Goal: Task Accomplishment & Management: Manage account settings

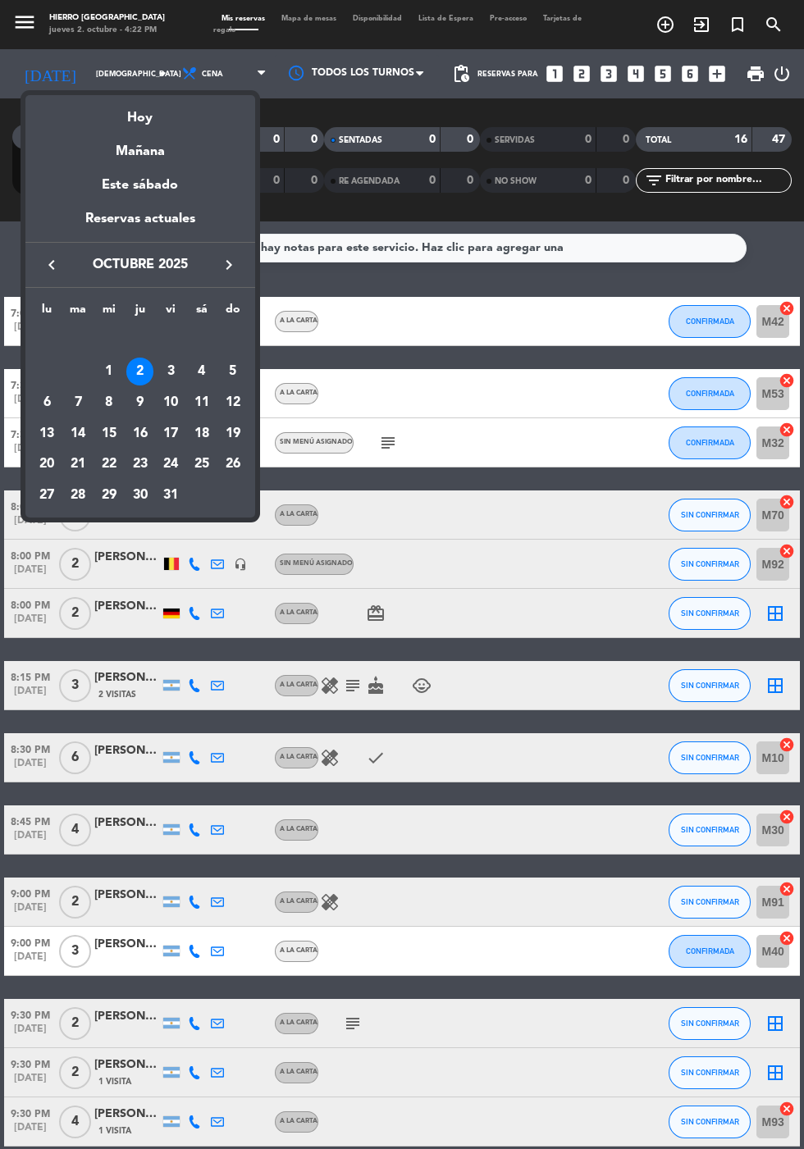
click at [47, 399] on div "6" at bounding box center [47, 403] width 28 height 28
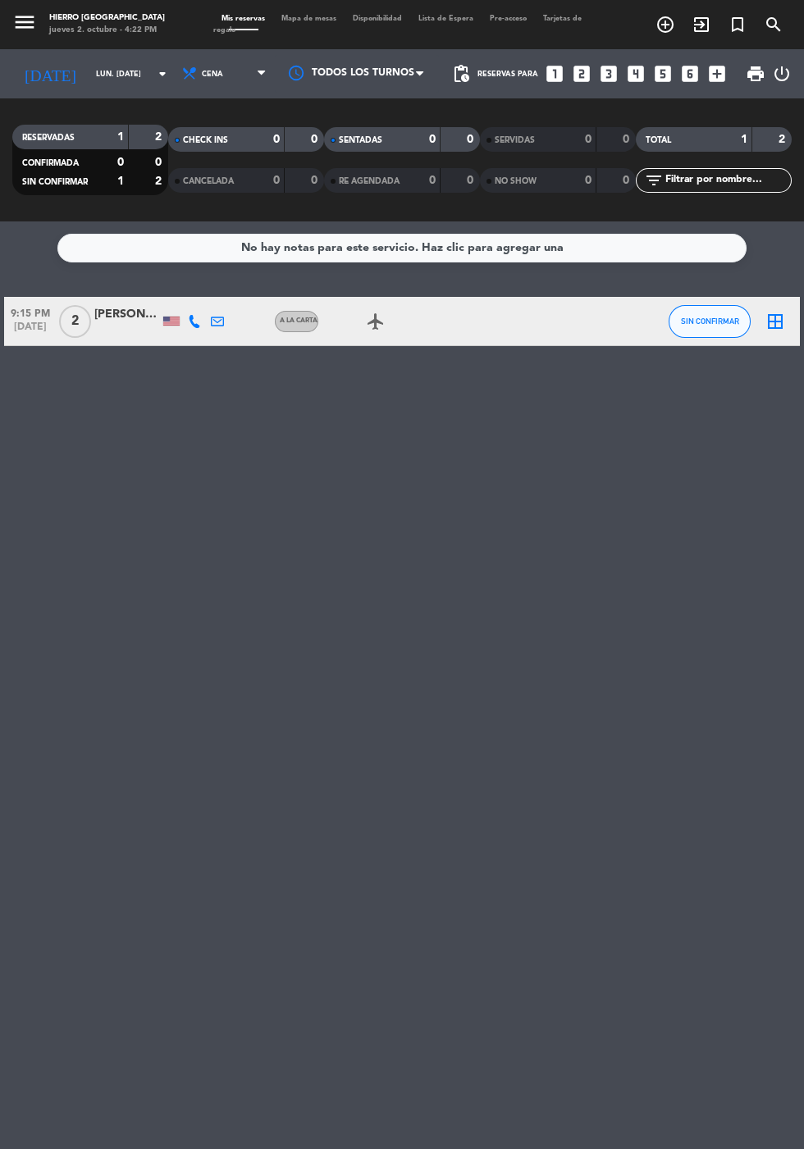
click at [88, 69] on input "lun. [DATE]" at bounding box center [139, 74] width 103 height 25
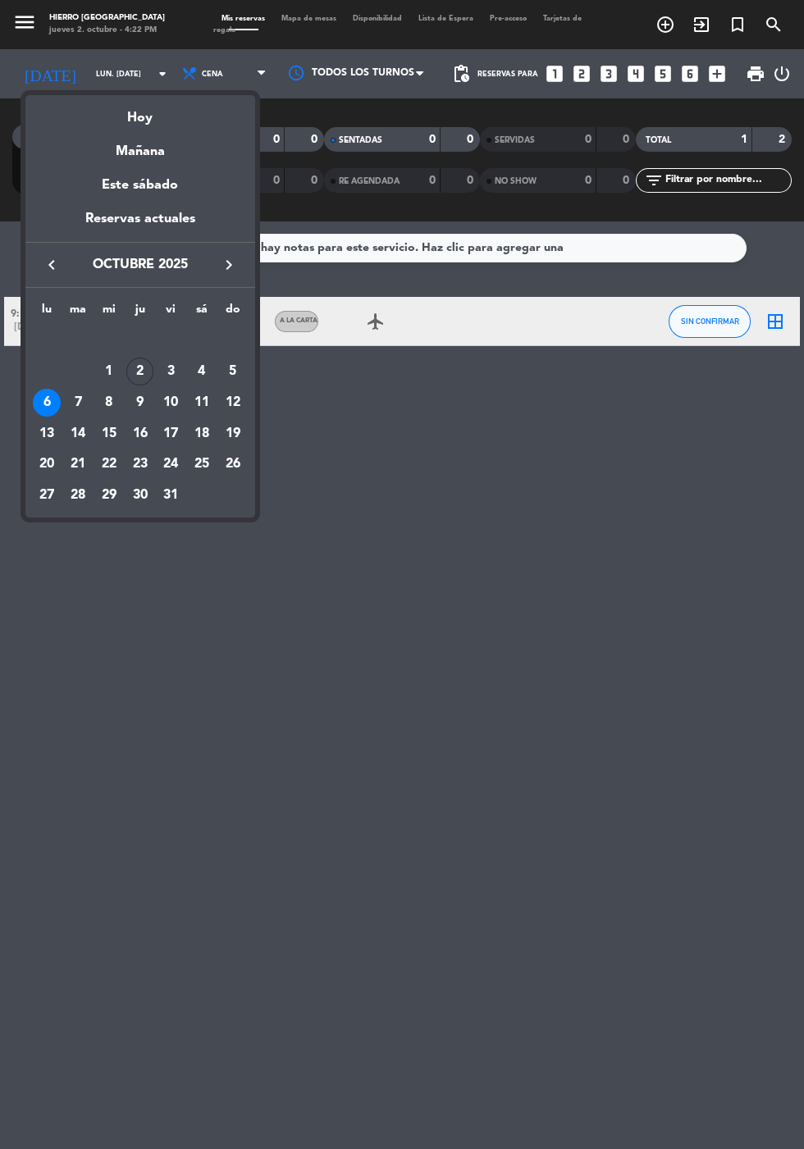
click at [153, 113] on div "Hoy" at bounding box center [140, 112] width 230 height 34
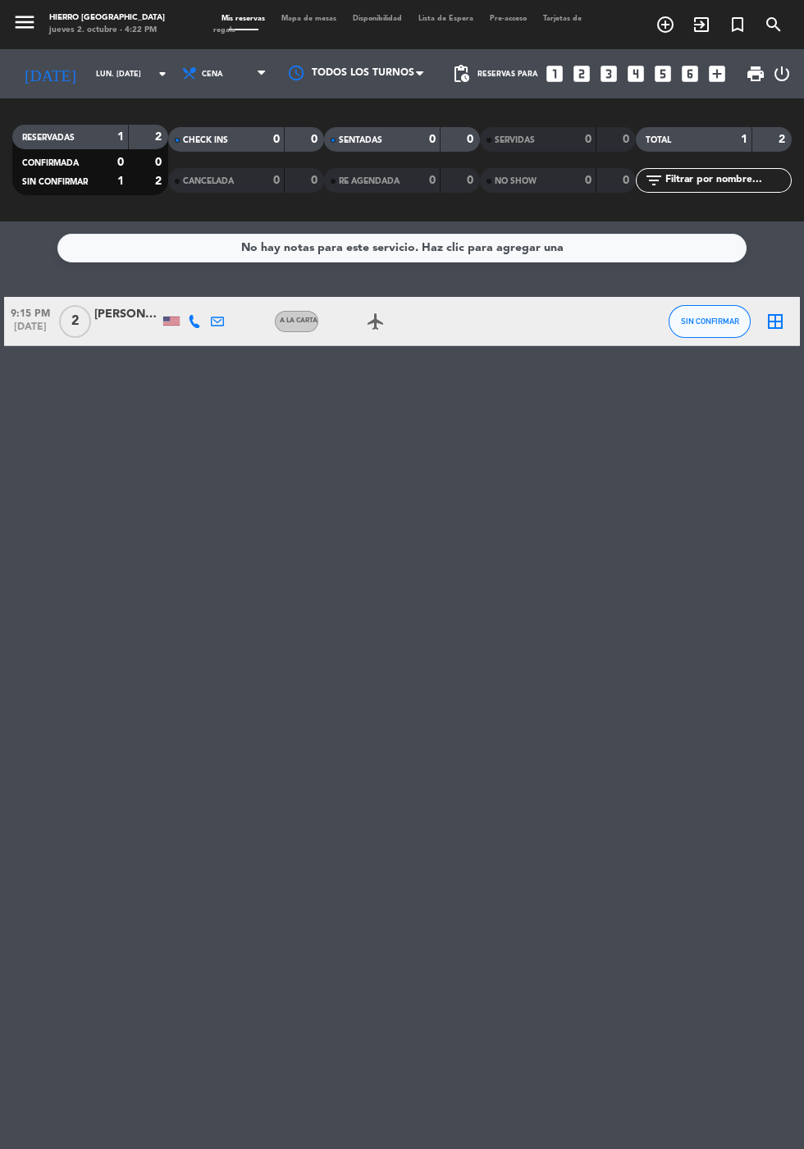
type input "[DEMOGRAPHIC_DATA] [DATE]"
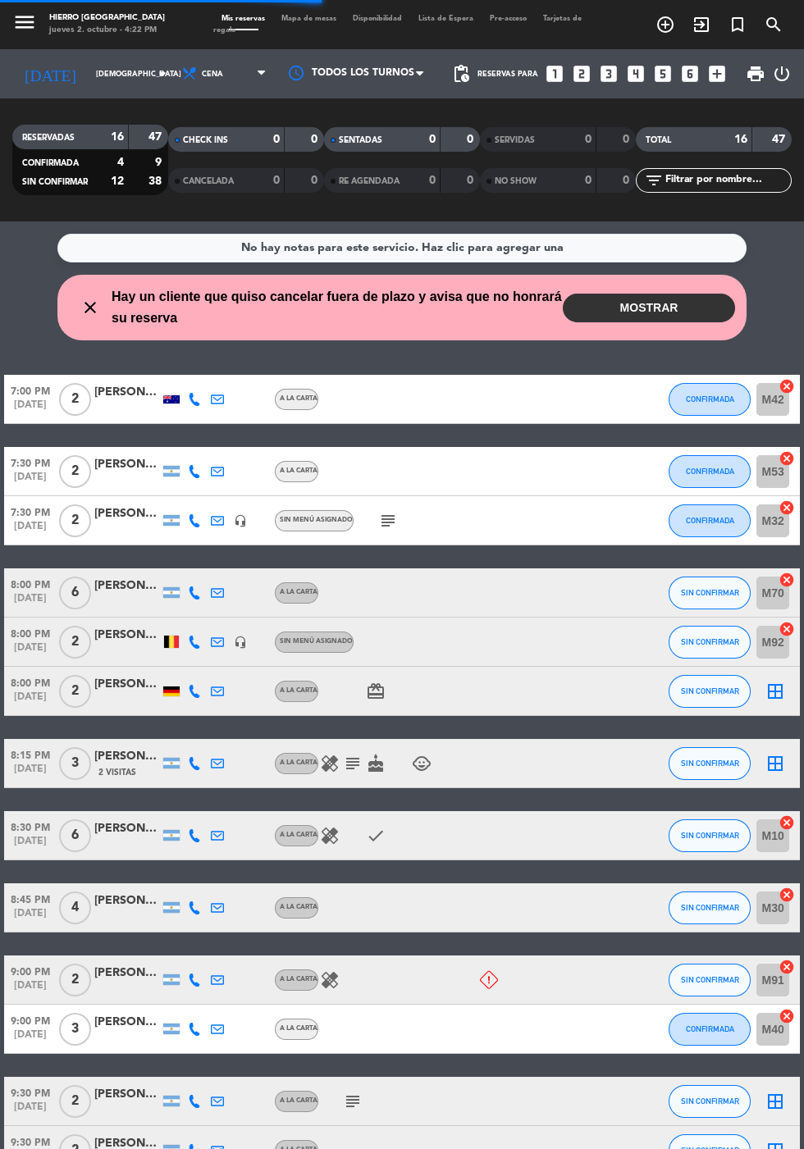
click at [112, 73] on input "[DEMOGRAPHIC_DATA] [DATE]" at bounding box center [139, 74] width 103 height 25
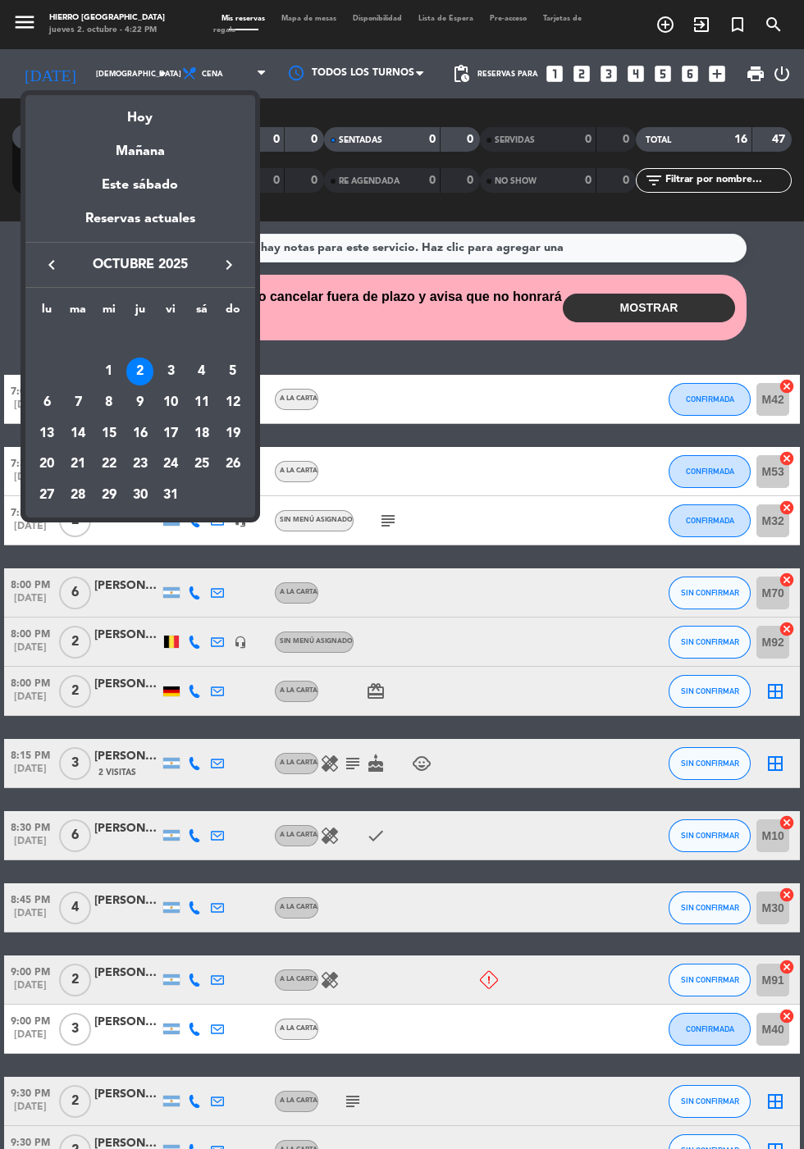
click at [704, 318] on div at bounding box center [402, 574] width 804 height 1149
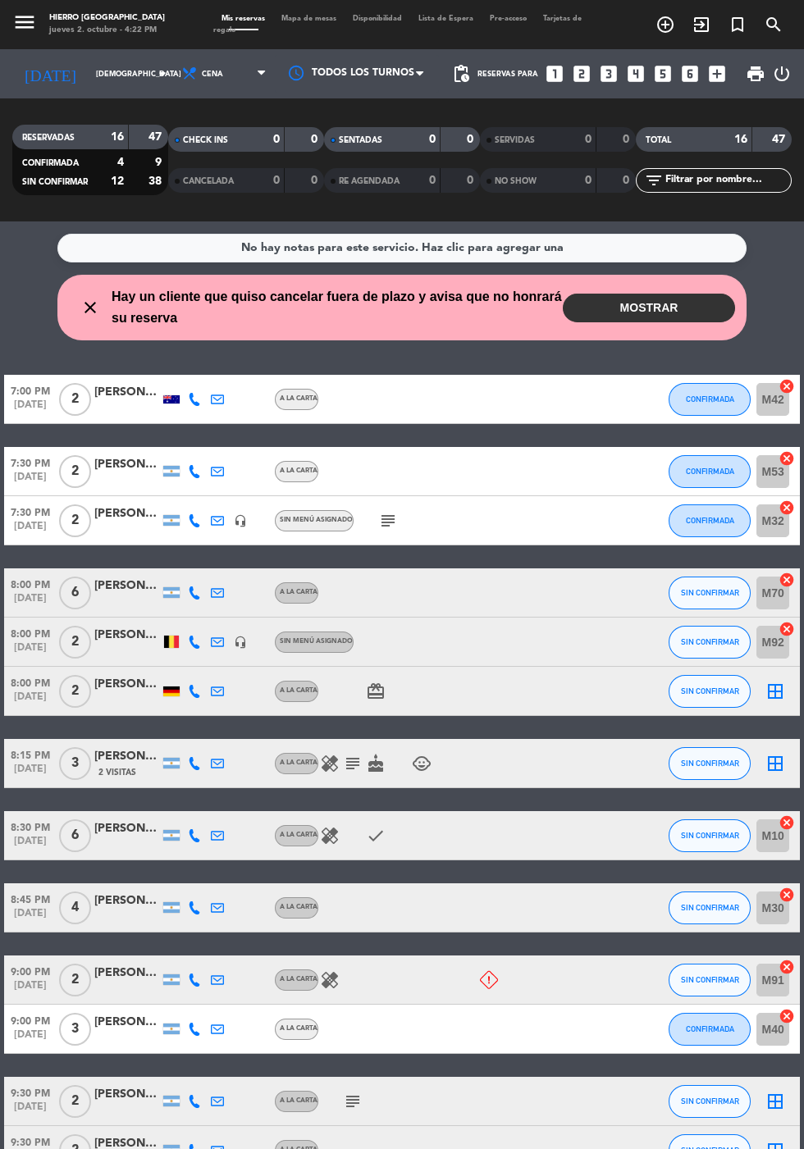
click at [683, 304] on button "MOSTRAR" at bounding box center [649, 308] width 172 height 29
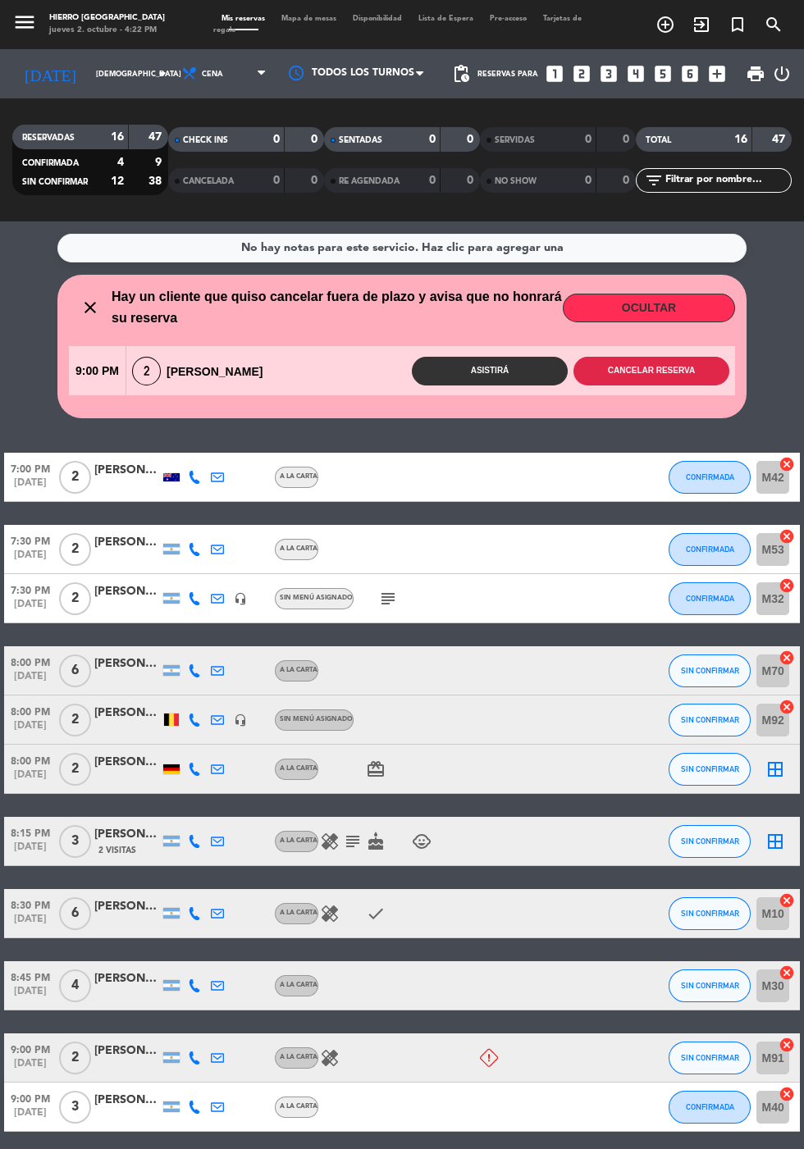
click at [644, 373] on button "Cancelar reserva" at bounding box center [651, 371] width 156 height 29
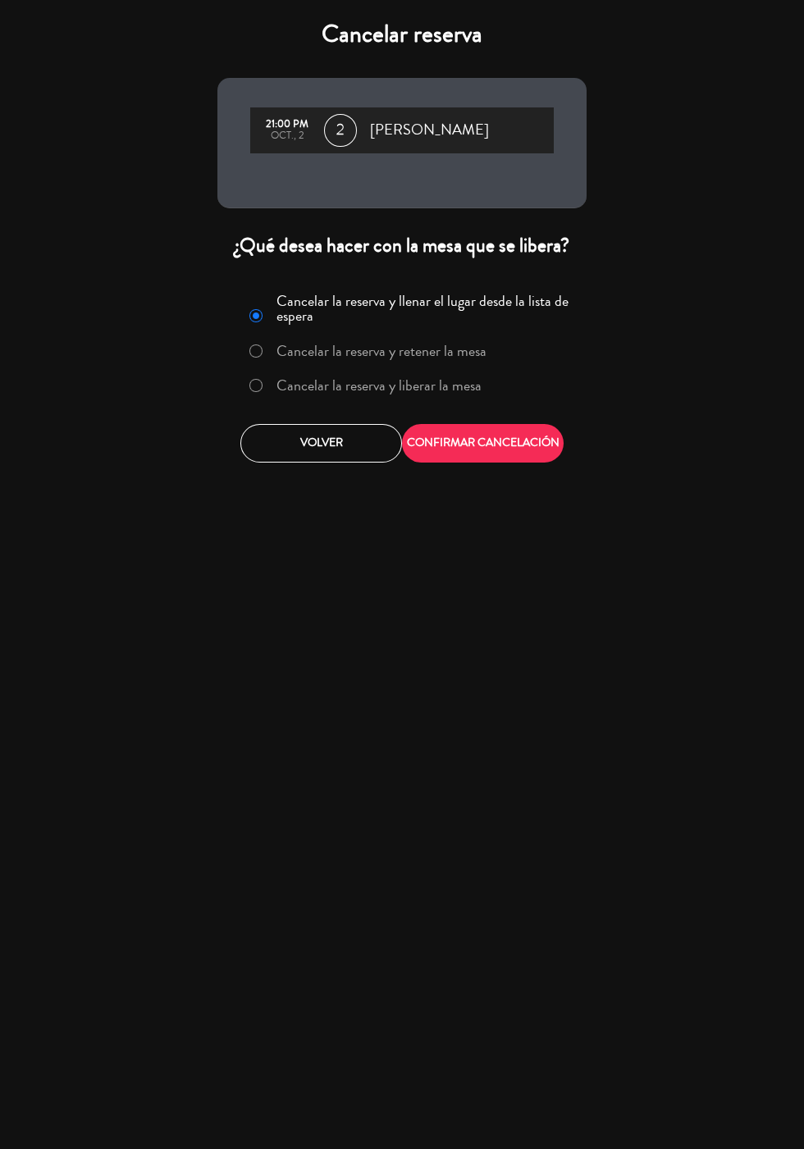
click at [418, 378] on label "Cancelar la reserva y liberar la mesa" at bounding box center [378, 385] width 205 height 15
click at [494, 450] on button "CONFIRMAR CANCELACIÓN" at bounding box center [483, 443] width 162 height 39
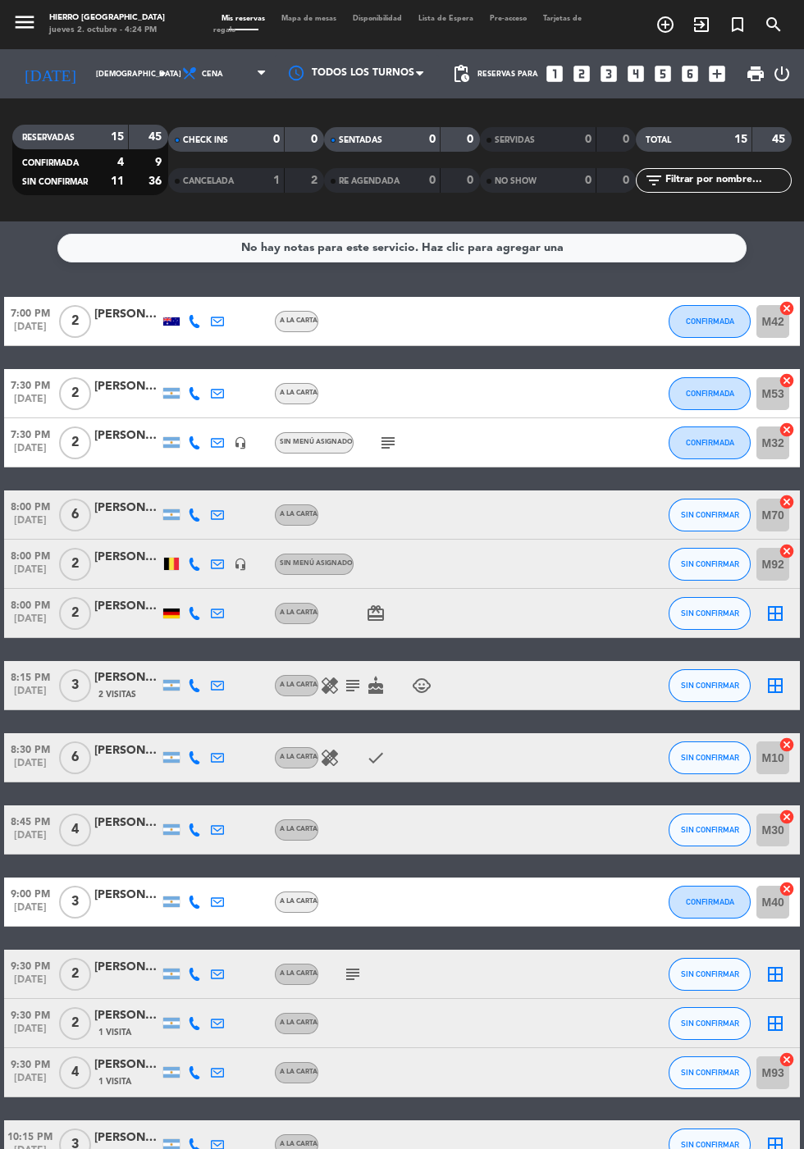
click at [742, 25] on icon "turned_in_not" at bounding box center [738, 25] width 20 height 20
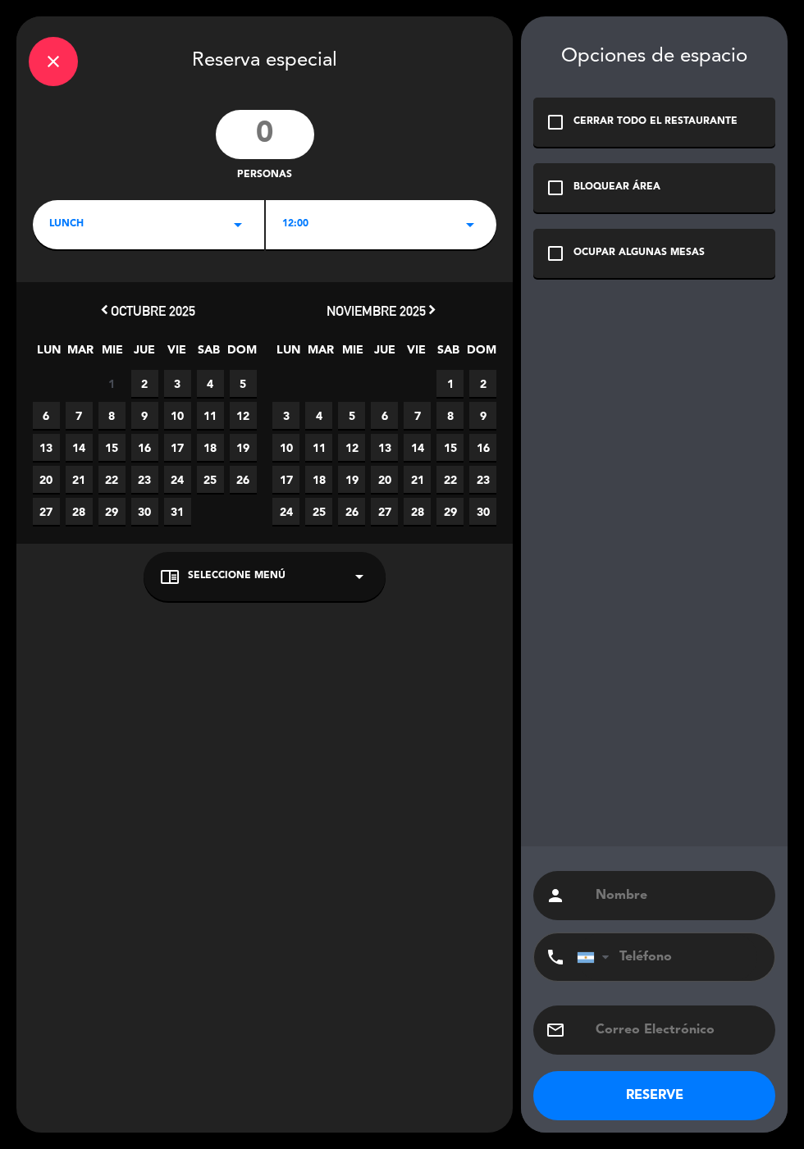
click at [246, 146] on input "number" at bounding box center [265, 134] width 98 height 49
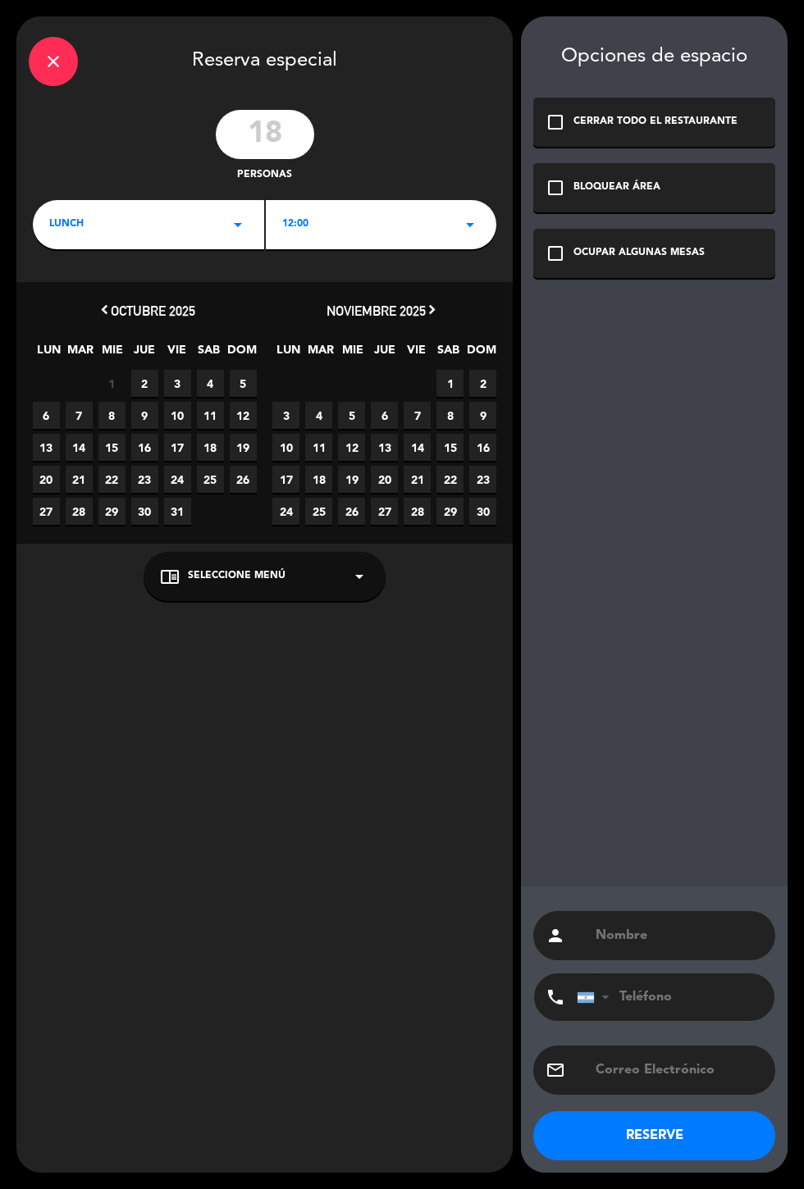
type input "18"
click at [394, 240] on div "12:00 arrow_drop_down" at bounding box center [381, 224] width 231 height 49
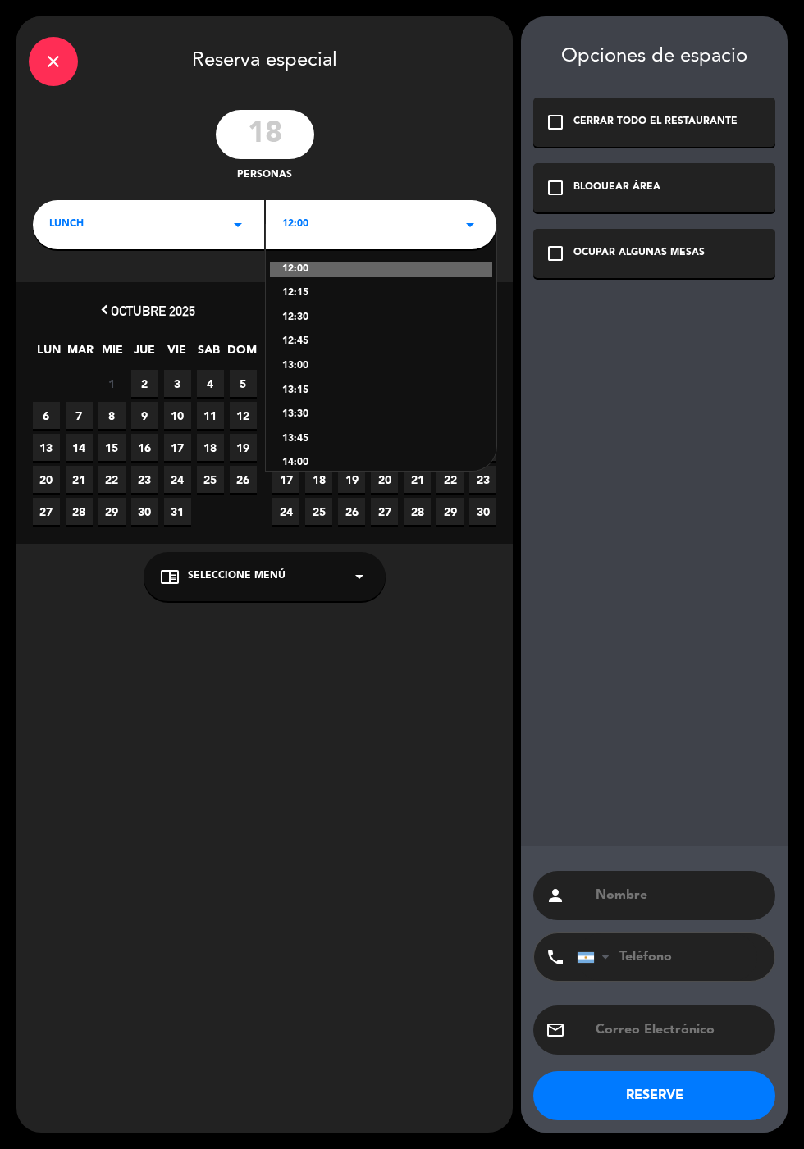
click at [202, 231] on div "LUNCH arrow_drop_down" at bounding box center [148, 224] width 231 height 49
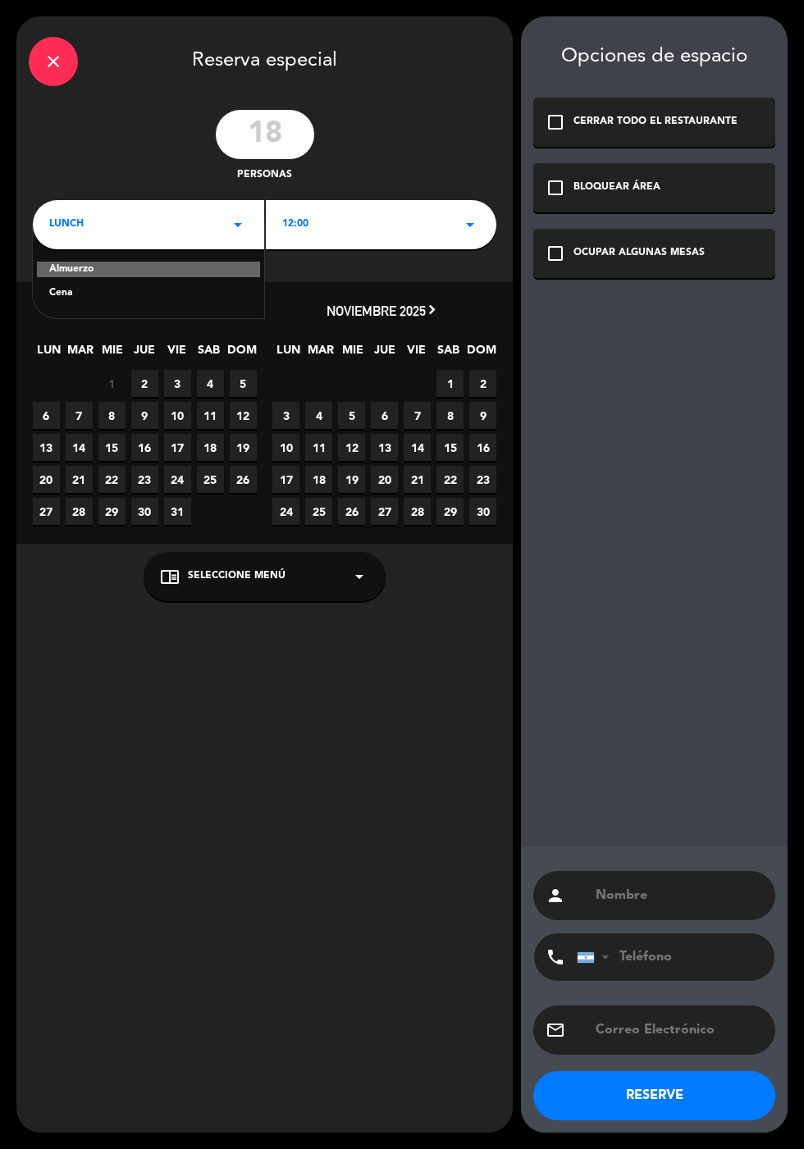
click at [92, 298] on div "Cena" at bounding box center [148, 293] width 199 height 16
click at [414, 229] on div "12:00 arrow_drop_down" at bounding box center [381, 224] width 231 height 49
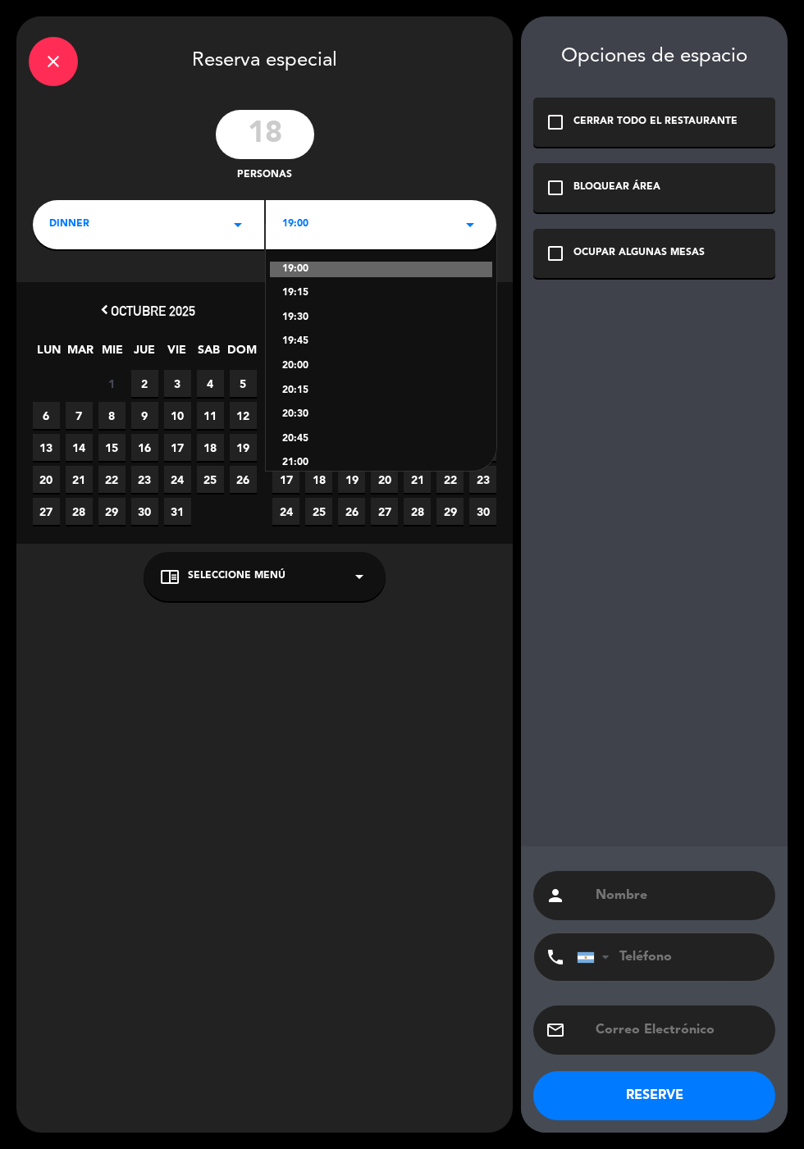
click at [338, 267] on div "19:00" at bounding box center [381, 270] width 223 height 16
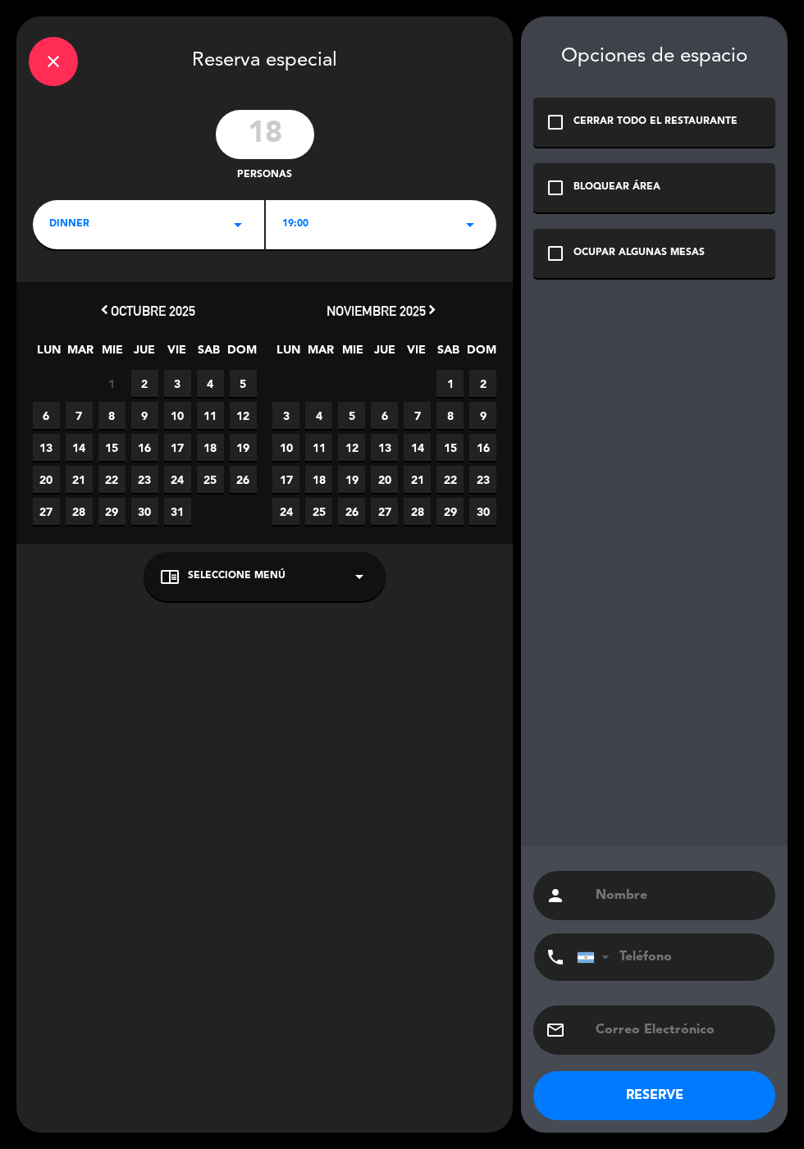
click at [42, 417] on span "6" at bounding box center [46, 415] width 27 height 27
click at [704, 189] on div "check_box_outline_blank BLOQUEAR ÁREA" at bounding box center [654, 187] width 242 height 49
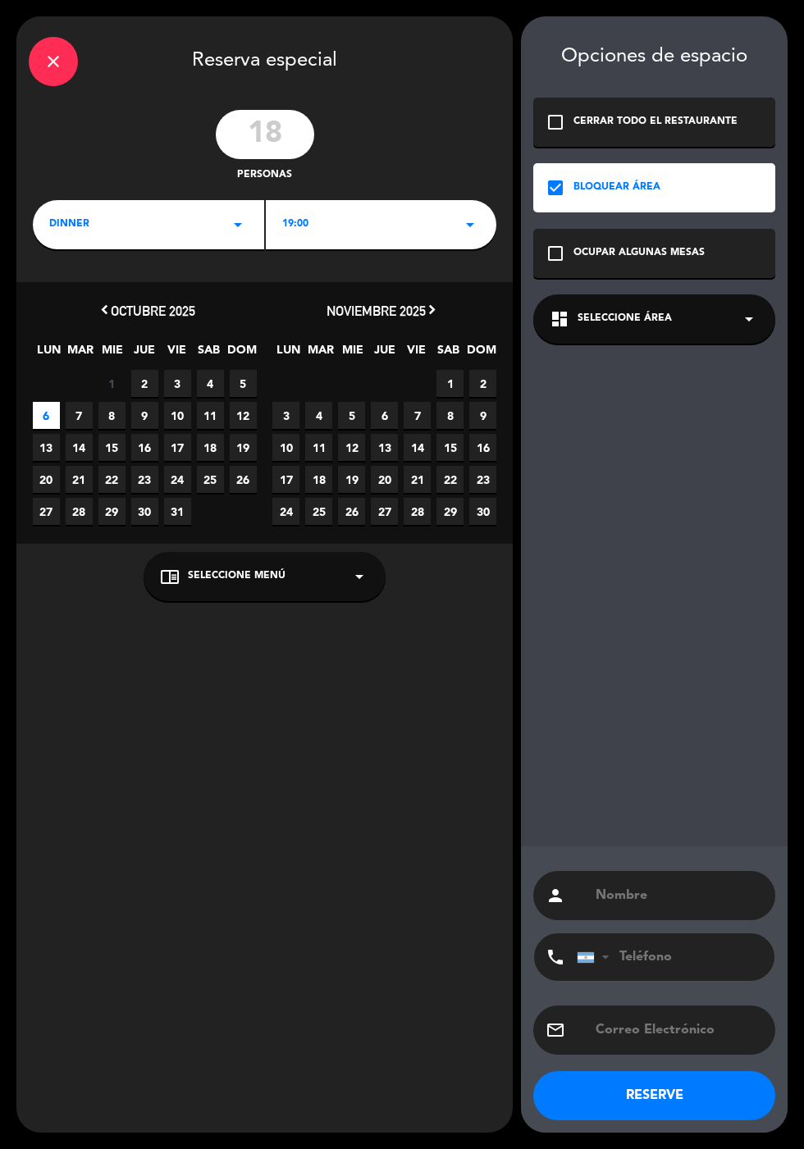
click at [700, 248] on div "OCUPAR ALGUNAS MESAS" at bounding box center [638, 253] width 131 height 16
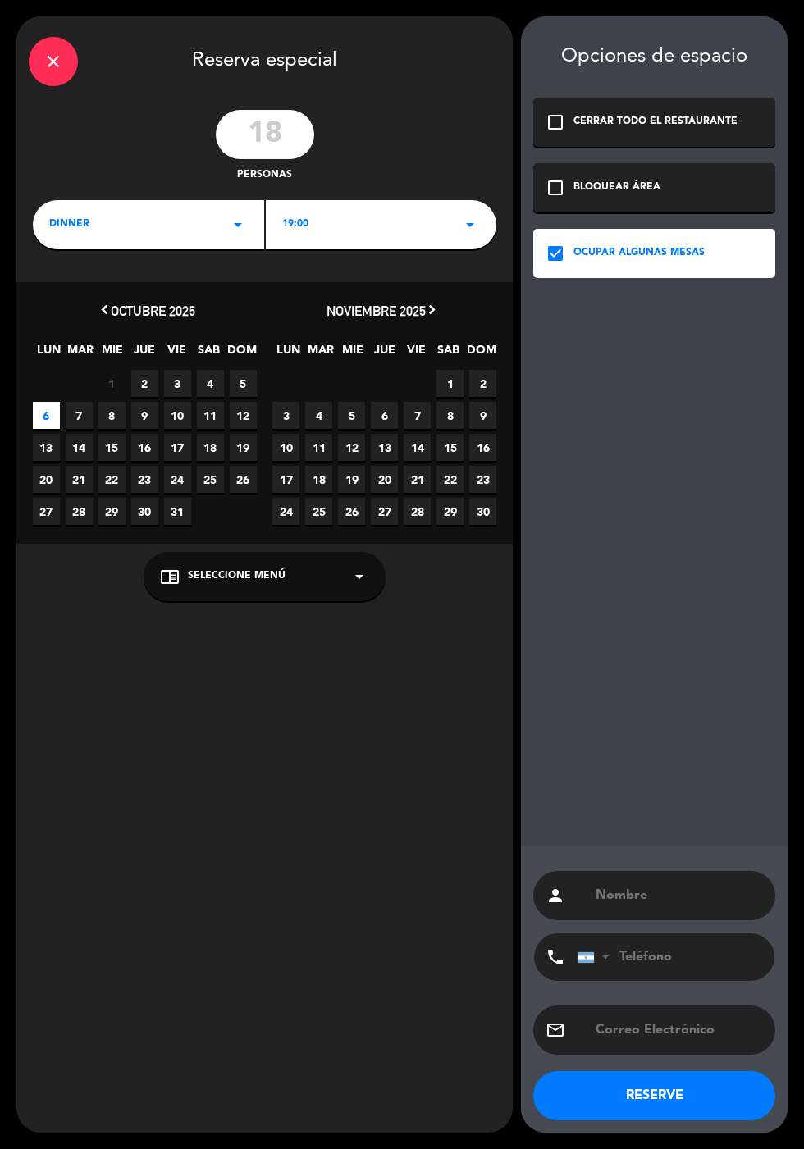
click at [702, 171] on div "check_box_outline_blank BLOQUEAR ÁREA" at bounding box center [654, 187] width 242 height 49
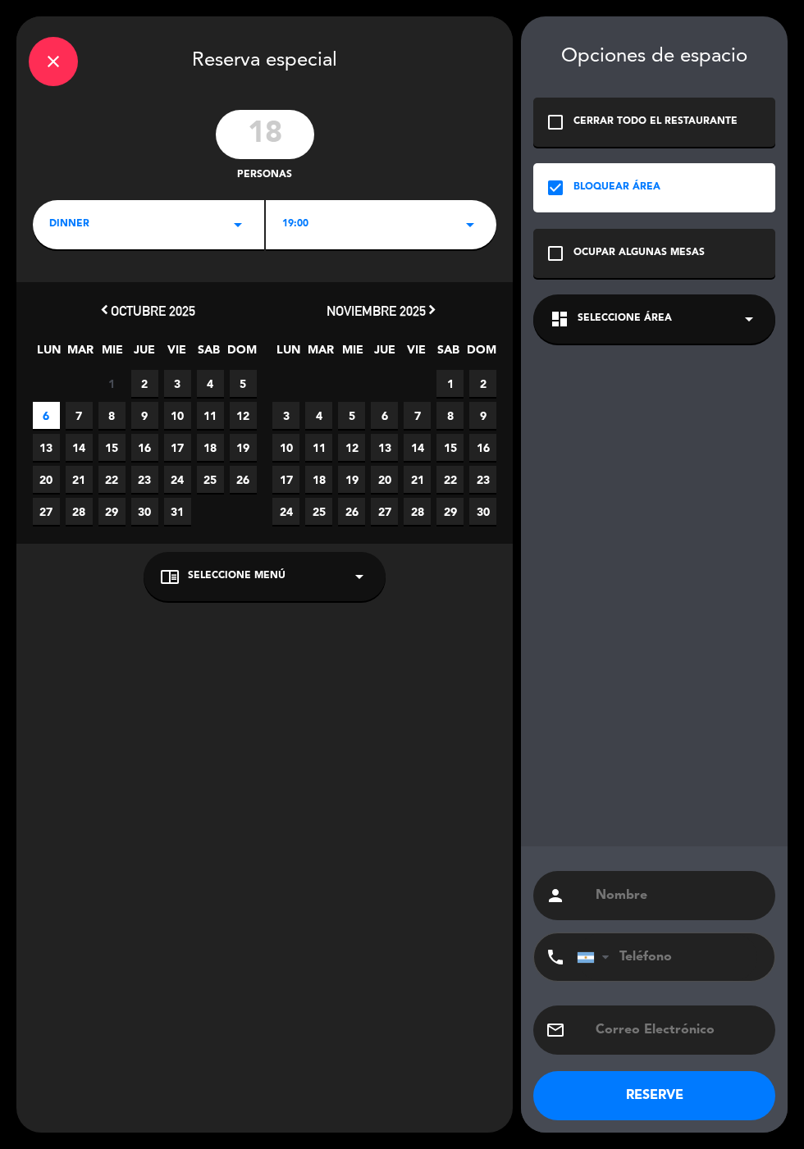
click at [682, 329] on div "dashboard Seleccione Área arrow_drop_down" at bounding box center [654, 318] width 242 height 49
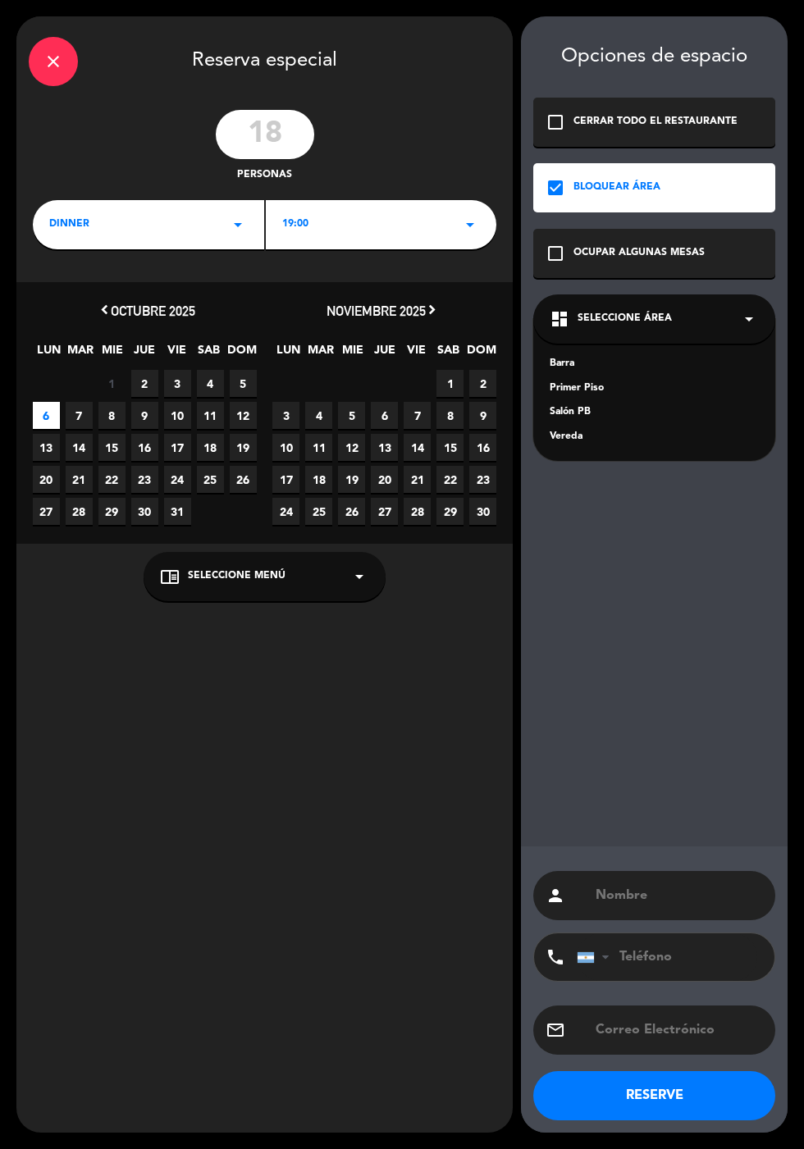
click at [590, 381] on div "Primer Piso" at bounding box center [654, 389] width 209 height 16
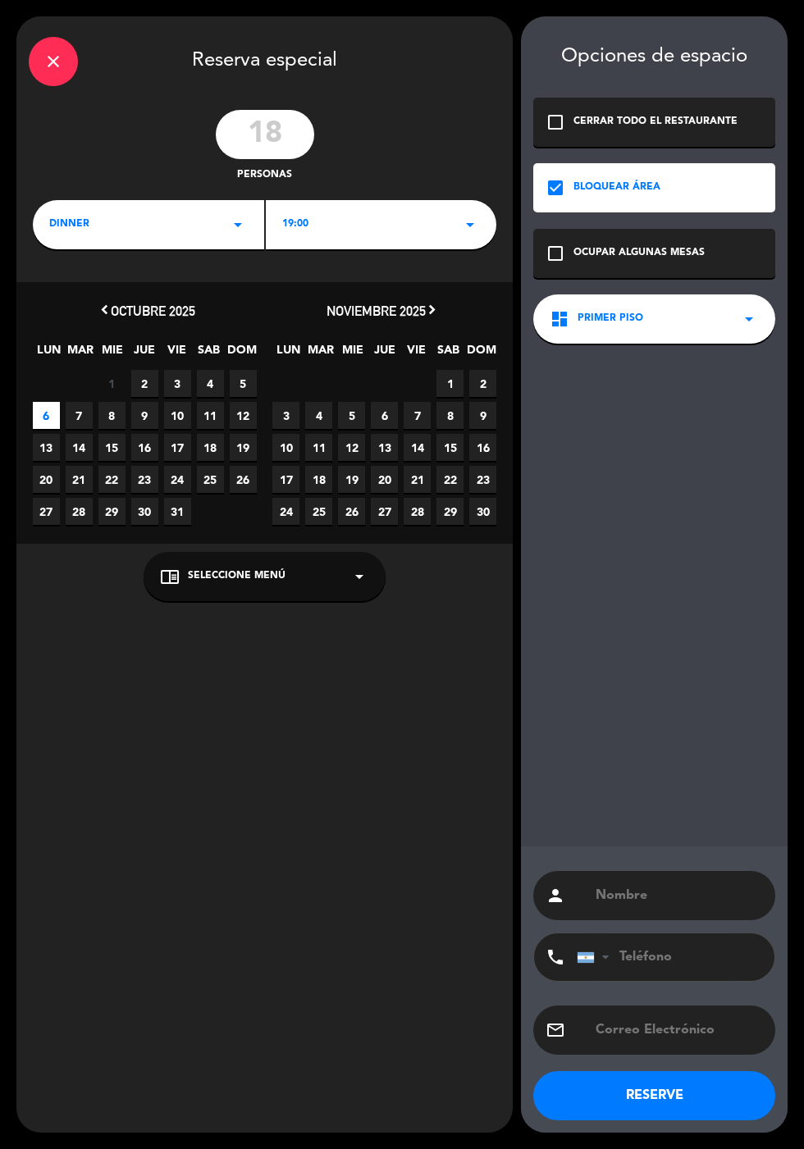
click at [688, 891] on input "text" at bounding box center [678, 895] width 169 height 23
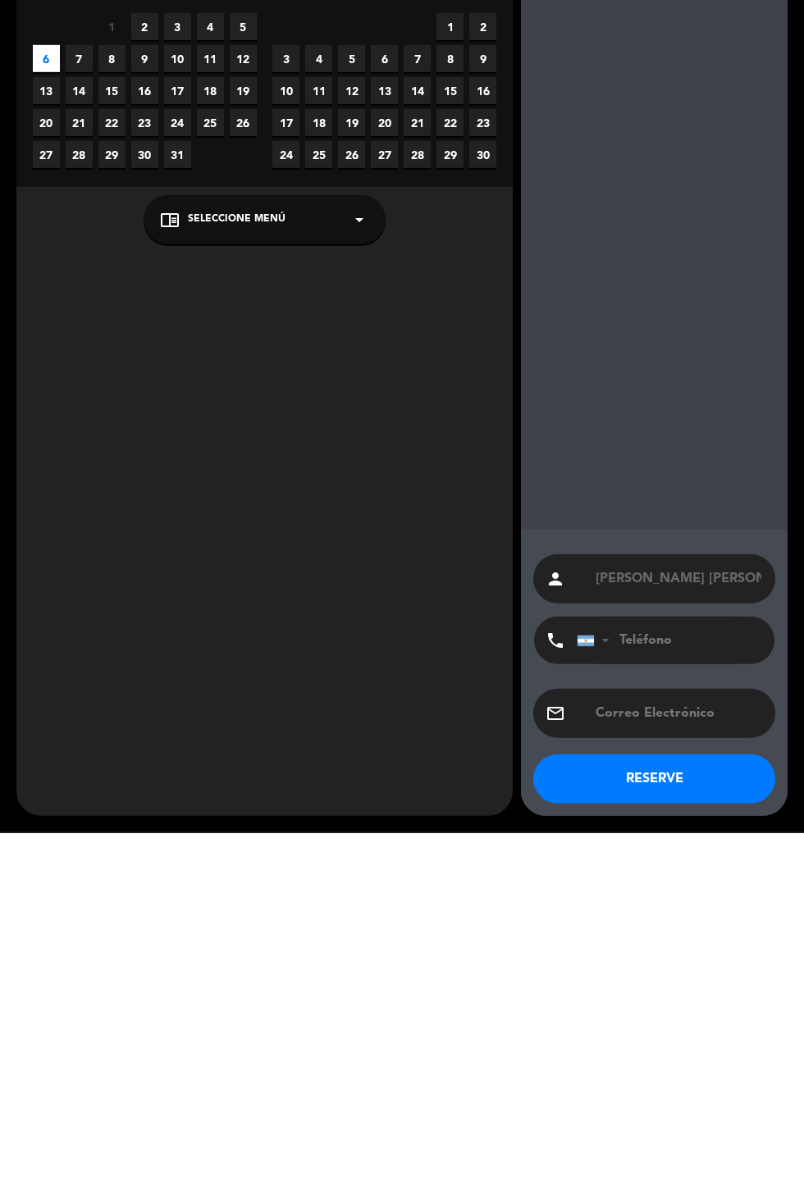
type input "[PERSON_NAME] [PERSON_NAME]"
click at [687, 1075] on input "text" at bounding box center [678, 1070] width 169 height 23
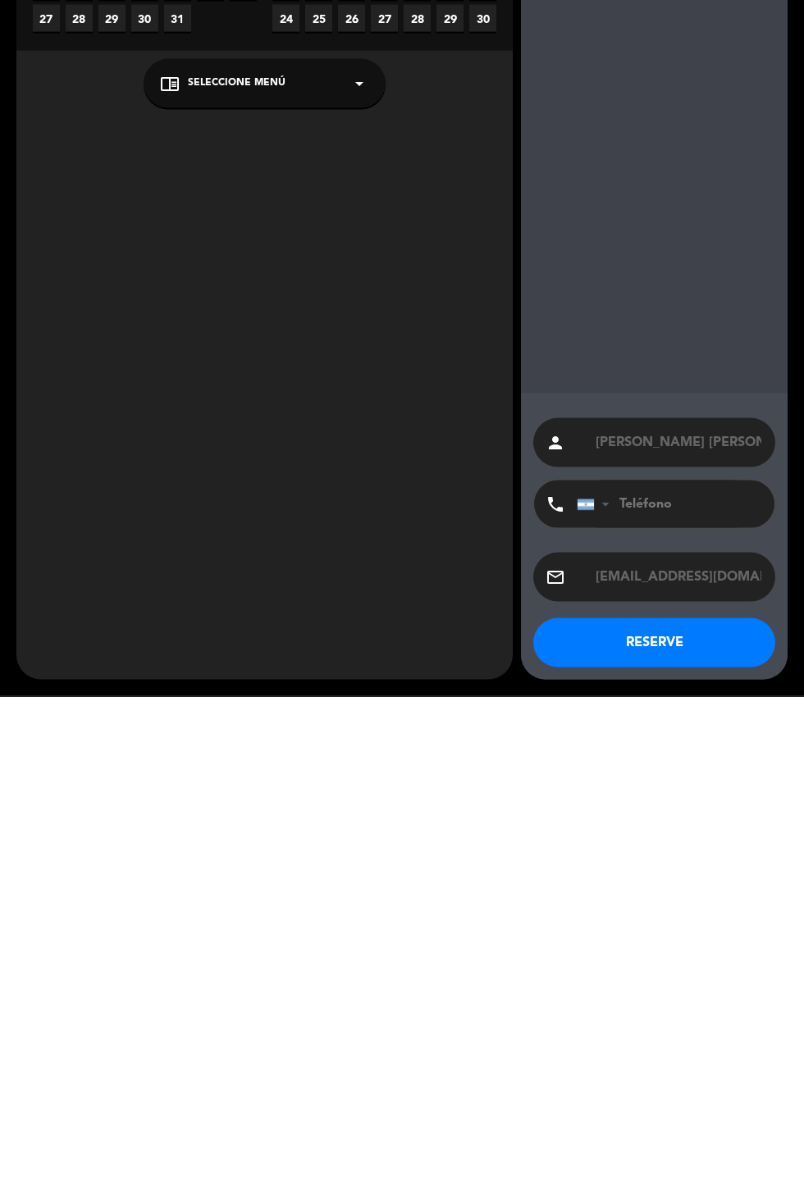
scroll to position [0, 7]
type input "[EMAIL_ADDRESS][DOMAIN_NAME]"
click at [693, 1001] on input "tel" at bounding box center [667, 998] width 180 height 48
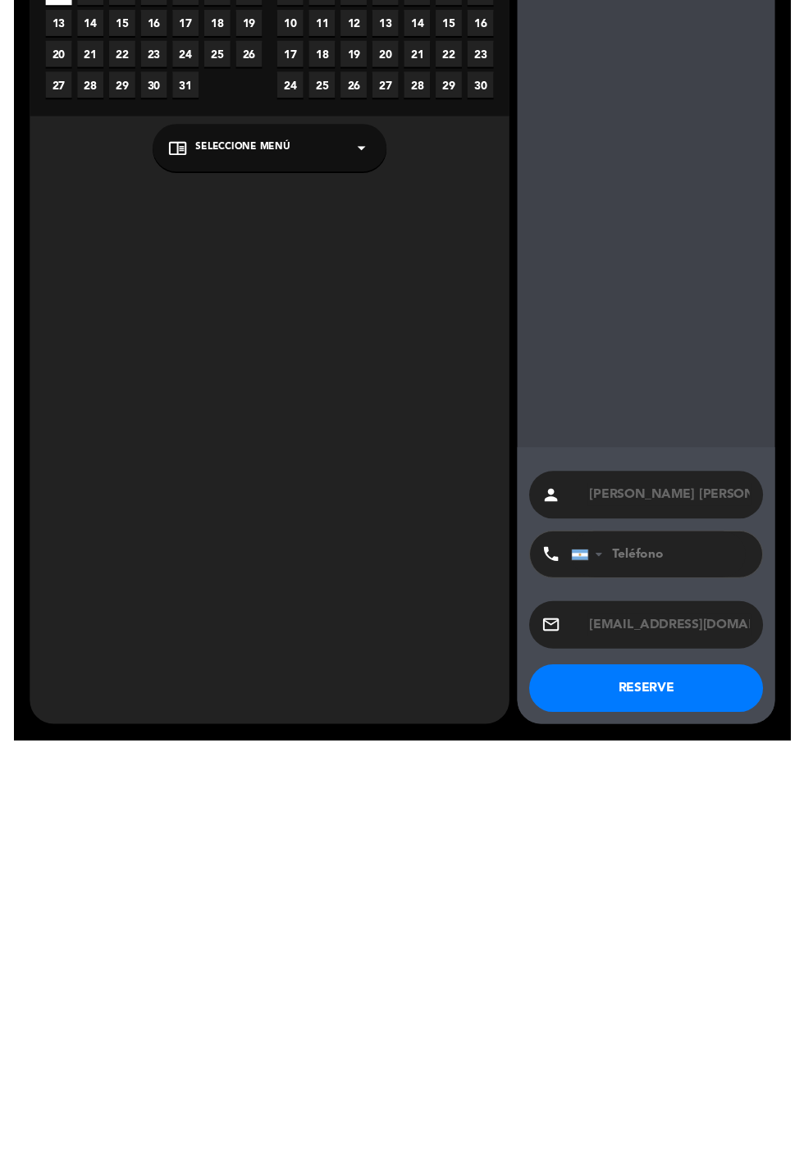
scroll to position [39, 0]
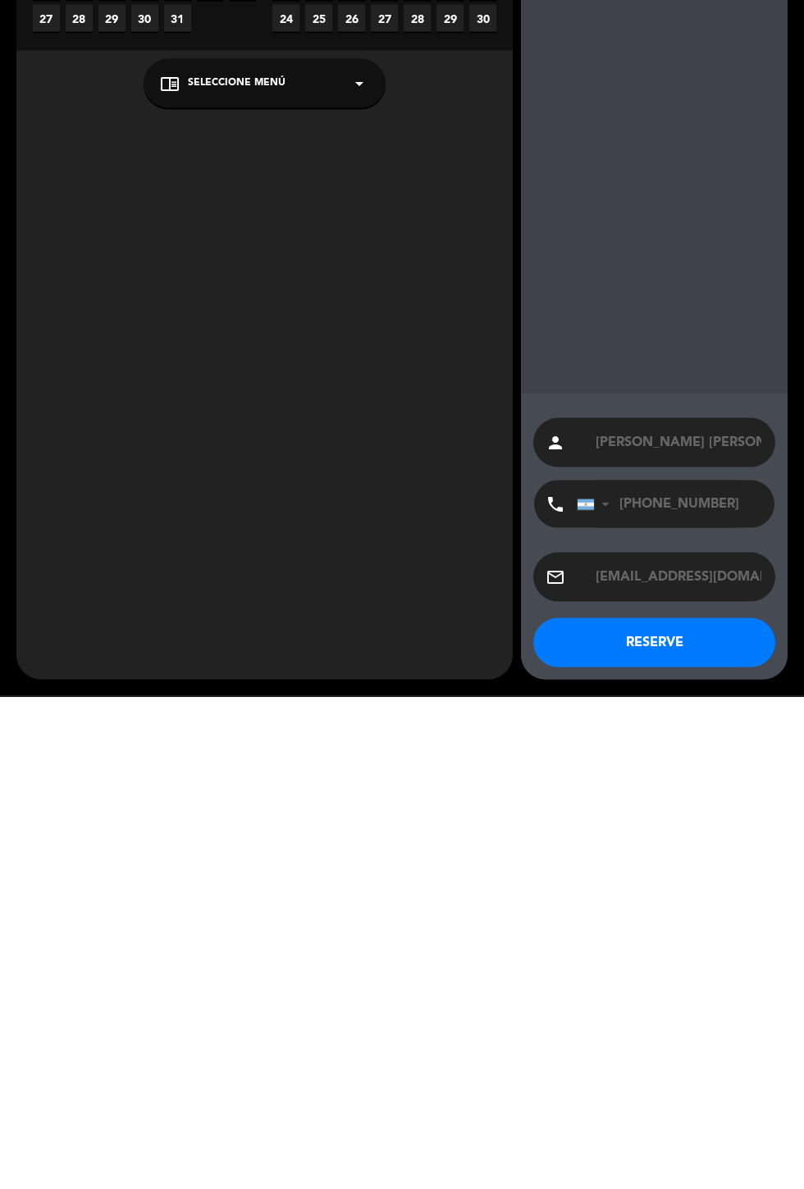
type input "[PHONE_NUMBER]"
click at [700, 1143] on button "RESERVE" at bounding box center [654, 1135] width 242 height 49
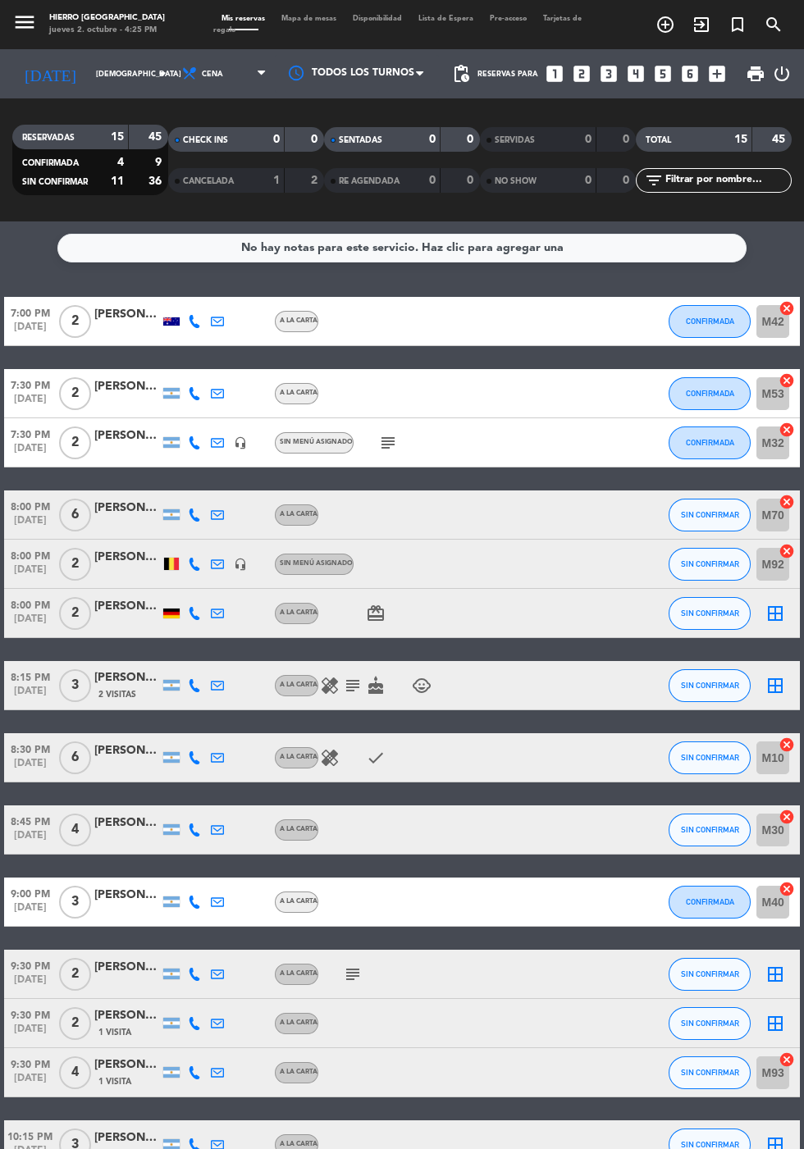
click at [96, 62] on input "[DEMOGRAPHIC_DATA] [DATE]" at bounding box center [139, 74] width 103 height 25
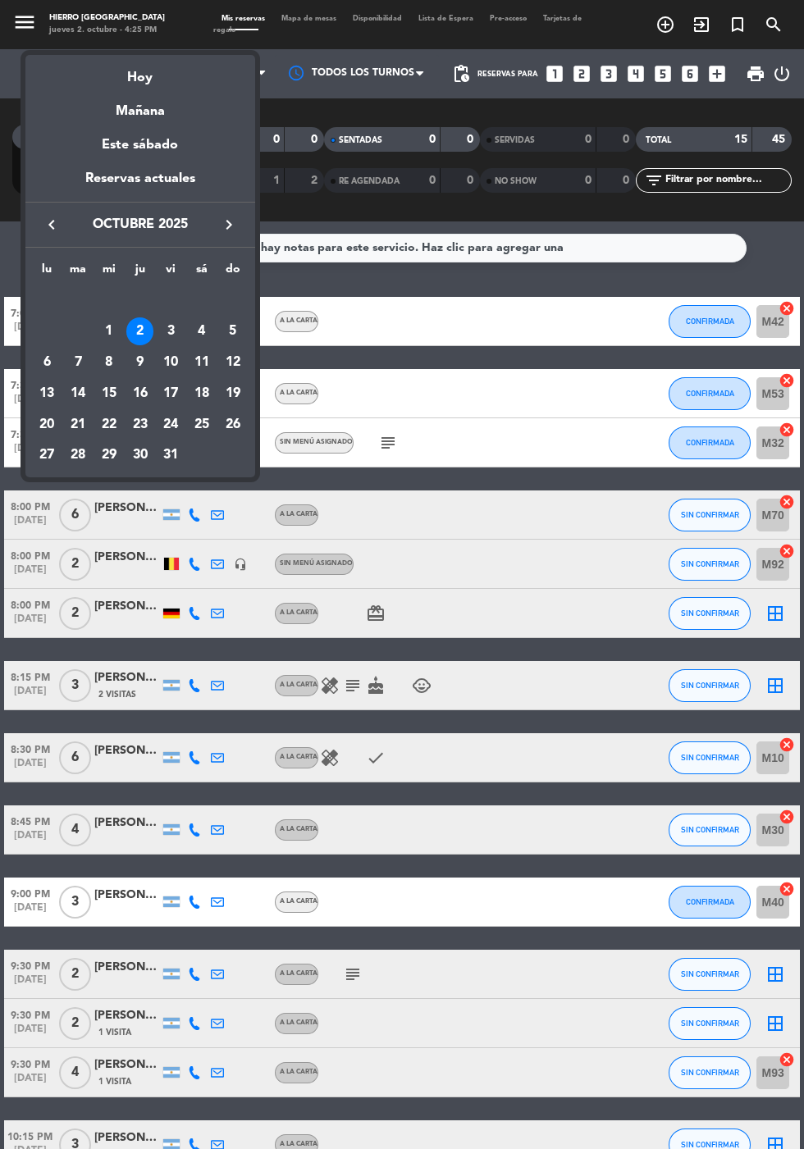
click at [48, 357] on div "6" at bounding box center [47, 363] width 28 height 28
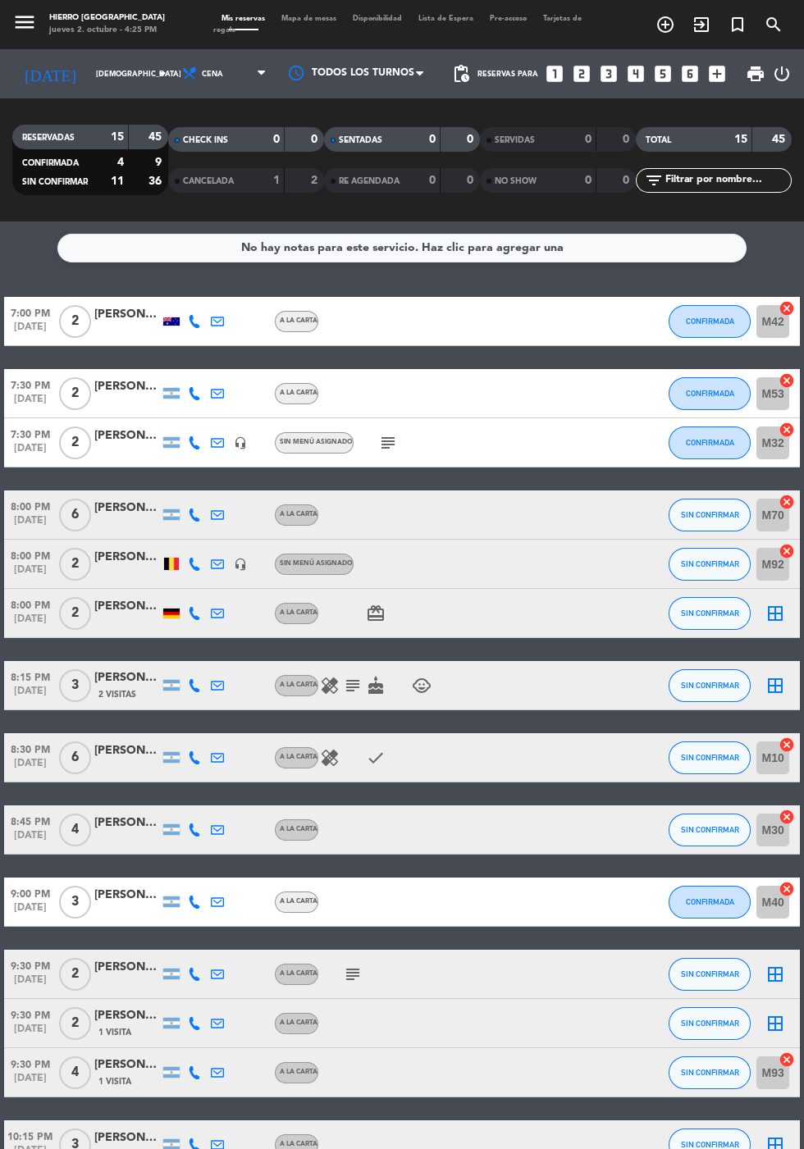
type input "lun. [DATE]"
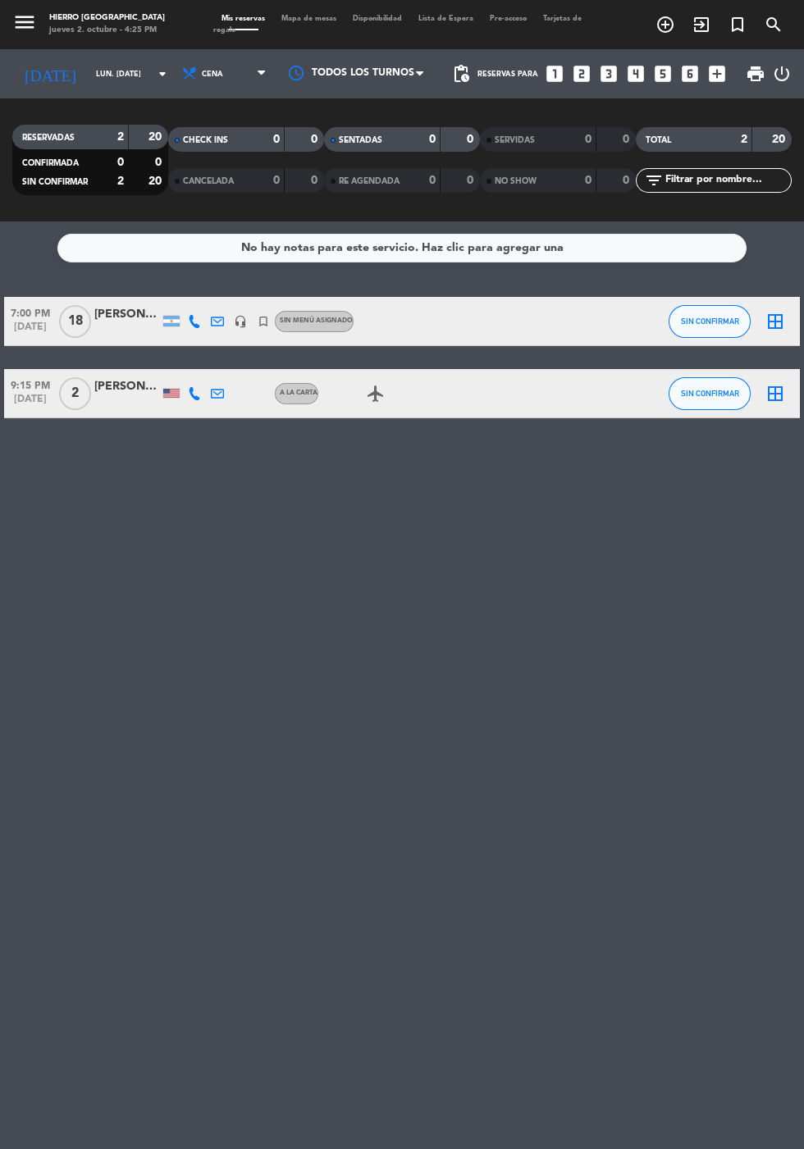
click at [118, 305] on div "[PERSON_NAME] [PERSON_NAME]" at bounding box center [127, 314] width 66 height 19
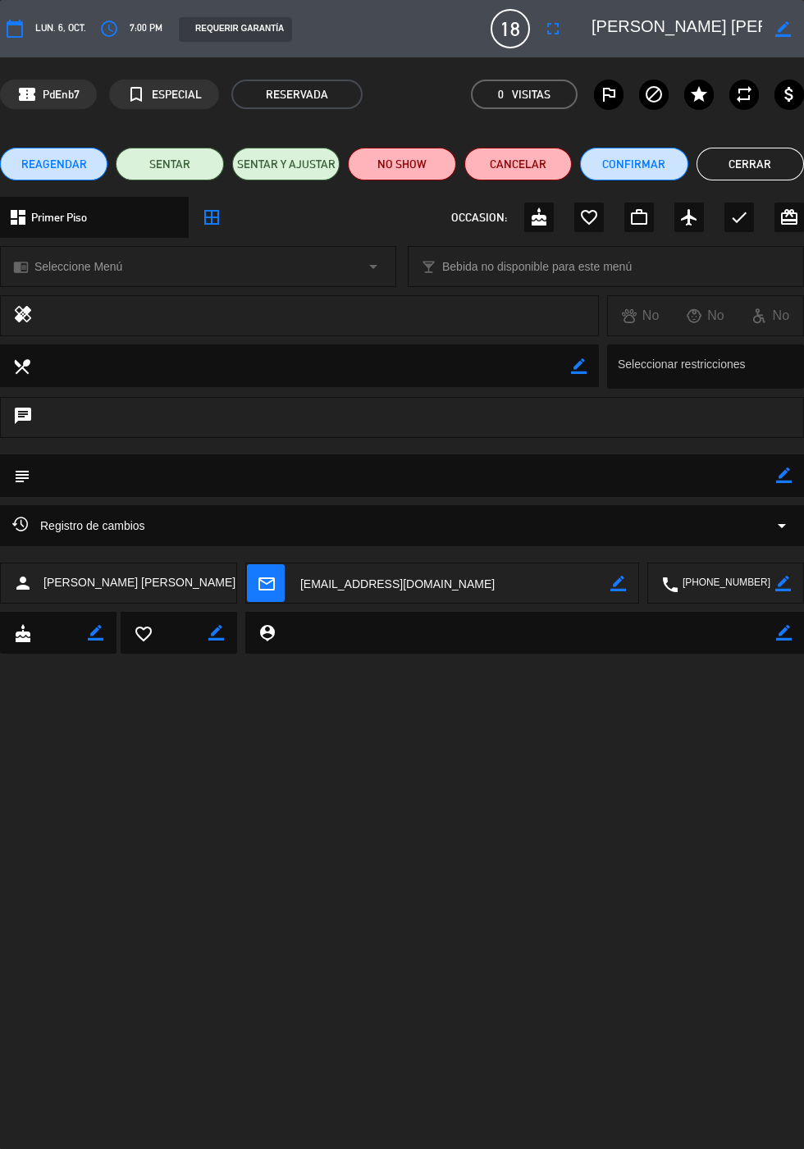
click at [788, 475] on icon "border_color" at bounding box center [784, 476] width 16 height 16
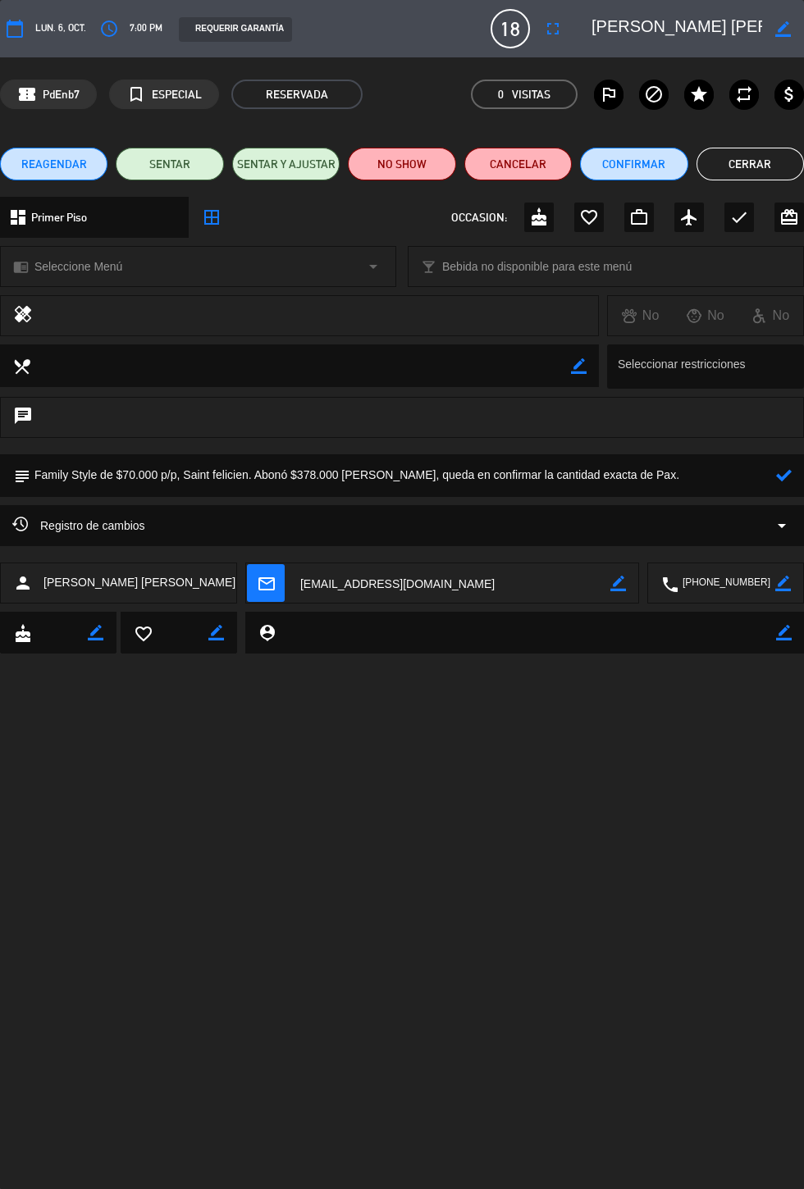
type textarea "Family Style de $70.000 p/p, Saint felicien. Abonó $378.000 [PERSON_NAME], qued…"
click at [785, 479] on icon at bounding box center [784, 476] width 16 height 16
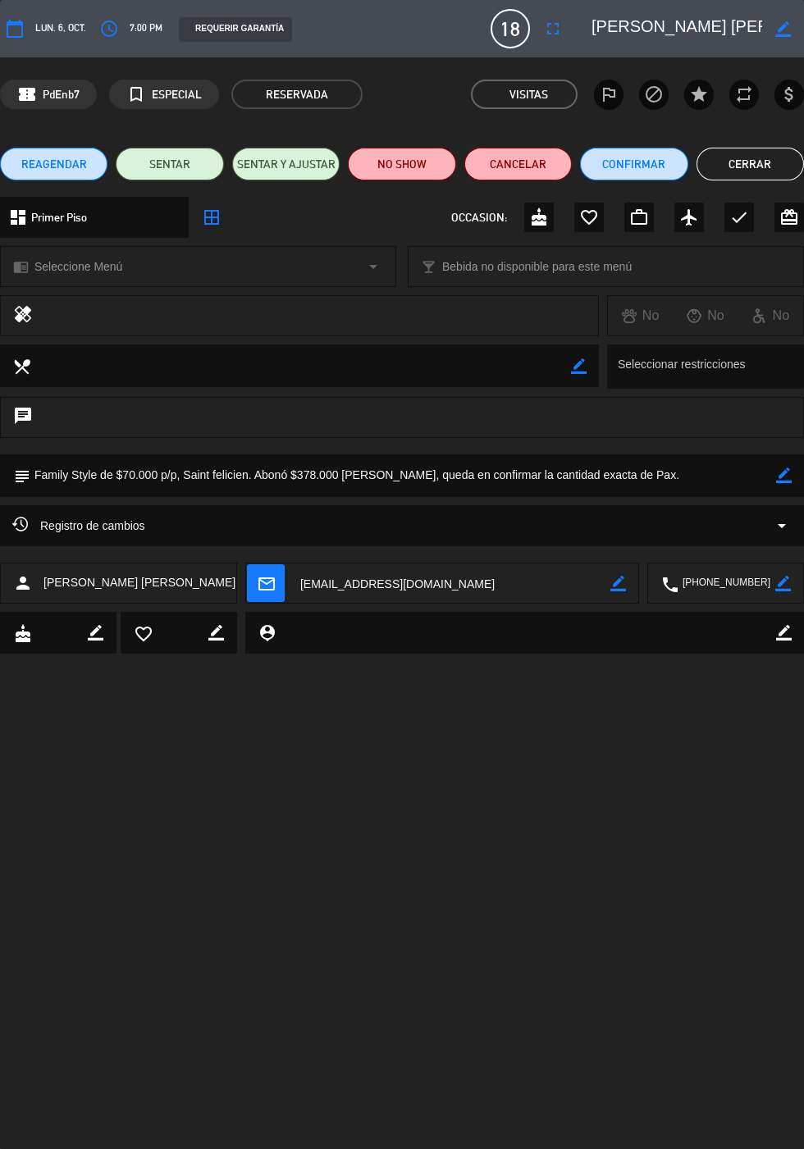
click at [748, 163] on button "Cerrar" at bounding box center [749, 164] width 107 height 33
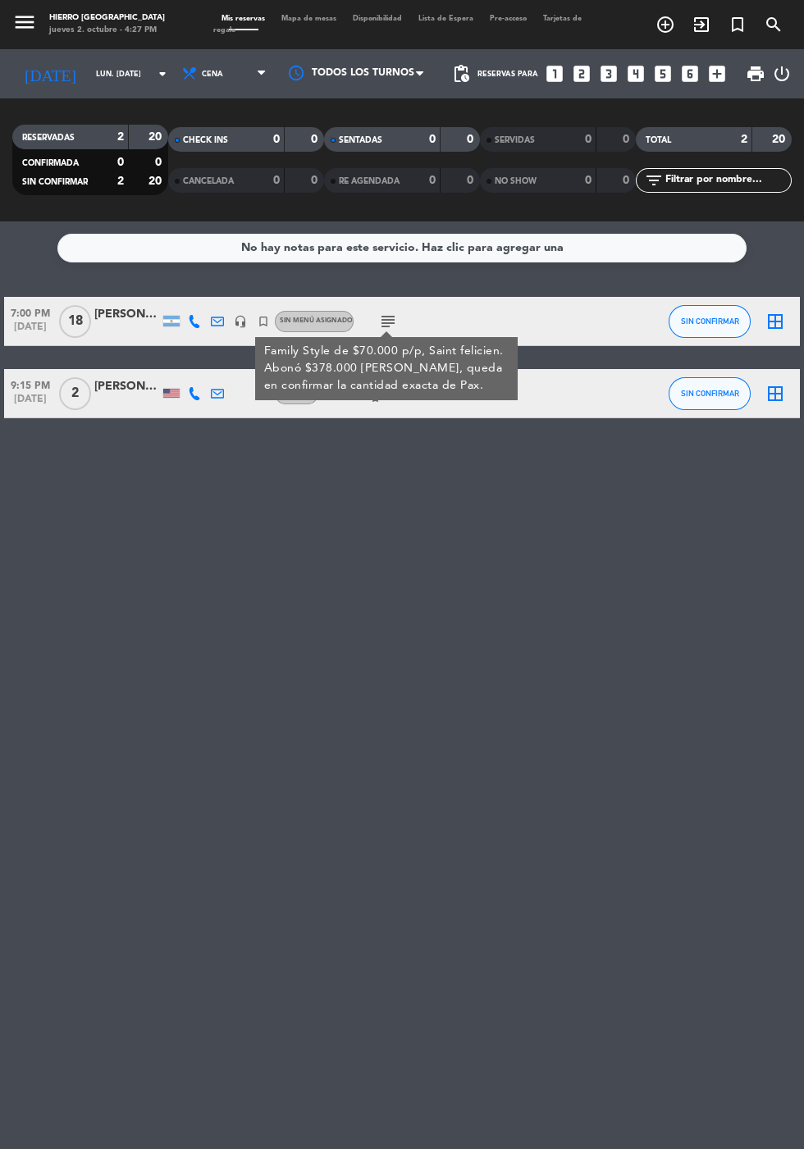
click at [774, 312] on icon "border_all" at bounding box center [775, 322] width 20 height 20
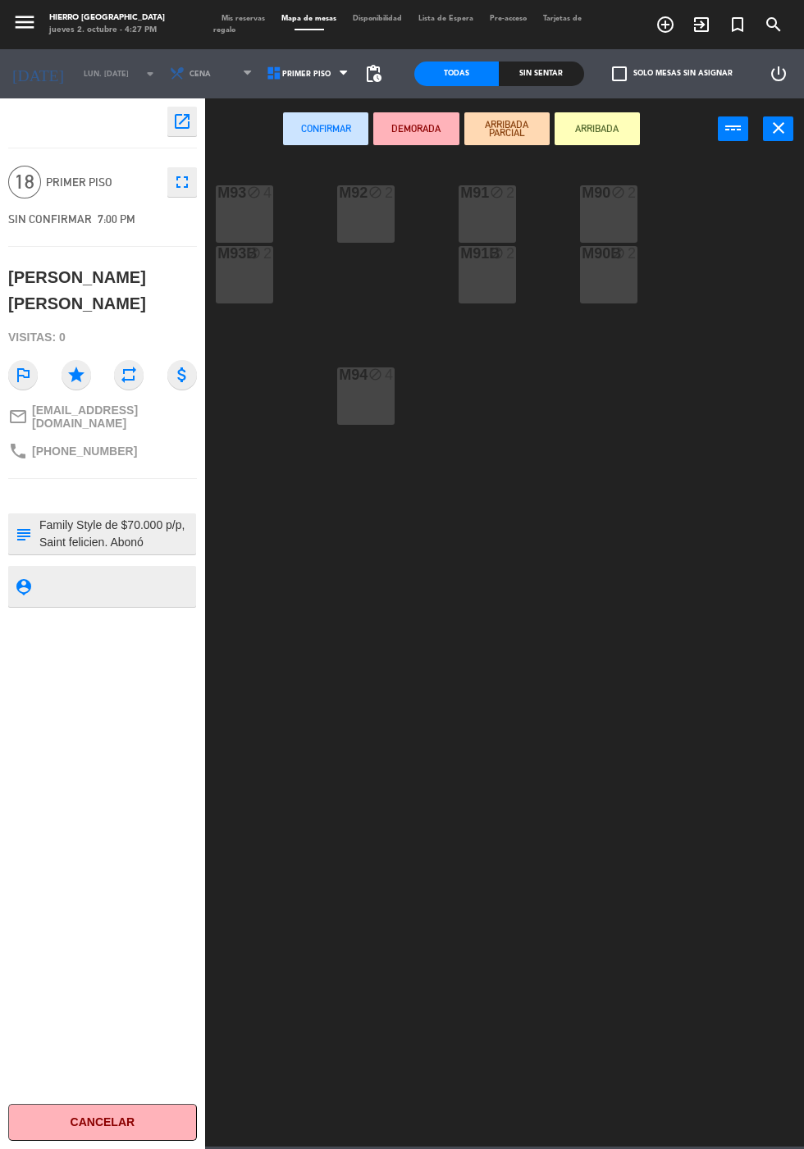
click at [247, 194] on icon "block" at bounding box center [254, 192] width 14 height 14
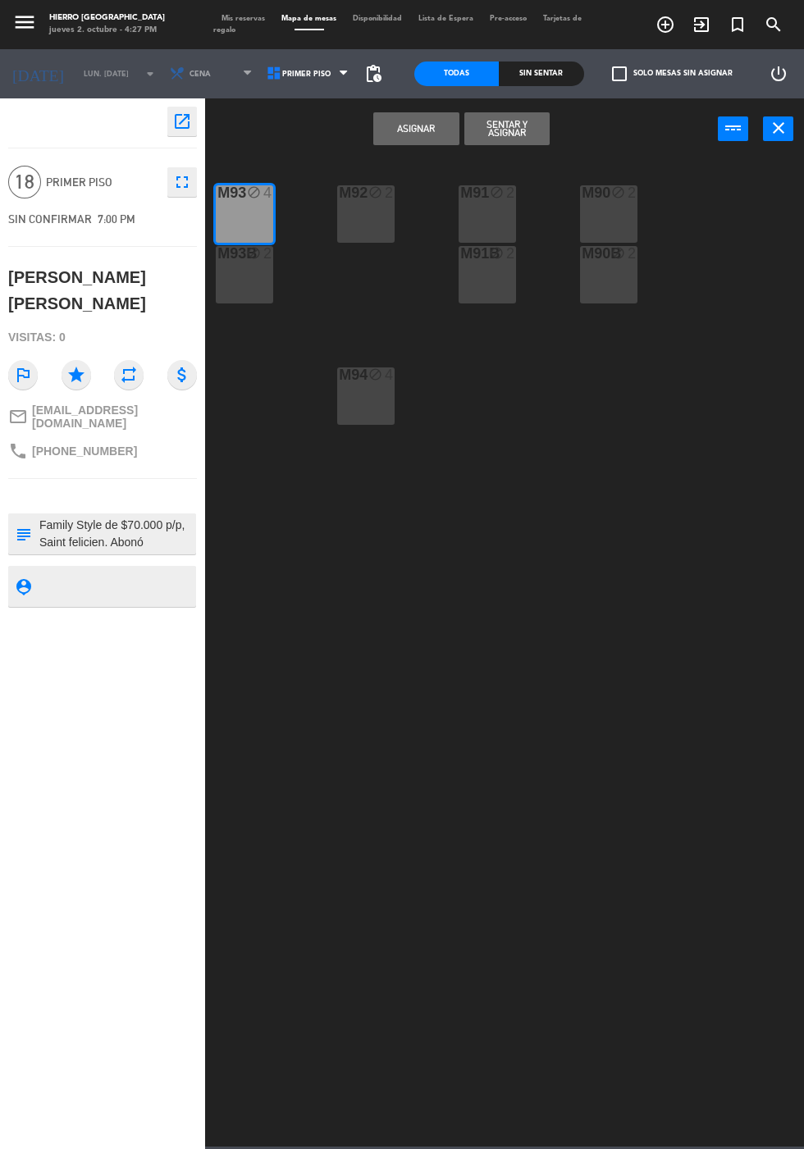
click at [249, 288] on div "M93B block 2" at bounding box center [244, 274] width 57 height 57
click at [380, 199] on div "2" at bounding box center [393, 193] width 27 height 16
click at [375, 405] on div "M94 block 4" at bounding box center [365, 395] width 57 height 57
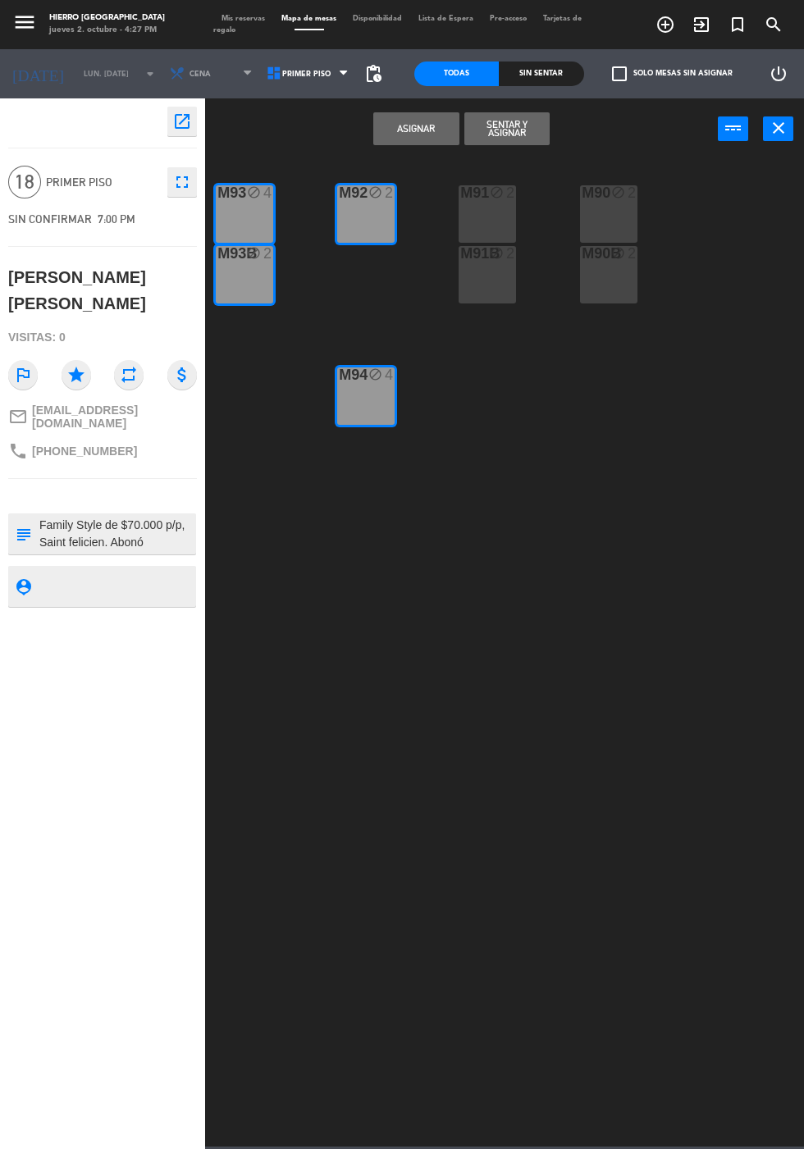
click at [491, 233] on div "M91 block 2" at bounding box center [487, 213] width 57 height 57
click at [497, 302] on div "M91B block 2" at bounding box center [487, 274] width 57 height 57
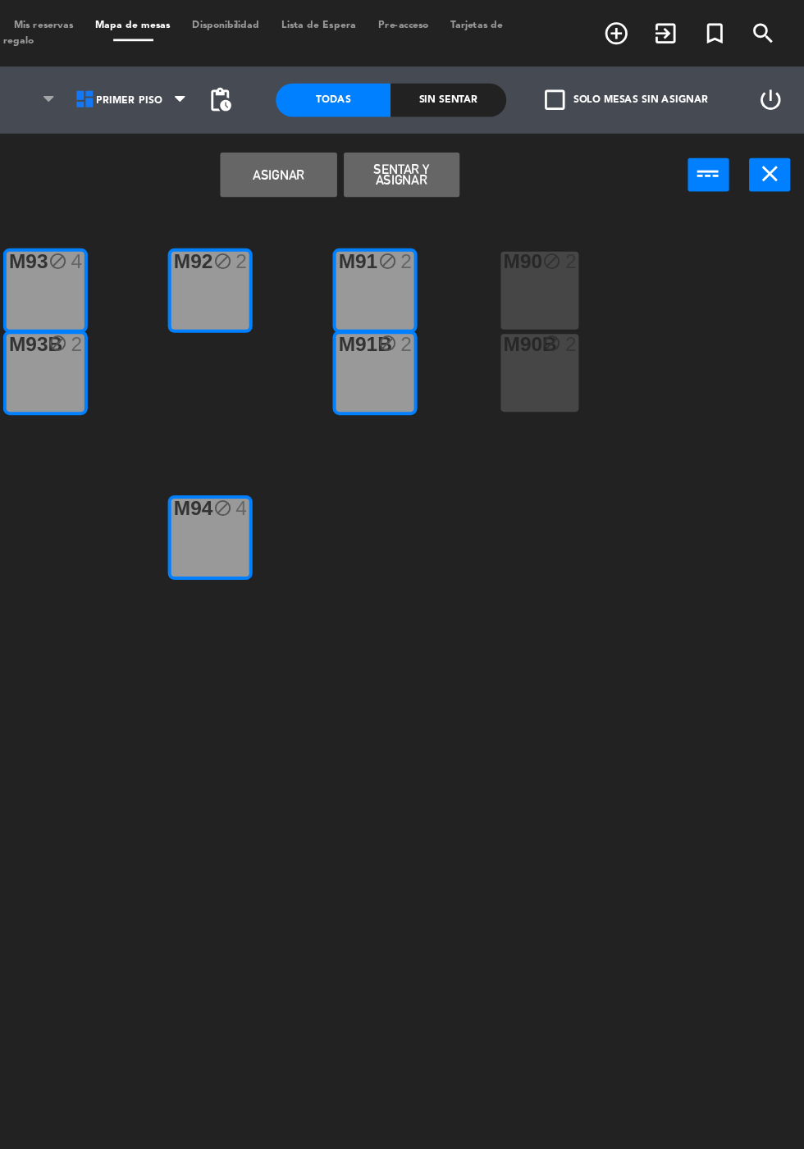
click at [616, 200] on div "block" at bounding box center [609, 193] width 27 height 16
click at [619, 293] on div "M90B block 2" at bounding box center [608, 274] width 57 height 57
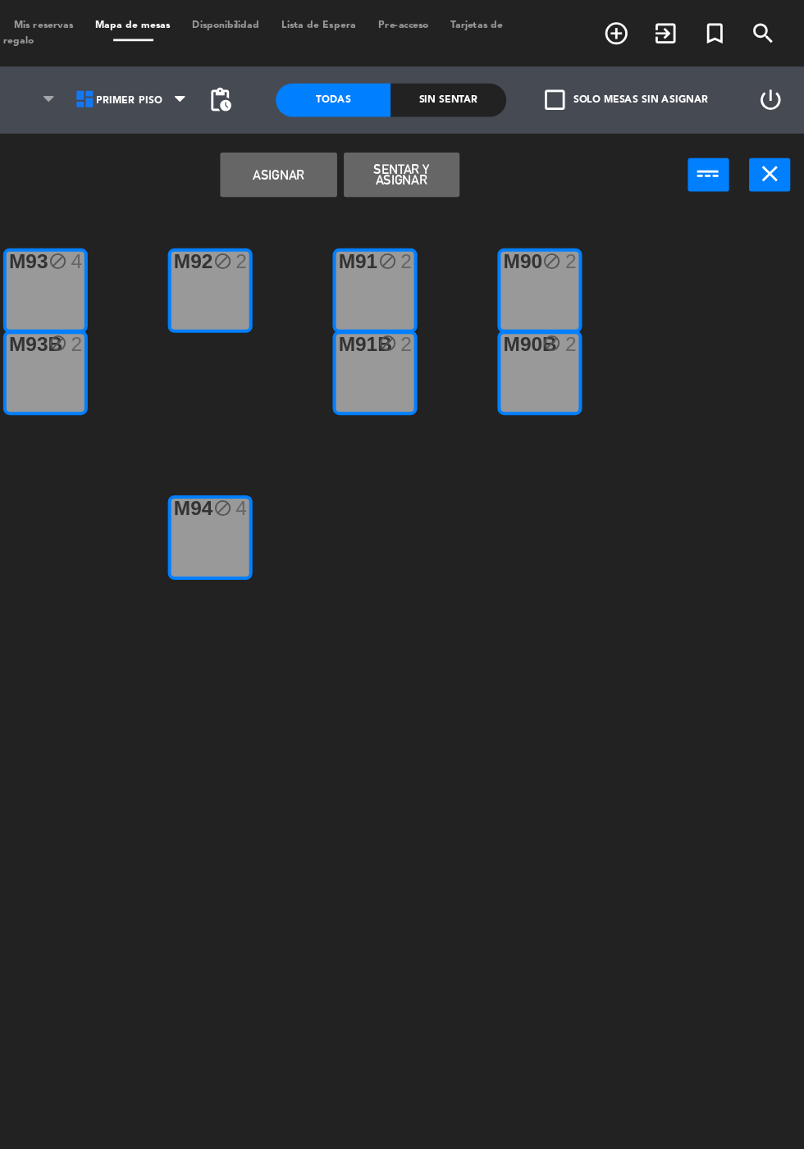
click at [413, 127] on button "Asignar" at bounding box center [415, 128] width 85 height 33
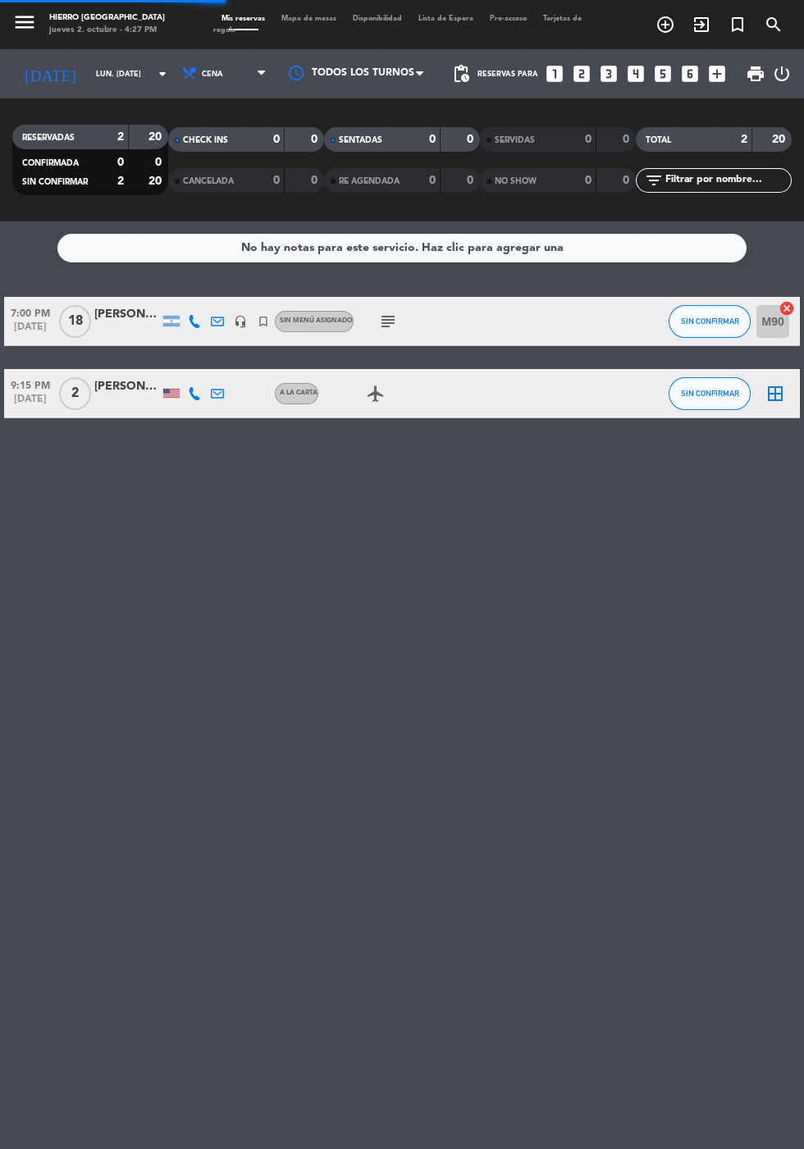
click at [387, 327] on icon "subject" at bounding box center [388, 322] width 20 height 20
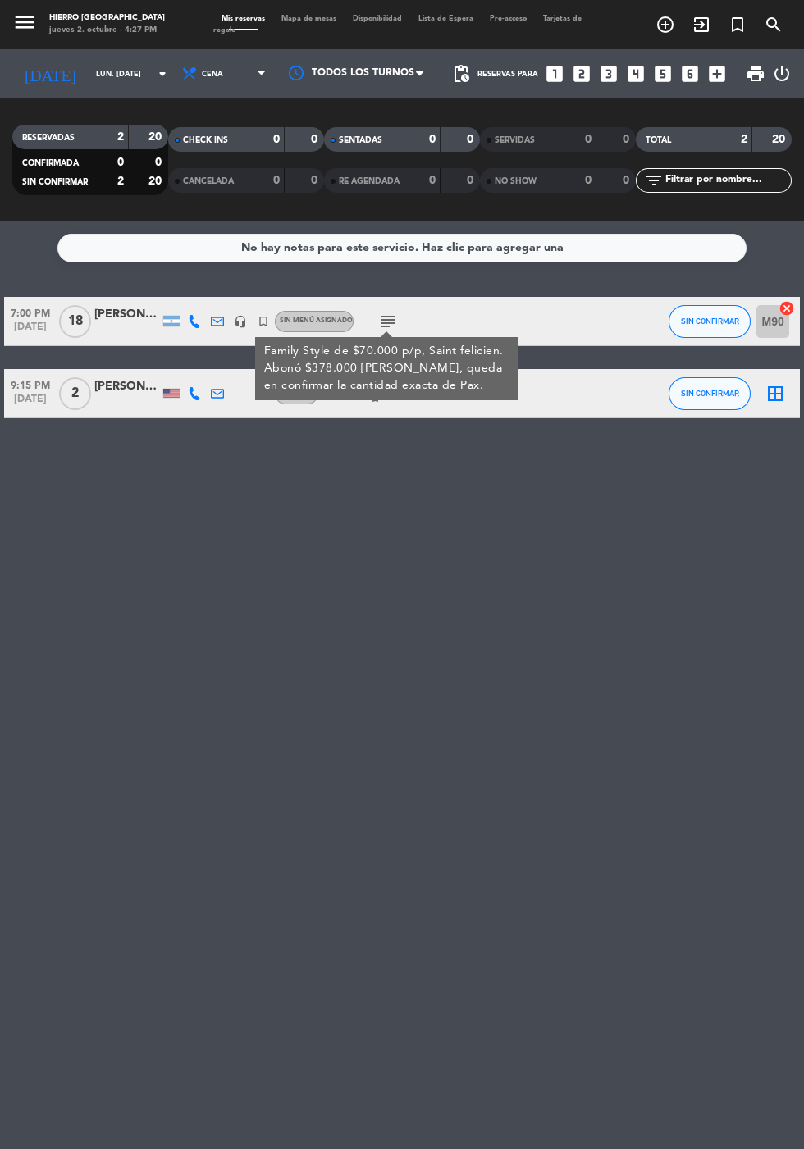
click at [561, 967] on div "No hay notas para este servicio. Haz clic para agregar una 7:00 PM [DATE] [PERS…" at bounding box center [402, 685] width 804 height 928
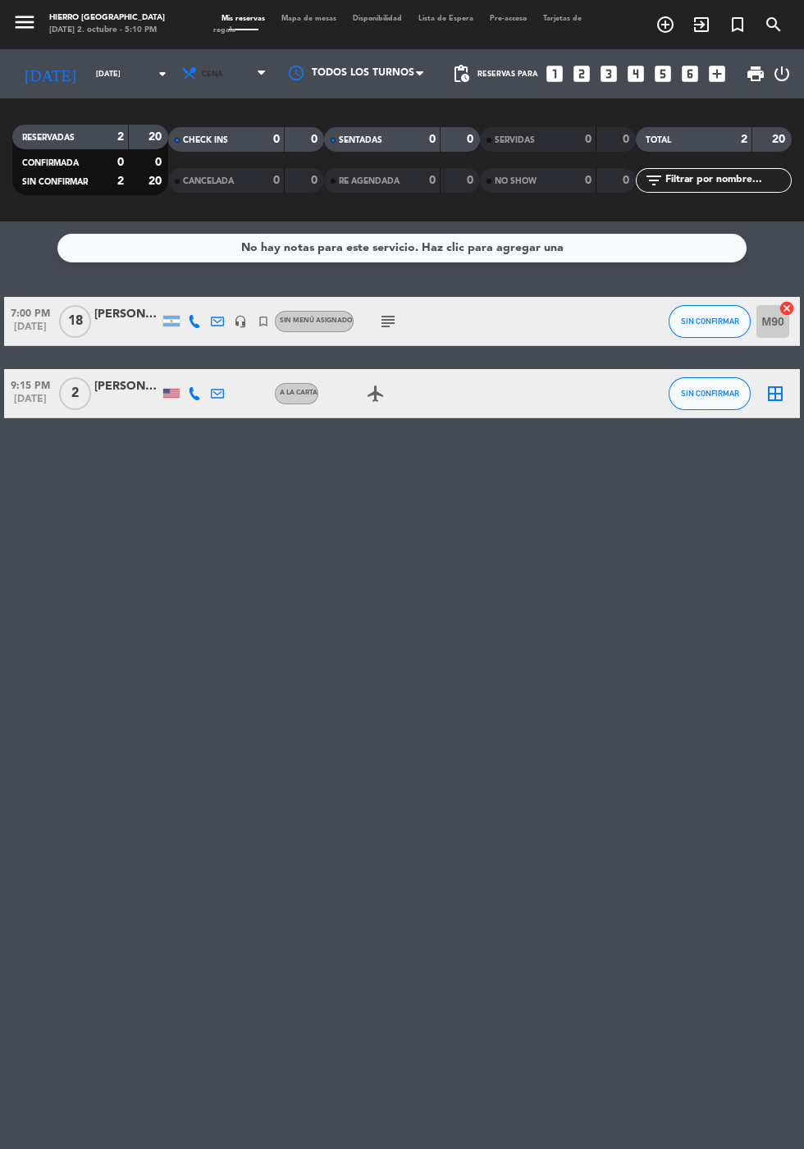
click at [202, 71] on span "Cena" at bounding box center [212, 74] width 21 height 9
click at [202, 74] on span "Cena" at bounding box center [212, 74] width 21 height 9
click at [102, 70] on input "[DATE]" at bounding box center [139, 74] width 103 height 25
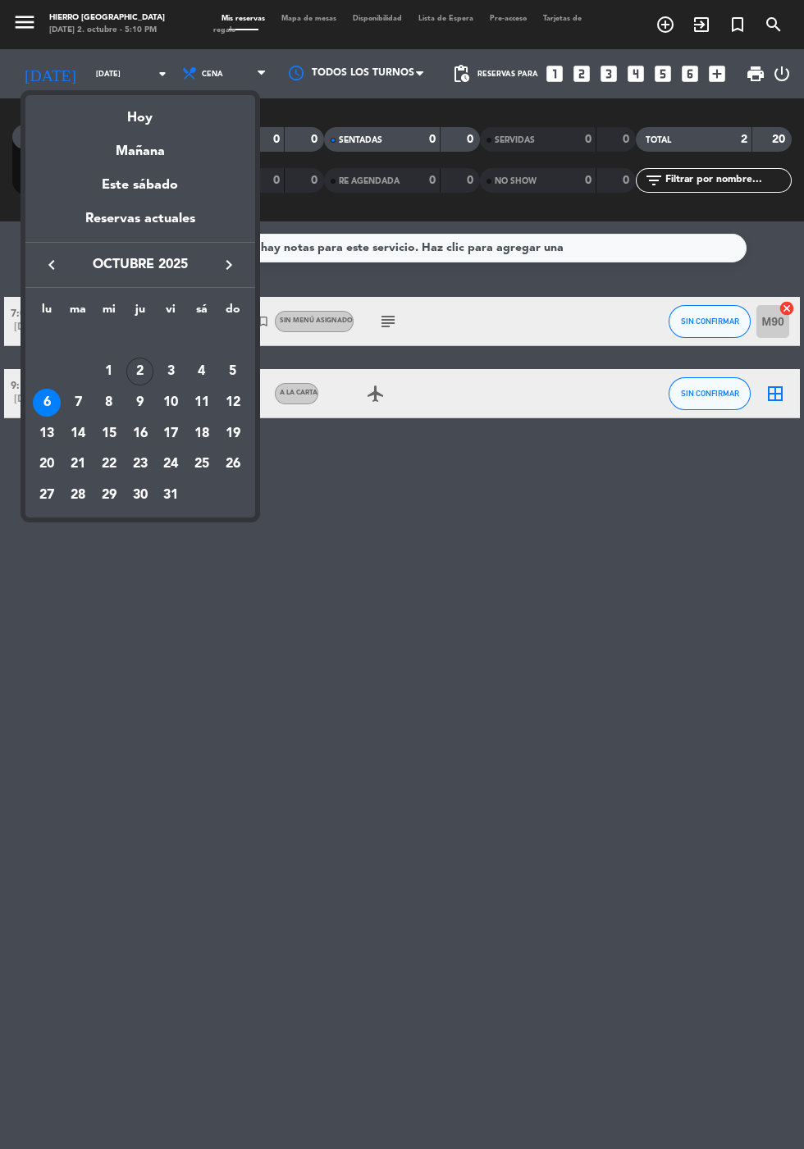
click at [162, 122] on div "Hoy" at bounding box center [140, 112] width 230 height 34
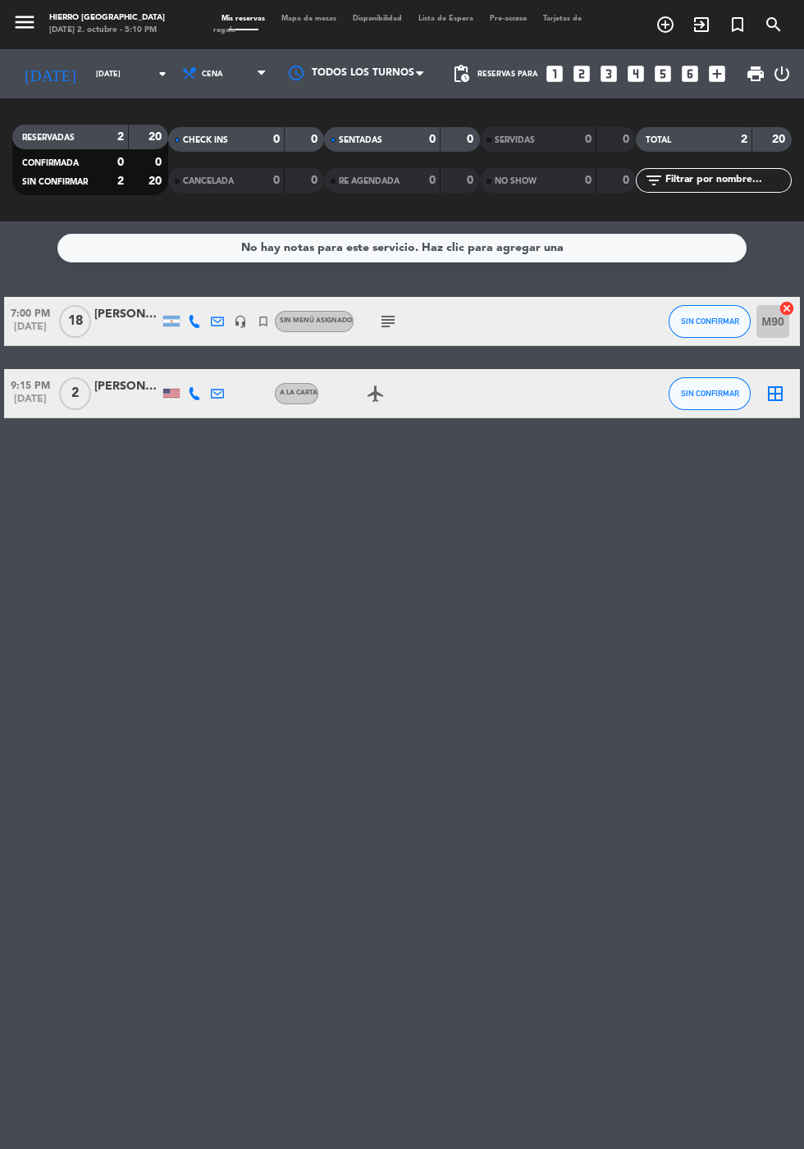
type input "[DEMOGRAPHIC_DATA][DATE]"
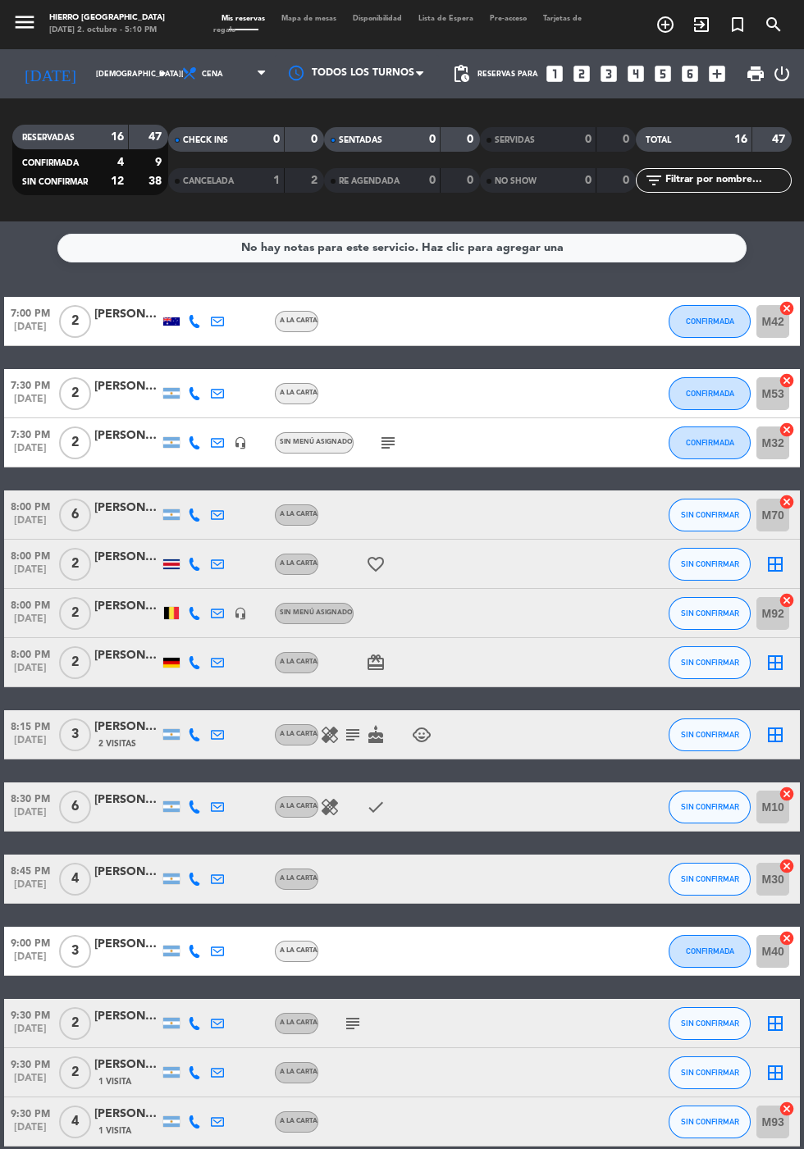
click at [386, 436] on icon "subject" at bounding box center [388, 443] width 20 height 20
click at [357, 1021] on icon "subject" at bounding box center [353, 1024] width 20 height 20
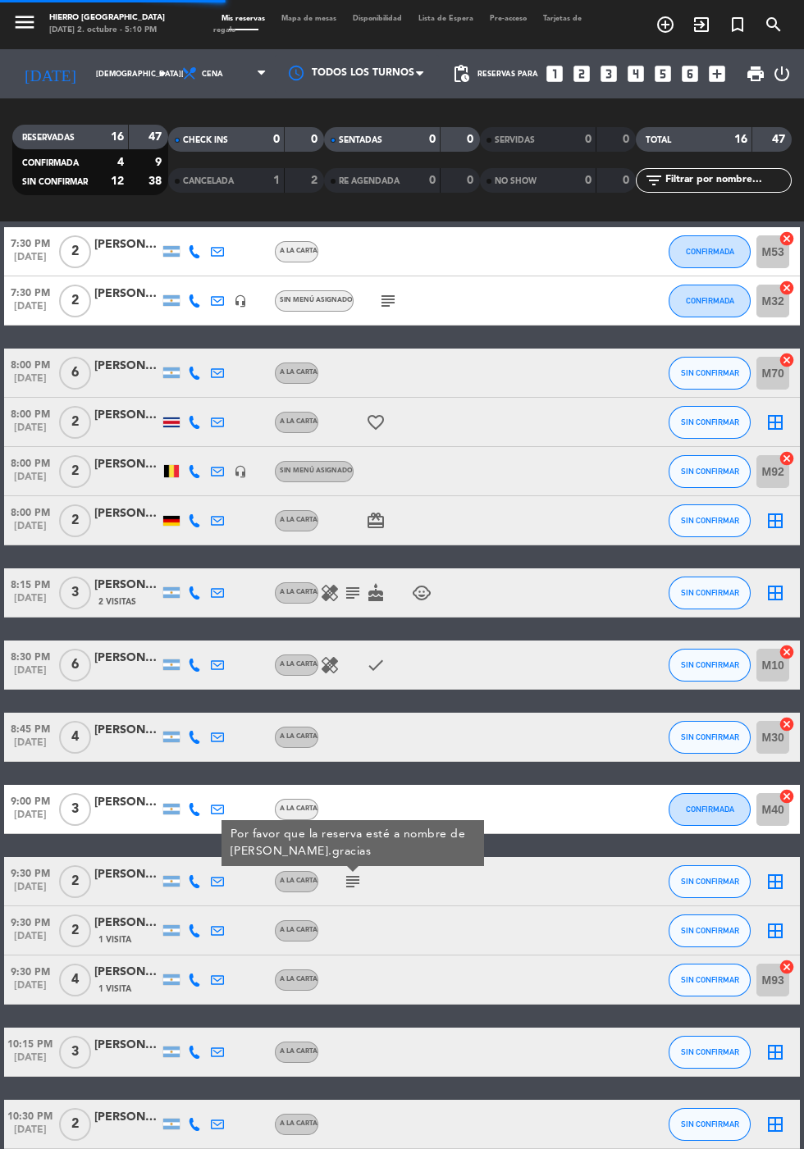
click at [349, 589] on icon "subject" at bounding box center [353, 593] width 20 height 20
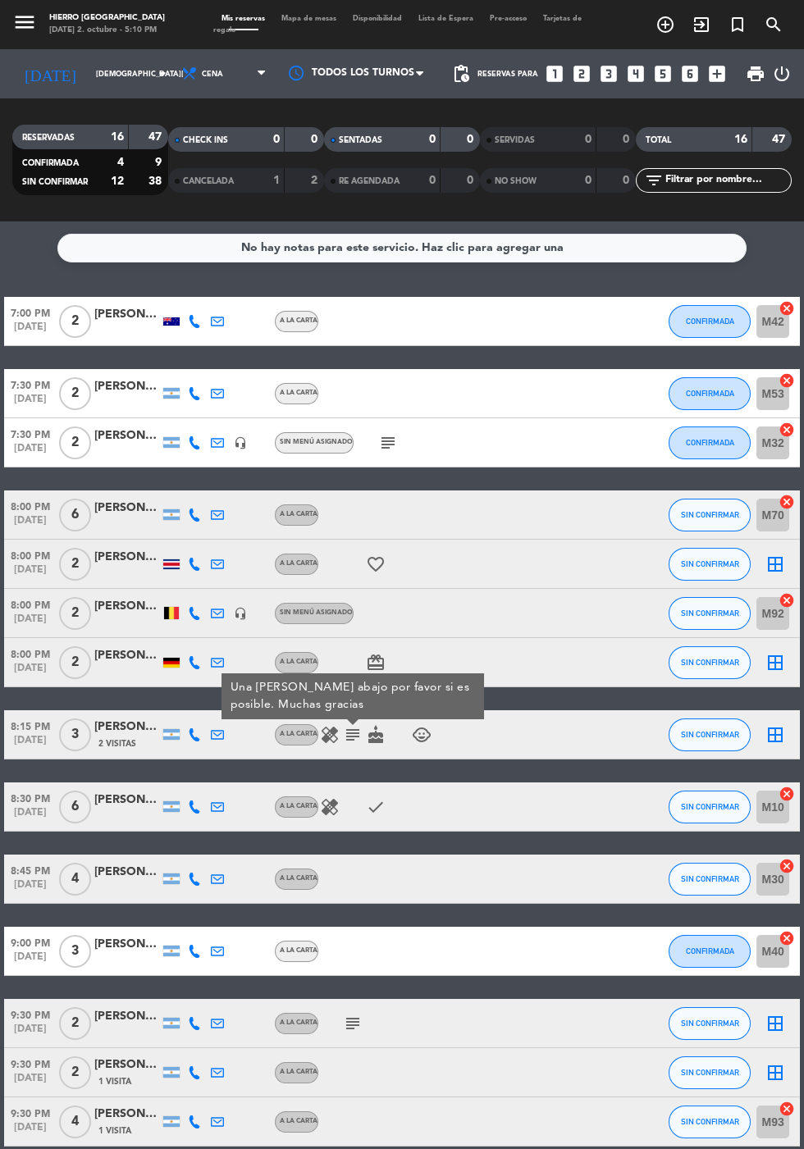
click at [381, 661] on icon "card_giftcard" at bounding box center [376, 663] width 20 height 20
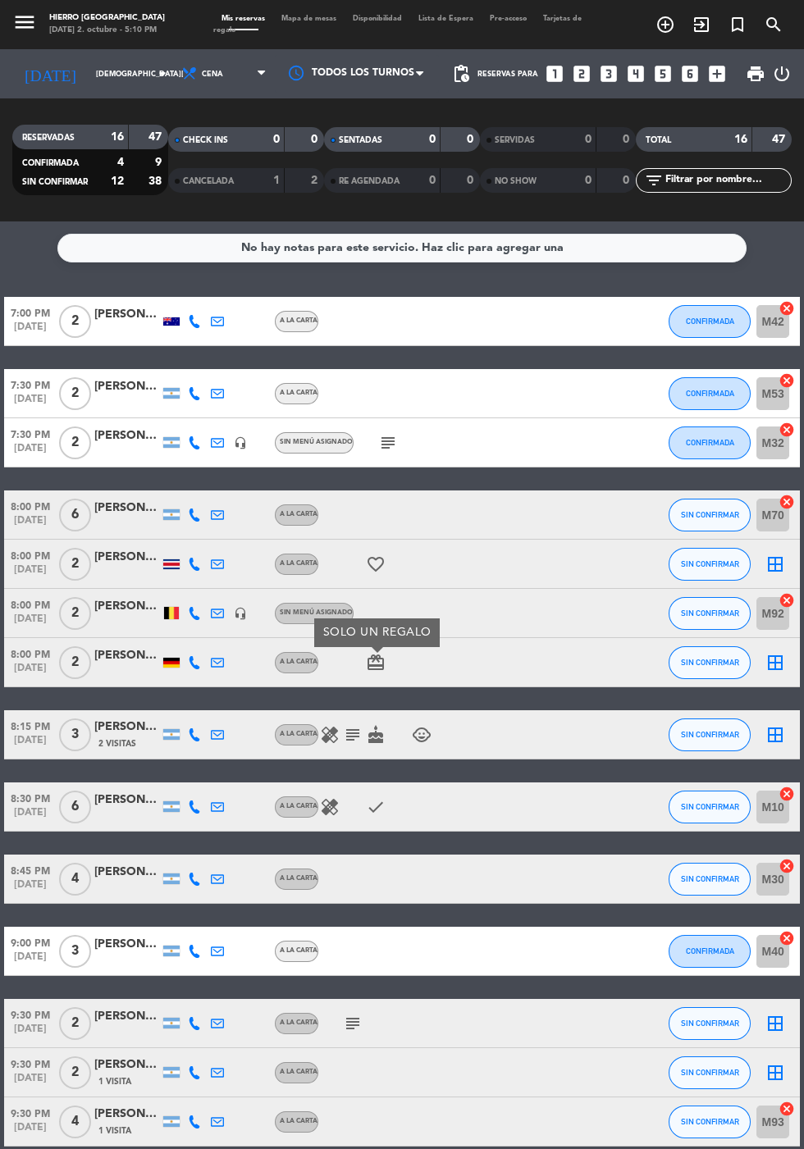
click at [356, 737] on icon "subject" at bounding box center [353, 735] width 20 height 20
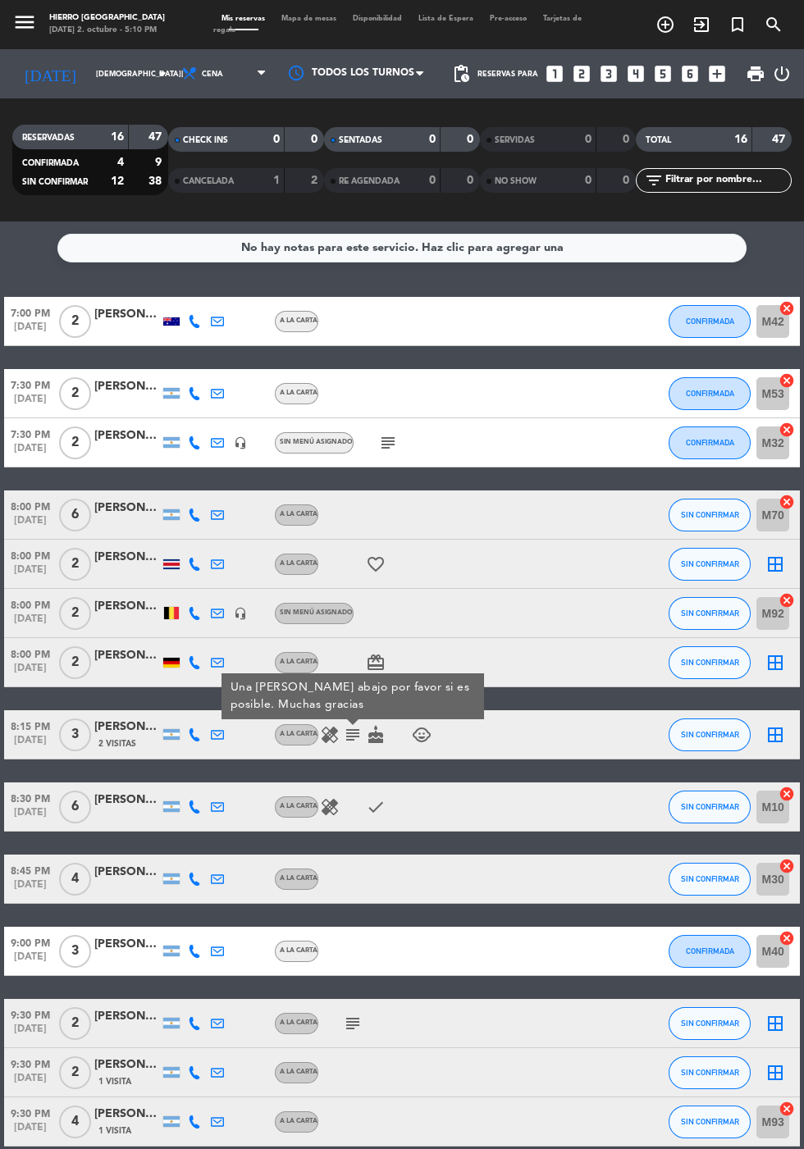
click at [378, 433] on icon "subject" at bounding box center [388, 443] width 20 height 20
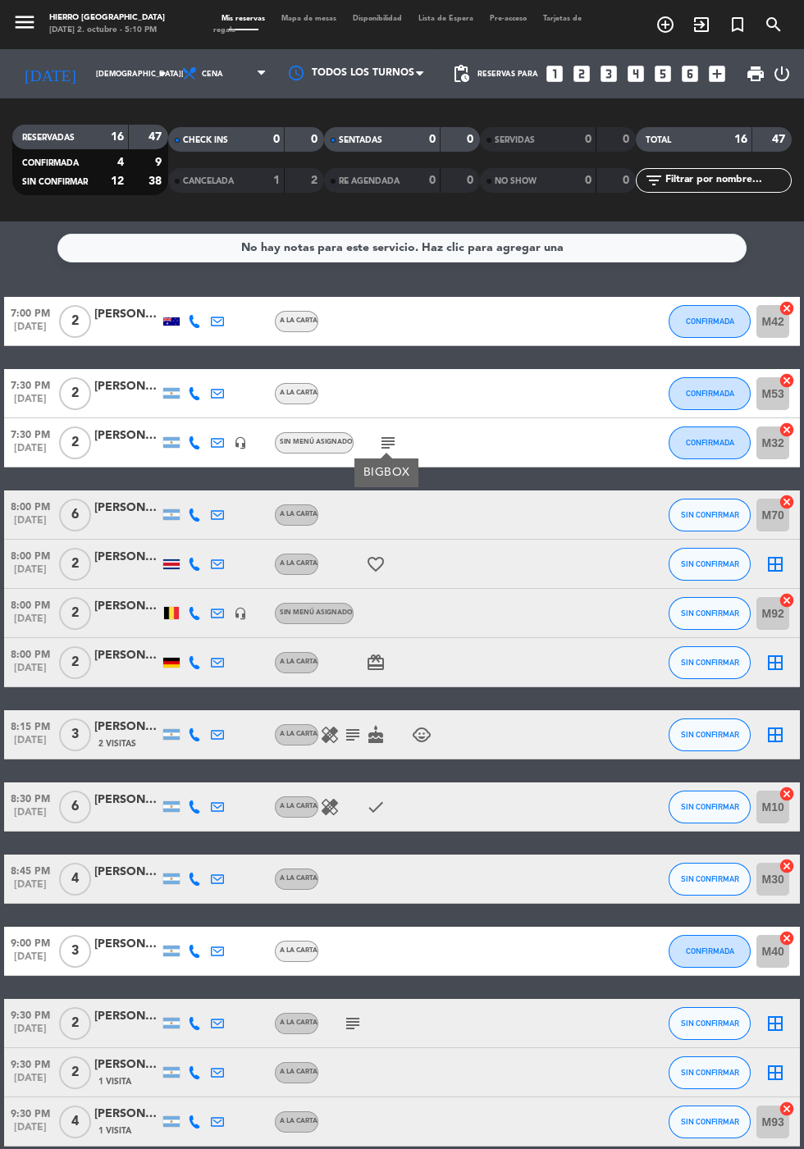
click at [355, 725] on icon "subject" at bounding box center [353, 735] width 20 height 20
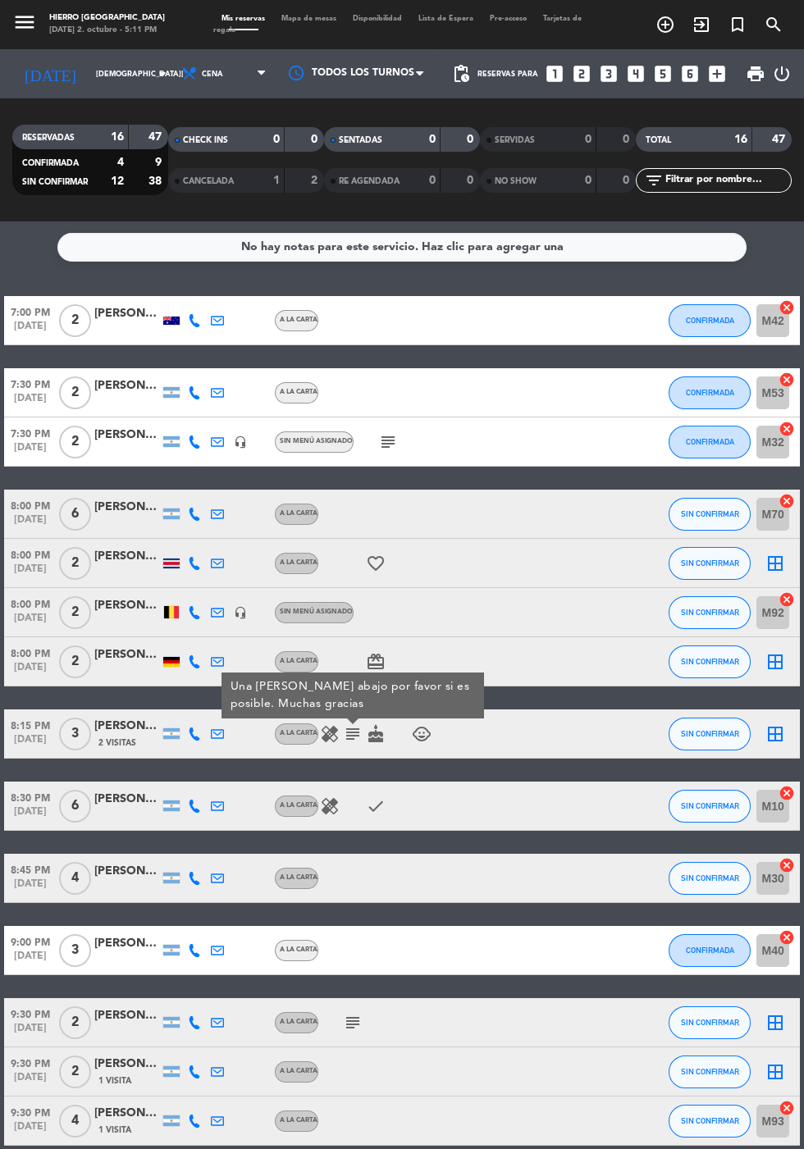
scroll to position [142, 0]
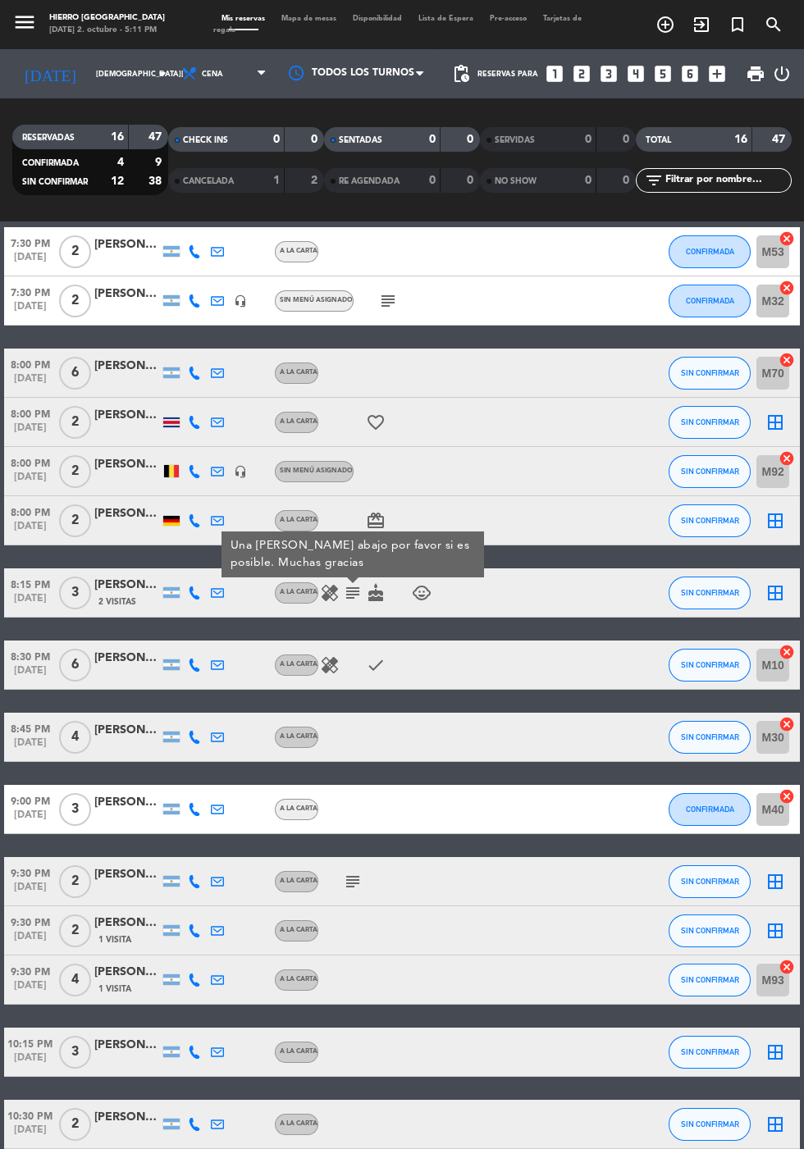
click at [353, 884] on icon "subject" at bounding box center [353, 882] width 20 height 20
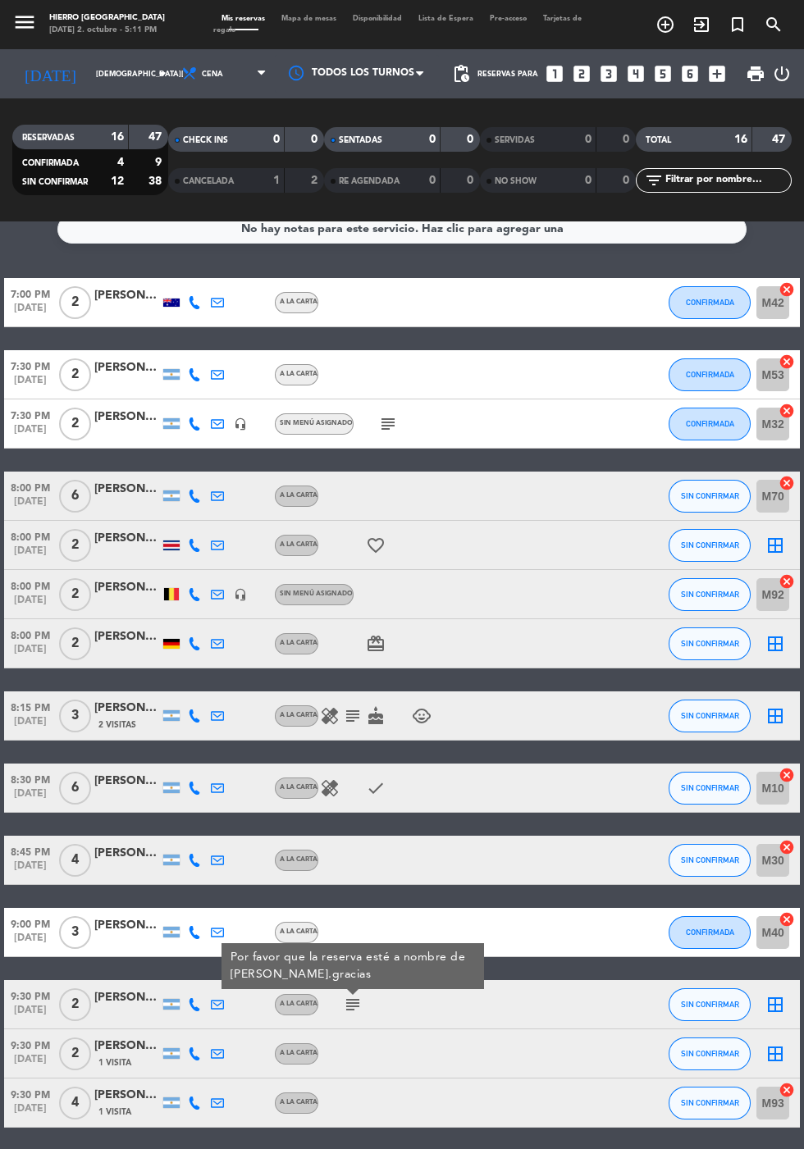
scroll to position [0, 0]
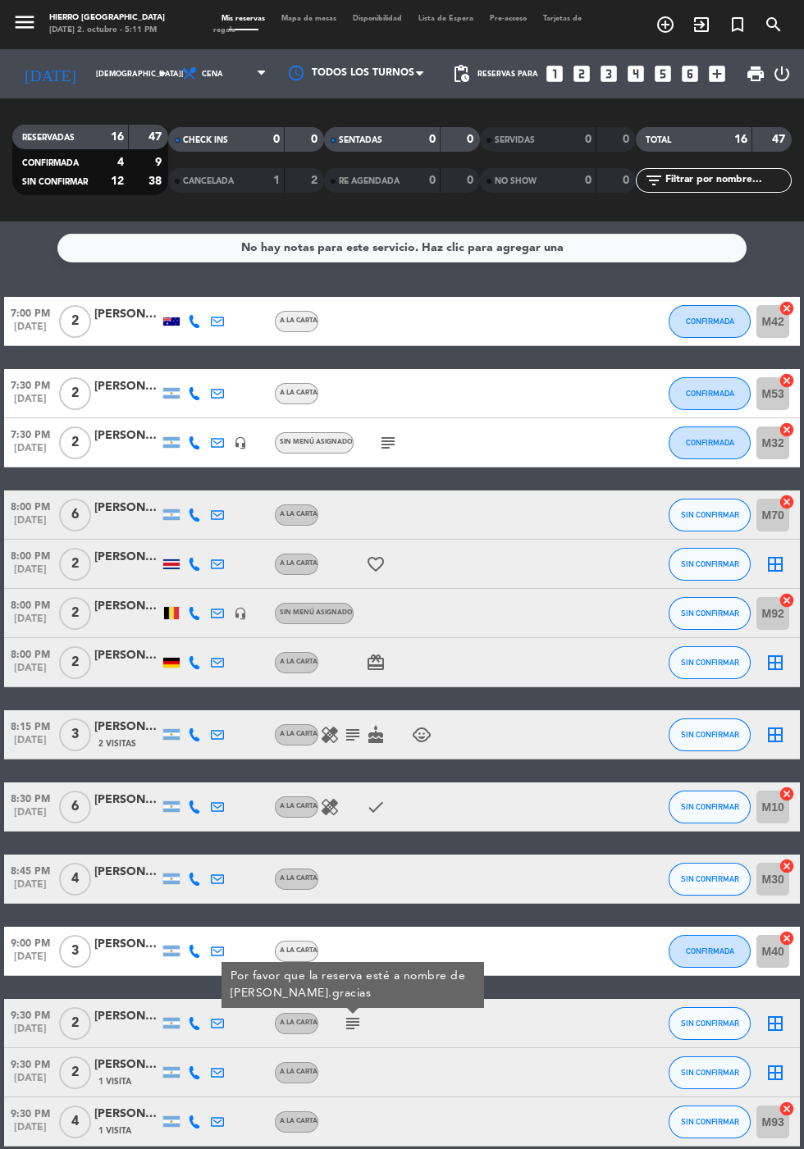
click at [382, 435] on icon "subject" at bounding box center [388, 443] width 20 height 20
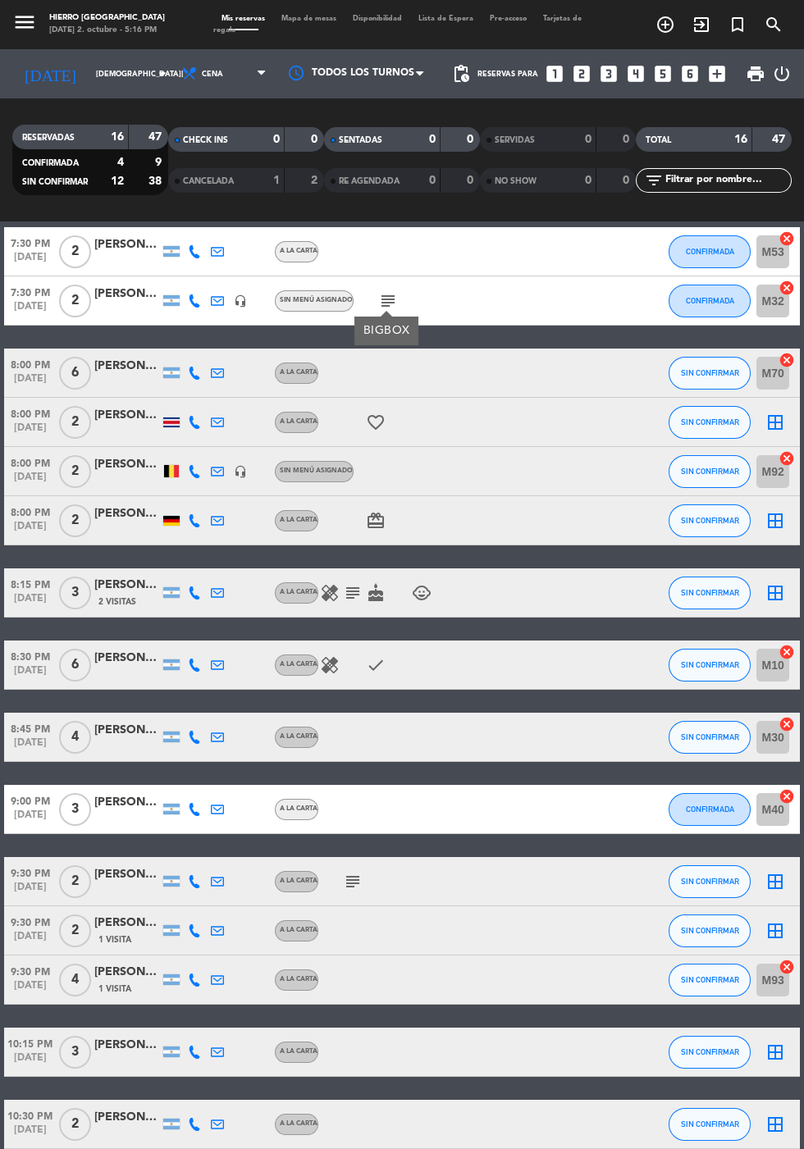
scroll to position [142, 0]
click at [350, 884] on icon "subject" at bounding box center [353, 882] width 20 height 20
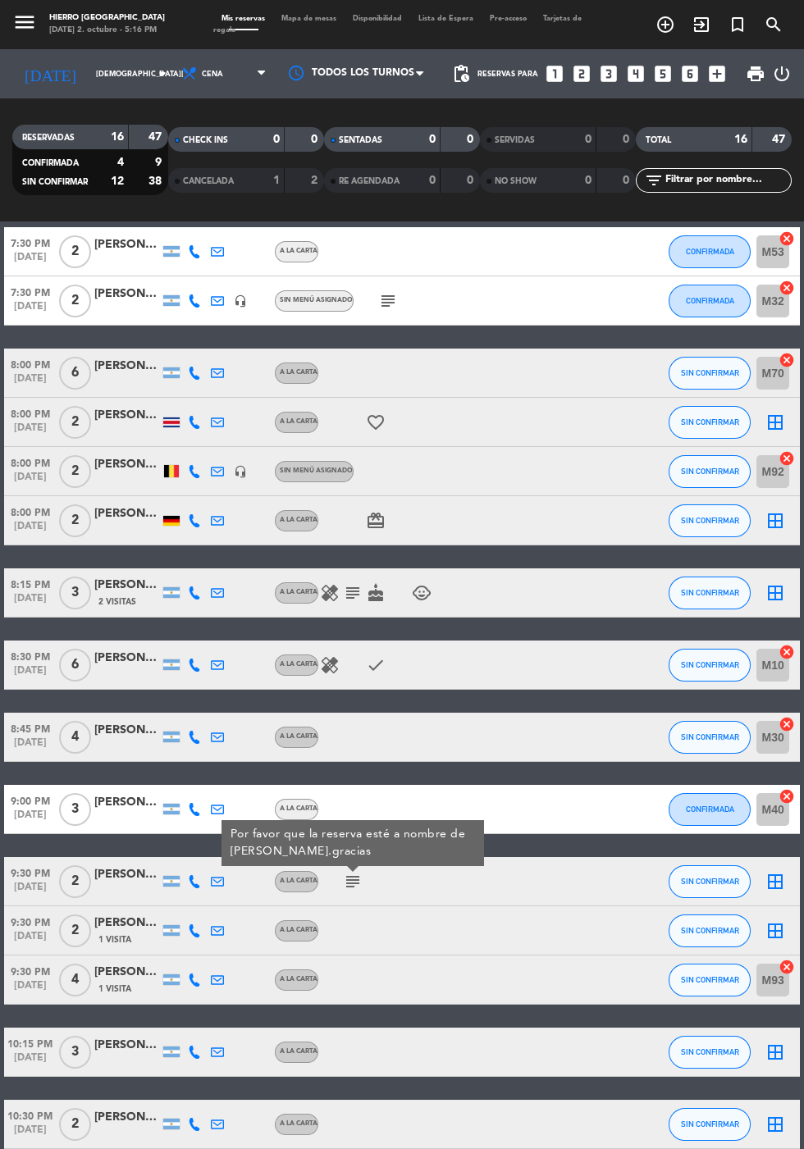
scroll to position [0, 0]
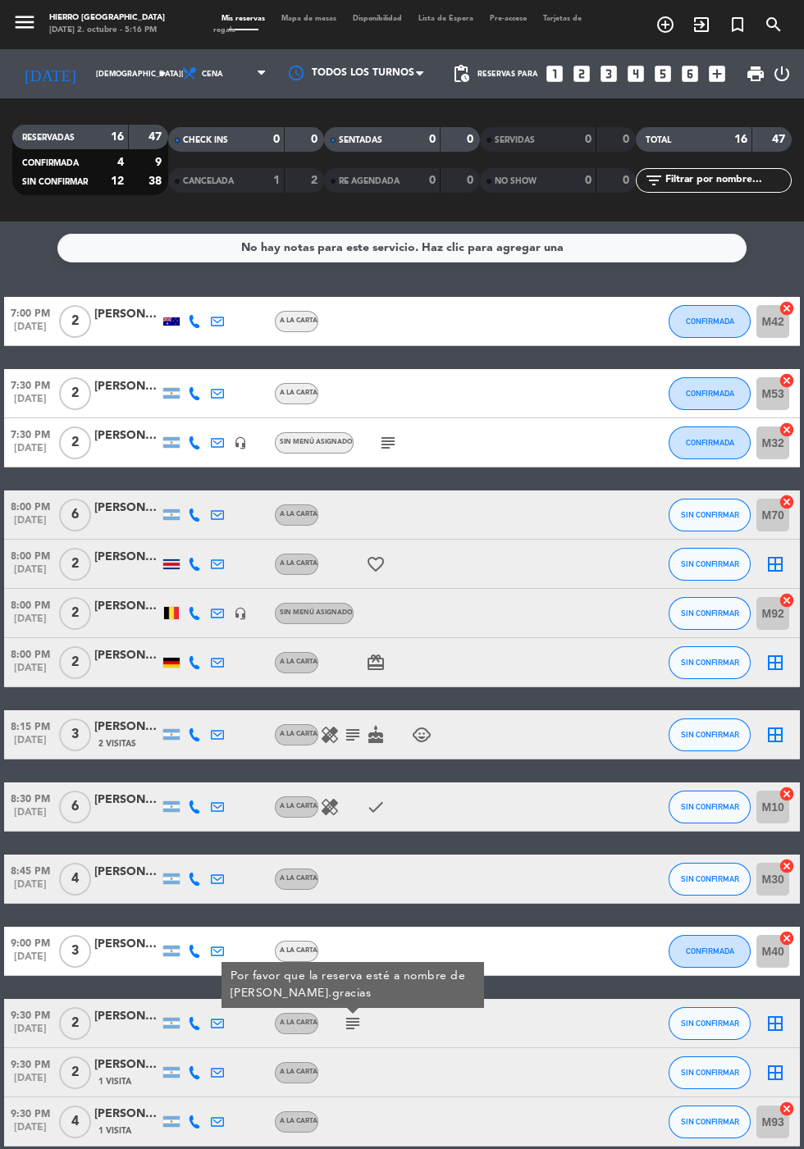
click at [391, 450] on icon "subject" at bounding box center [388, 443] width 20 height 20
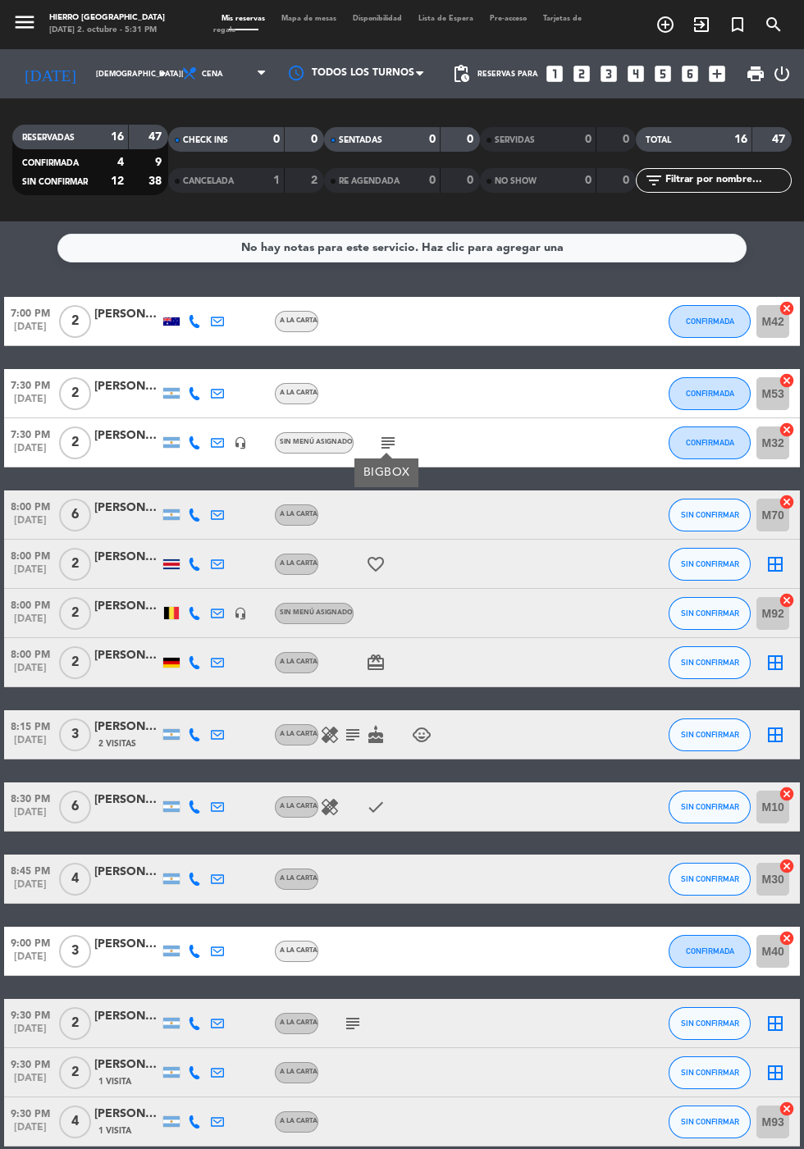
scroll to position [142, 0]
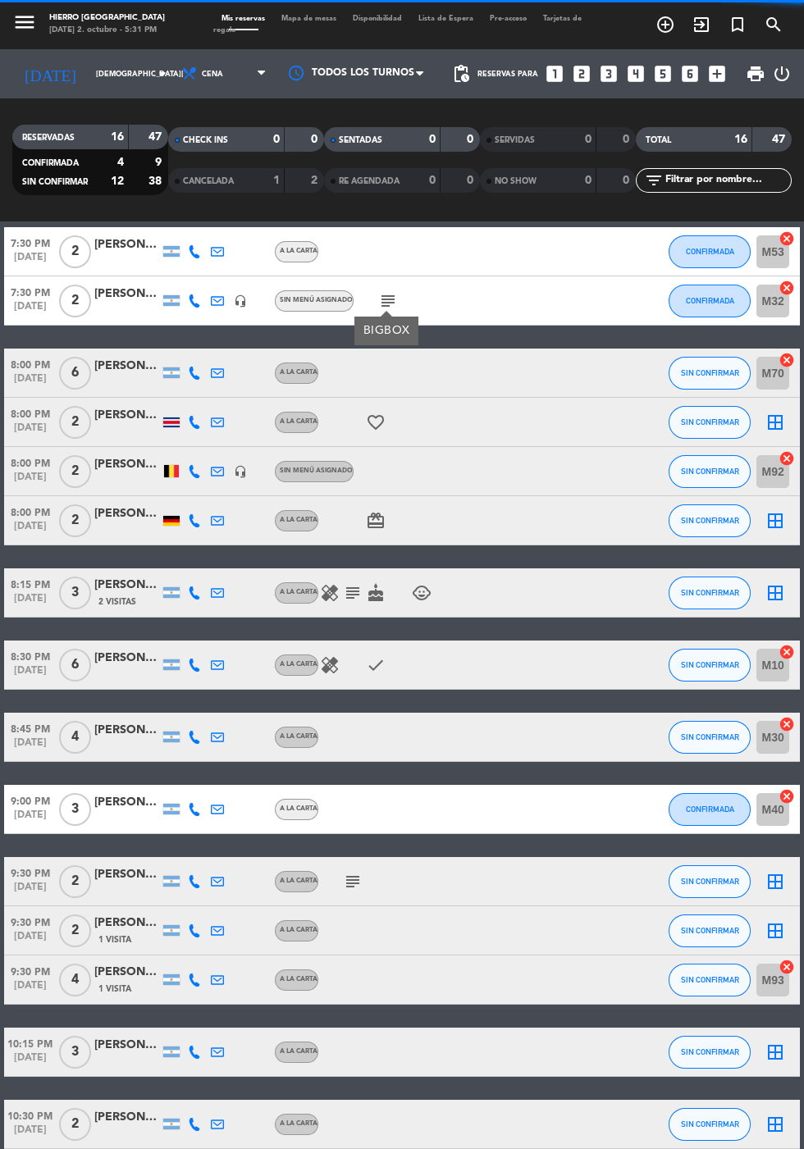
click at [313, 20] on span "Mapa de mesas" at bounding box center [308, 18] width 71 height 7
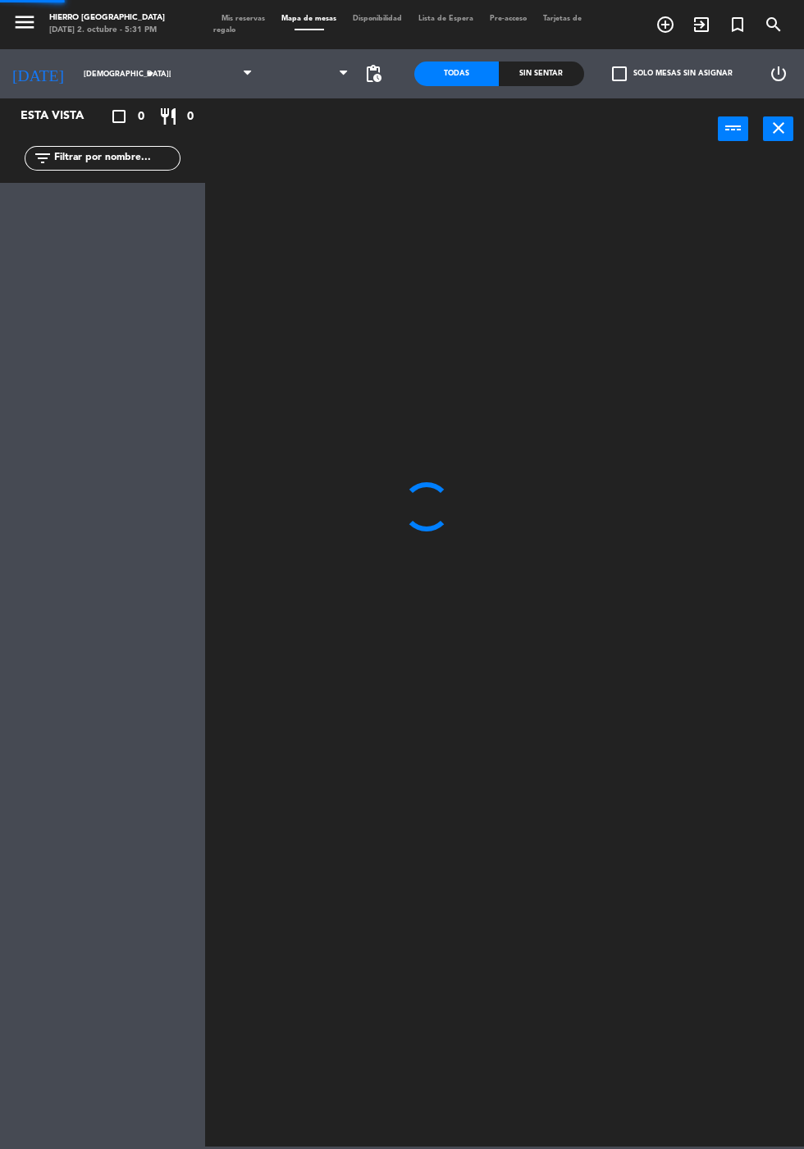
click at [317, 18] on span "Mapa de mesas" at bounding box center [308, 18] width 71 height 7
click at [315, 84] on span at bounding box center [309, 74] width 97 height 36
click at [331, 88] on span at bounding box center [309, 74] width 97 height 36
click at [343, 73] on icon at bounding box center [343, 73] width 7 height 13
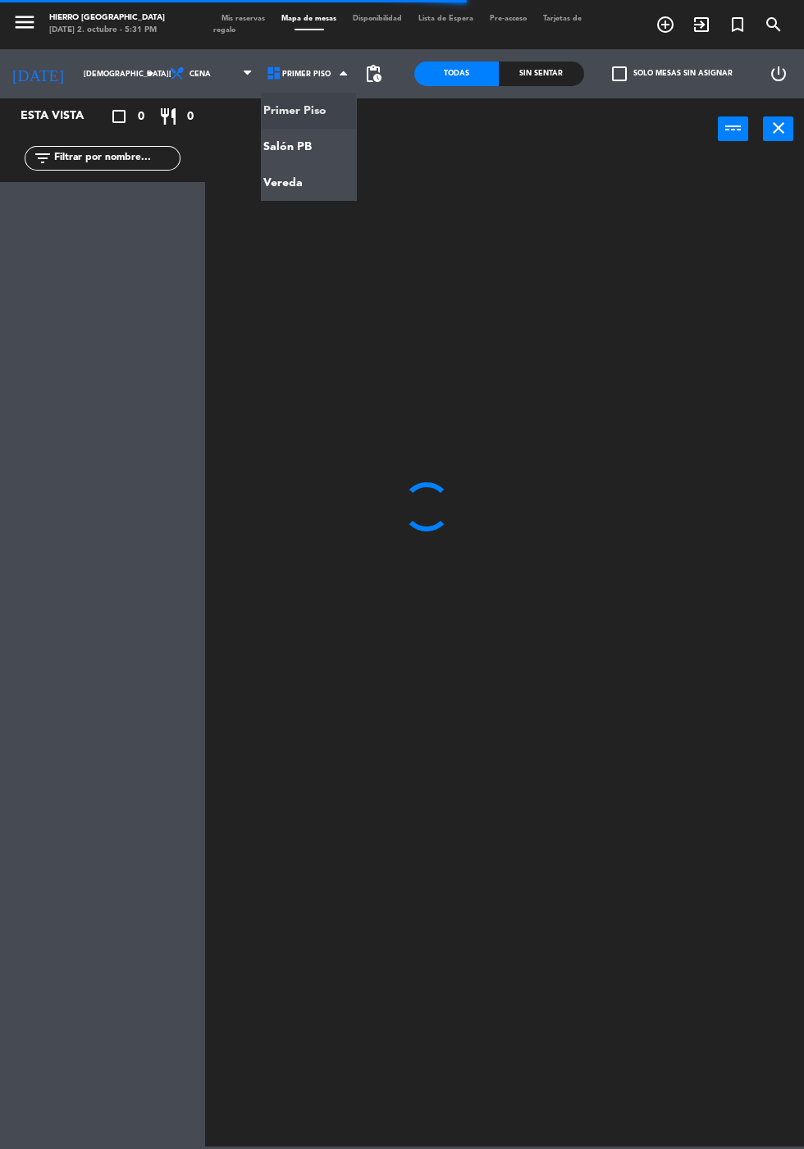
click at [313, 153] on ng-component "menu Hierro Palermo jueves 2. octubre - 5:31 PM Mis reservas Mapa de mesas Disp…" at bounding box center [402, 573] width 804 height 1147
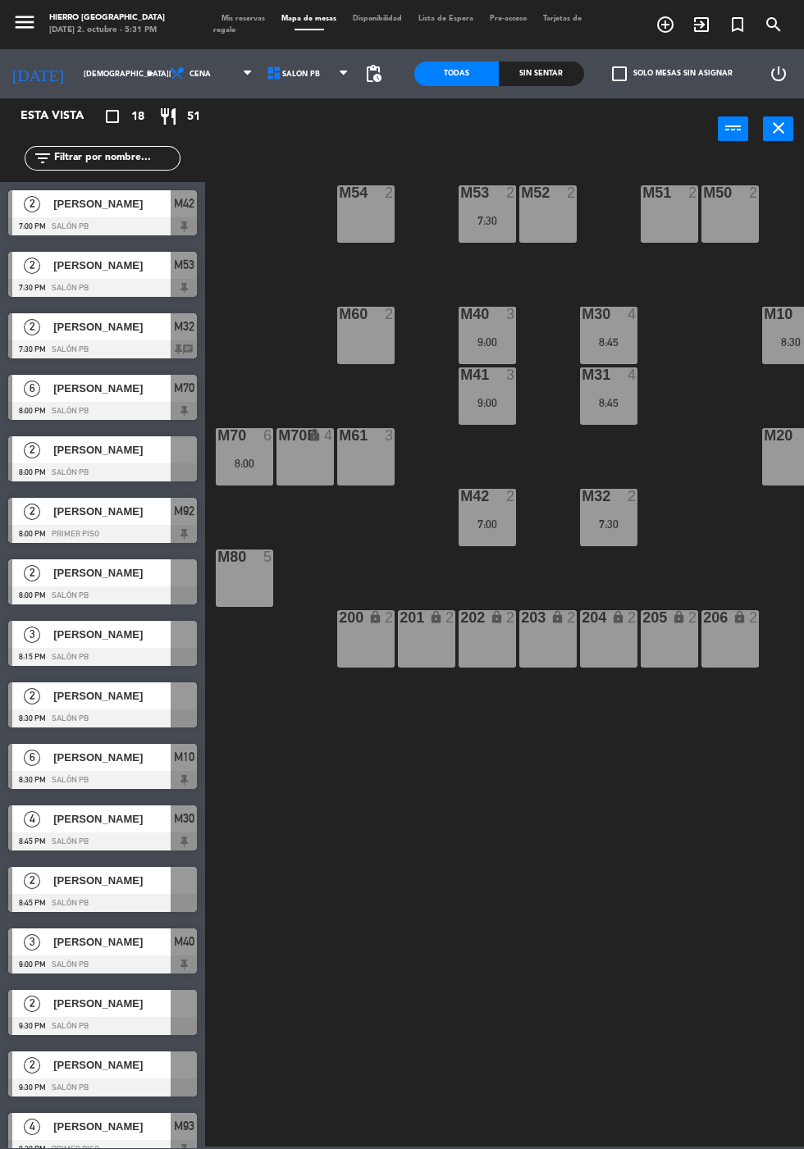
click at [253, 454] on div "M70 6 8:00" at bounding box center [244, 456] width 57 height 57
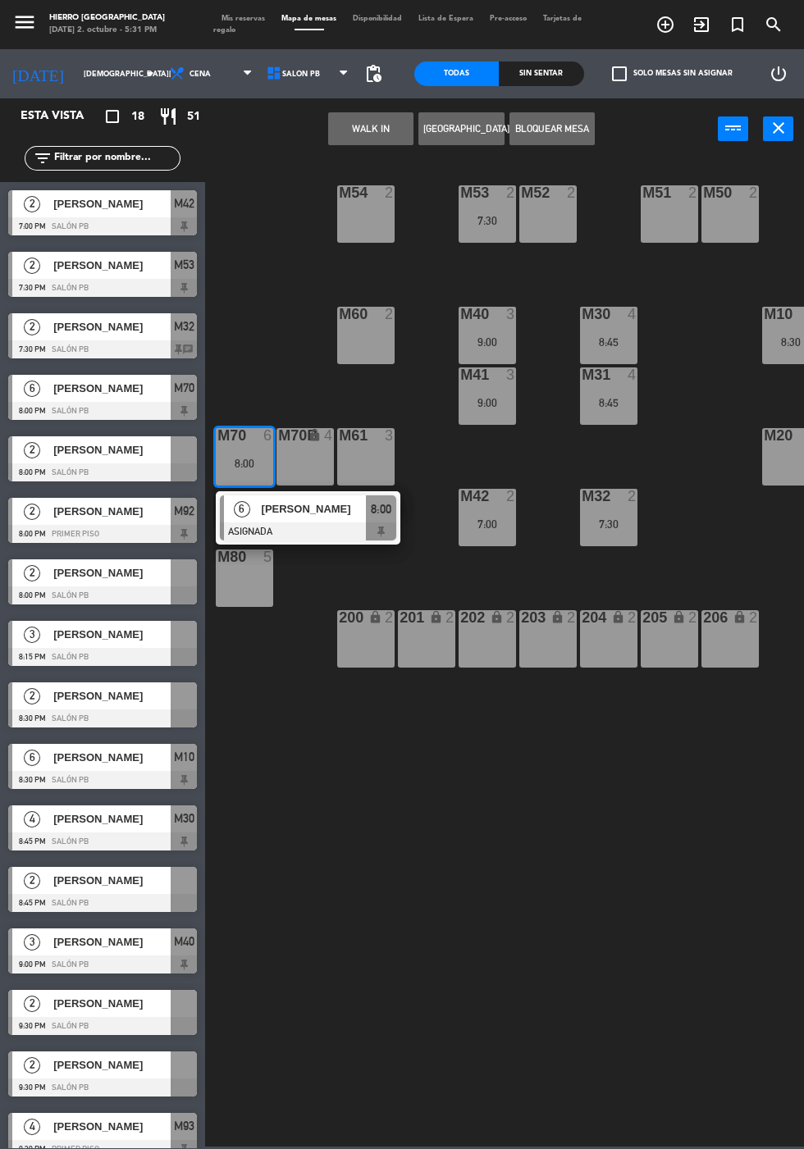
click at [365, 534] on div at bounding box center [308, 532] width 176 height 18
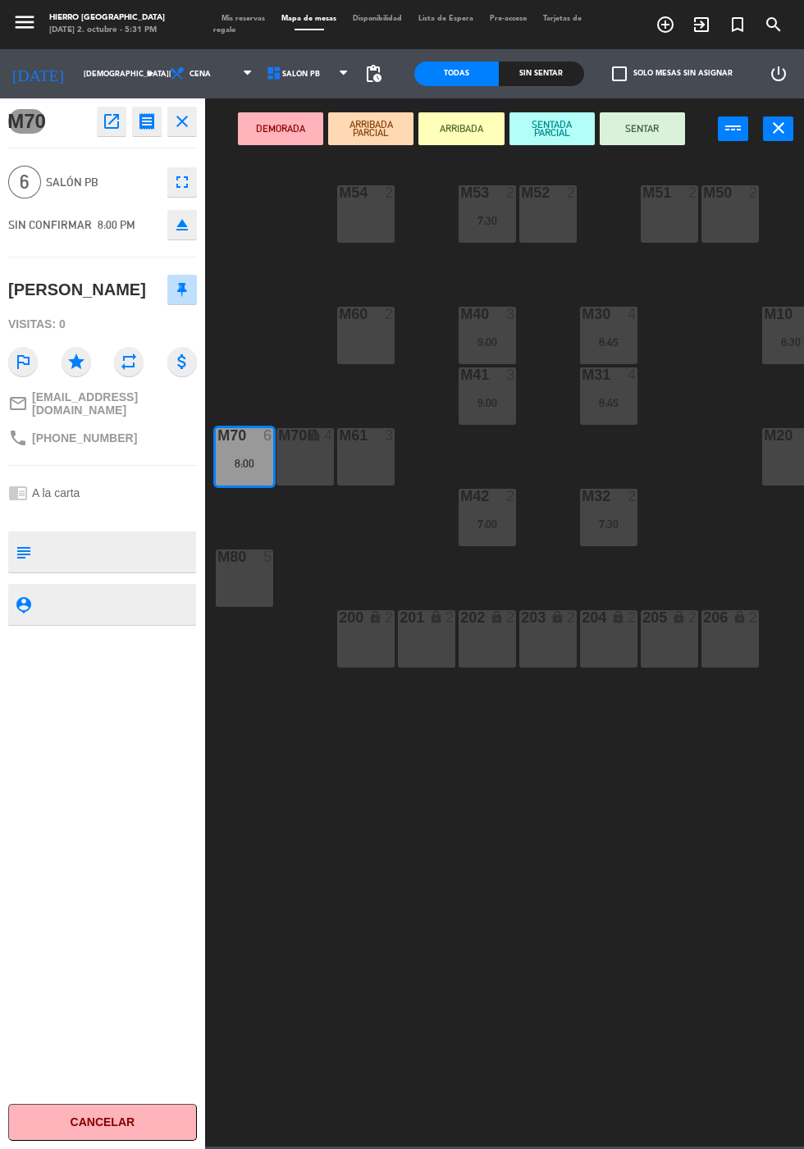
click at [727, 208] on div "M50 2" at bounding box center [729, 213] width 57 height 57
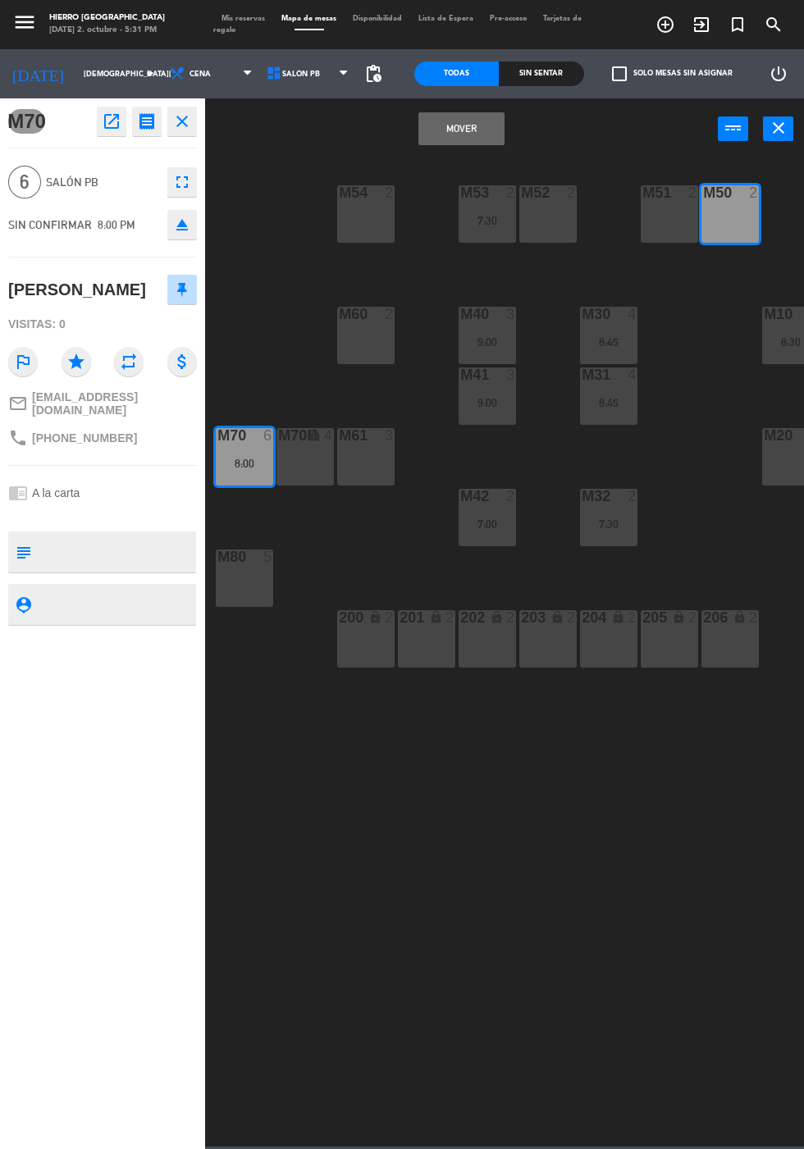
click at [653, 229] on div "M51 2" at bounding box center [669, 213] width 57 height 57
click at [545, 216] on div "M52 2" at bounding box center [547, 213] width 57 height 57
click at [550, 226] on div "M52 2" at bounding box center [547, 213] width 57 height 57
click at [483, 130] on button "Mover y Unir" at bounding box center [460, 128] width 85 height 33
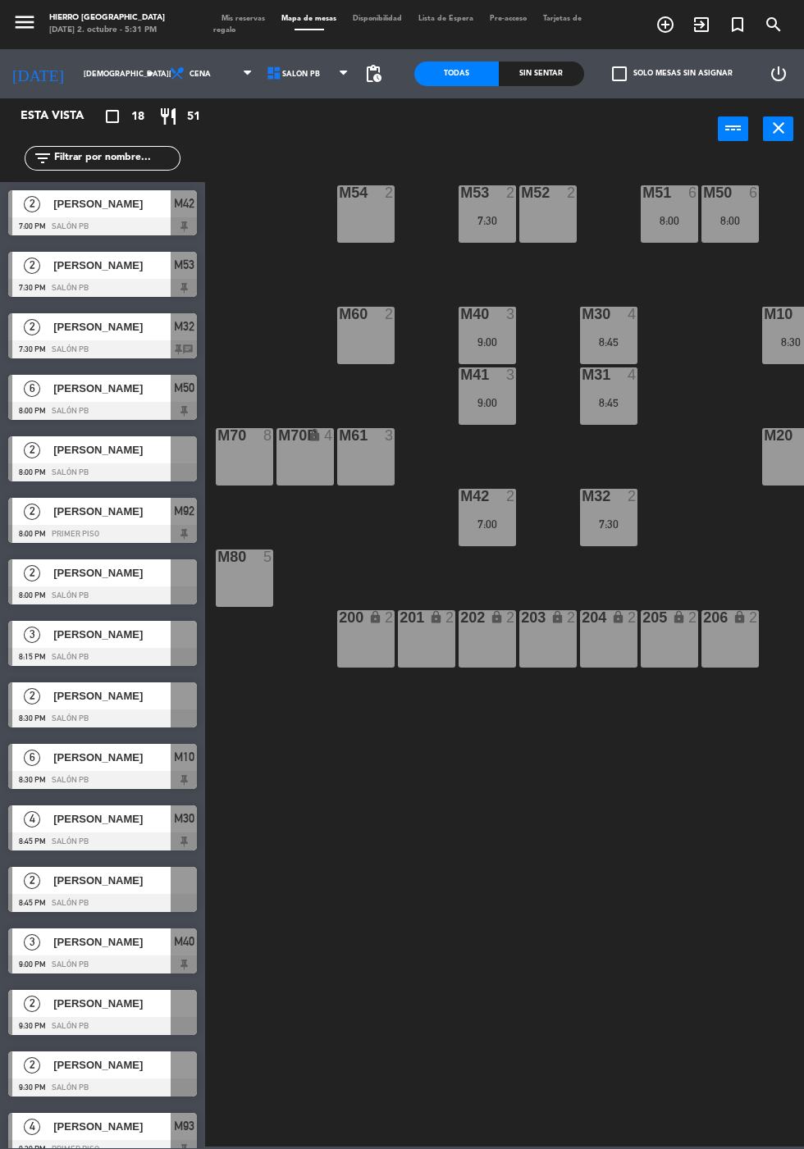
click at [650, 218] on div "8:00" at bounding box center [669, 220] width 57 height 11
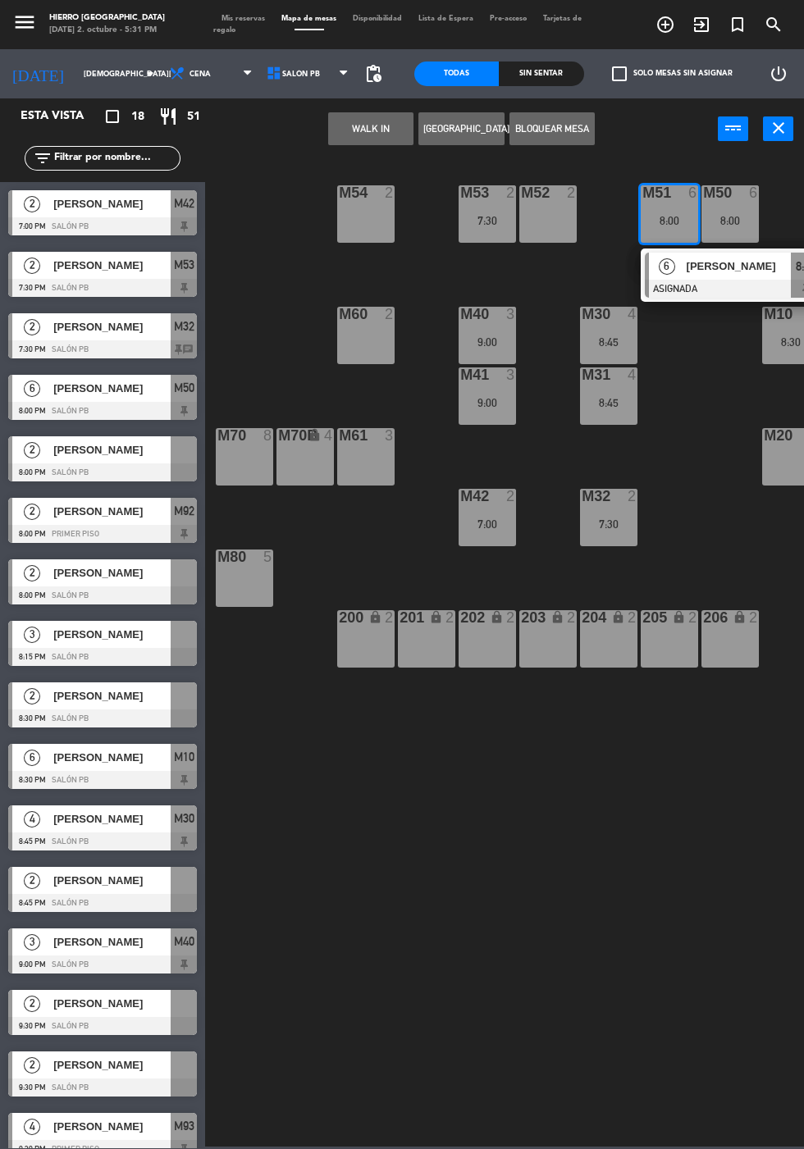
click at [539, 226] on div "M52 2" at bounding box center [547, 213] width 57 height 57
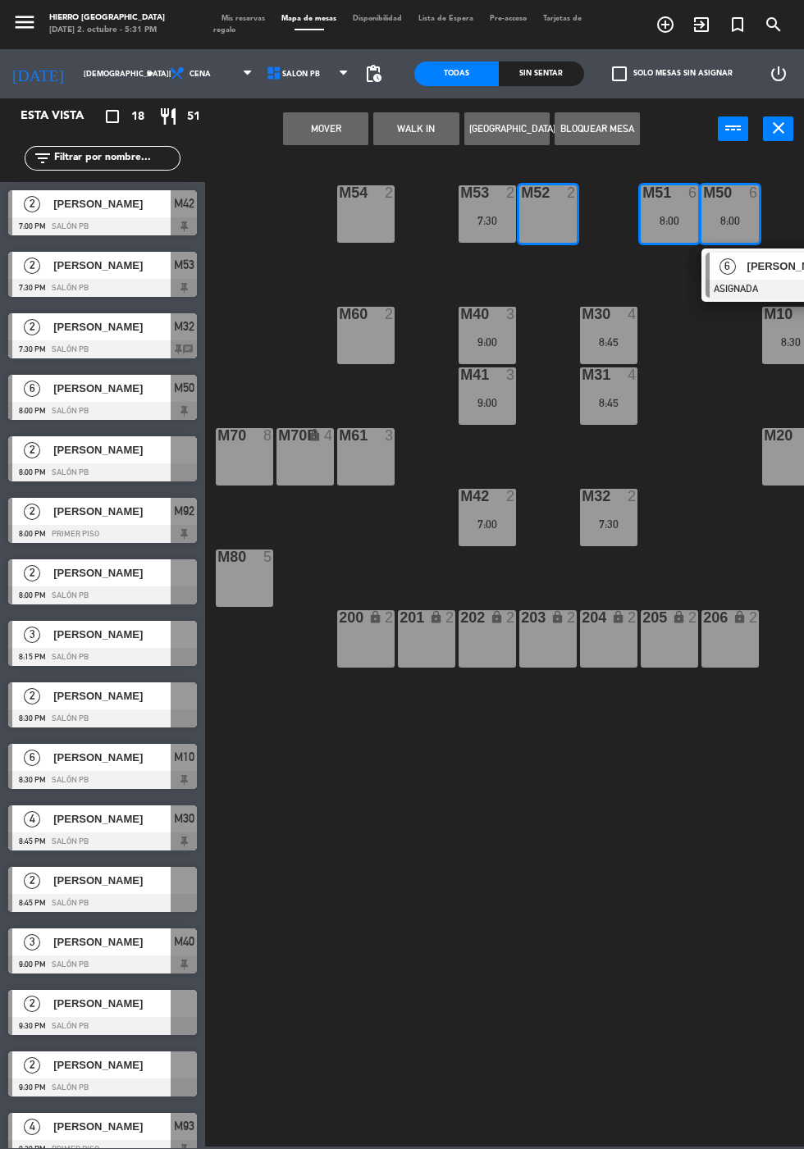
click at [742, 285] on div at bounding box center [793, 289] width 176 height 18
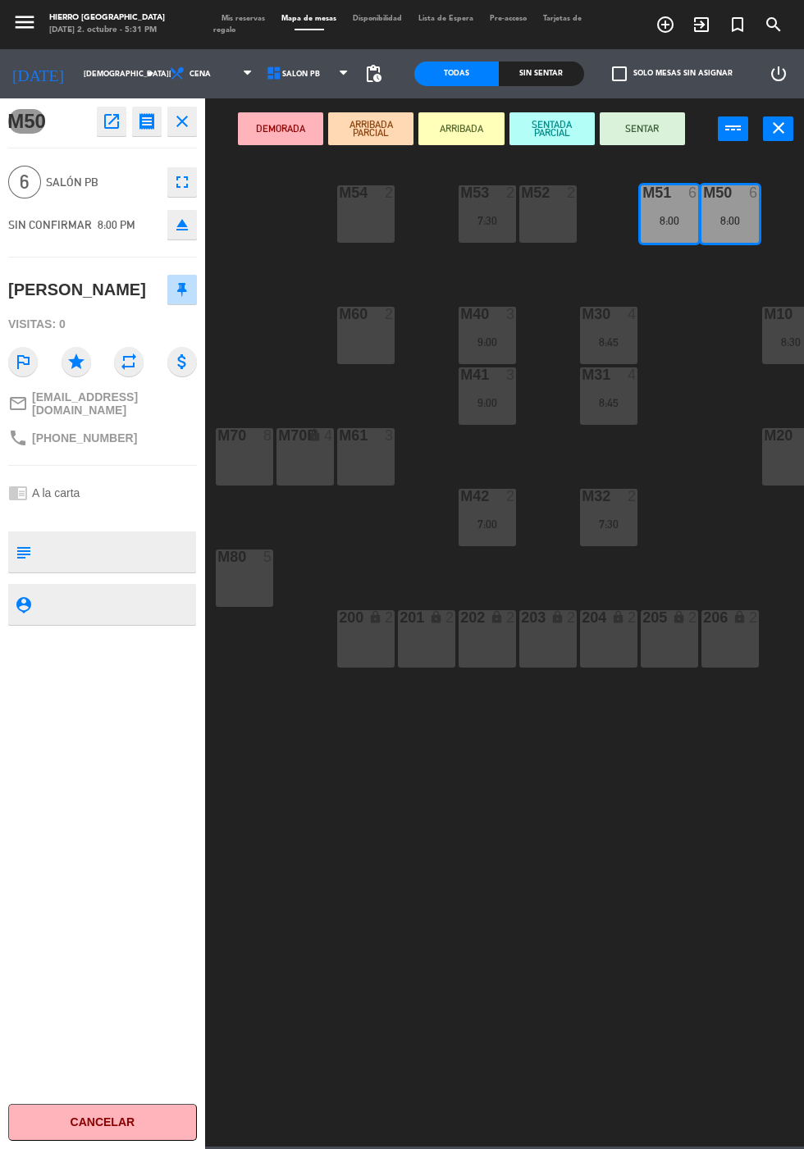
click at [552, 238] on div "M52 2" at bounding box center [547, 213] width 57 height 57
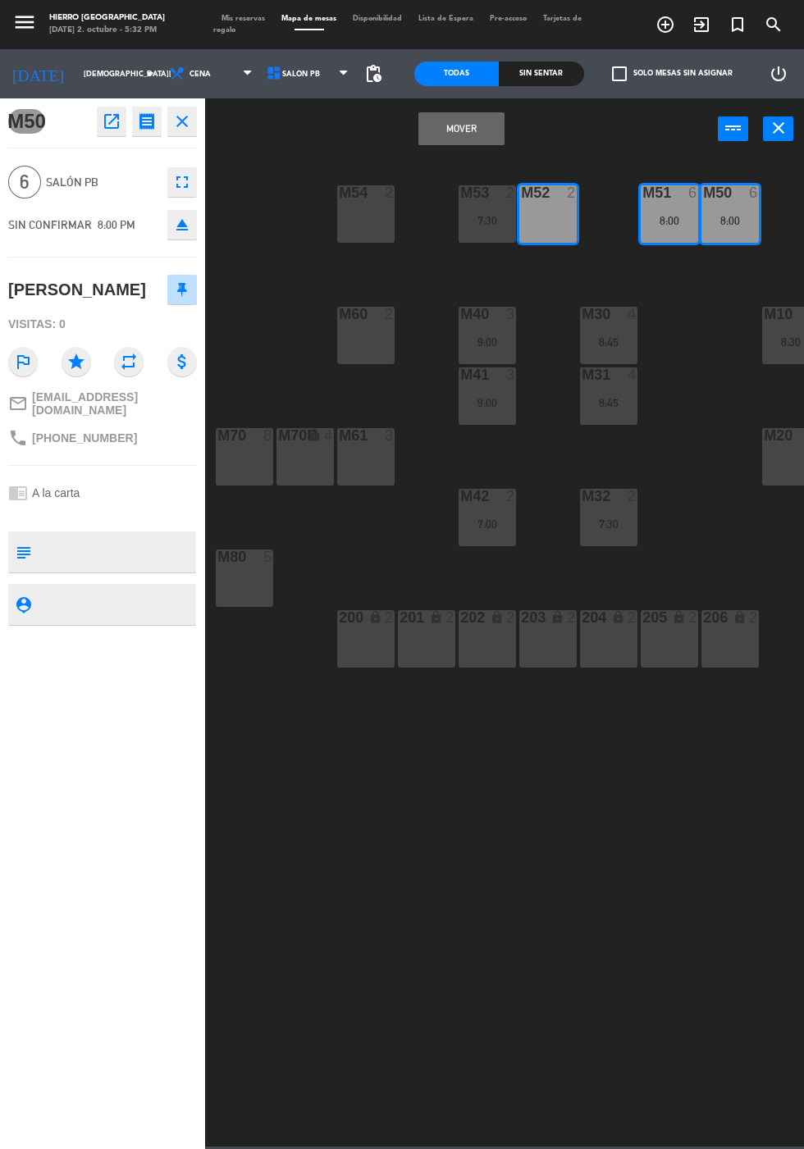
click at [539, 233] on div "M52 2" at bounding box center [547, 213] width 57 height 57
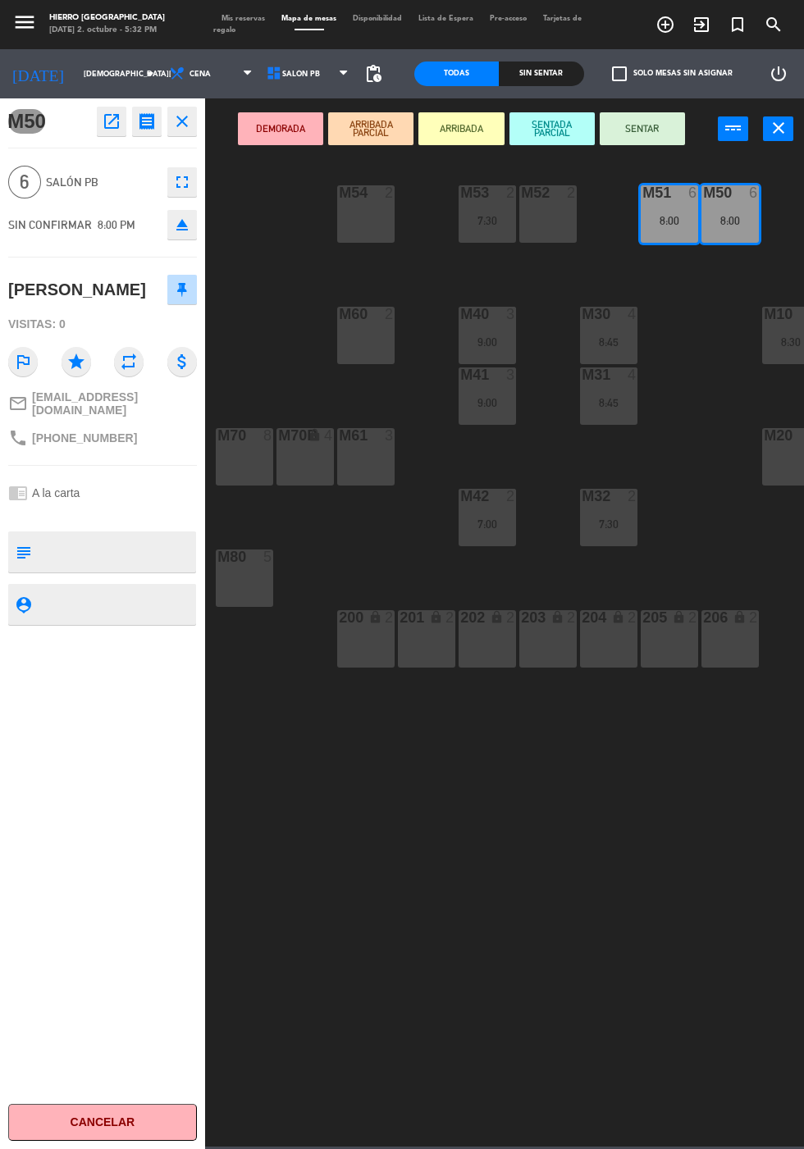
click at [175, 112] on icon "close" at bounding box center [182, 122] width 20 height 20
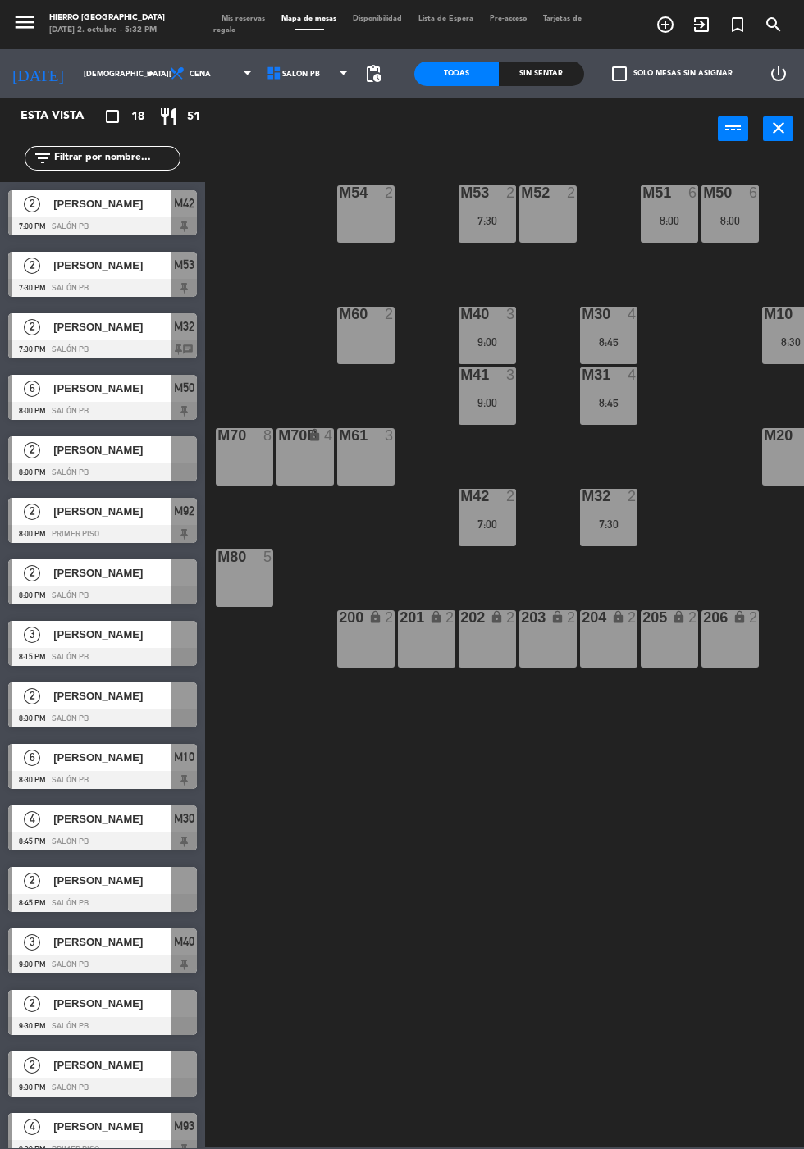
click at [240, 475] on div "M70 8" at bounding box center [244, 456] width 57 height 57
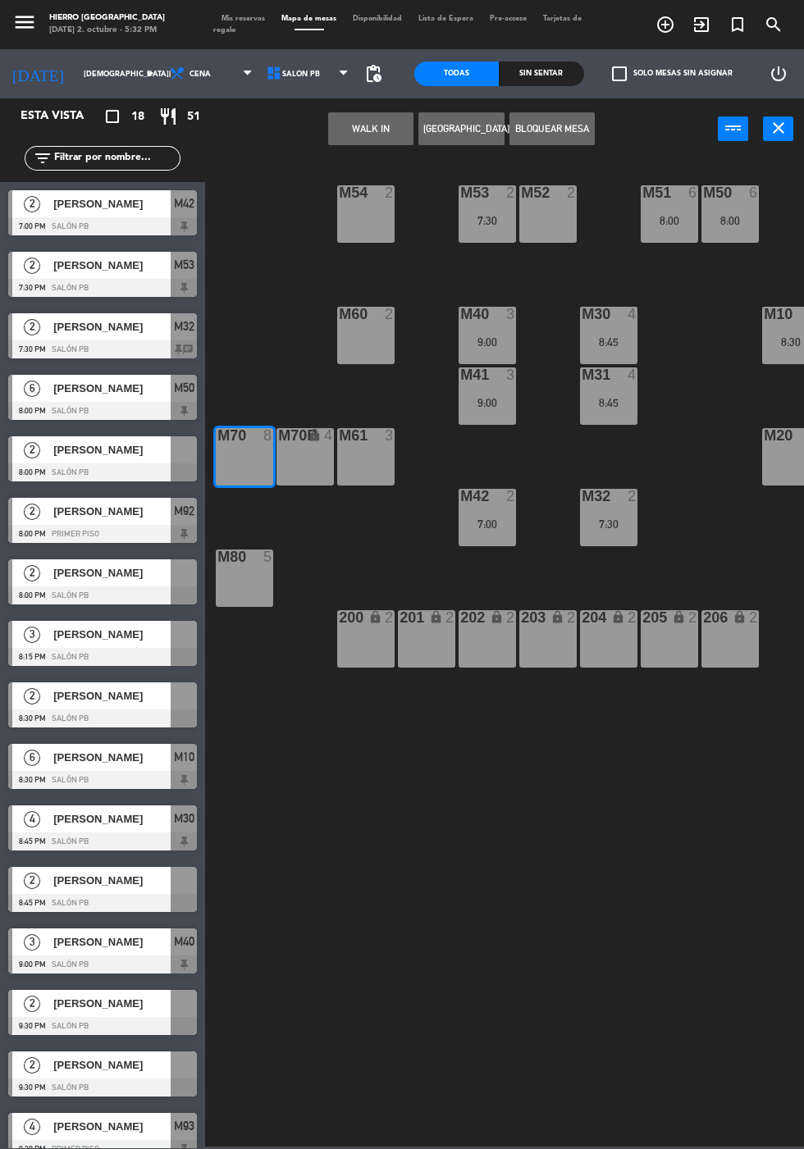
click at [437, 139] on button "Crear Reserva" at bounding box center [460, 128] width 85 height 33
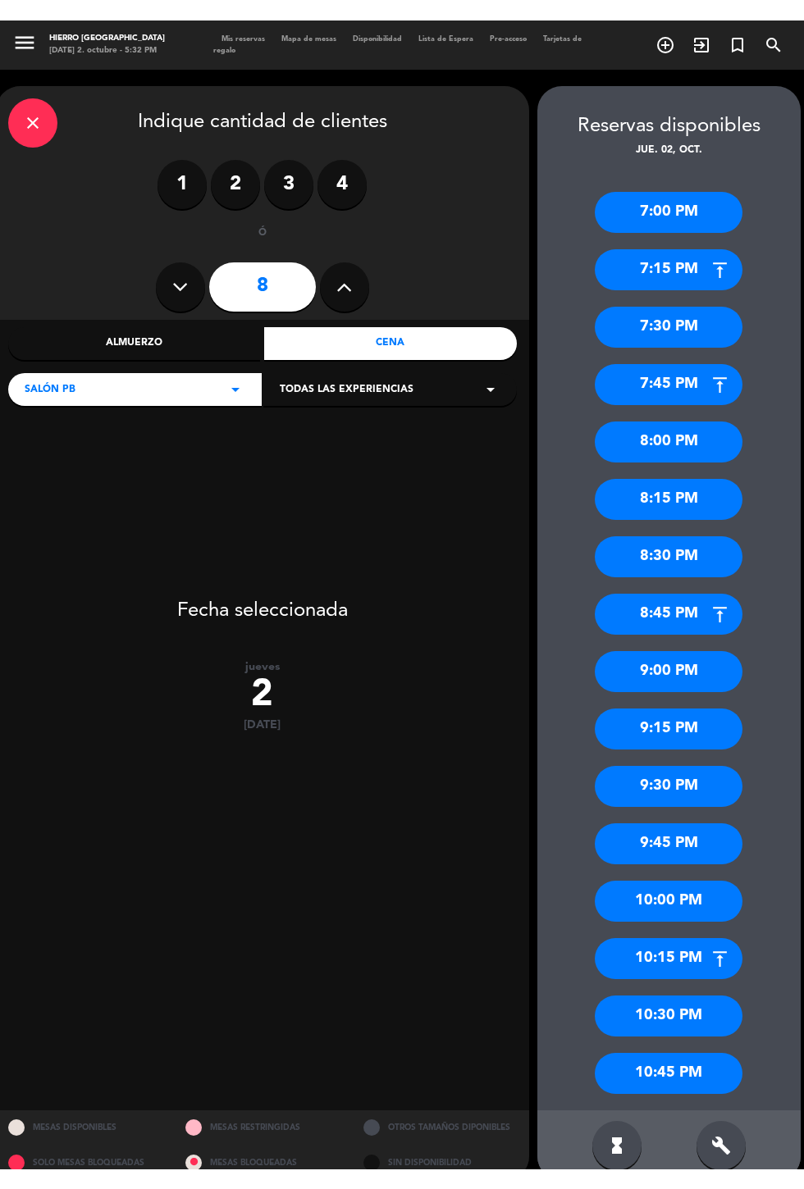
scroll to position [80, 0]
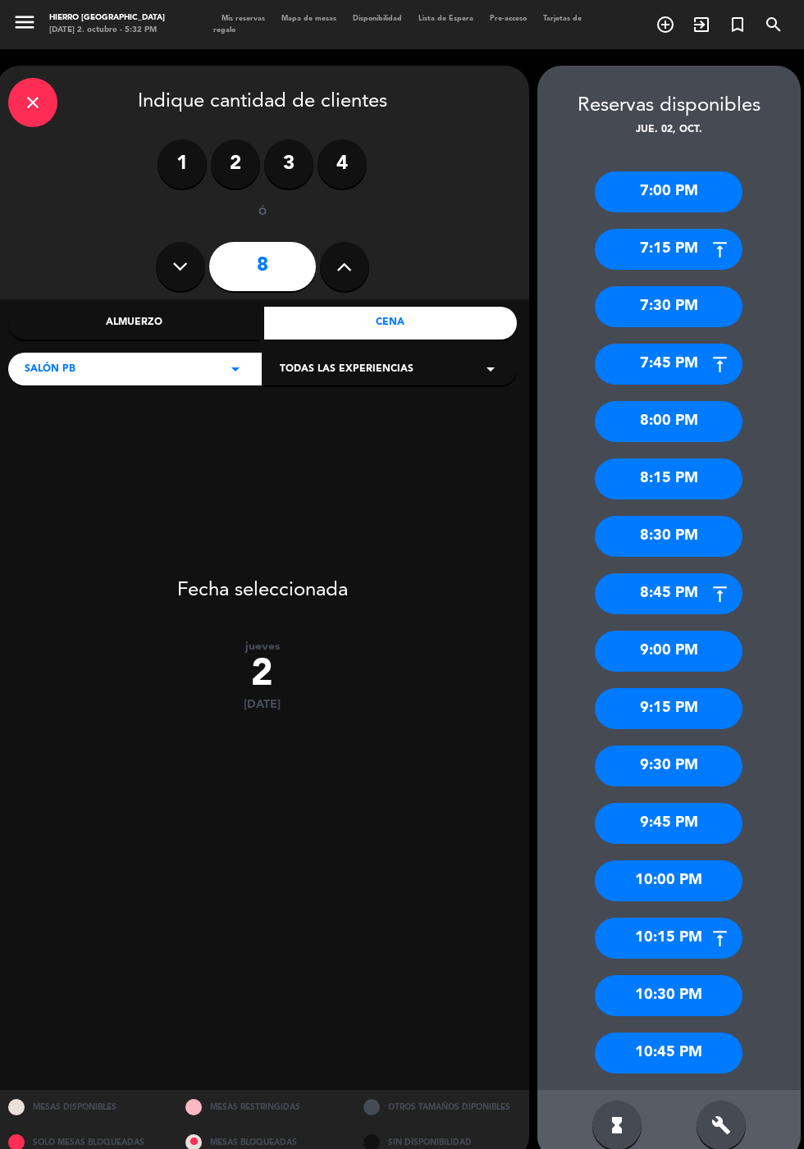
click at [687, 171] on div "7:00 PM" at bounding box center [669, 191] width 148 height 41
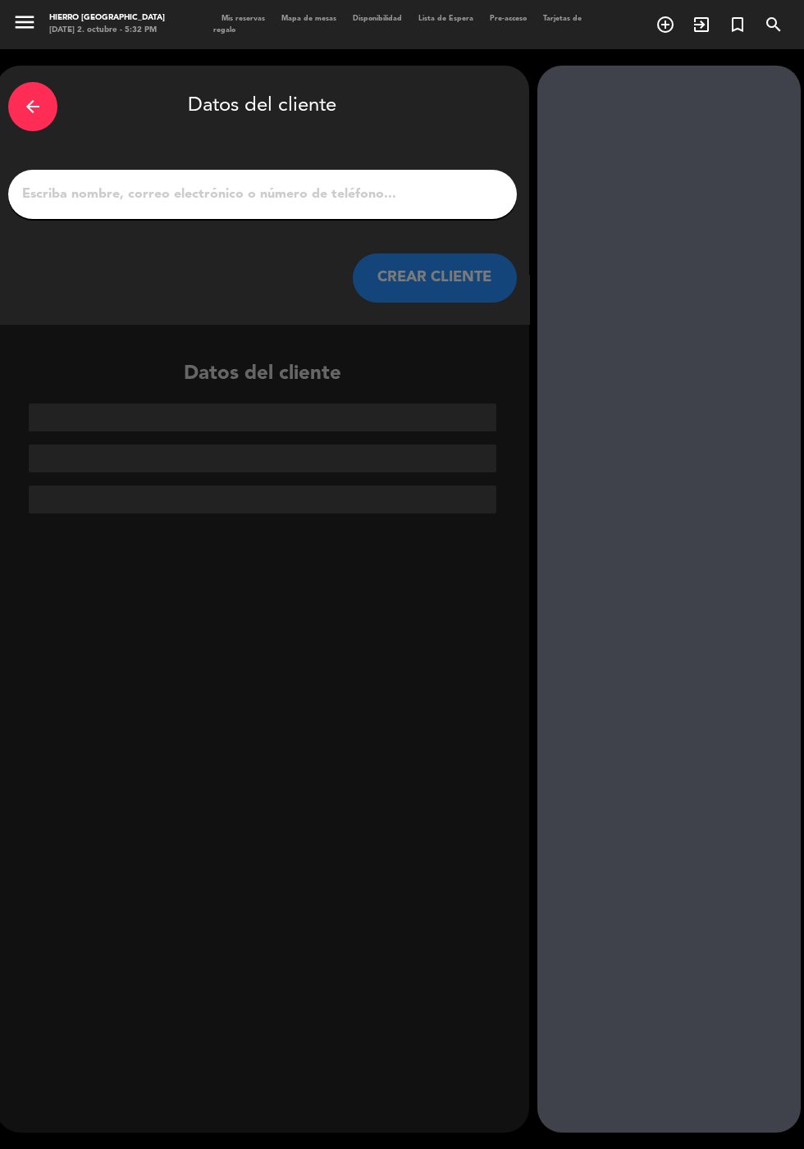
click at [357, 183] on input "1" at bounding box center [263, 194] width 484 height 23
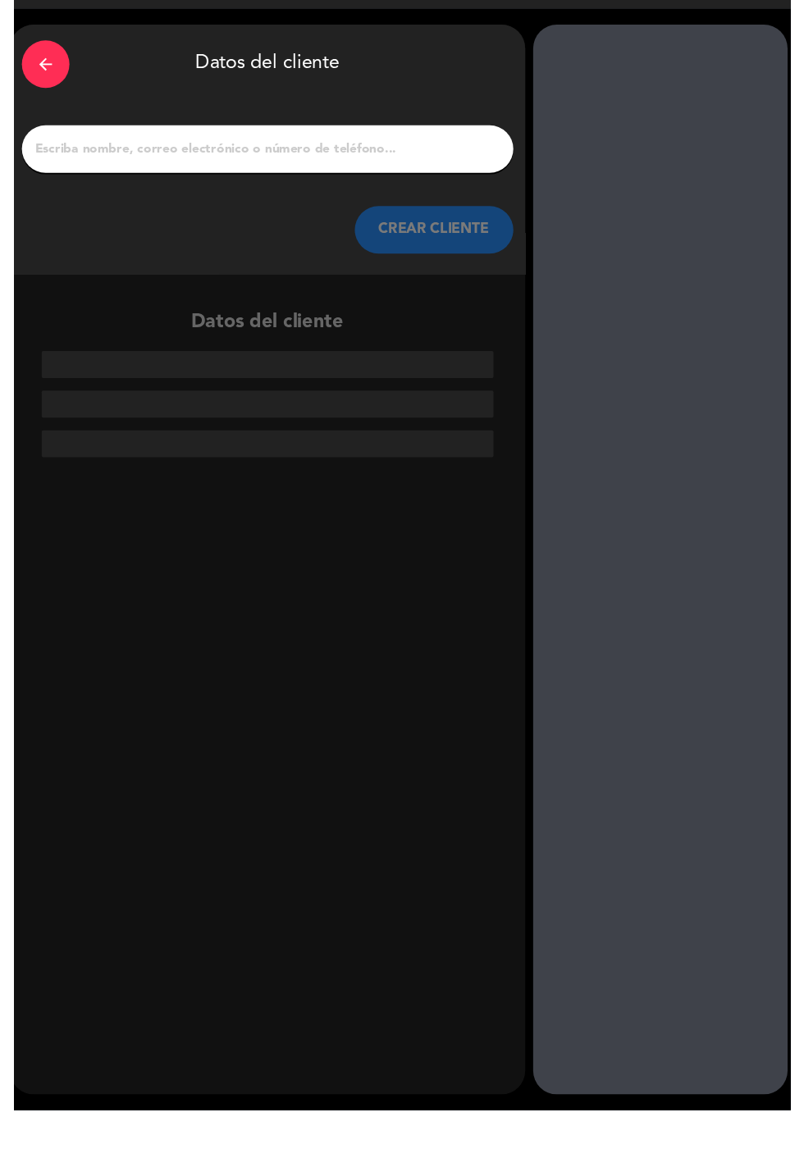
scroll to position [40, 0]
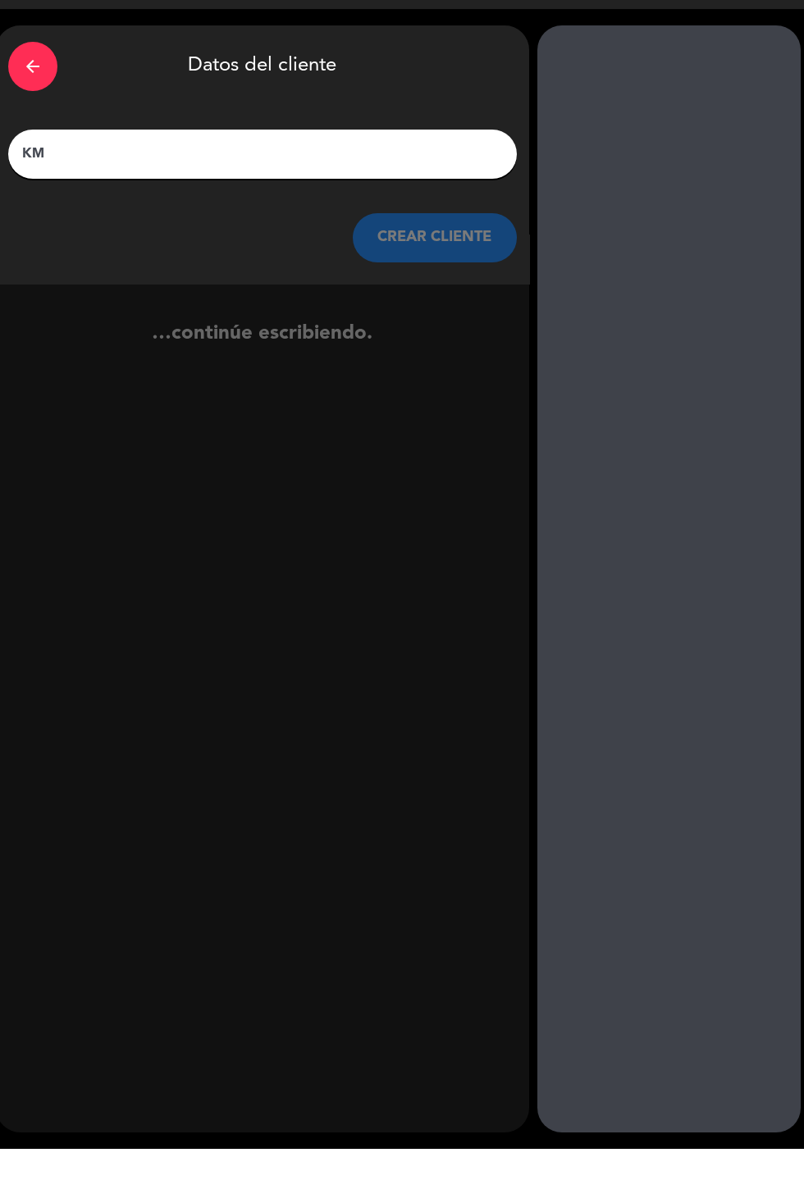
type input "KML"
click at [450, 253] on button "CREAR CLIENTE" at bounding box center [435, 277] width 164 height 49
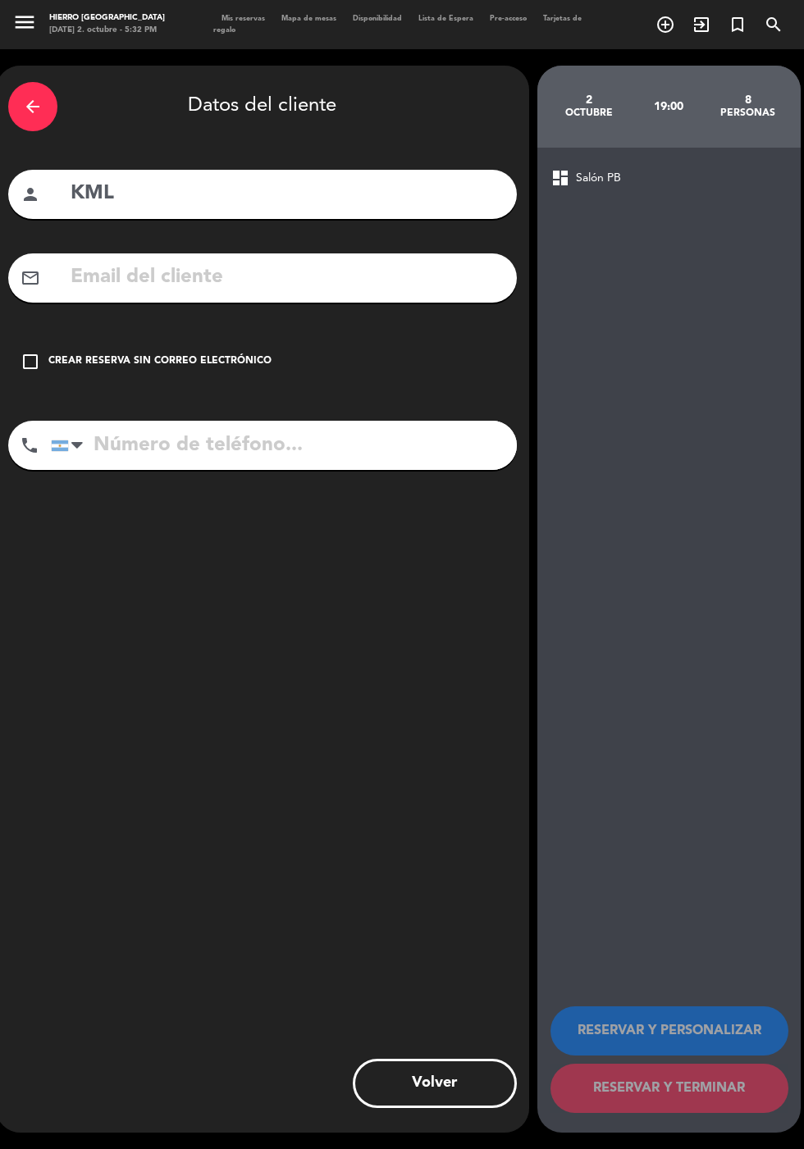
click at [171, 354] on div "Crear reserva sin correo electrónico" at bounding box center [159, 362] width 223 height 16
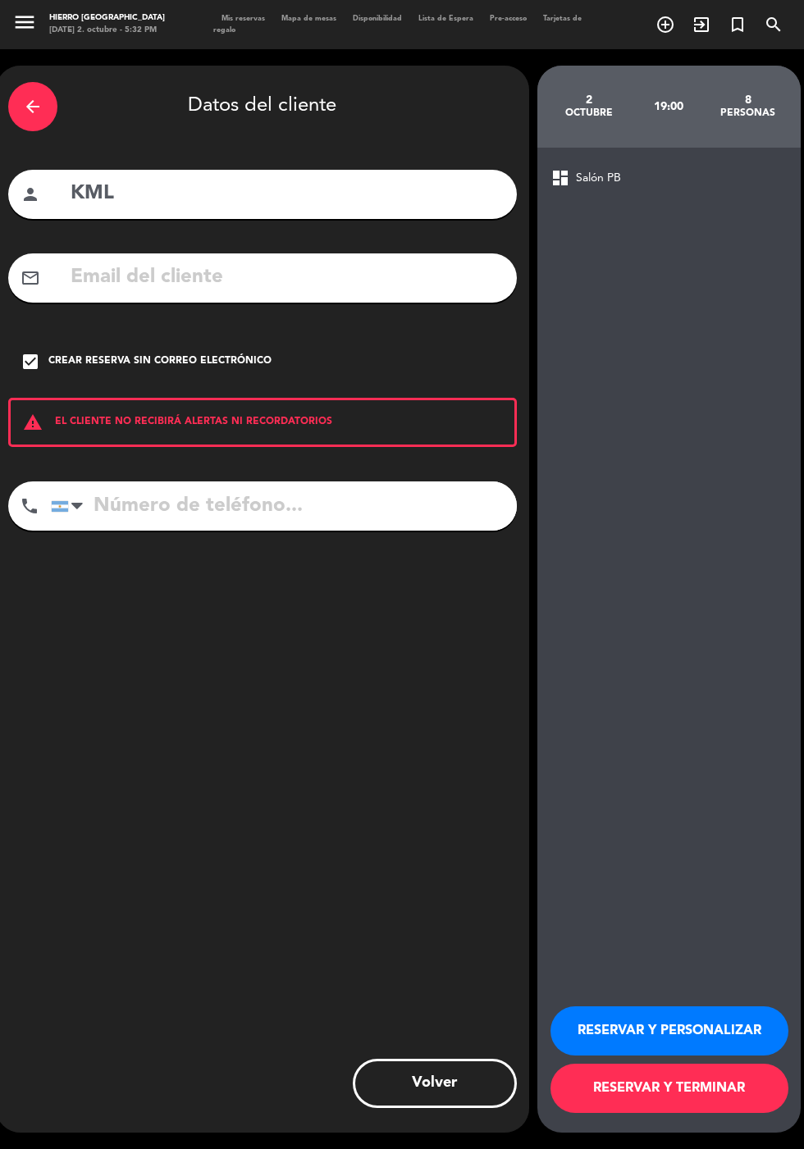
click at [649, 1056] on button "RESERVAR Y PERSONALIZAR" at bounding box center [669, 1030] width 238 height 49
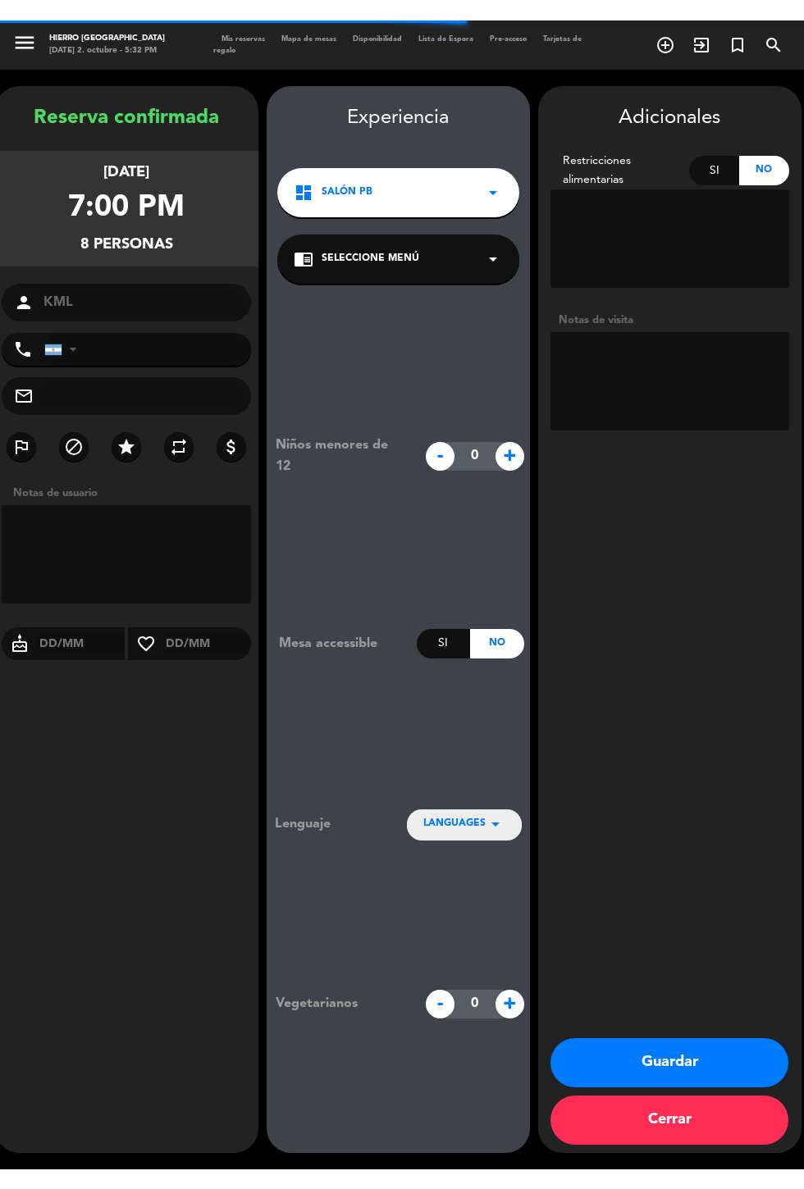
scroll to position [66, 0]
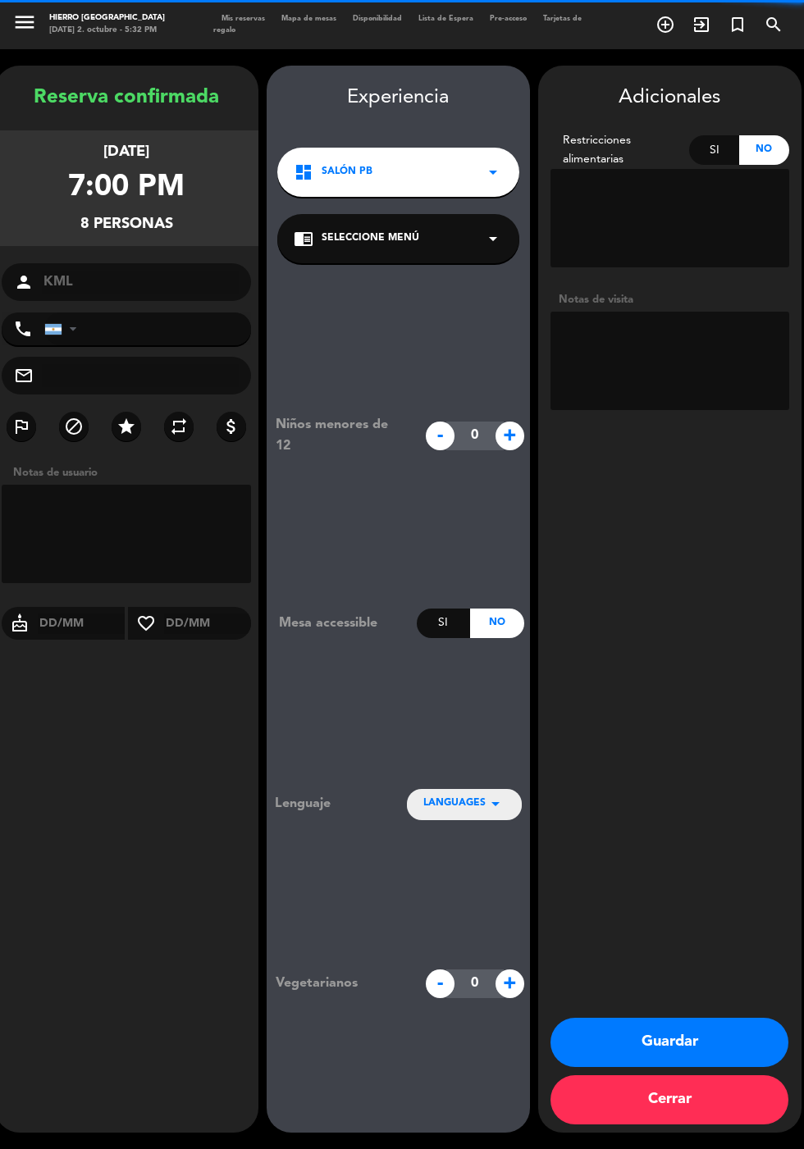
click at [733, 312] on textarea at bounding box center [669, 361] width 239 height 98
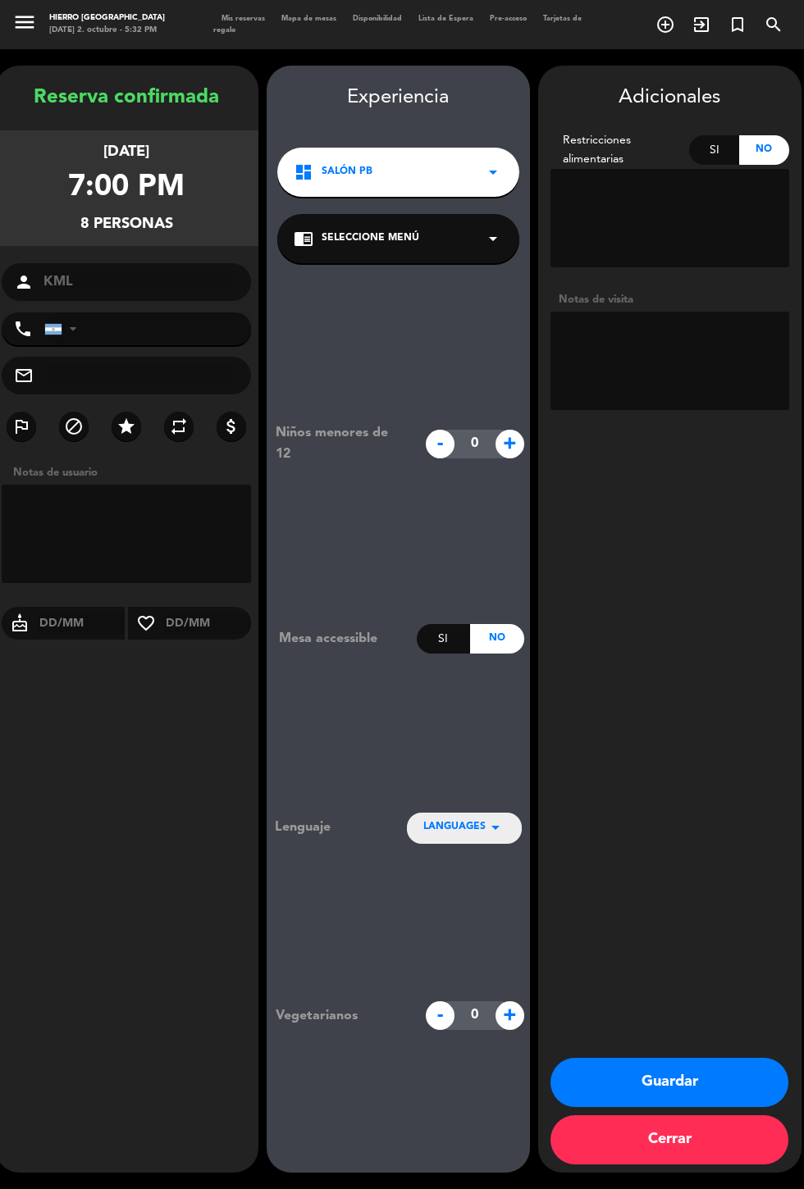
type textarea "a"
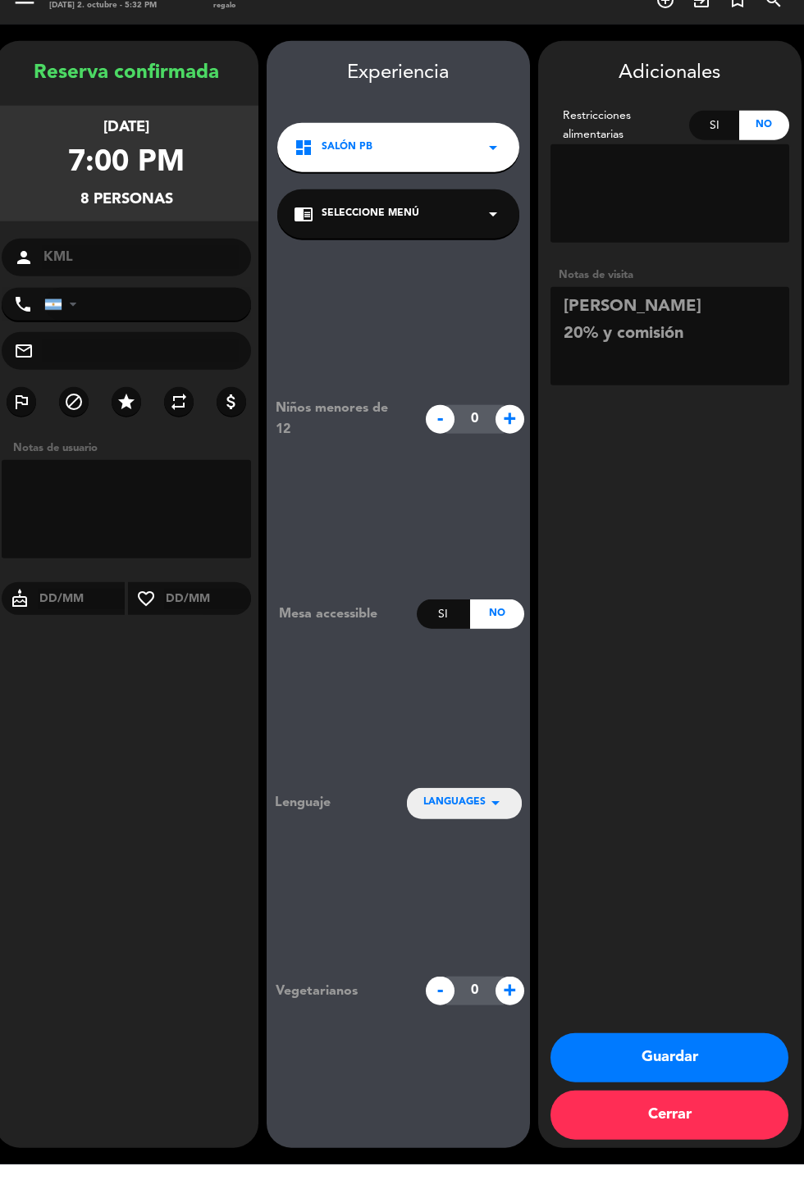
type textarea "Alejandro Emperador 20% y comisión"
click at [687, 632] on div "Adicionales Restricciones alimentarias Si No Notas de visita Guardar Cerrar" at bounding box center [669, 619] width 263 height 1107
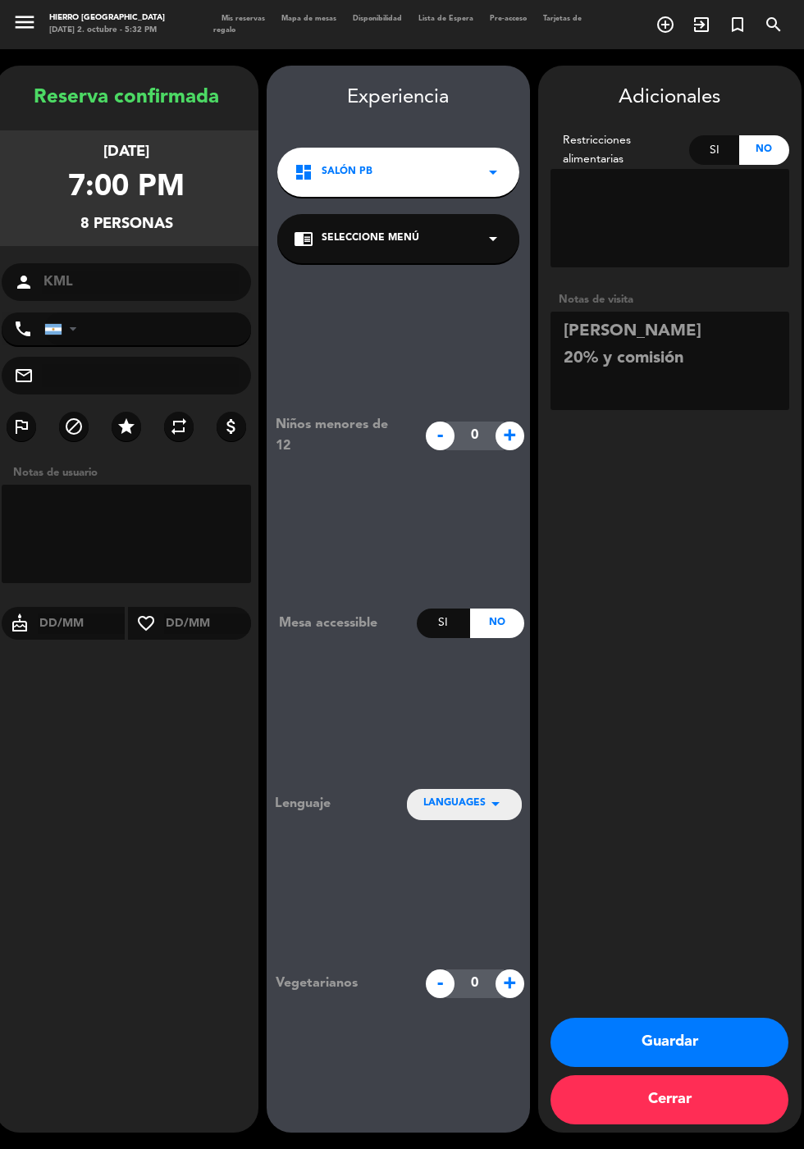
click at [687, 1067] on button "Guardar" at bounding box center [669, 1042] width 238 height 49
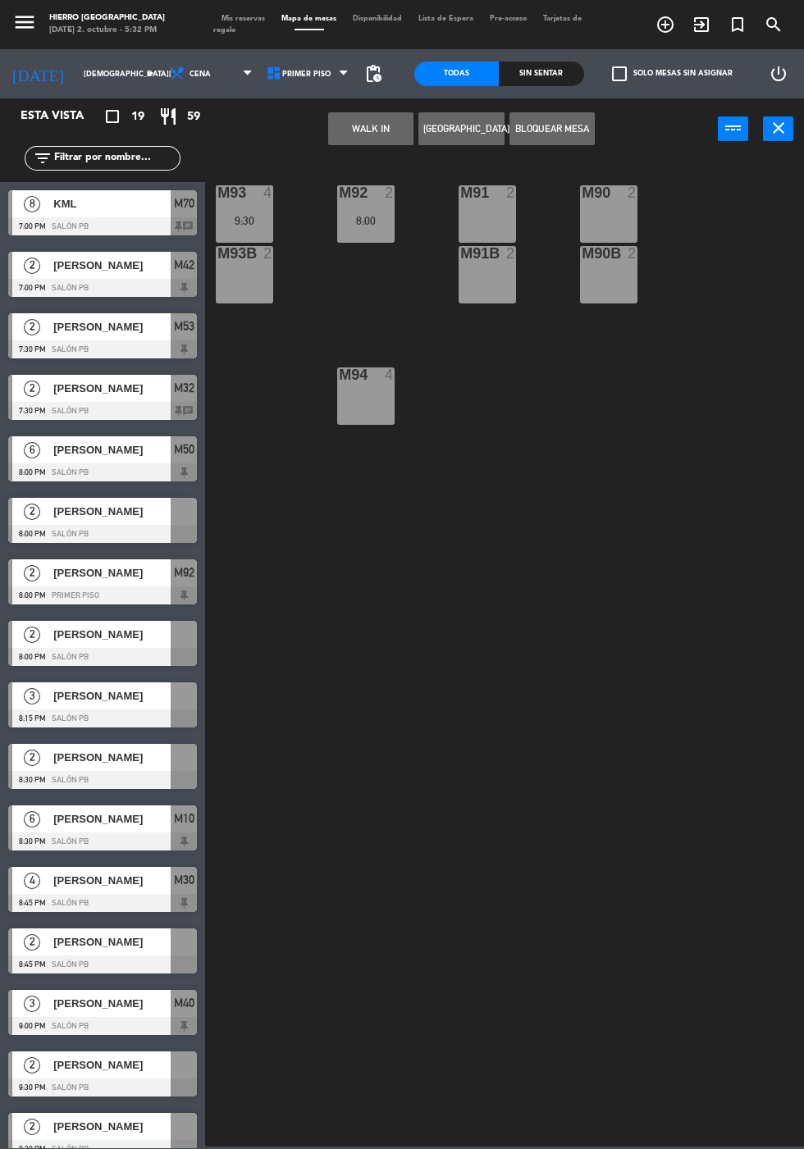
click at [221, 15] on span "Mis reservas" at bounding box center [243, 18] width 60 height 7
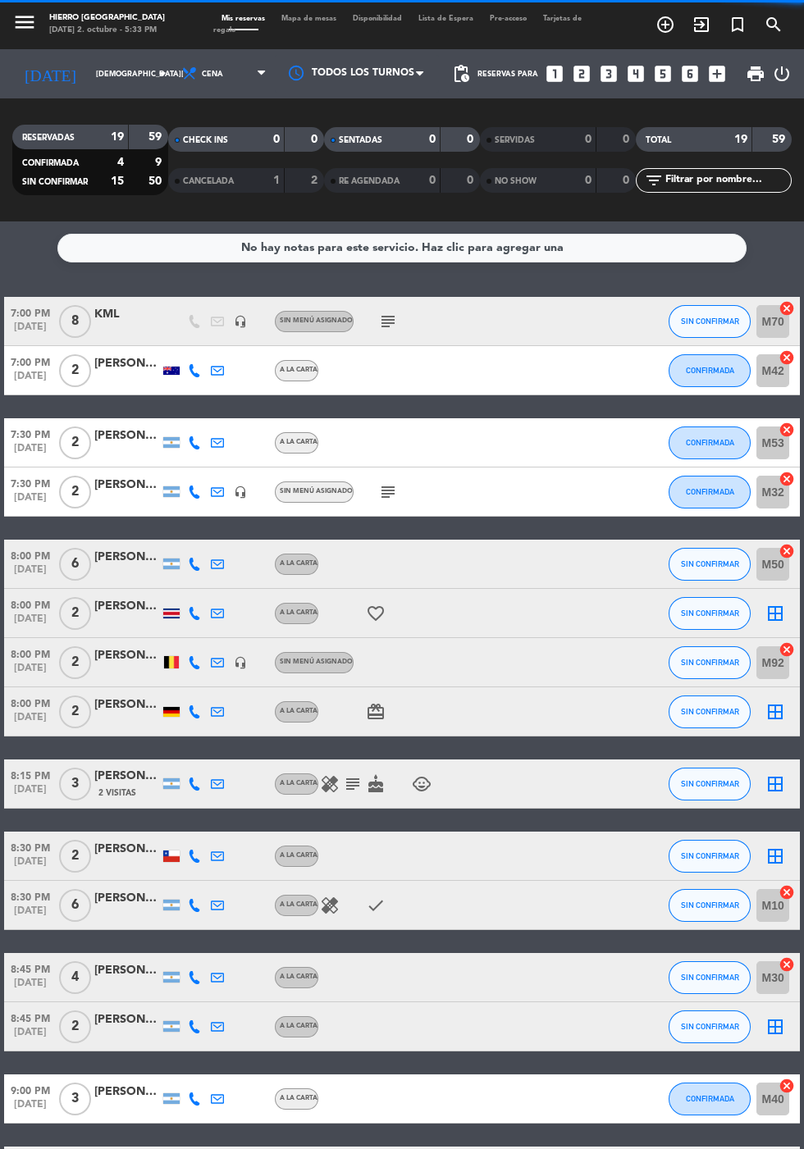
scroll to position [11, 0]
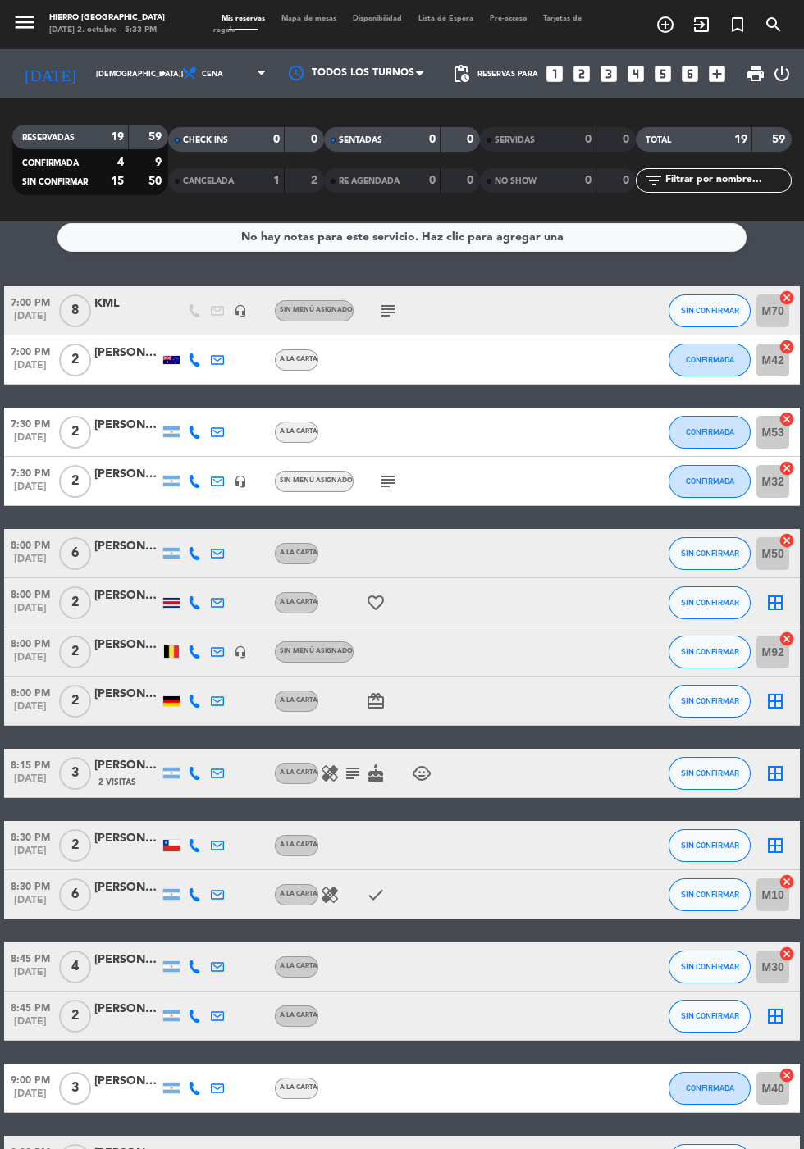
click at [386, 301] on icon "subject" at bounding box center [388, 311] width 20 height 20
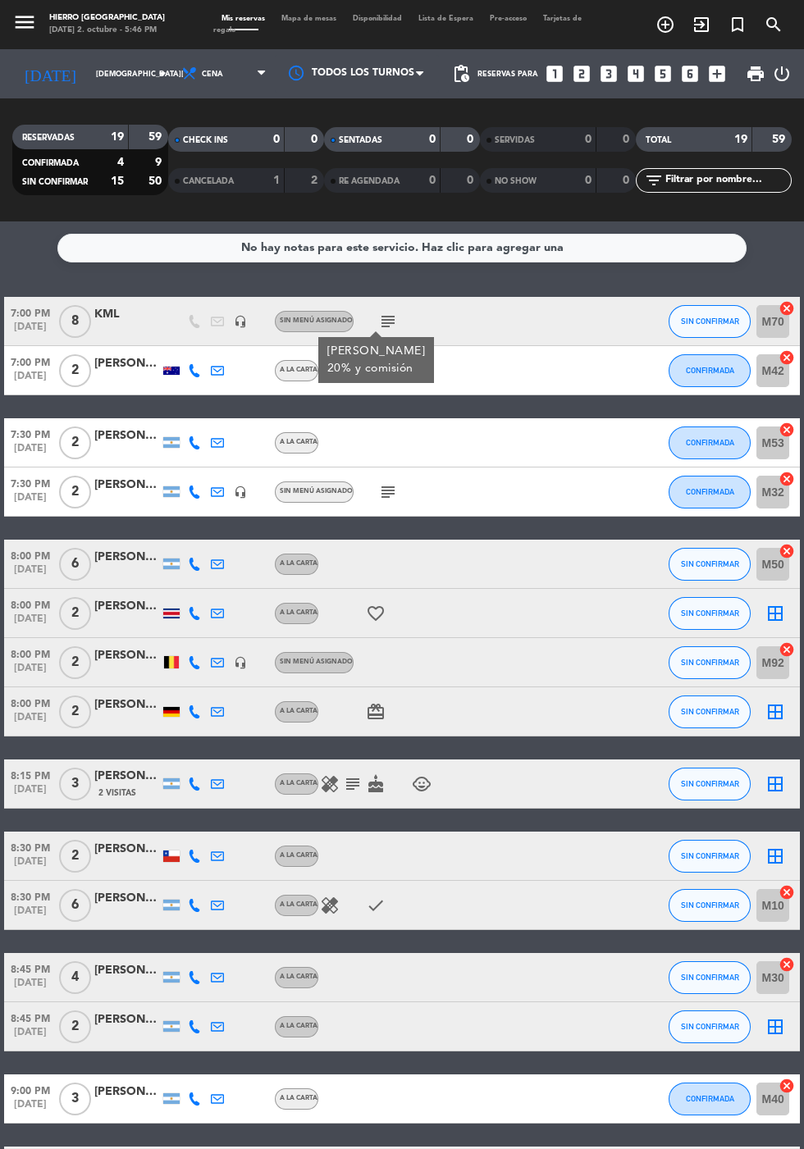
scroll to position [0, 0]
click at [333, 18] on span "Mapa de mesas" at bounding box center [308, 18] width 71 height 7
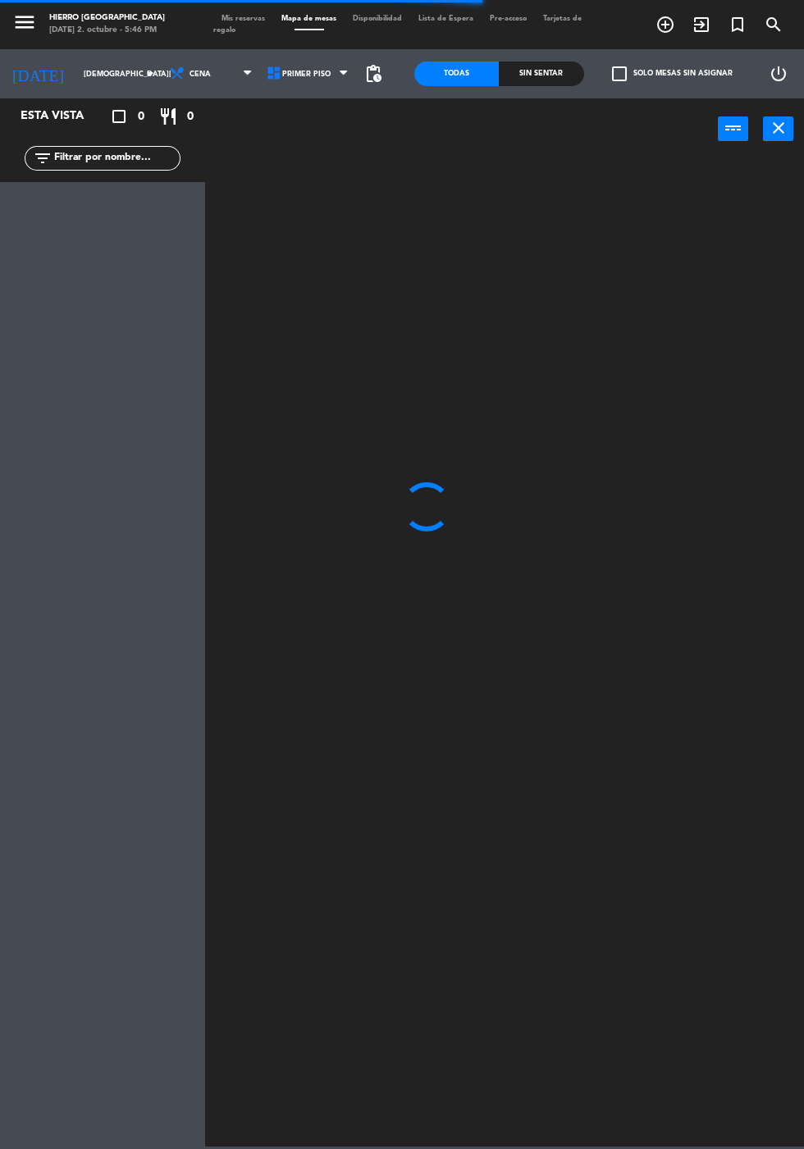
click at [373, 77] on span "pending_actions" at bounding box center [373, 74] width 20 height 20
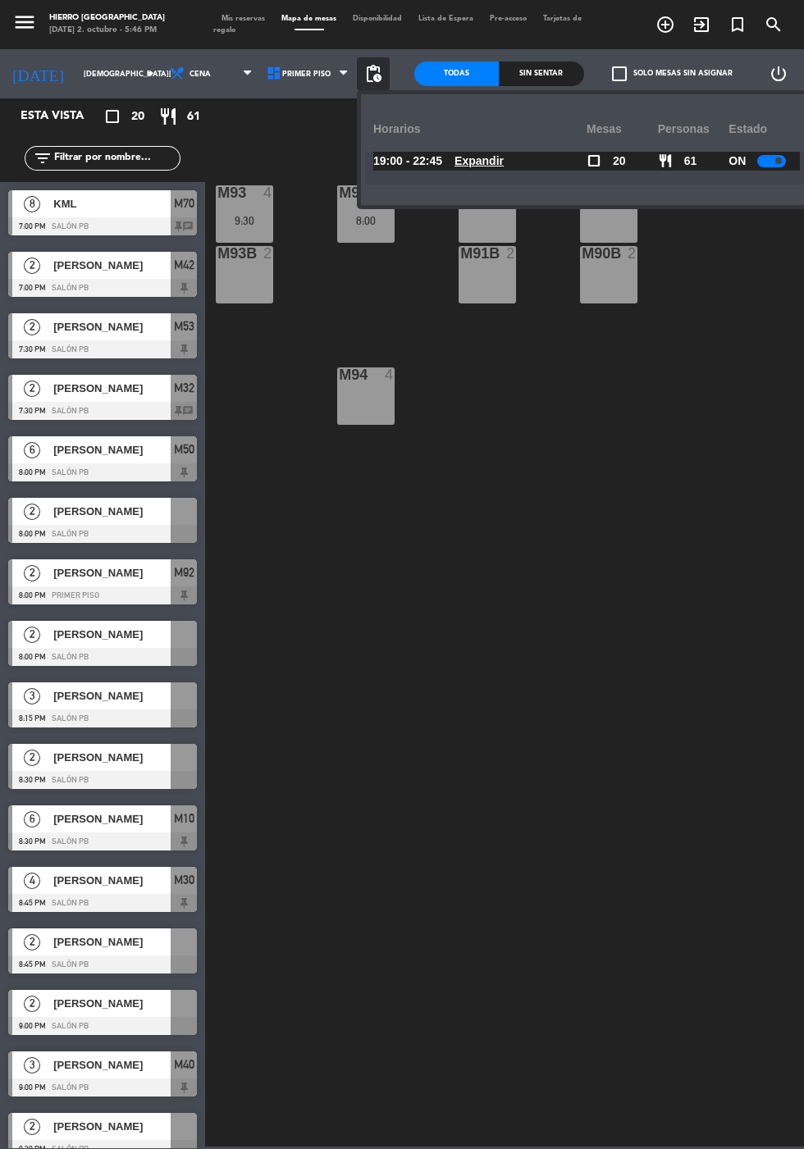
click at [761, 403] on div "M93 4 9:30 M92 2 8:00 M91 2 M90 2 M93B 2 M91B 2 M90B 2 M94 4" at bounding box center [508, 652] width 591 height 990
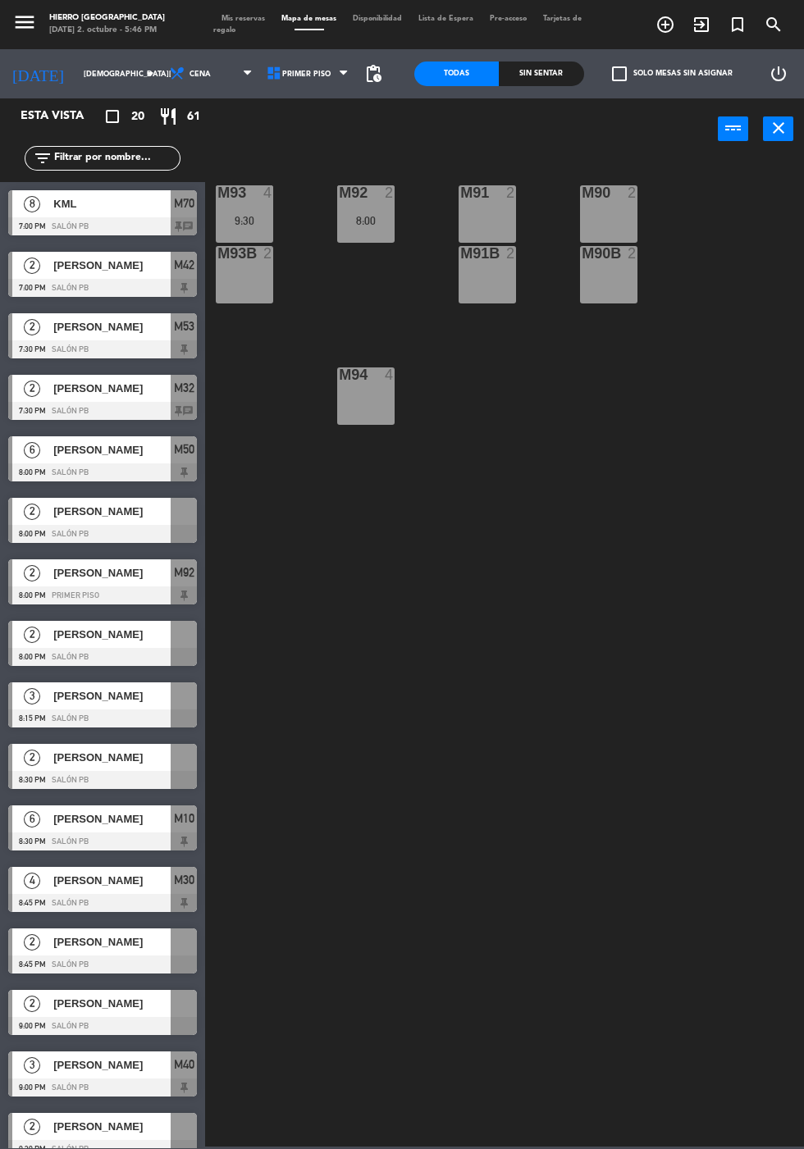
click at [778, 130] on icon "close" at bounding box center [779, 128] width 20 height 20
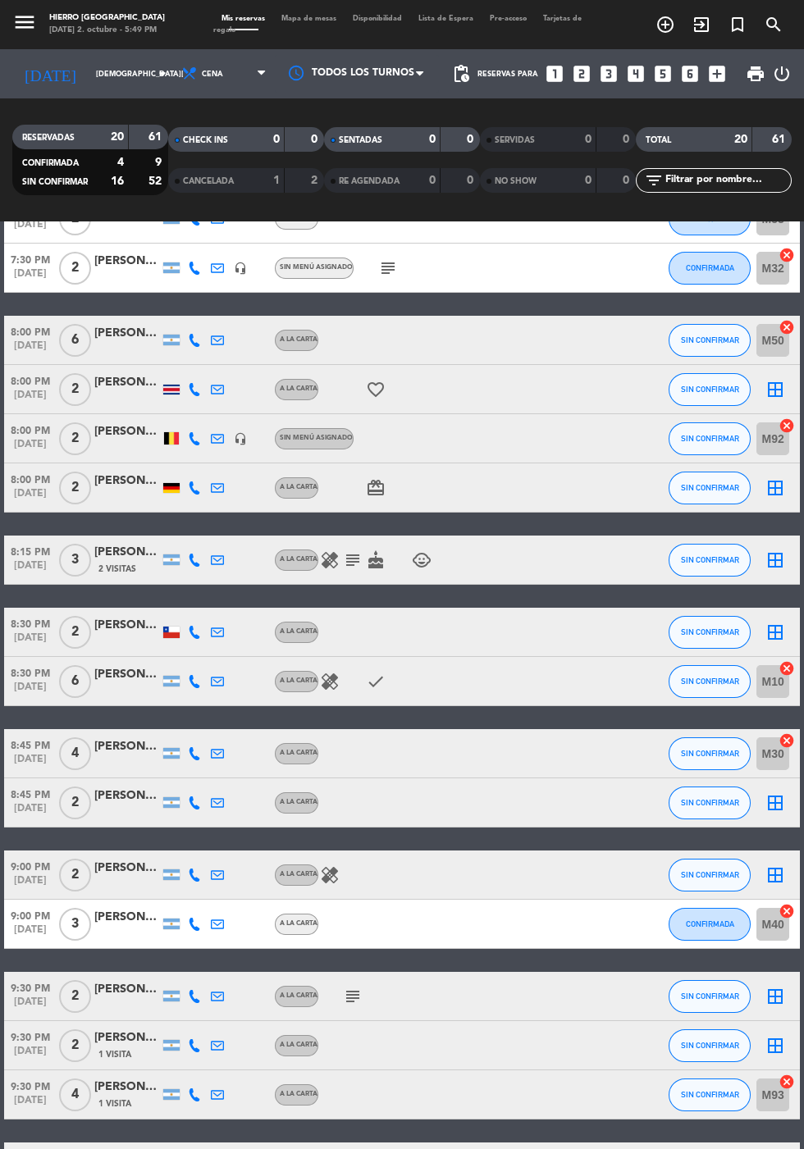
scroll to position [339, 0]
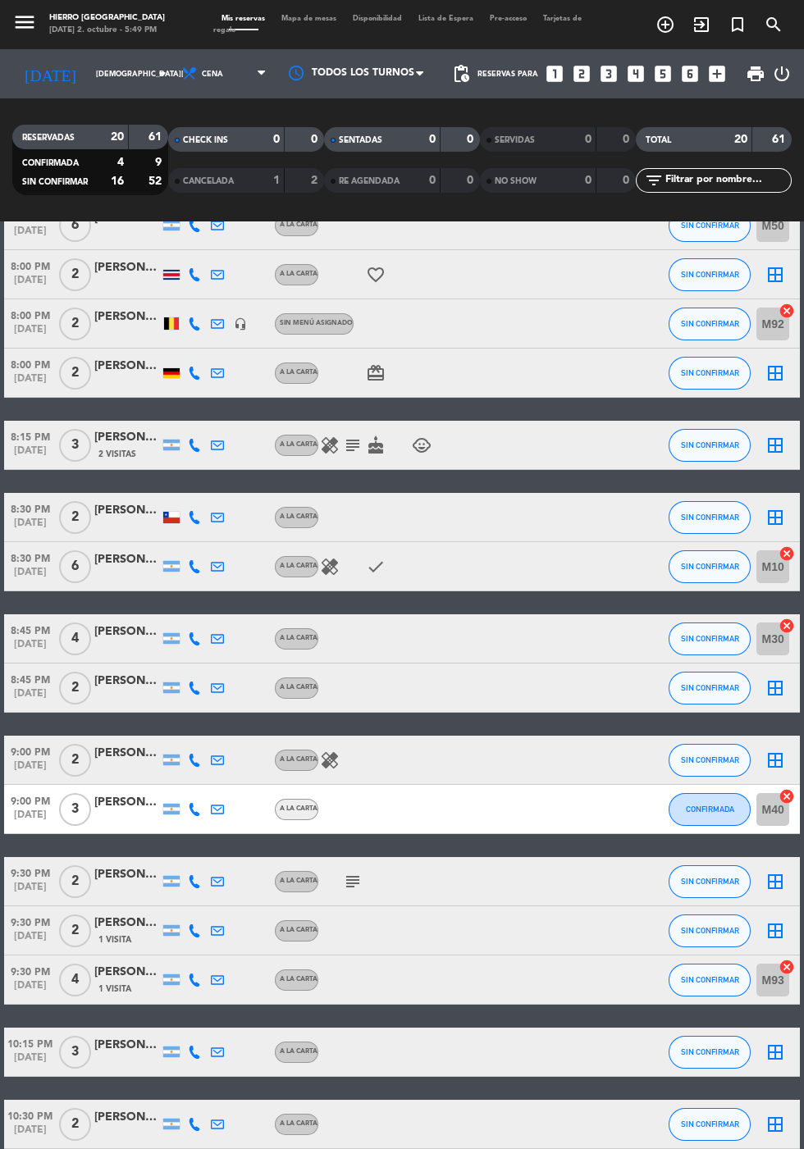
click at [334, 760] on icon "healing" at bounding box center [330, 761] width 20 height 20
click at [334, 566] on icon "healing" at bounding box center [330, 567] width 20 height 20
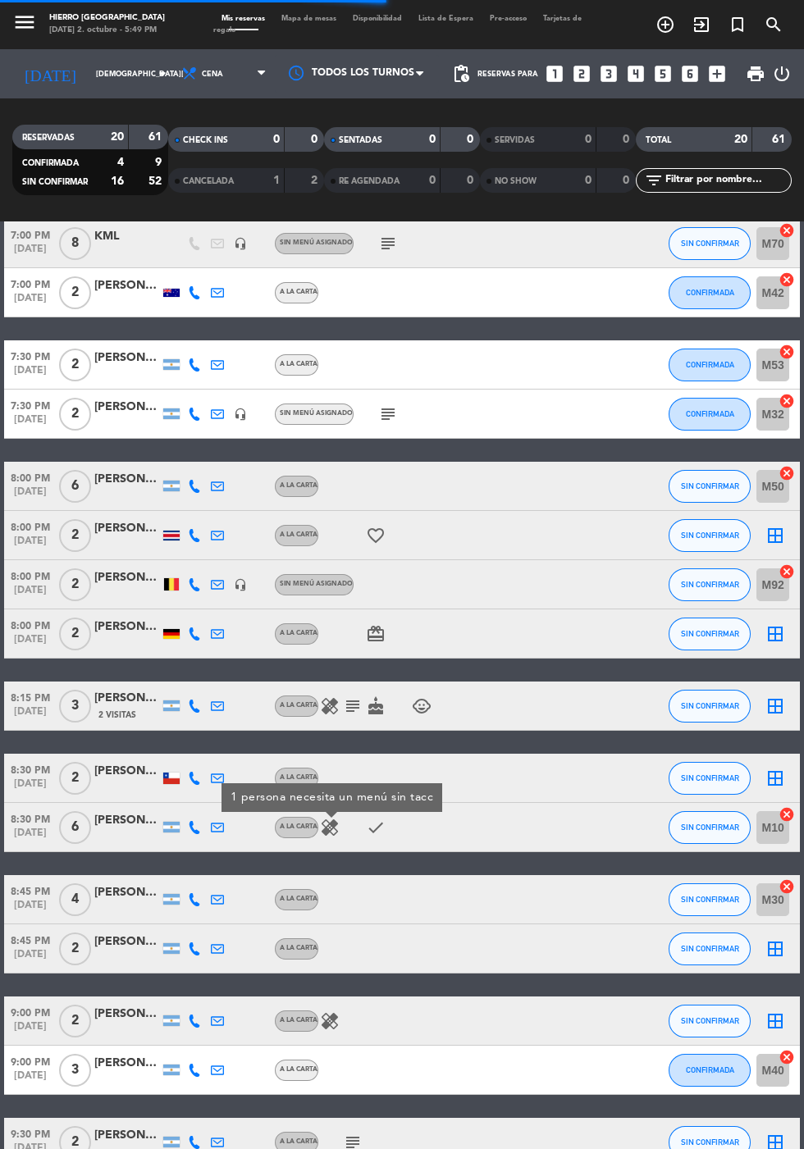
scroll to position [0, 0]
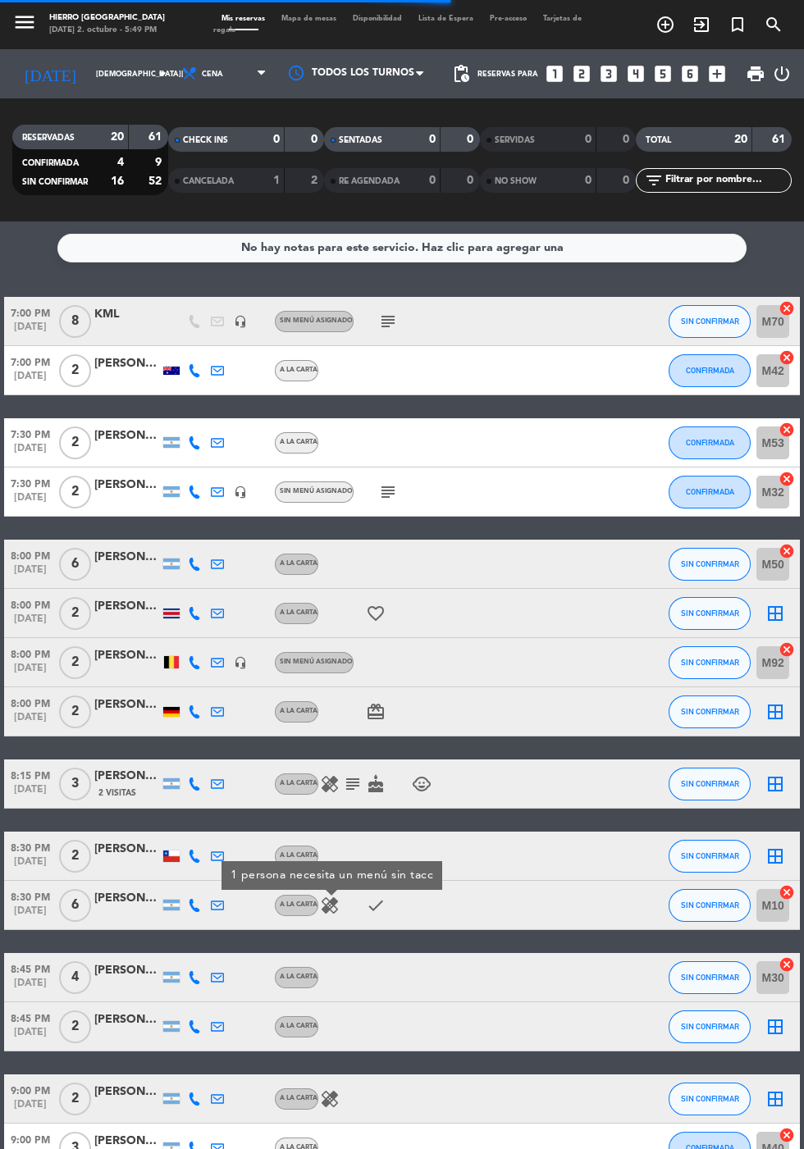
click at [392, 495] on icon "subject" at bounding box center [388, 492] width 20 height 20
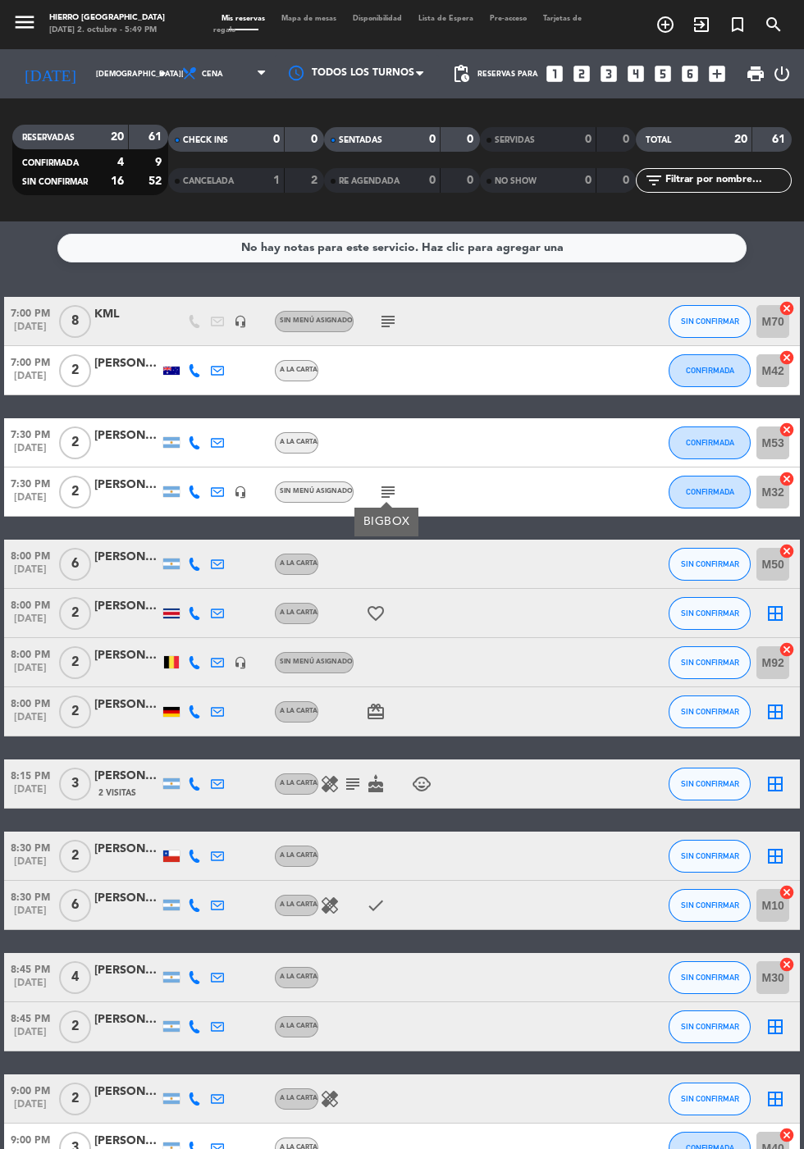
click at [412, 318] on div "subject" at bounding box center [423, 321] width 138 height 48
click at [394, 318] on icon "subject" at bounding box center [388, 322] width 20 height 20
click at [390, 491] on icon "subject" at bounding box center [388, 492] width 20 height 20
click at [406, 649] on div at bounding box center [423, 662] width 138 height 48
click at [376, 720] on icon "card_giftcard" at bounding box center [376, 712] width 20 height 20
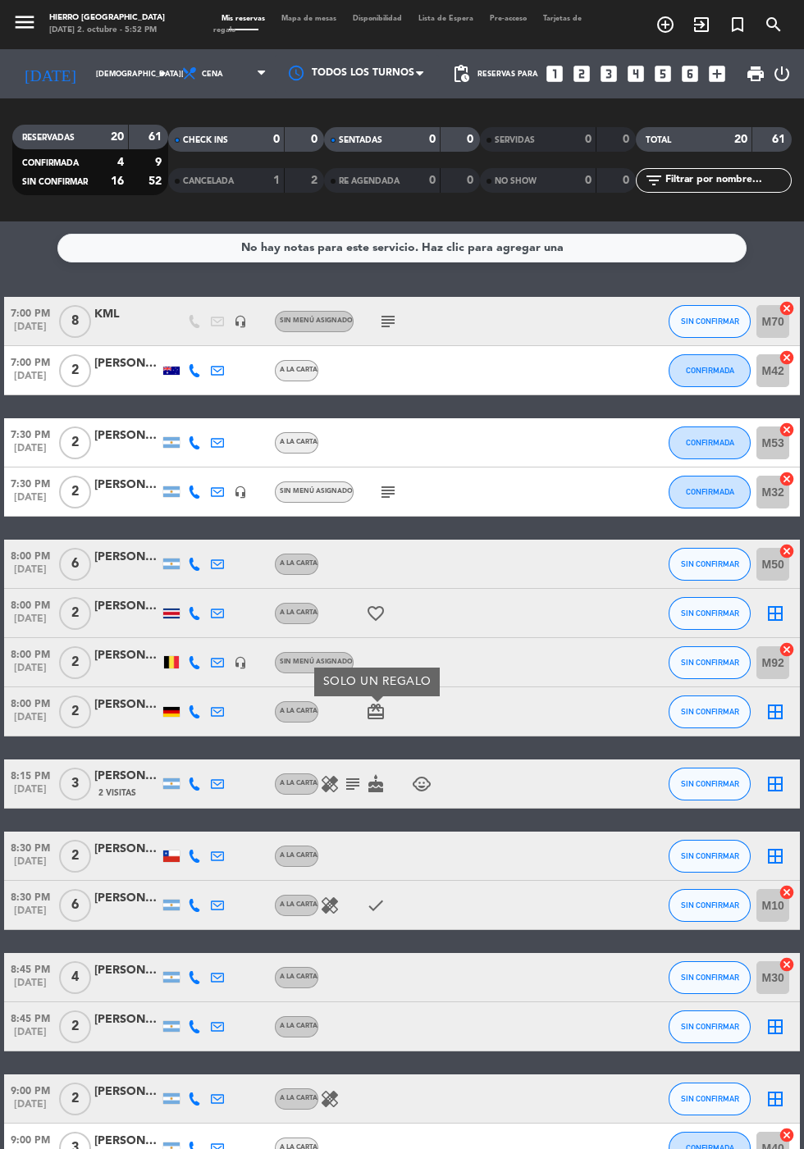
click at [384, 784] on icon "cake" at bounding box center [376, 784] width 20 height 20
click at [348, 787] on icon "subject" at bounding box center [353, 784] width 20 height 20
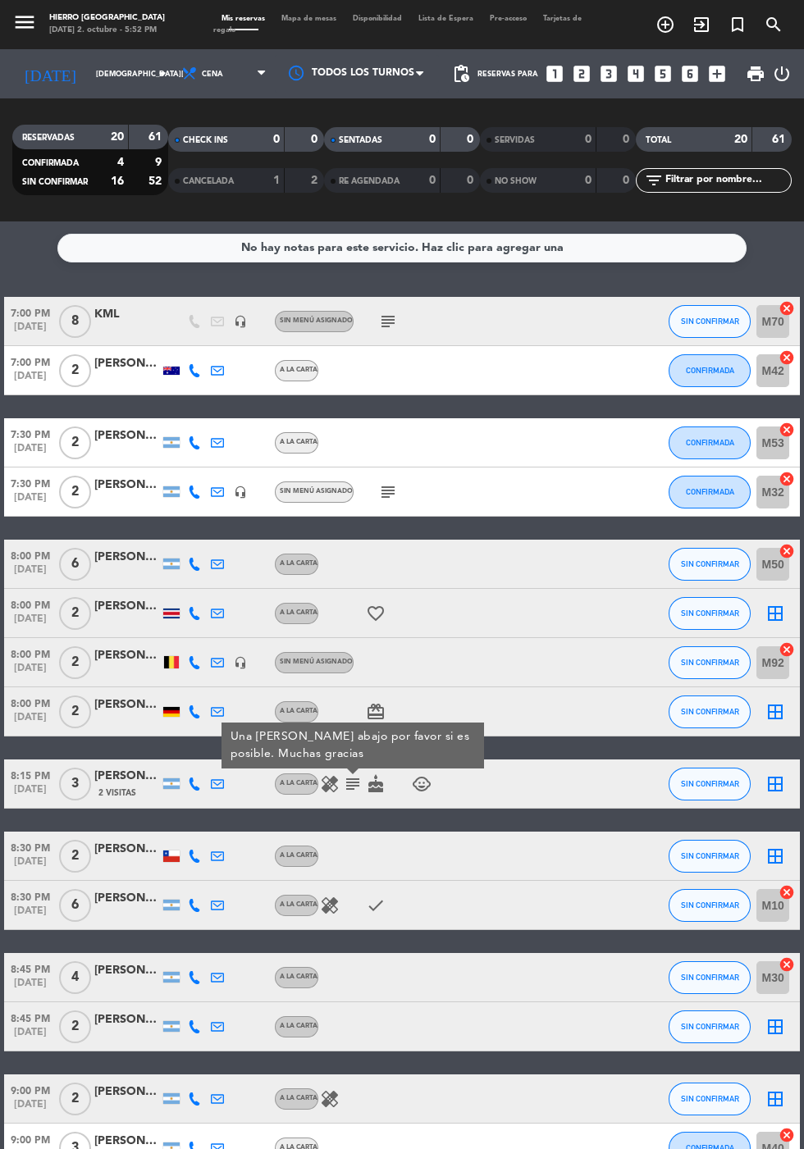
click at [330, 787] on icon "healing" at bounding box center [330, 784] width 20 height 20
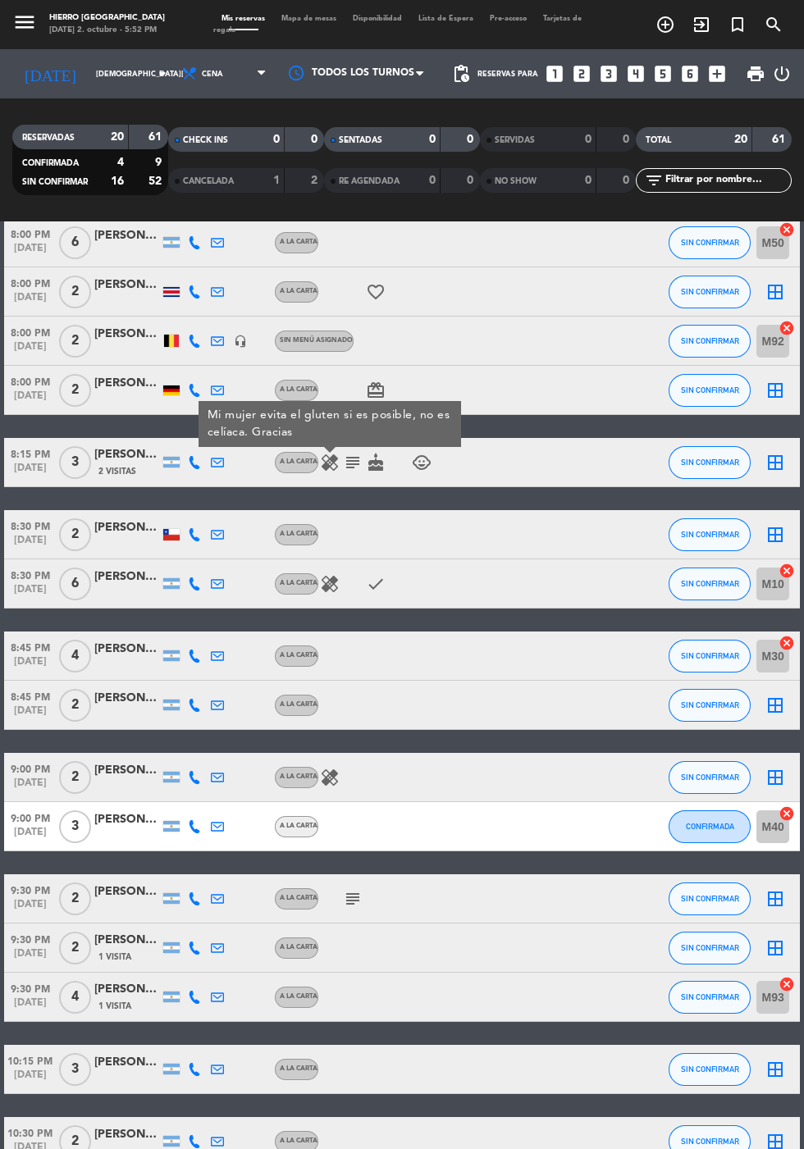
scroll to position [330, 0]
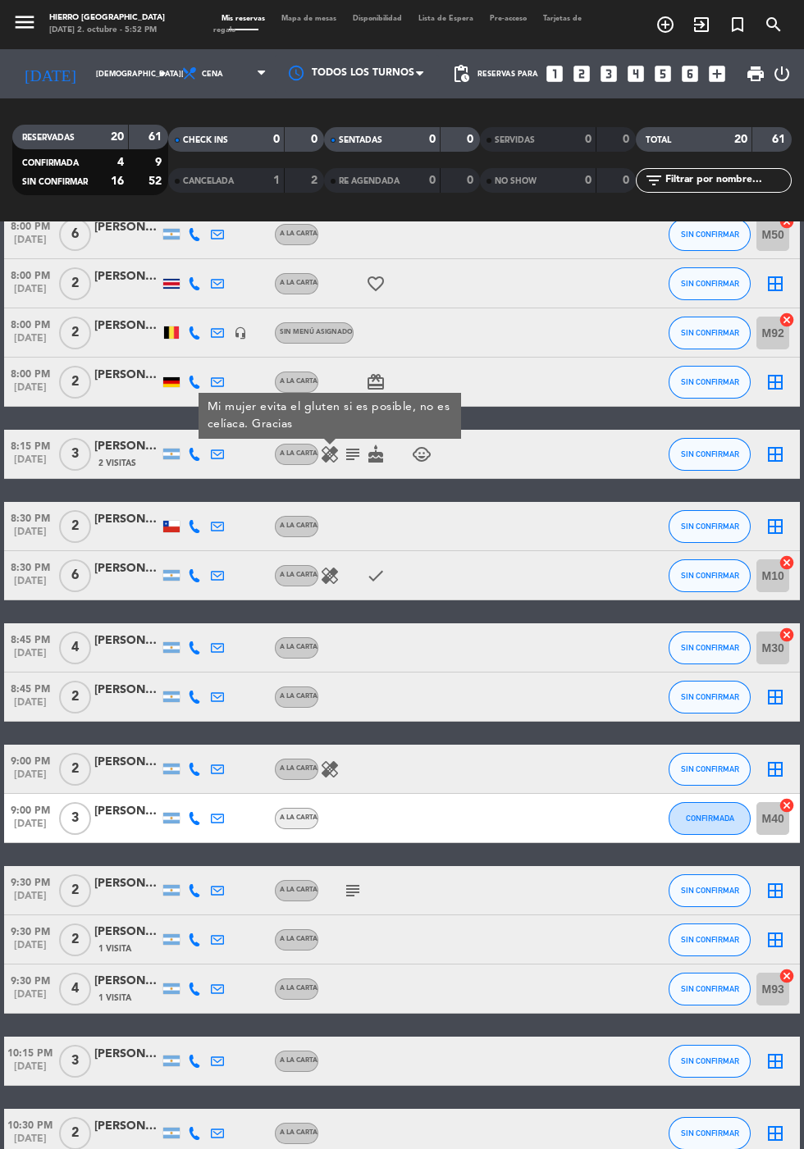
click at [308, 579] on div "A la carta" at bounding box center [299, 575] width 38 height 11
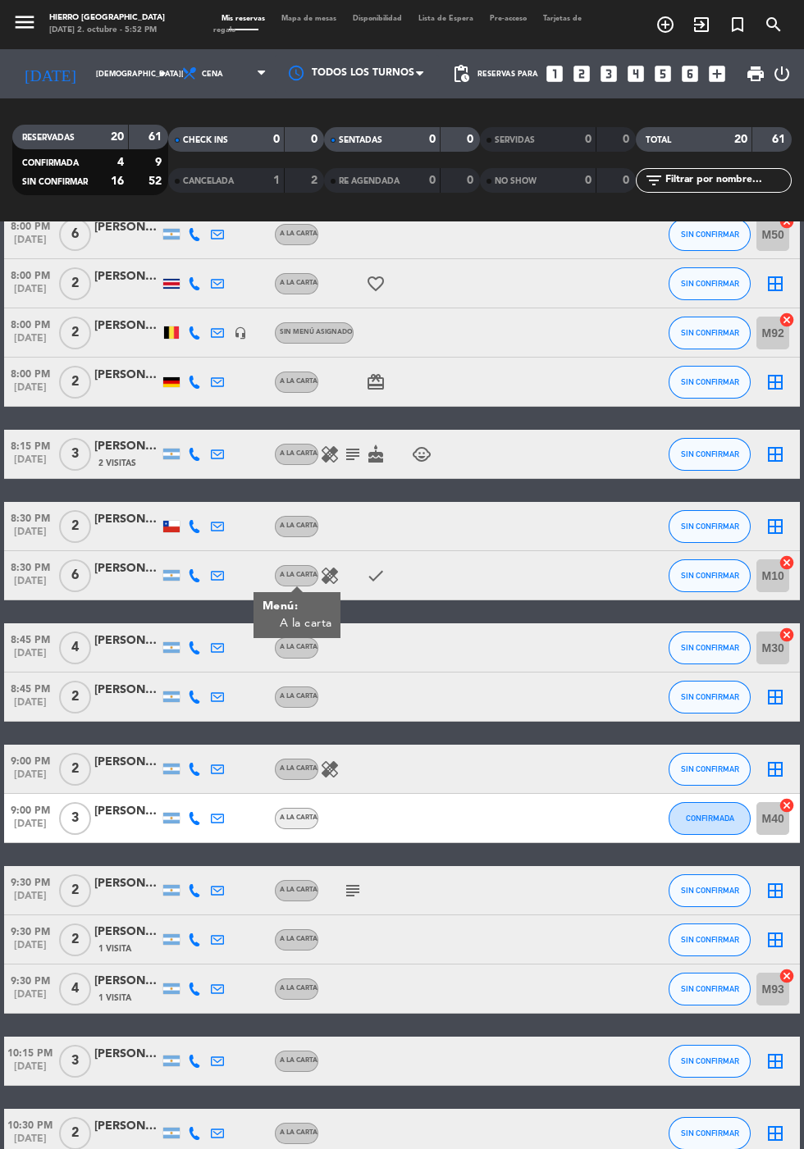
click at [330, 583] on icon "healing" at bounding box center [330, 576] width 20 height 20
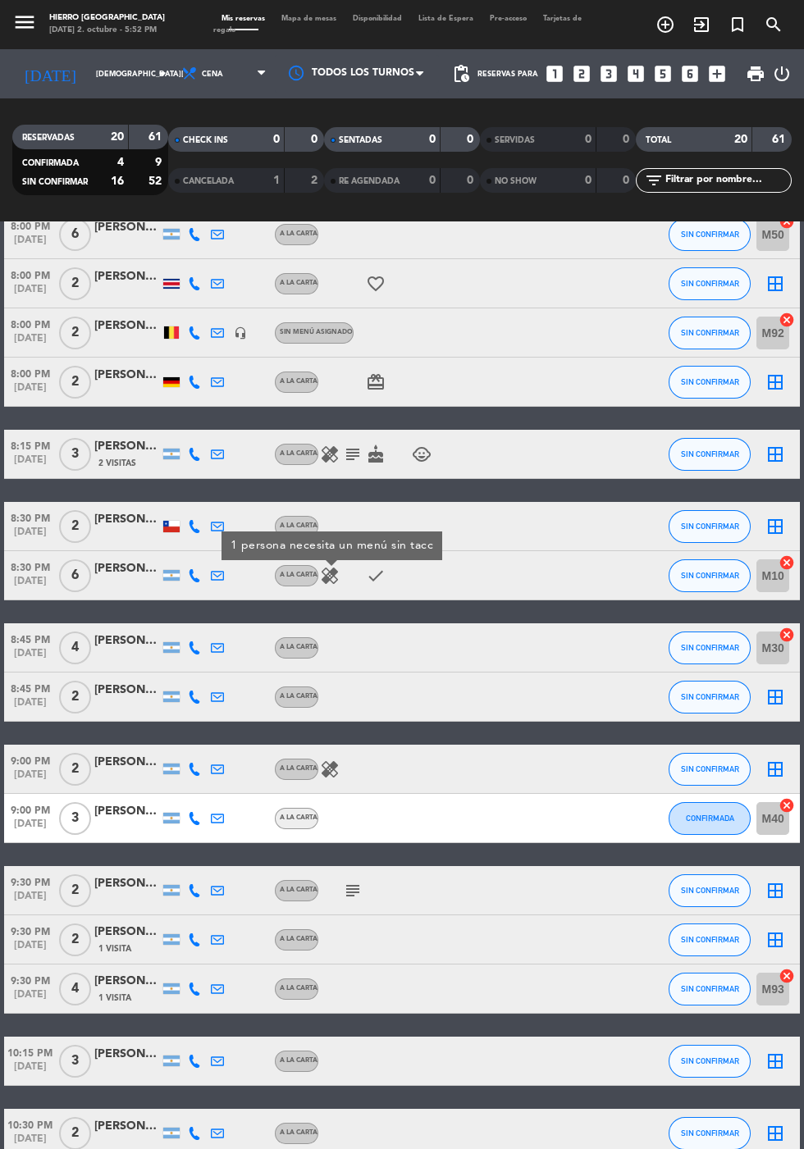
click at [327, 769] on icon "healing" at bounding box center [330, 770] width 20 height 20
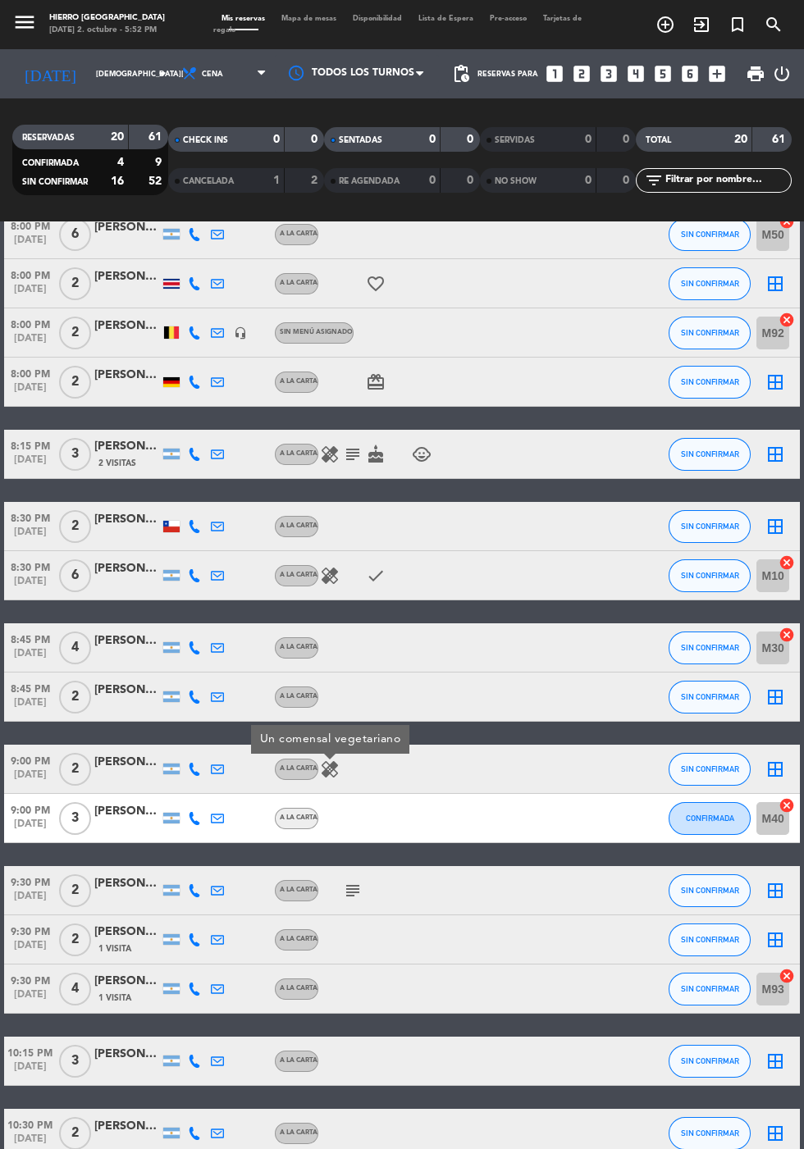
click at [778, 447] on icon "border_all" at bounding box center [775, 455] width 20 height 20
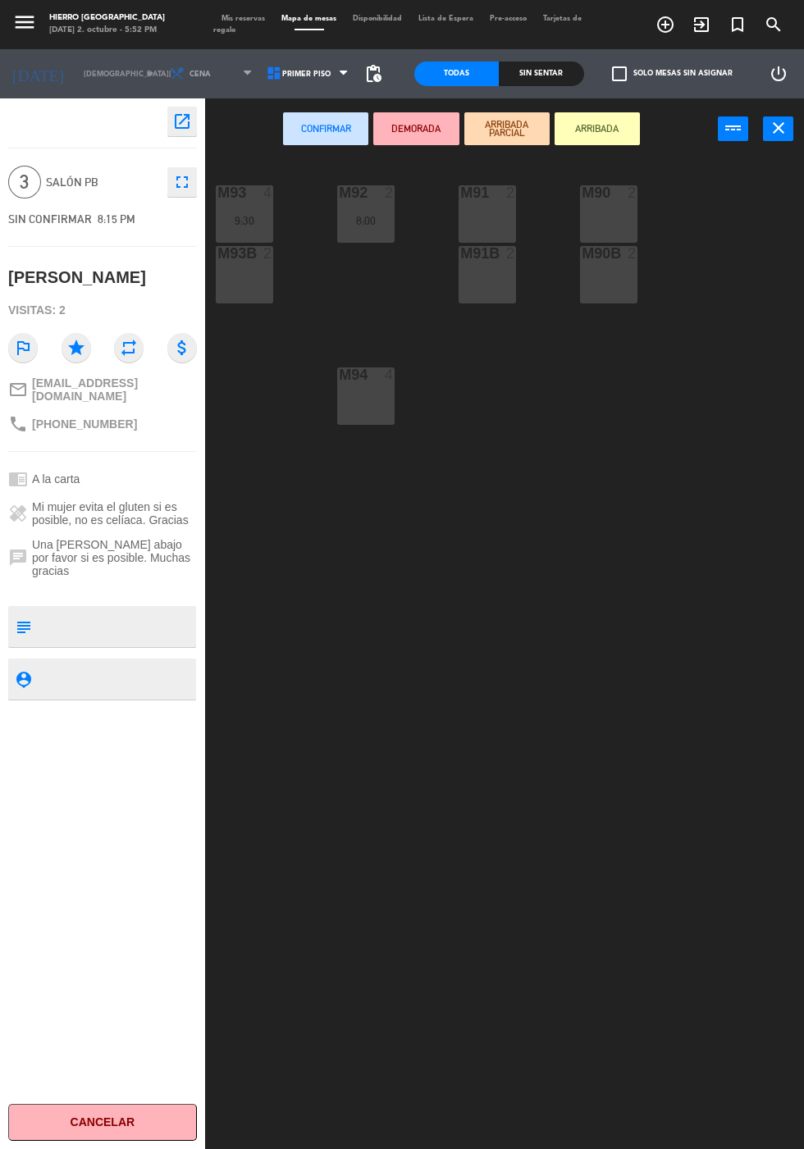
click at [380, 419] on div "M94 4" at bounding box center [365, 395] width 57 height 57
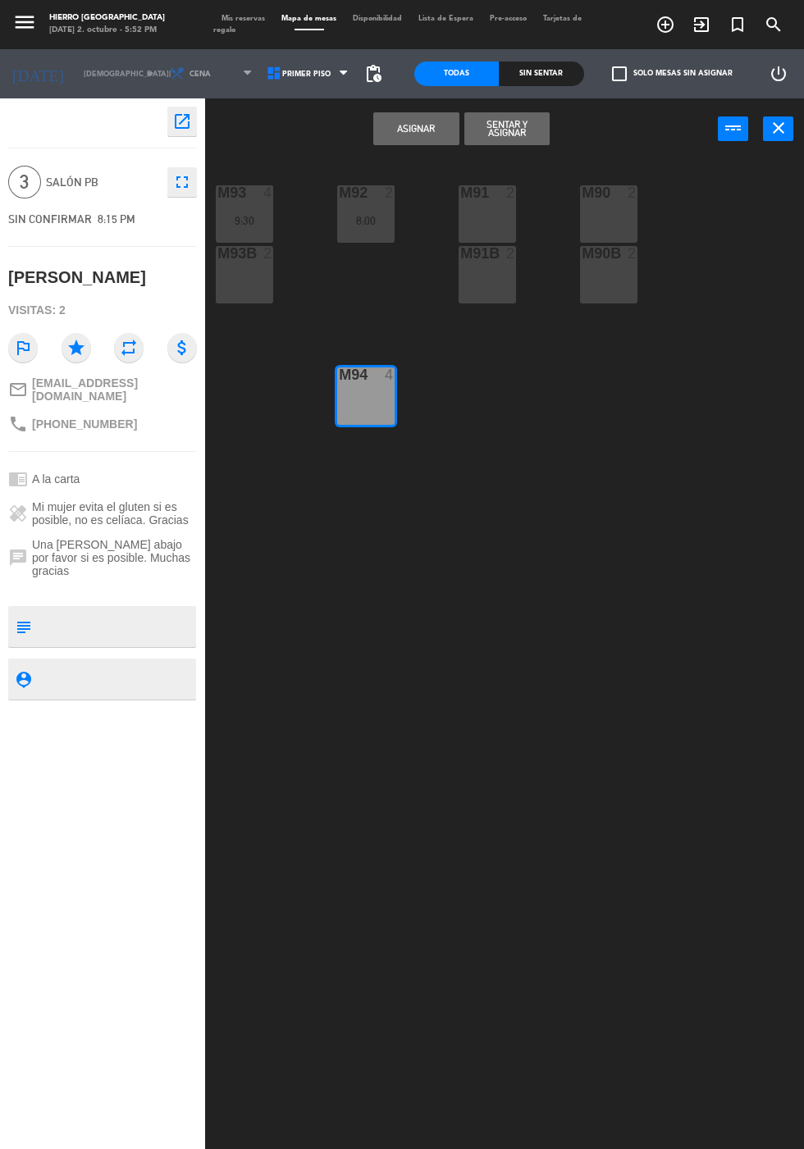
click at [419, 125] on button "Asignar" at bounding box center [415, 128] width 85 height 33
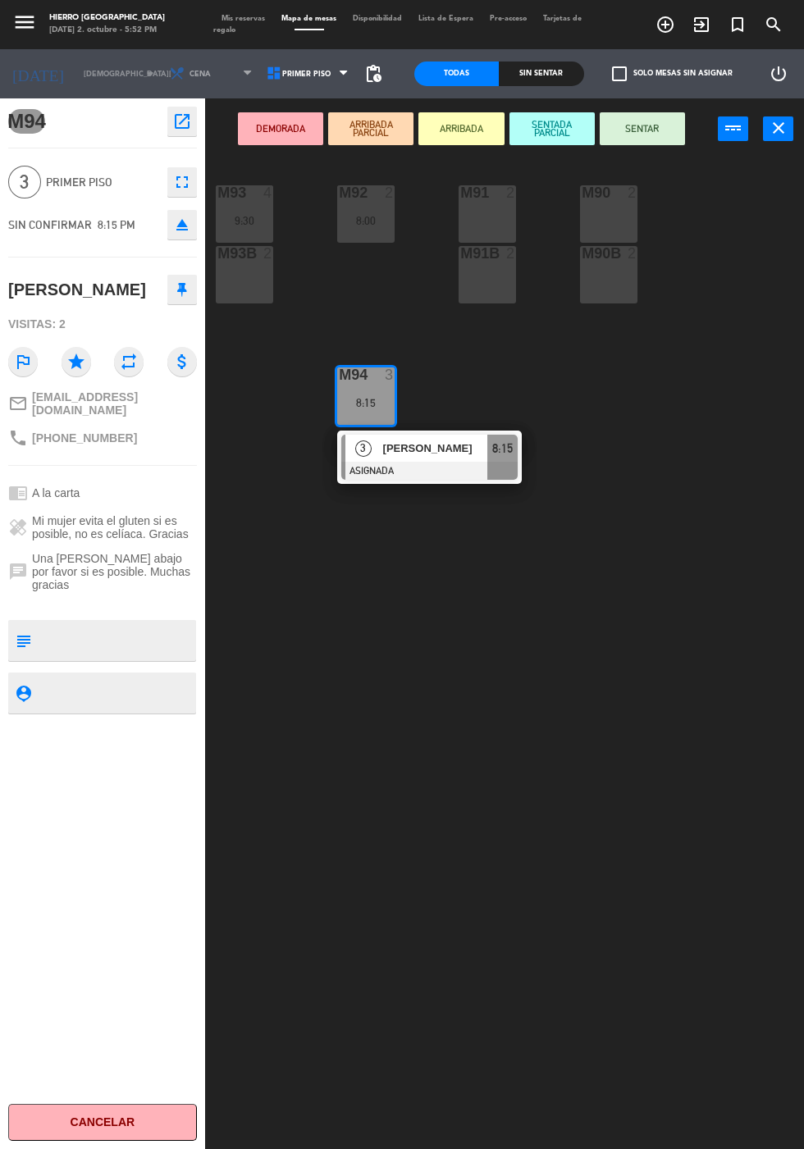
click at [434, 130] on button "ARRIBADA" at bounding box center [460, 128] width 85 height 33
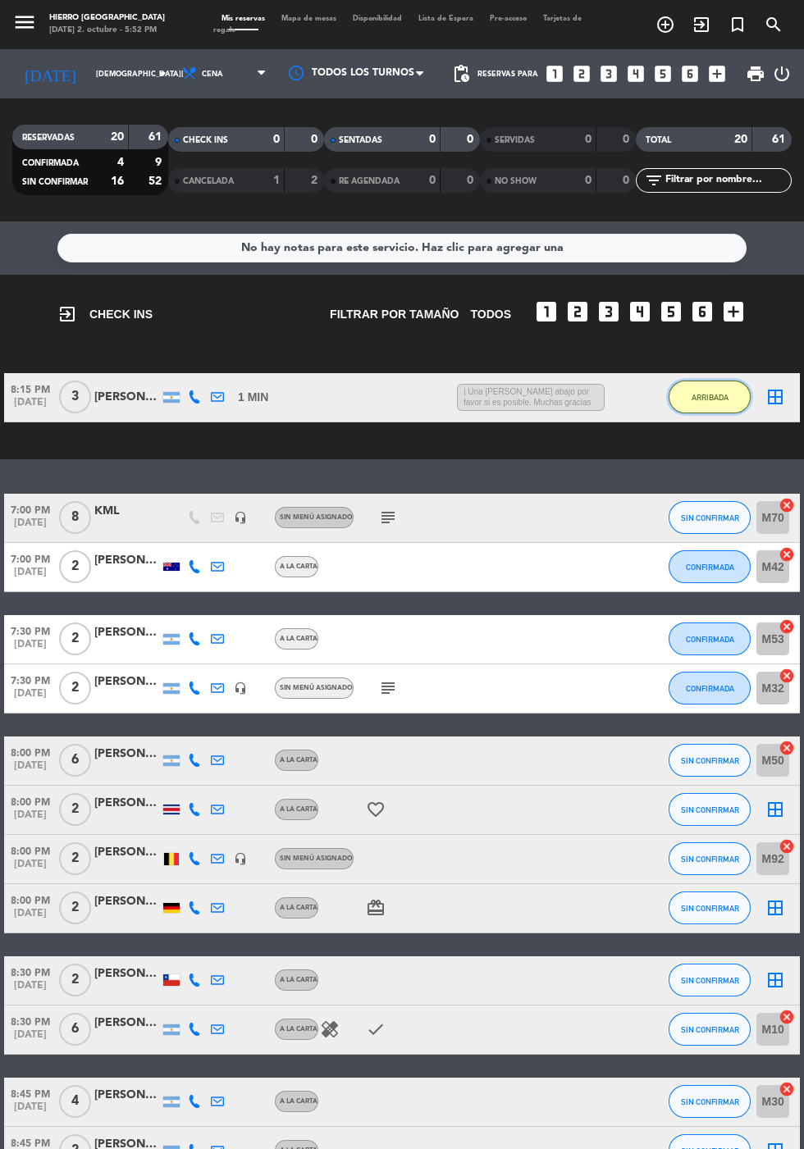
click at [714, 397] on span "ARRIBADA" at bounding box center [709, 397] width 37 height 9
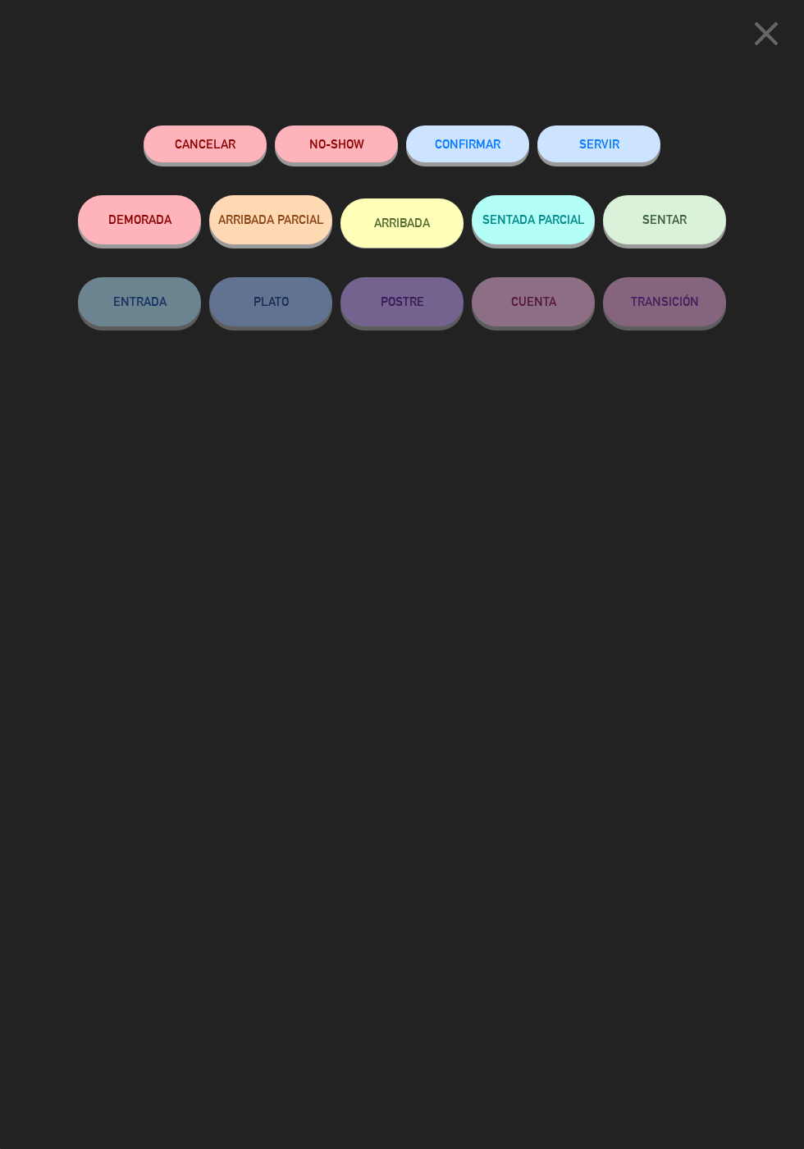
click at [424, 235] on button "ARRIBADA" at bounding box center [401, 223] width 123 height 49
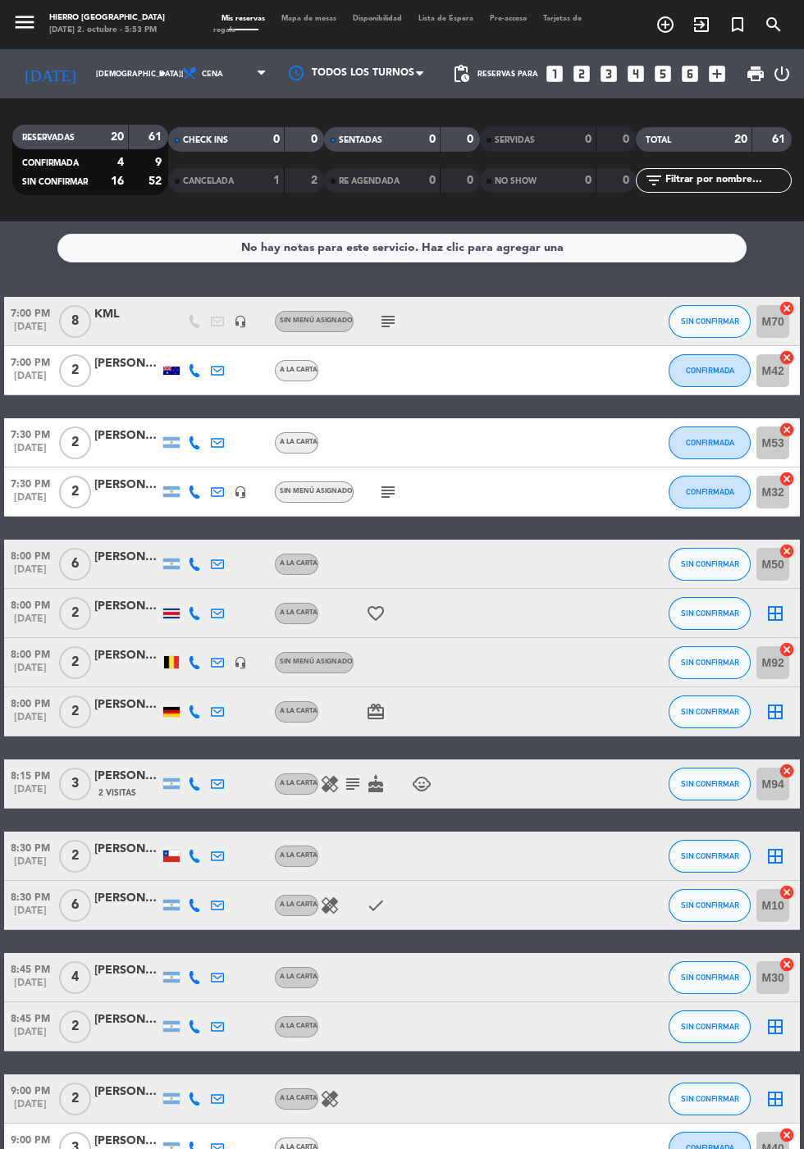
click at [355, 788] on icon "subject" at bounding box center [353, 784] width 20 height 20
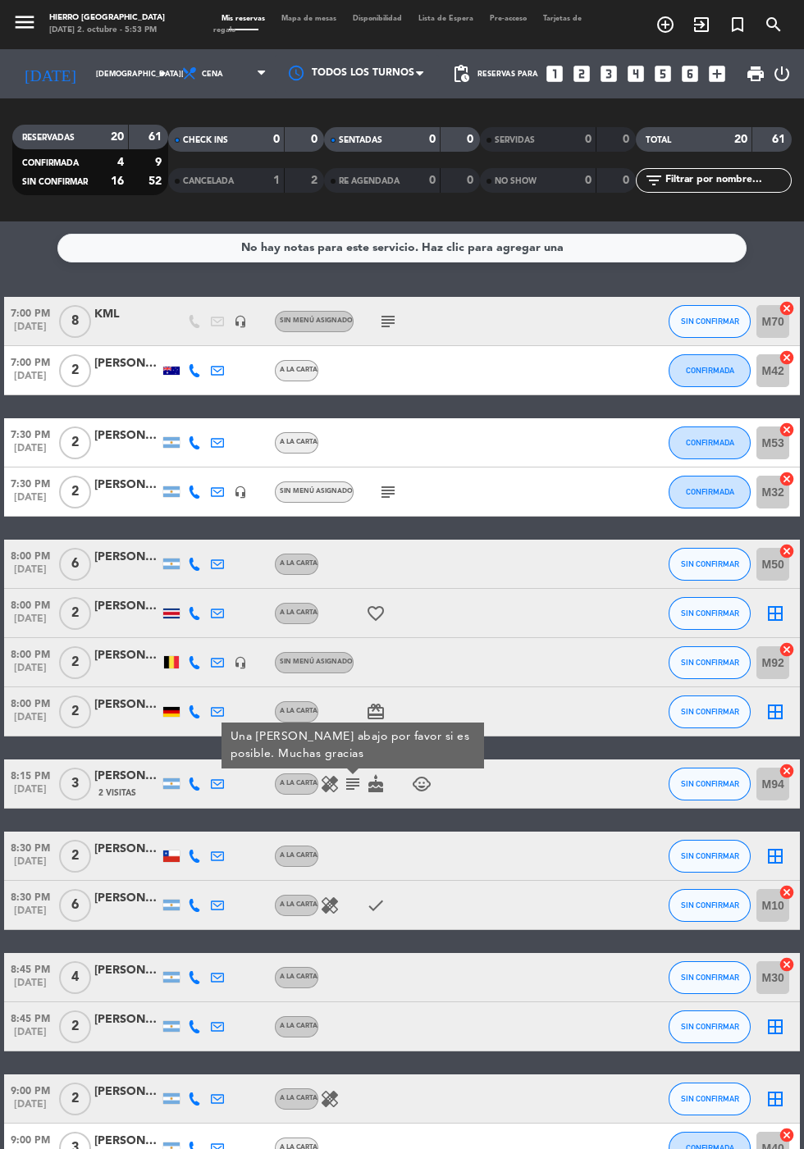
click at [792, 768] on icon "cancel" at bounding box center [786, 771] width 16 height 16
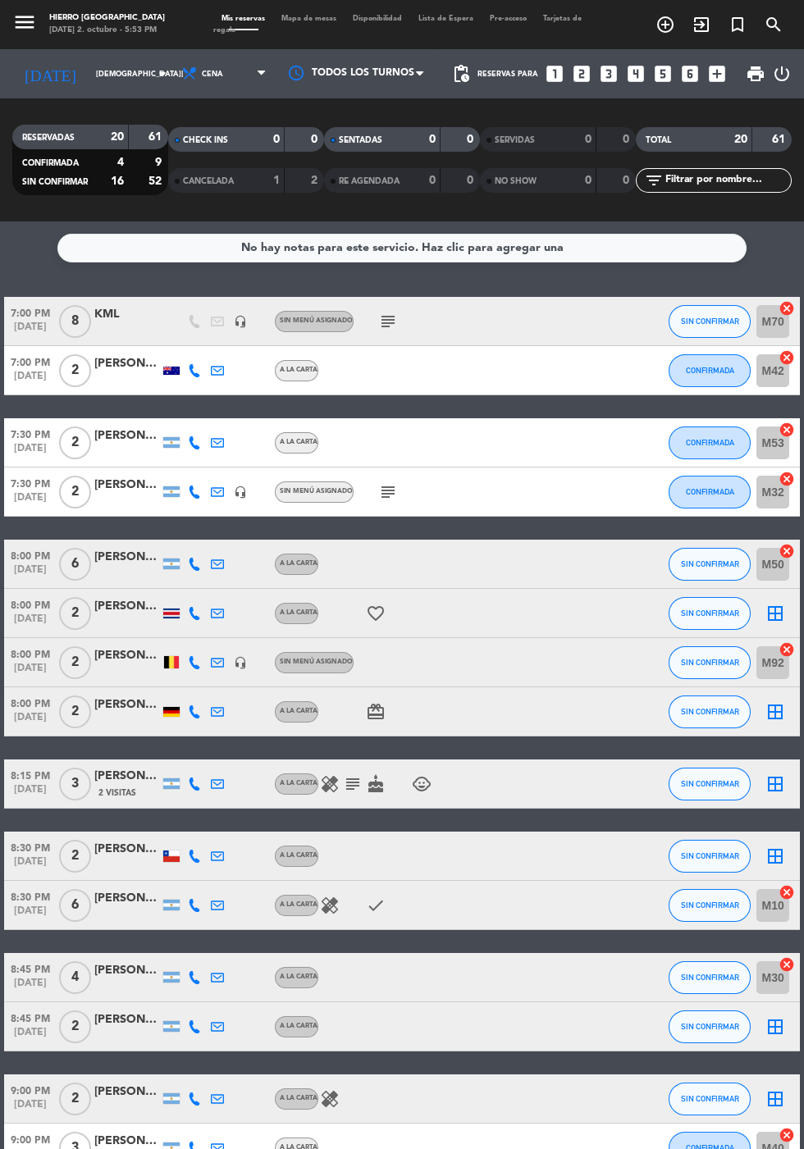
click at [774, 791] on icon "border_all" at bounding box center [775, 784] width 20 height 20
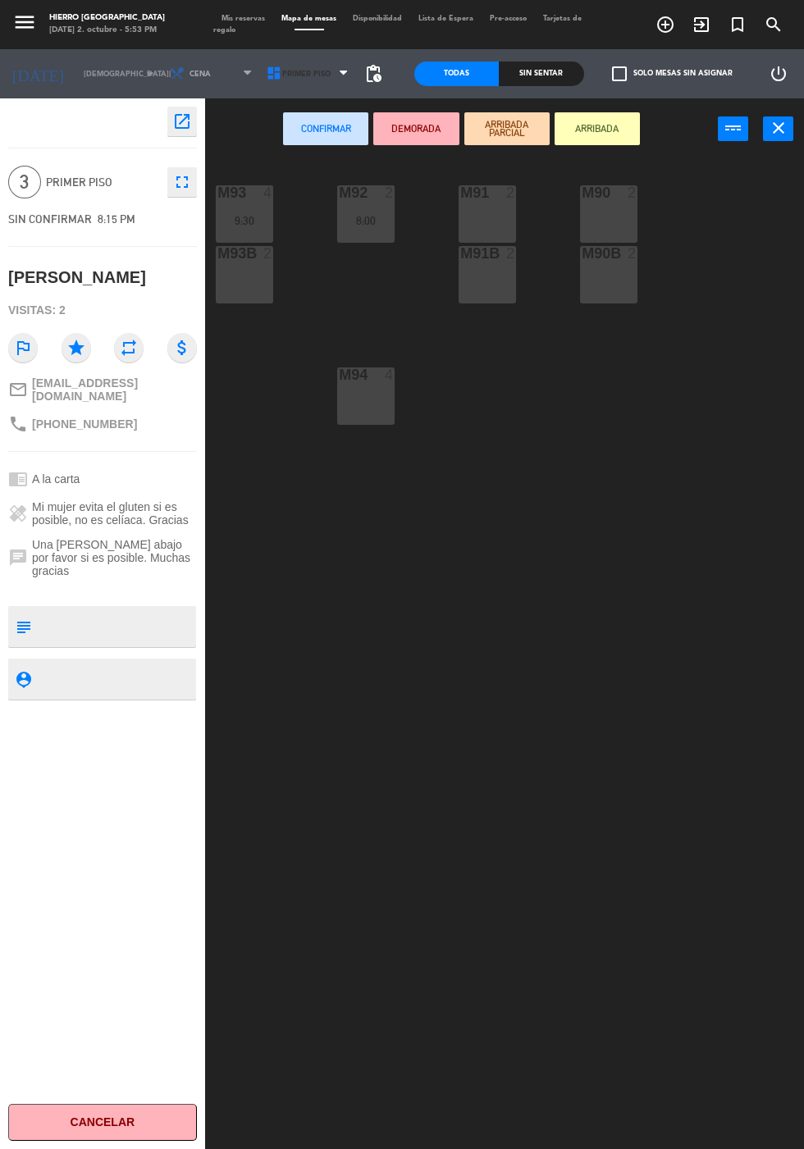
click at [309, 84] on span "Primer Piso" at bounding box center [309, 74] width 97 height 36
click at [325, 144] on ng-component "menu Hierro Palermo jueves 2. octubre - 5:53 PM Mis reservas Mapa de mesas Disp…" at bounding box center [402, 614] width 804 height 1228
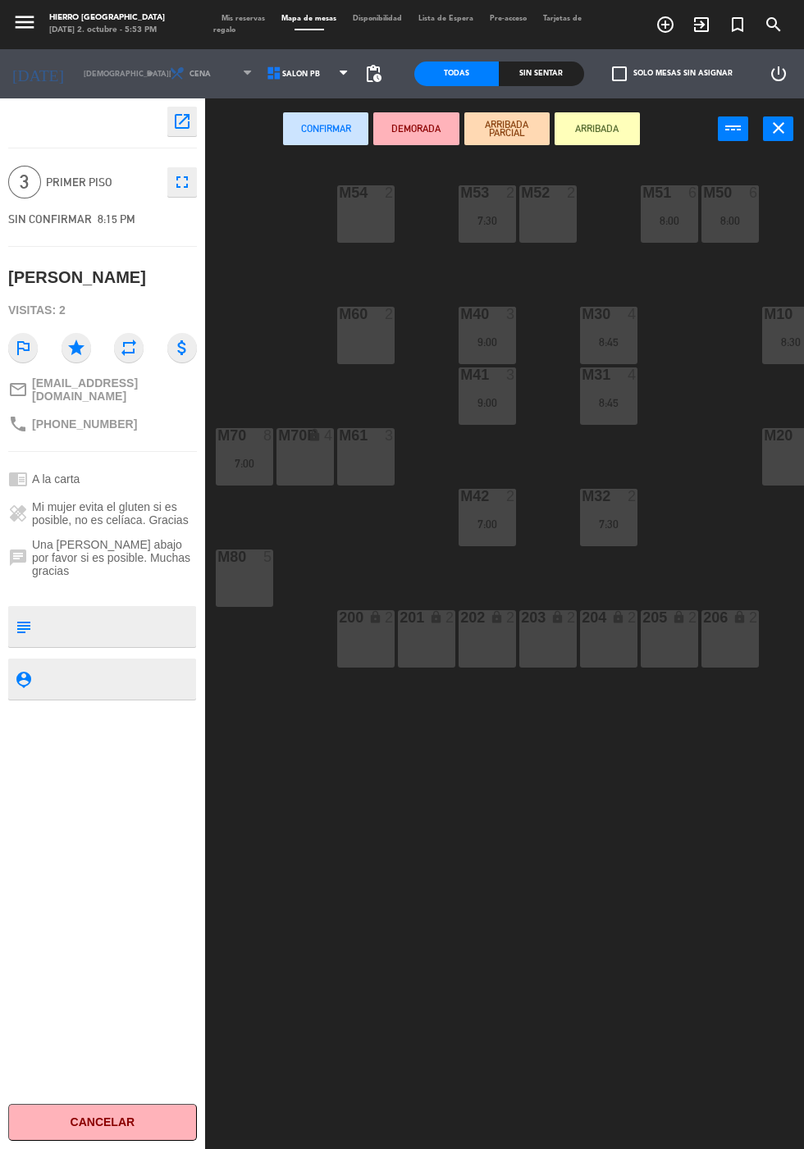
click at [778, 131] on icon "close" at bounding box center [779, 128] width 20 height 20
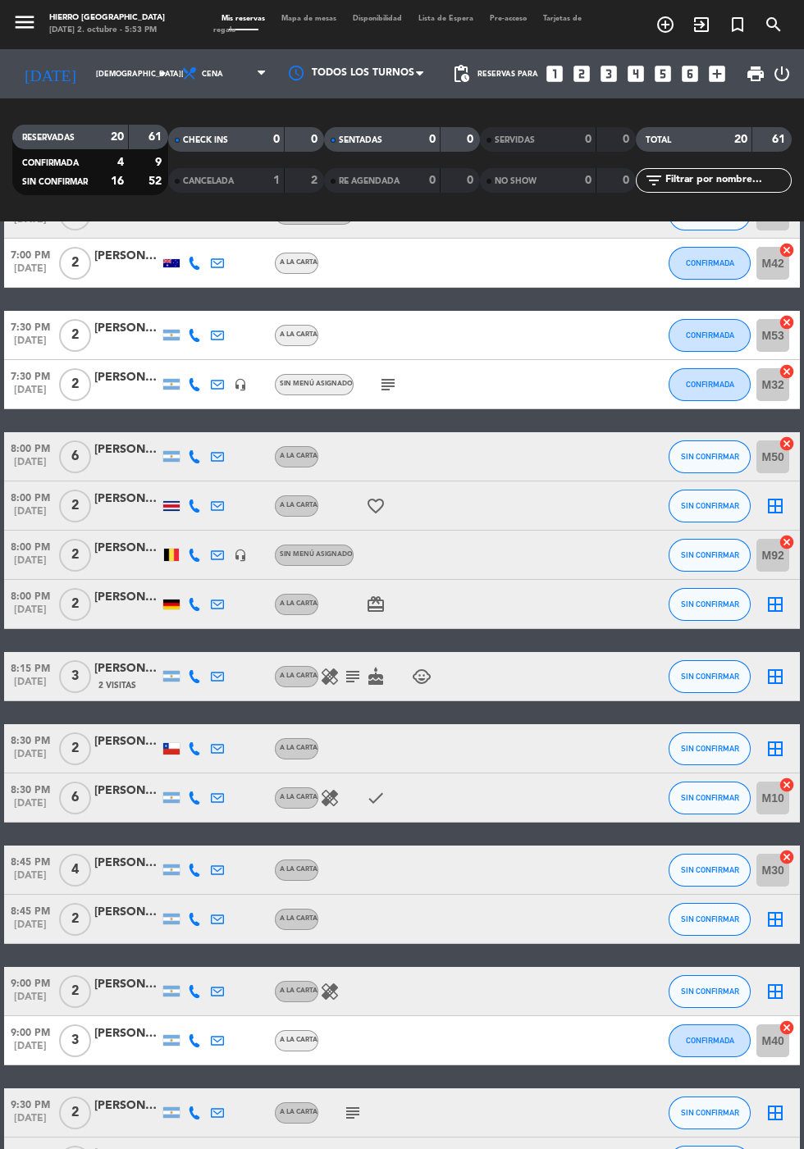
scroll to position [114, 0]
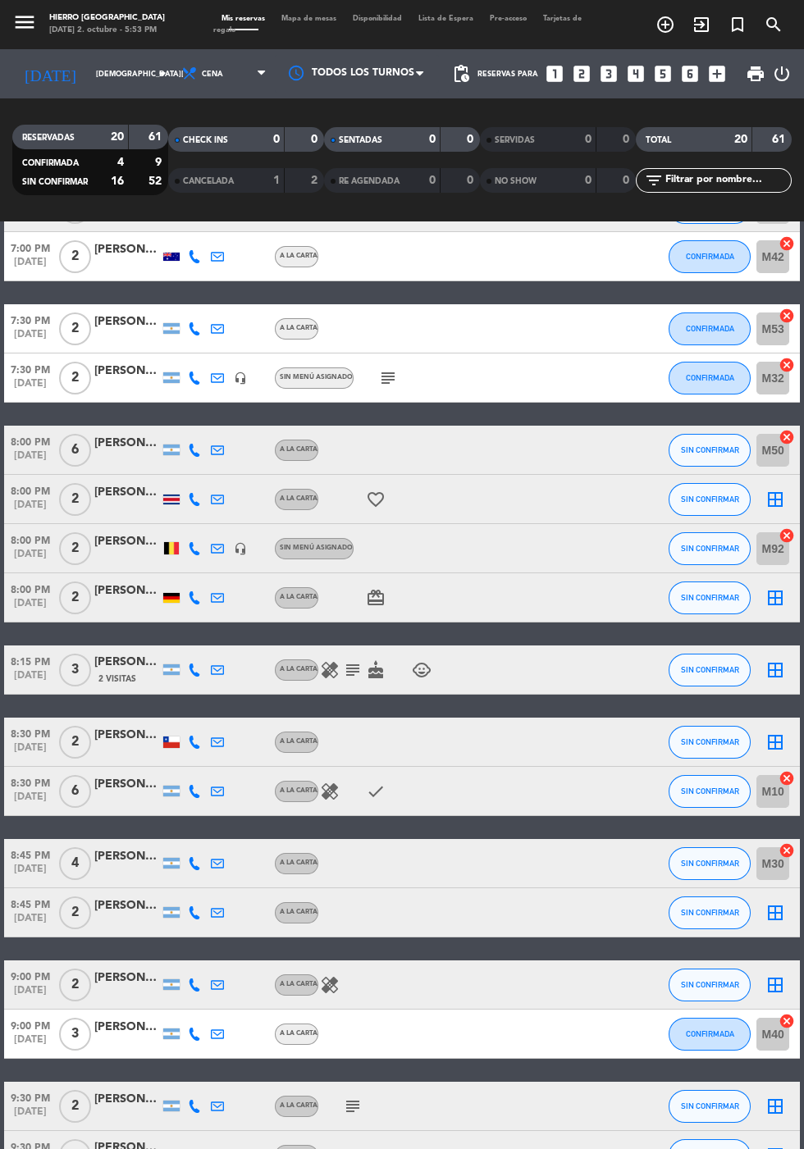
click at [783, 856] on icon "cancel" at bounding box center [786, 850] width 16 height 16
click at [769, 667] on icon "border_all" at bounding box center [775, 670] width 20 height 20
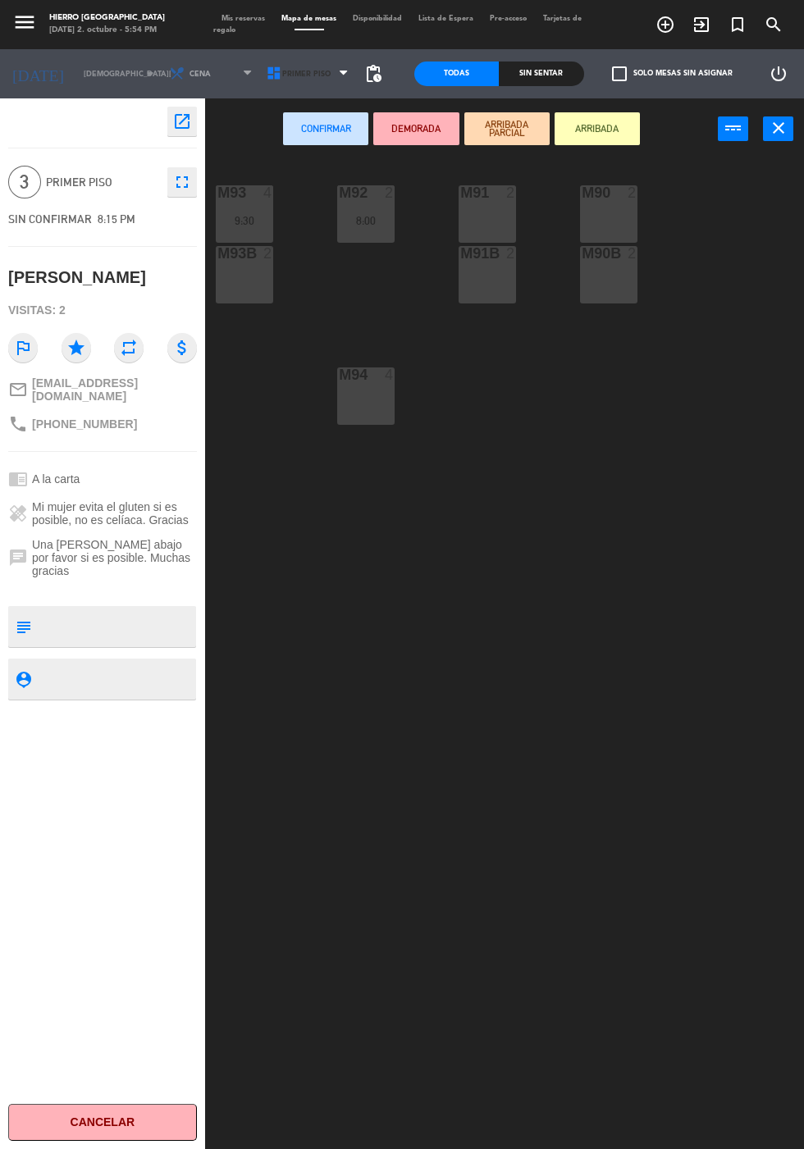
click at [321, 80] on span "Primer Piso" at bounding box center [309, 74] width 97 height 36
click at [320, 157] on ng-component "menu Hierro Palermo jueves 2. octubre - 5:54 PM Mis reservas Mapa de mesas Disp…" at bounding box center [402, 614] width 804 height 1228
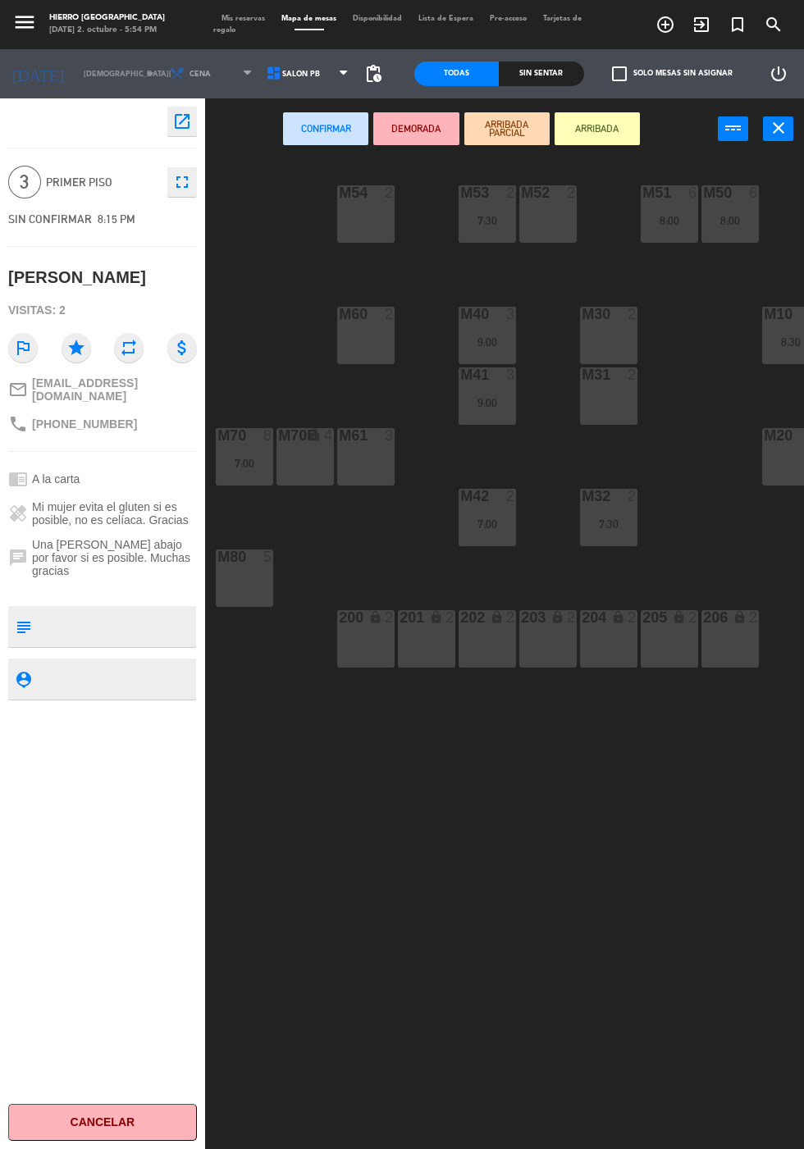
click at [626, 335] on div "M30 2" at bounding box center [608, 335] width 57 height 57
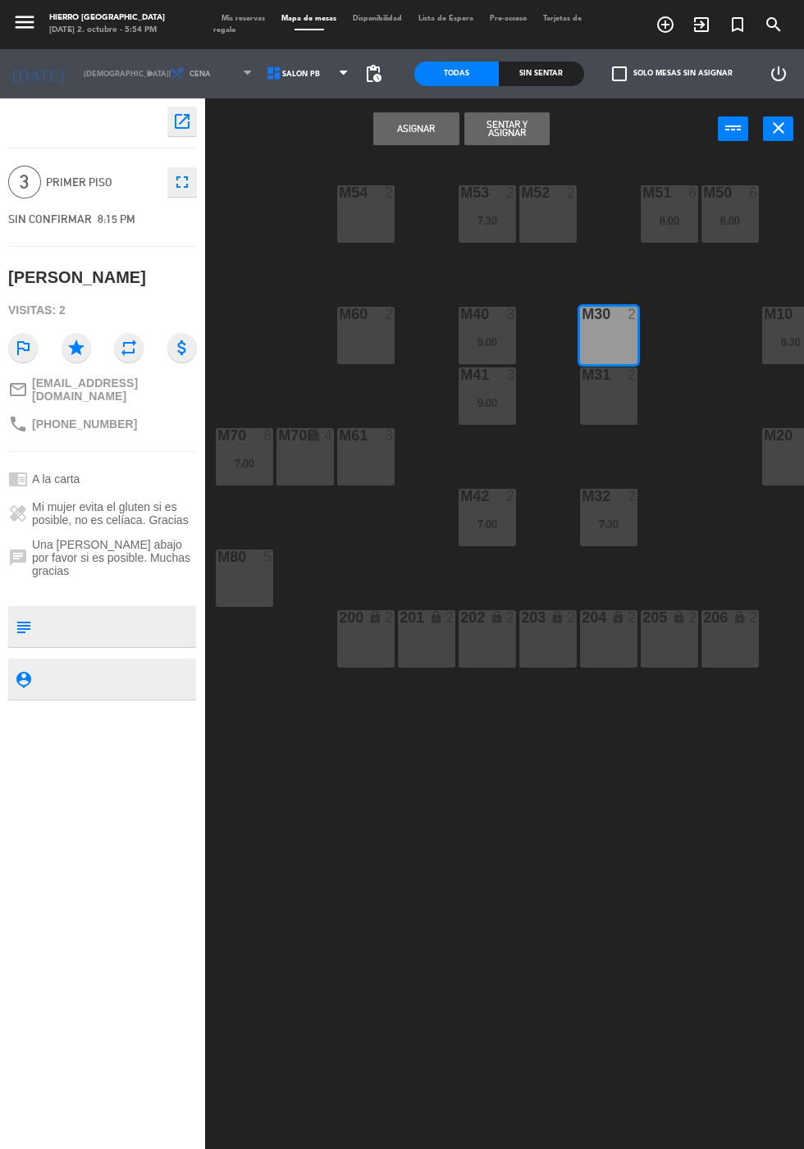
click at [618, 419] on div "m31 2" at bounding box center [608, 395] width 57 height 57
click at [430, 130] on button "Asignar" at bounding box center [415, 128] width 85 height 33
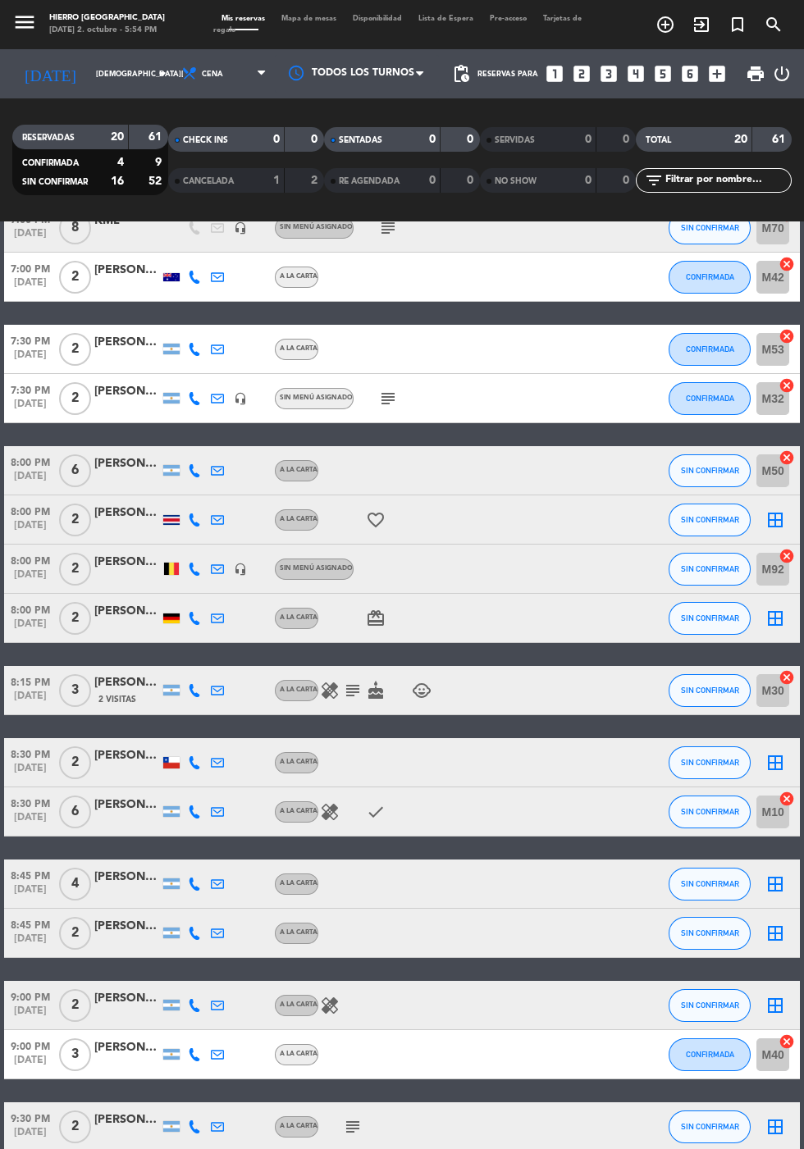
scroll to position [132, 0]
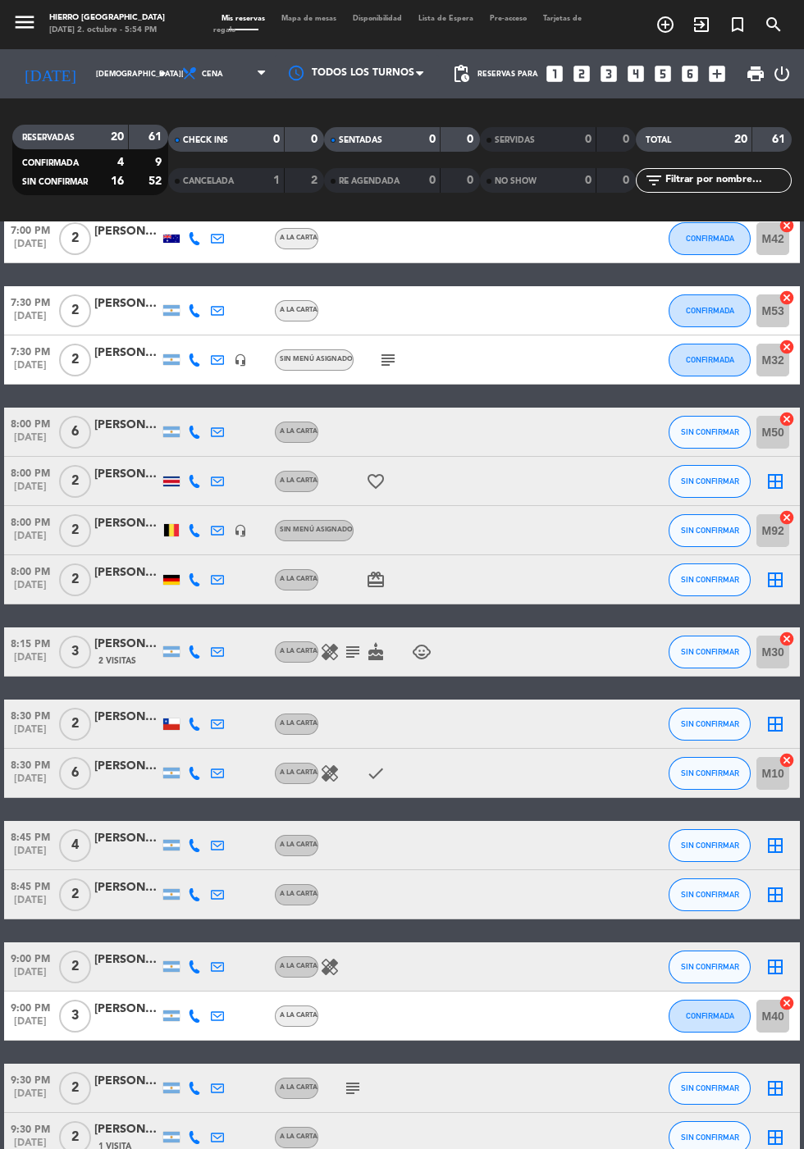
click at [765, 836] on icon "border_all" at bounding box center [775, 846] width 20 height 20
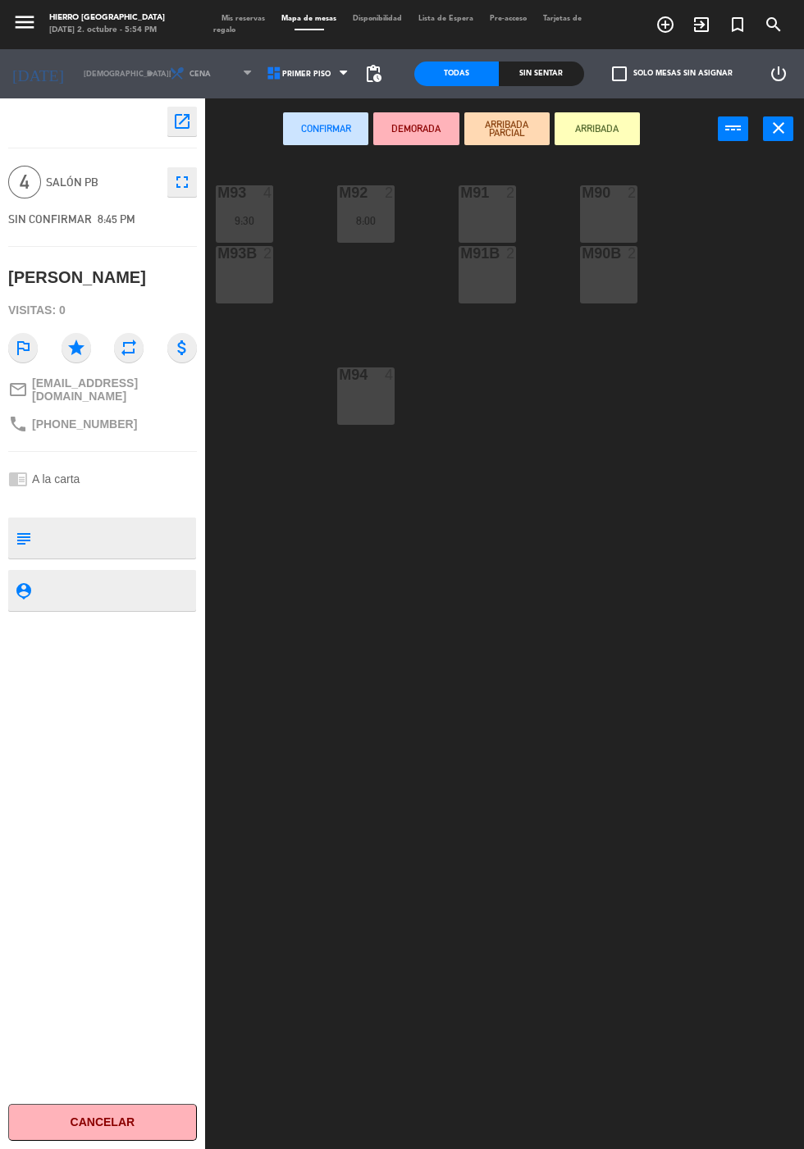
click at [614, 211] on div "M90 2" at bounding box center [608, 213] width 57 height 57
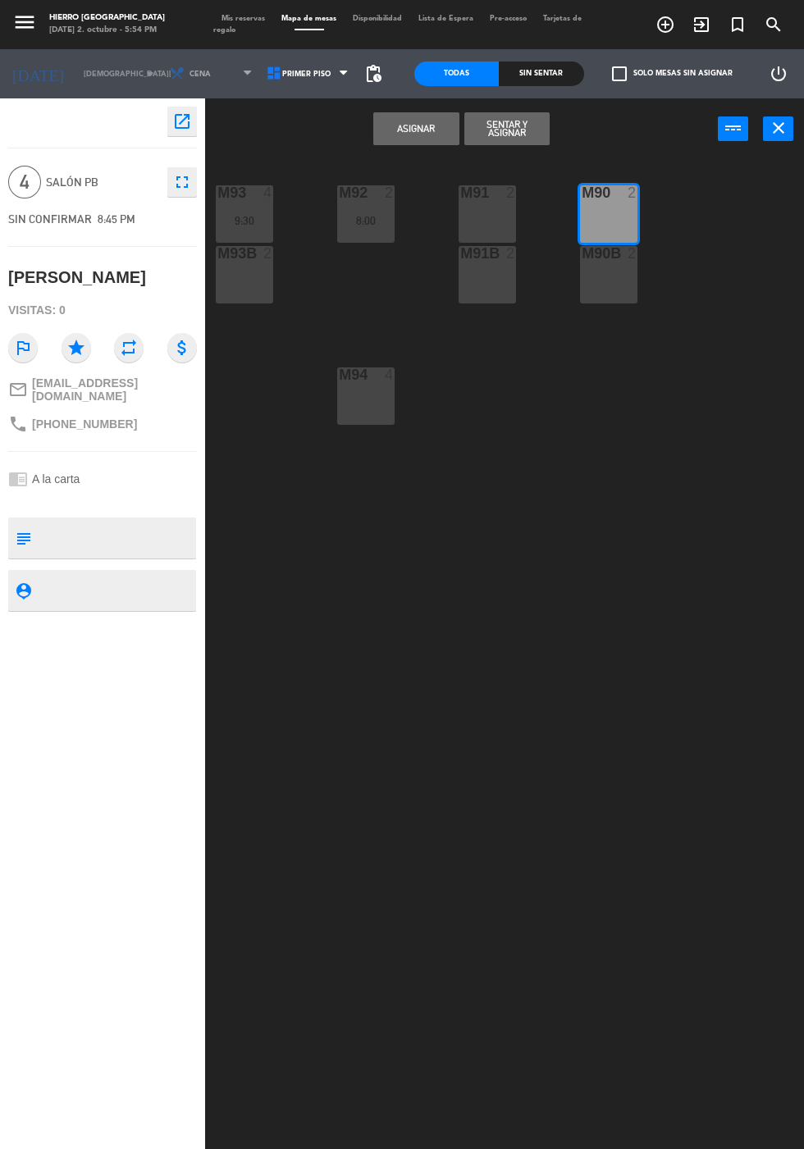
click at [610, 211] on div "M90 2" at bounding box center [608, 213] width 57 height 57
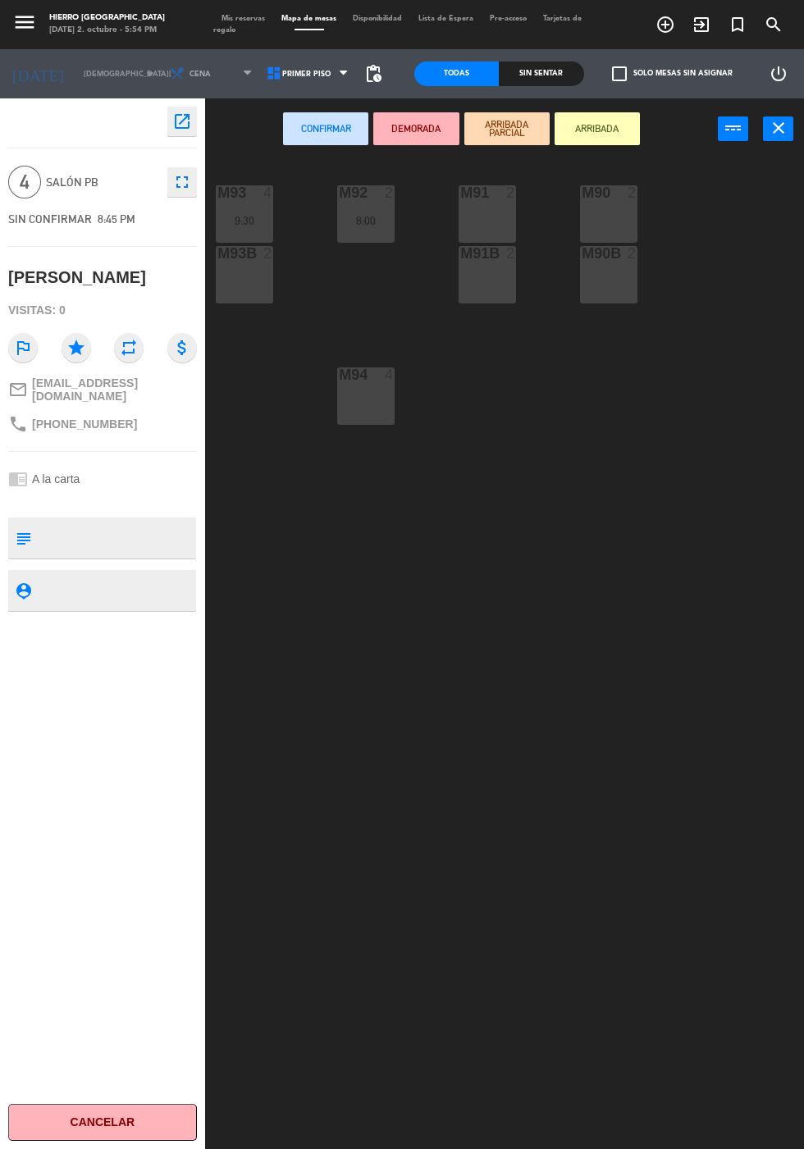
click at [381, 391] on div "M94 4" at bounding box center [365, 395] width 57 height 57
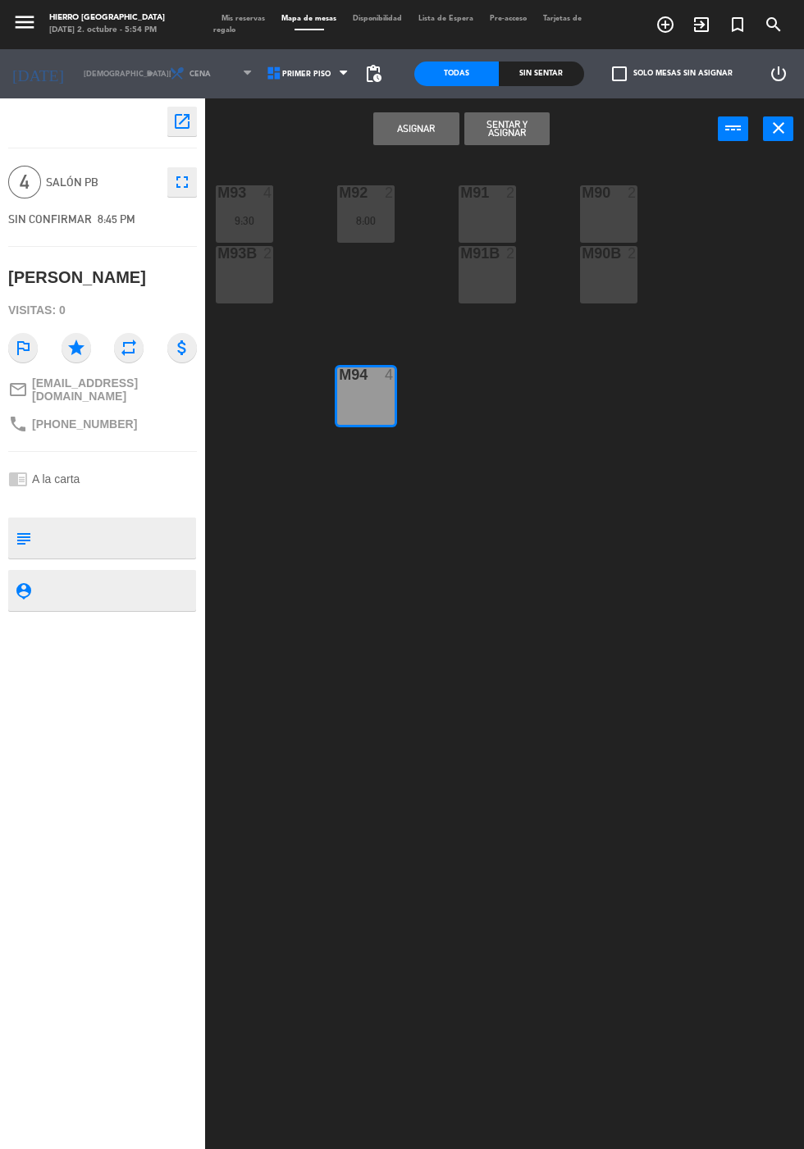
click at [429, 126] on button "Asignar" at bounding box center [415, 128] width 85 height 33
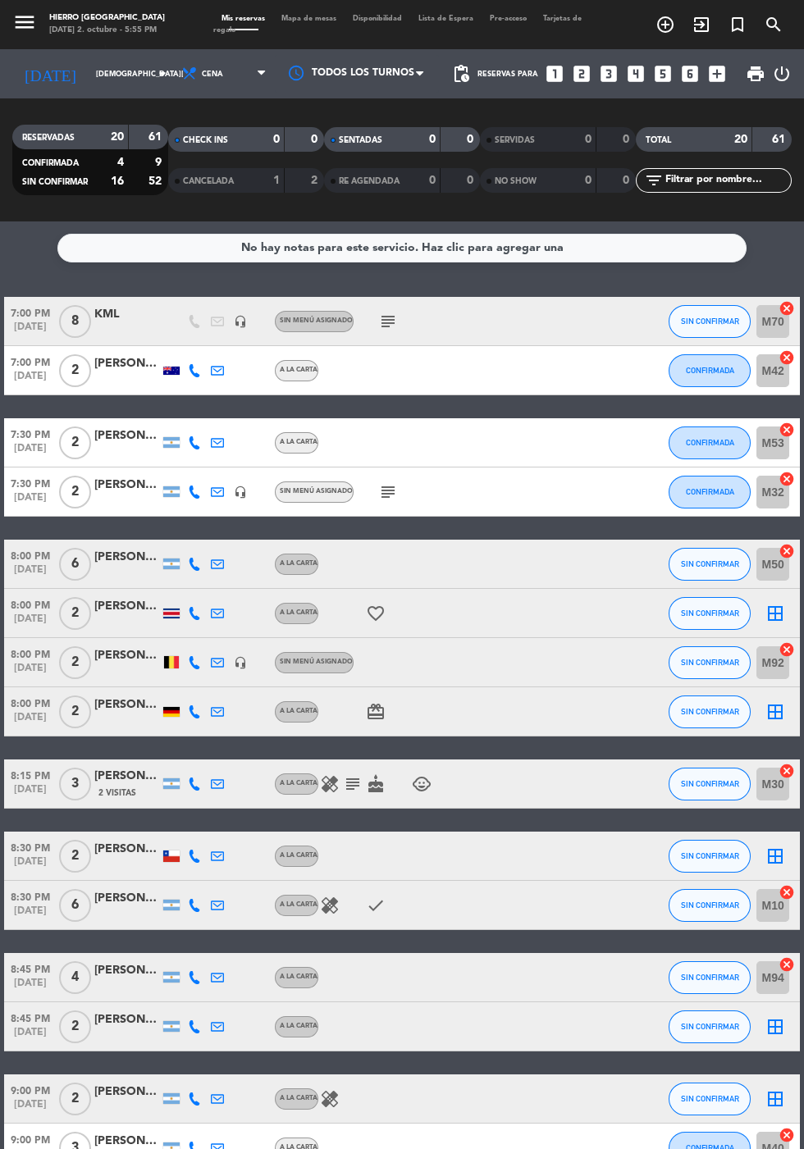
click at [331, 783] on icon "healing" at bounding box center [330, 784] width 20 height 20
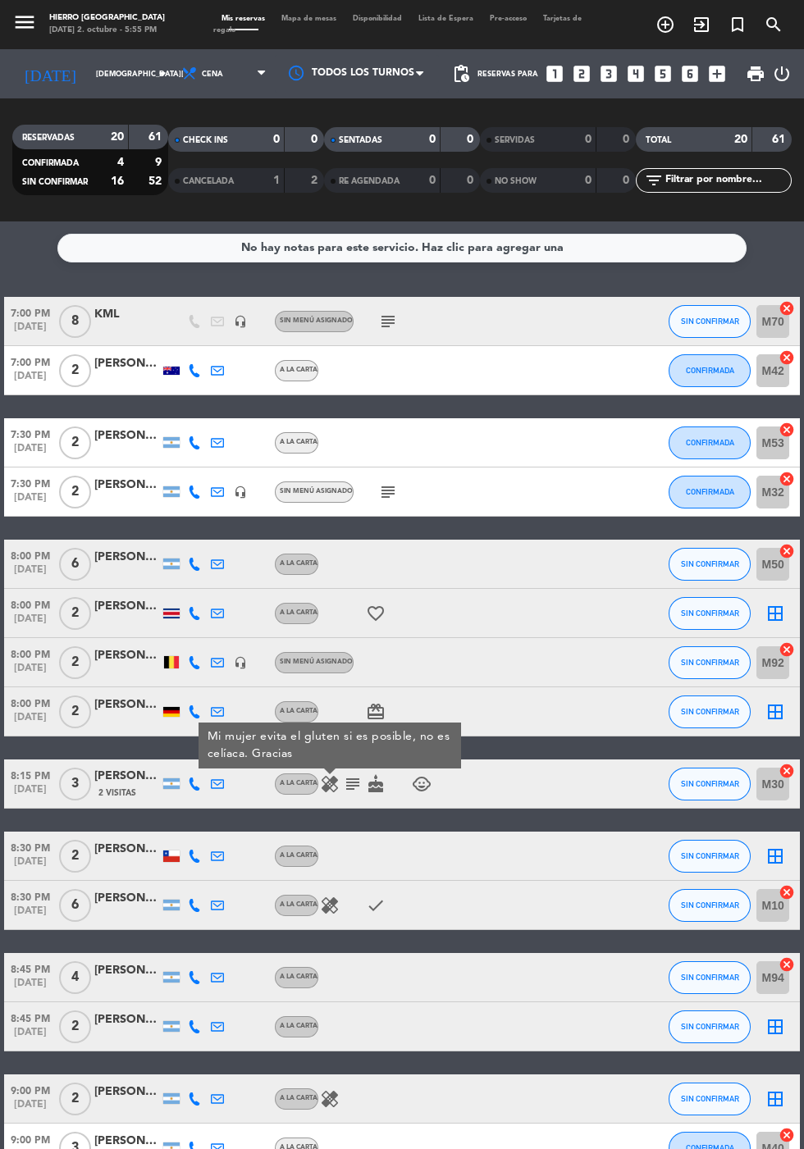
click at [380, 491] on icon "subject" at bounding box center [388, 492] width 20 height 20
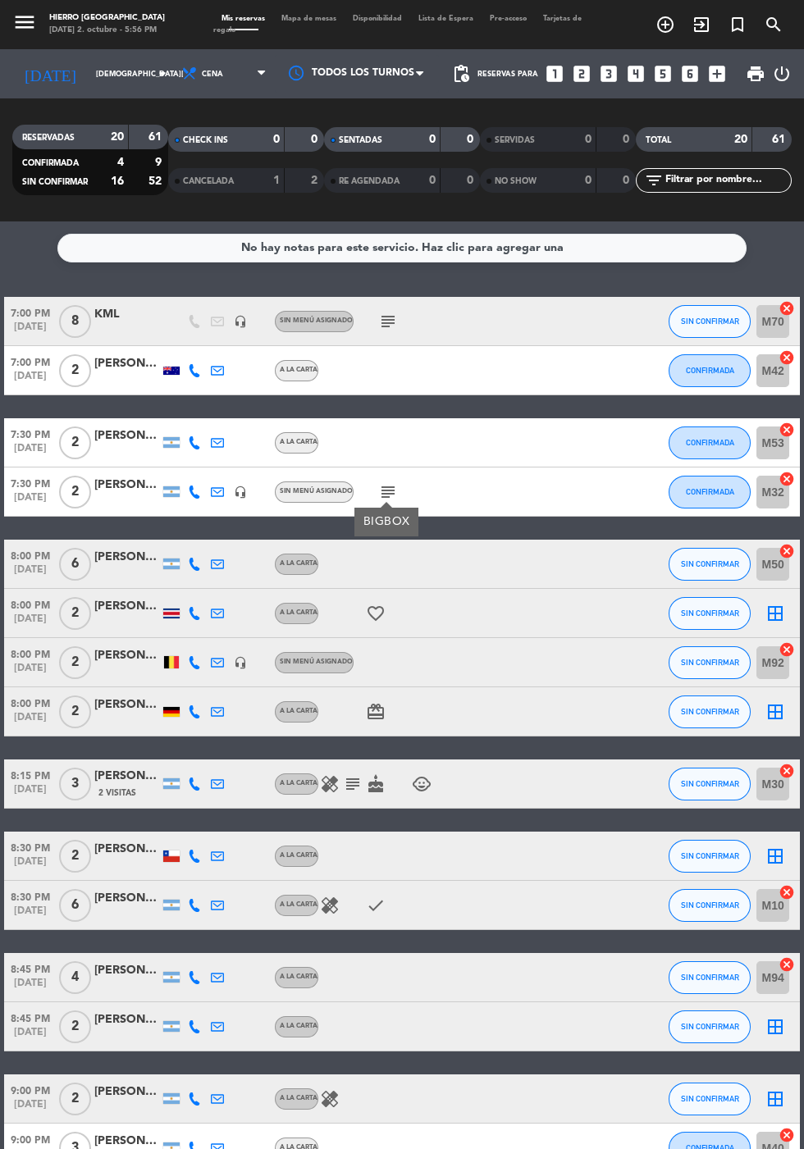
click at [370, 778] on icon "cake" at bounding box center [376, 784] width 20 height 20
click at [422, 787] on icon "child_care" at bounding box center [422, 784] width 20 height 20
click at [321, 18] on span "Mapa de mesas" at bounding box center [308, 18] width 71 height 7
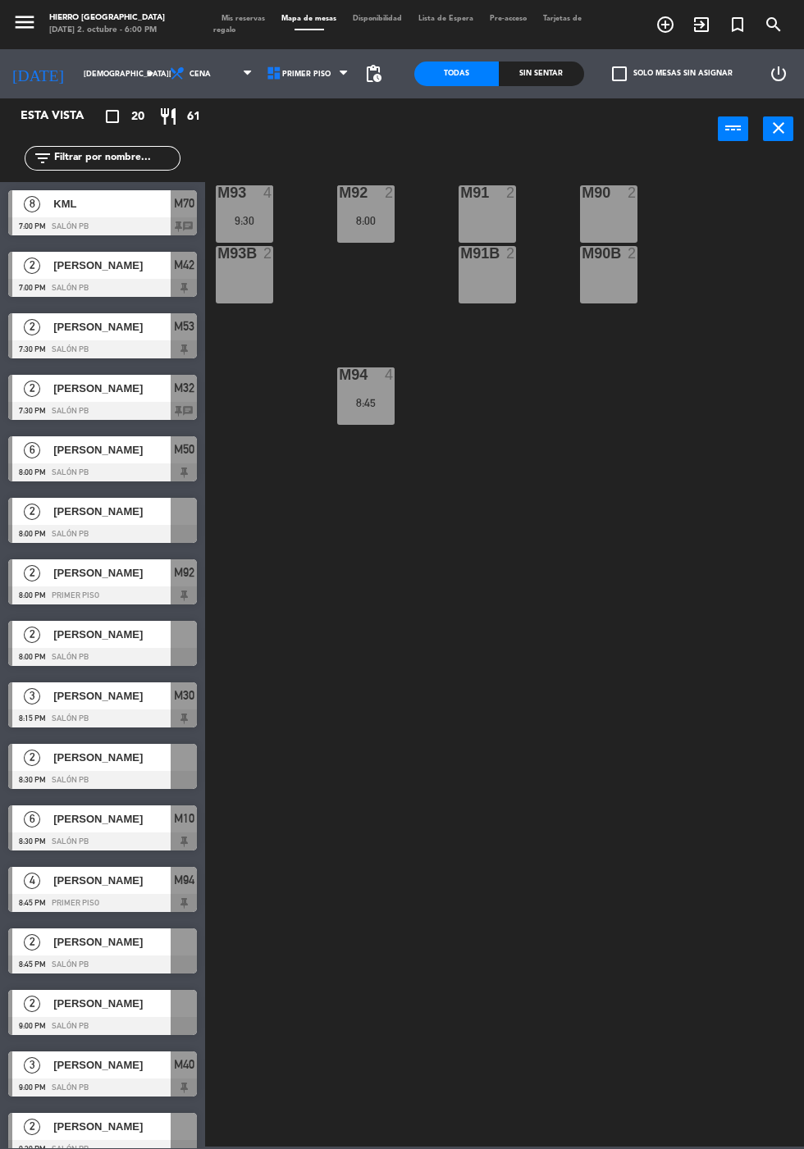
click at [363, 79] on span "pending_actions" at bounding box center [373, 74] width 20 height 20
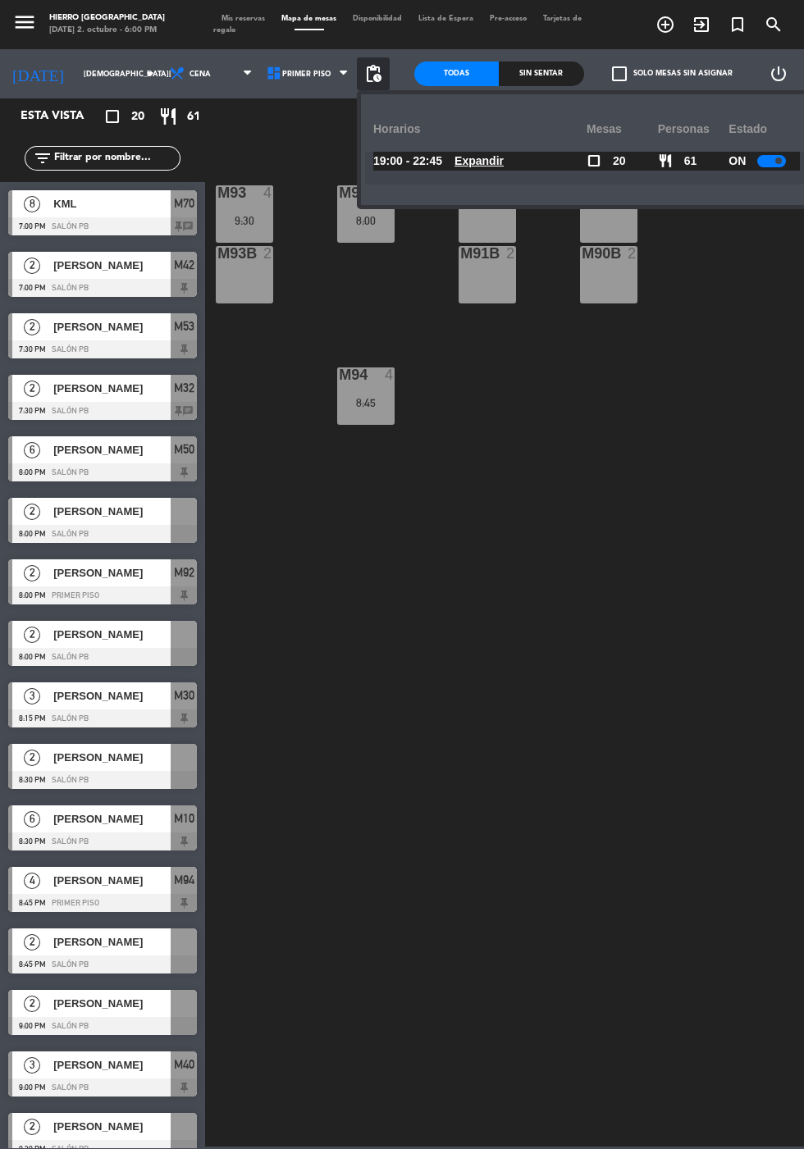
click at [777, 161] on span at bounding box center [778, 160] width 7 height 7
click at [748, 903] on div "M93 4 9:30 M92 2 8:00 M91 2 M90 2 M93B 2 M91B 2 M90B 2 M94 4 8:45" at bounding box center [508, 652] width 591 height 990
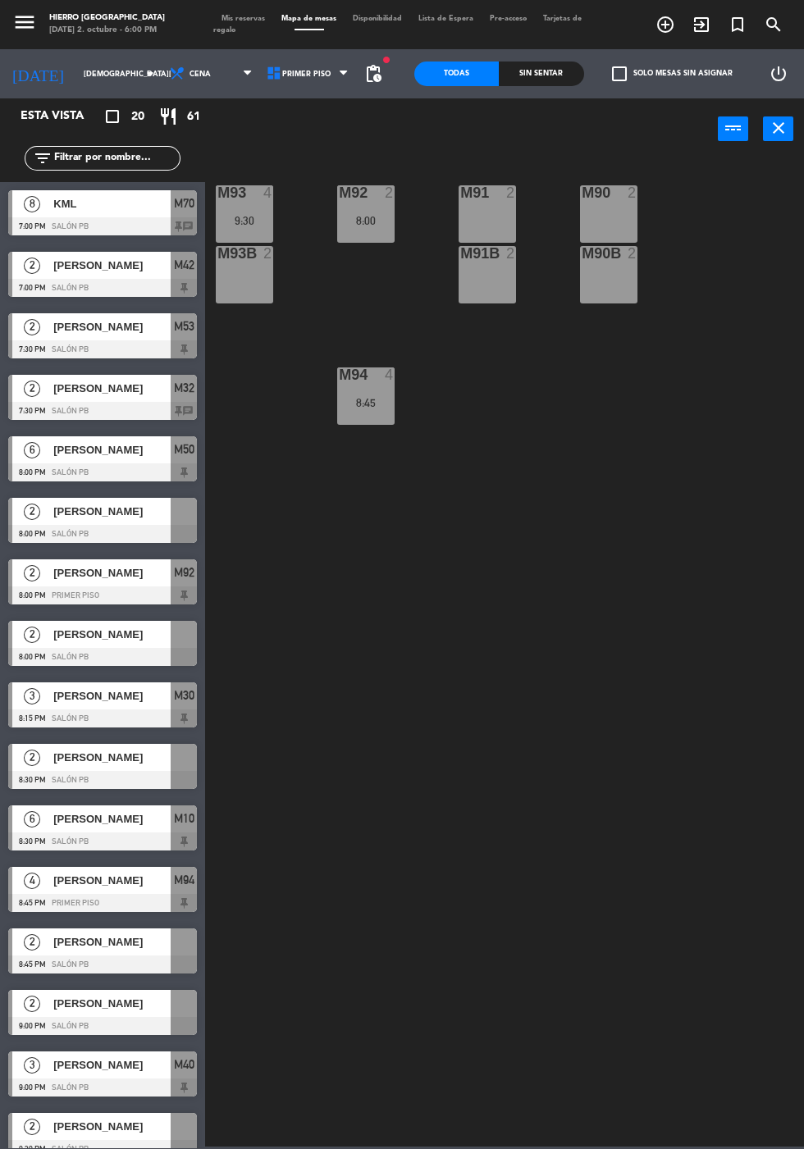
click at [783, 119] on icon "close" at bounding box center [779, 128] width 20 height 20
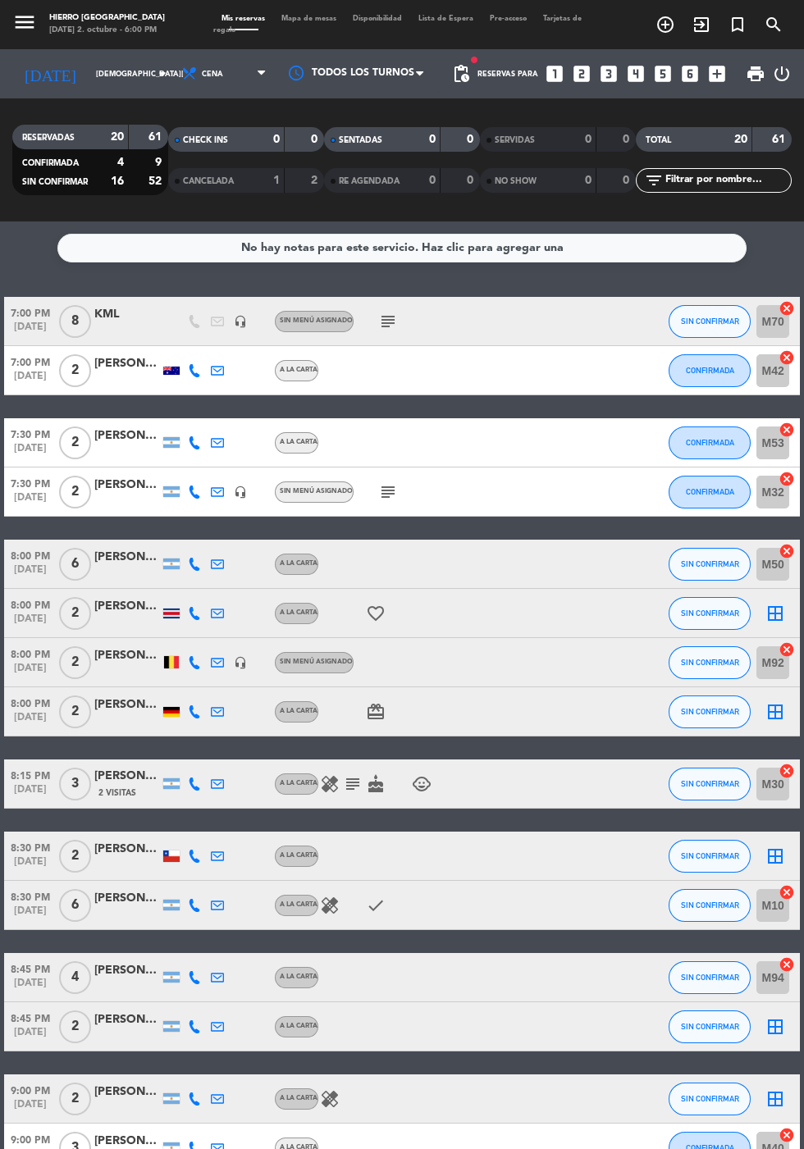
click at [286, 15] on span "Mapa de mesas" at bounding box center [308, 18] width 71 height 7
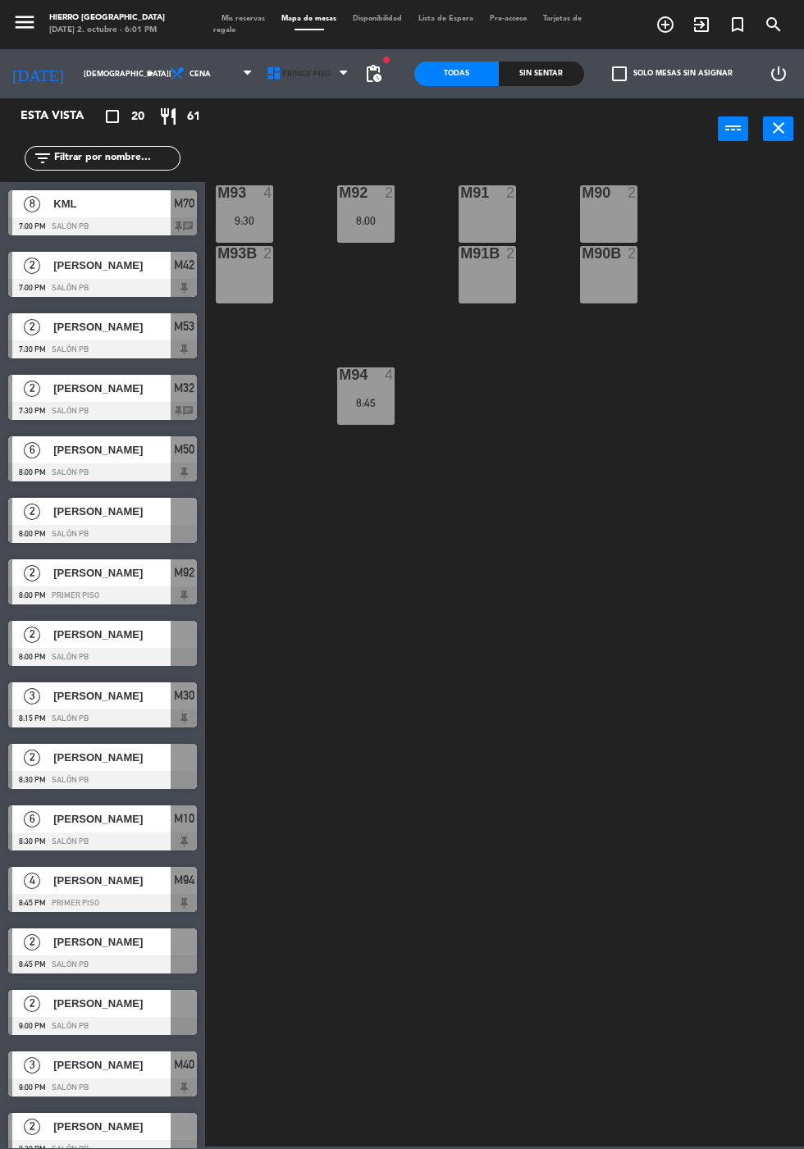
click at [269, 75] on icon at bounding box center [274, 74] width 16 height 16
click at [278, 148] on ng-component "menu Hierro Palermo jueves 2. octubre - 6:01 PM Mis reservas Mapa de mesas Disp…" at bounding box center [402, 573] width 804 height 1147
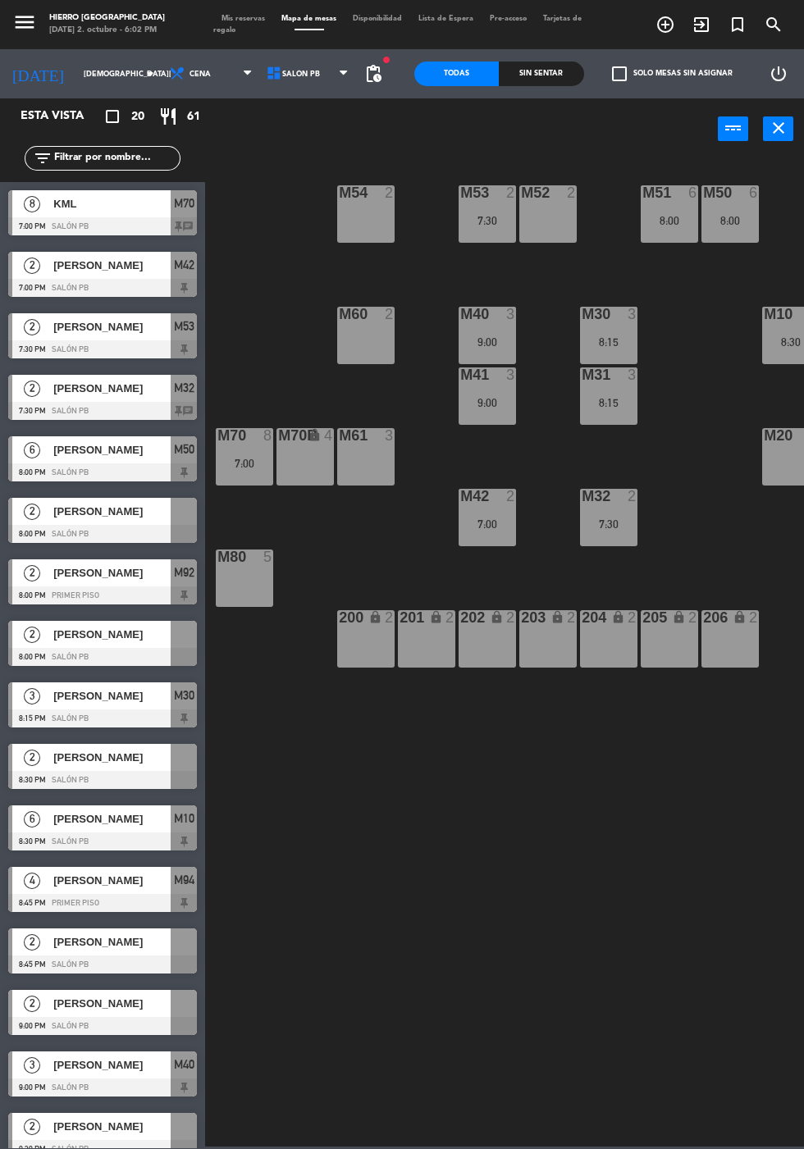
click at [153, 535] on div at bounding box center [102, 534] width 189 height 18
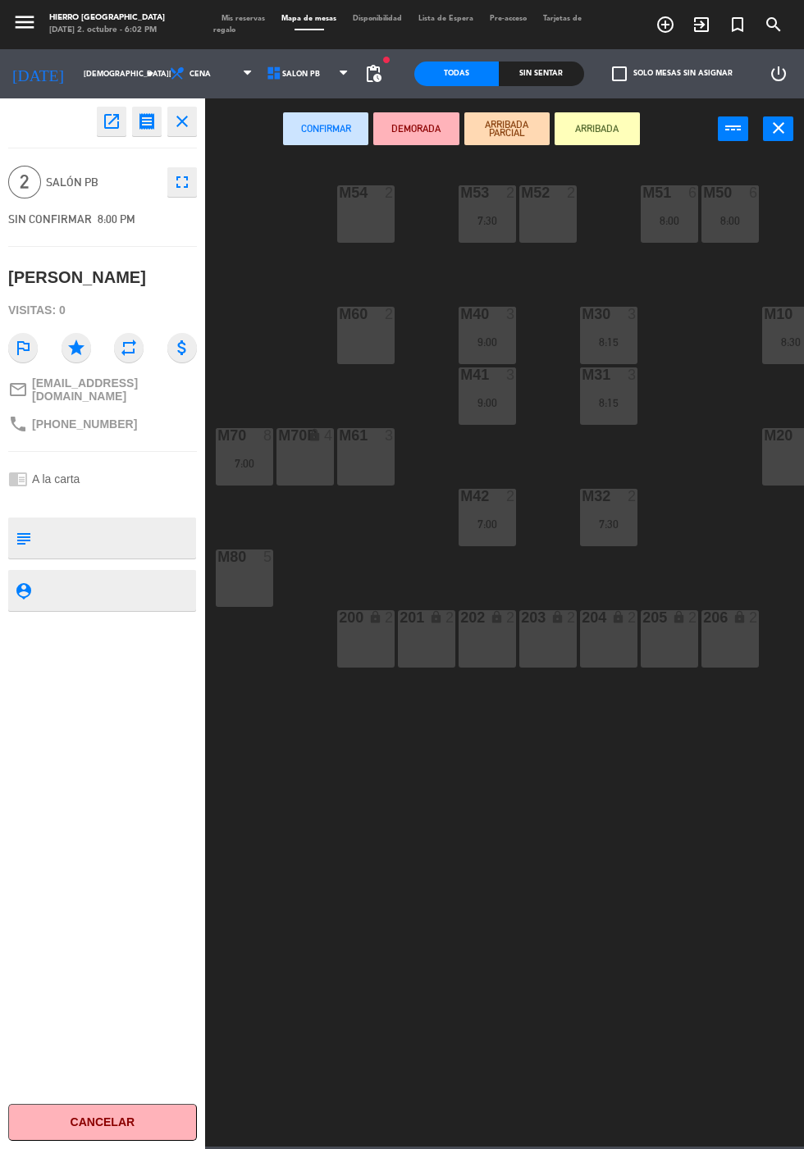
click at [356, 218] on div "M54 2" at bounding box center [365, 213] width 57 height 57
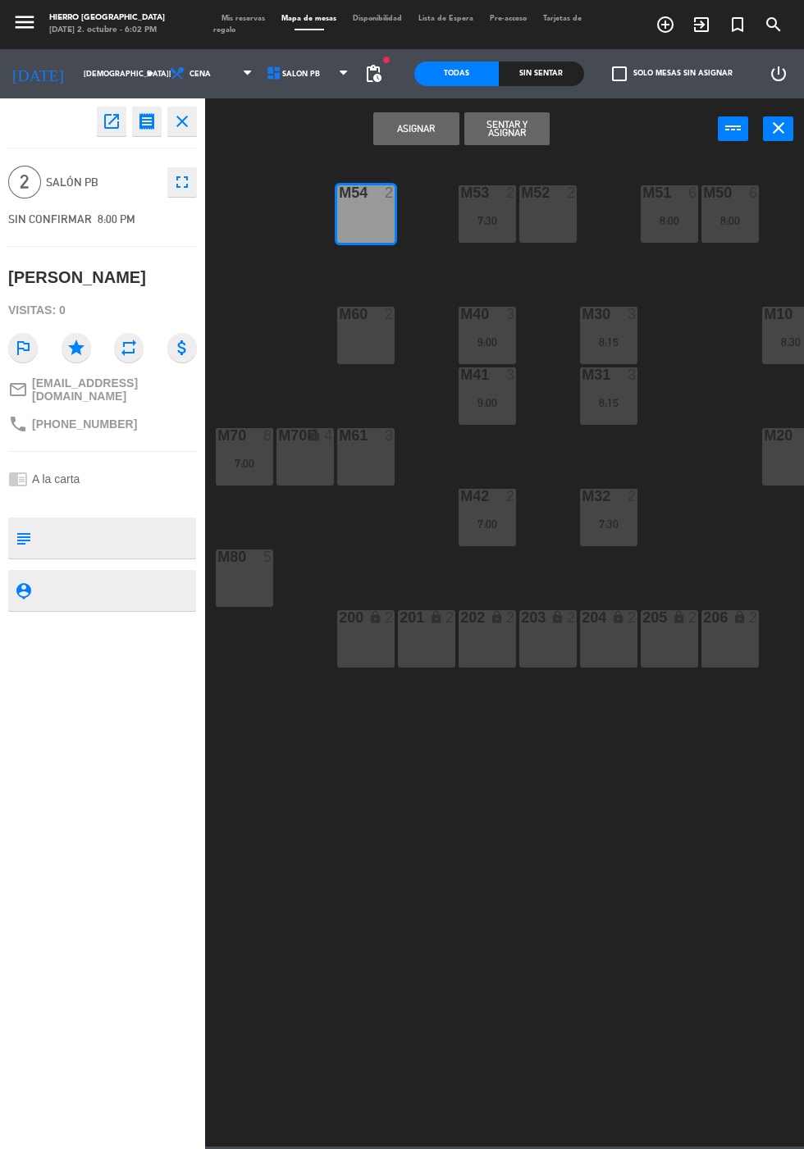
click at [418, 142] on button "Asignar" at bounding box center [415, 128] width 85 height 33
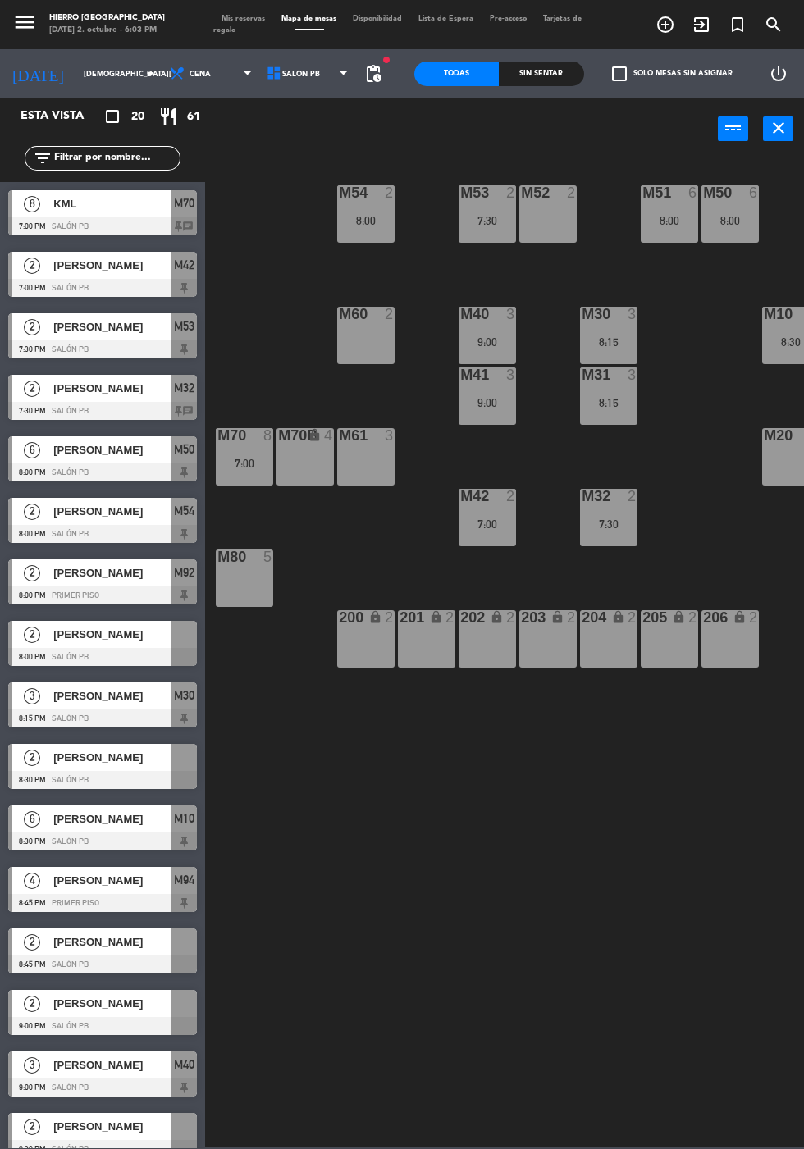
click at [163, 665] on div at bounding box center [102, 657] width 189 height 18
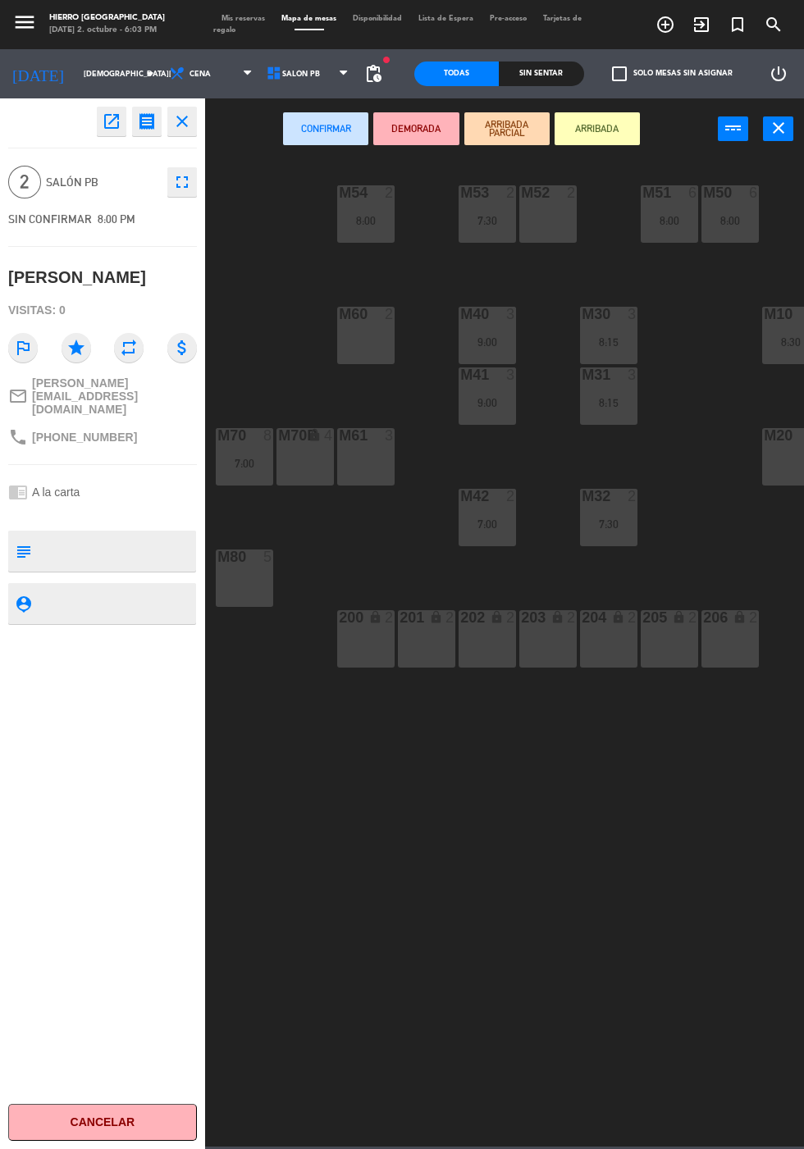
click at [541, 229] on div "M52 2" at bounding box center [547, 213] width 57 height 57
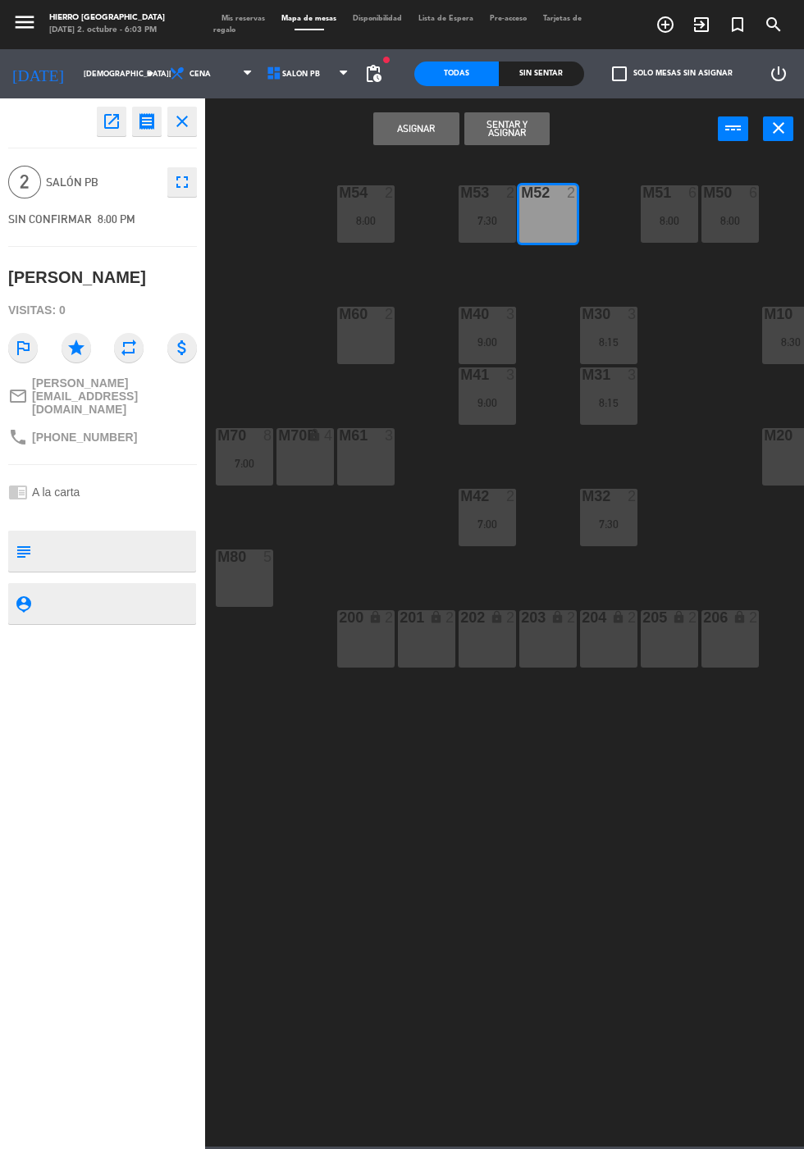
click at [428, 132] on button "Asignar" at bounding box center [415, 128] width 85 height 33
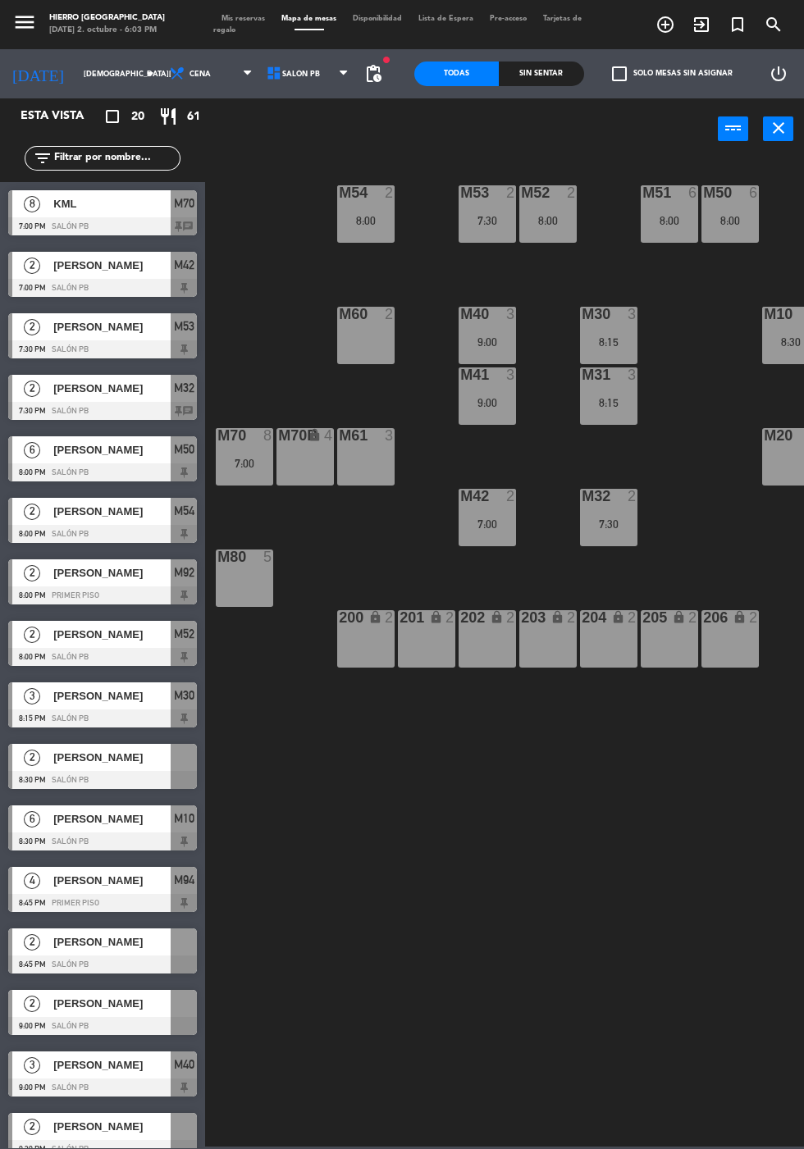
scroll to position [66, 0]
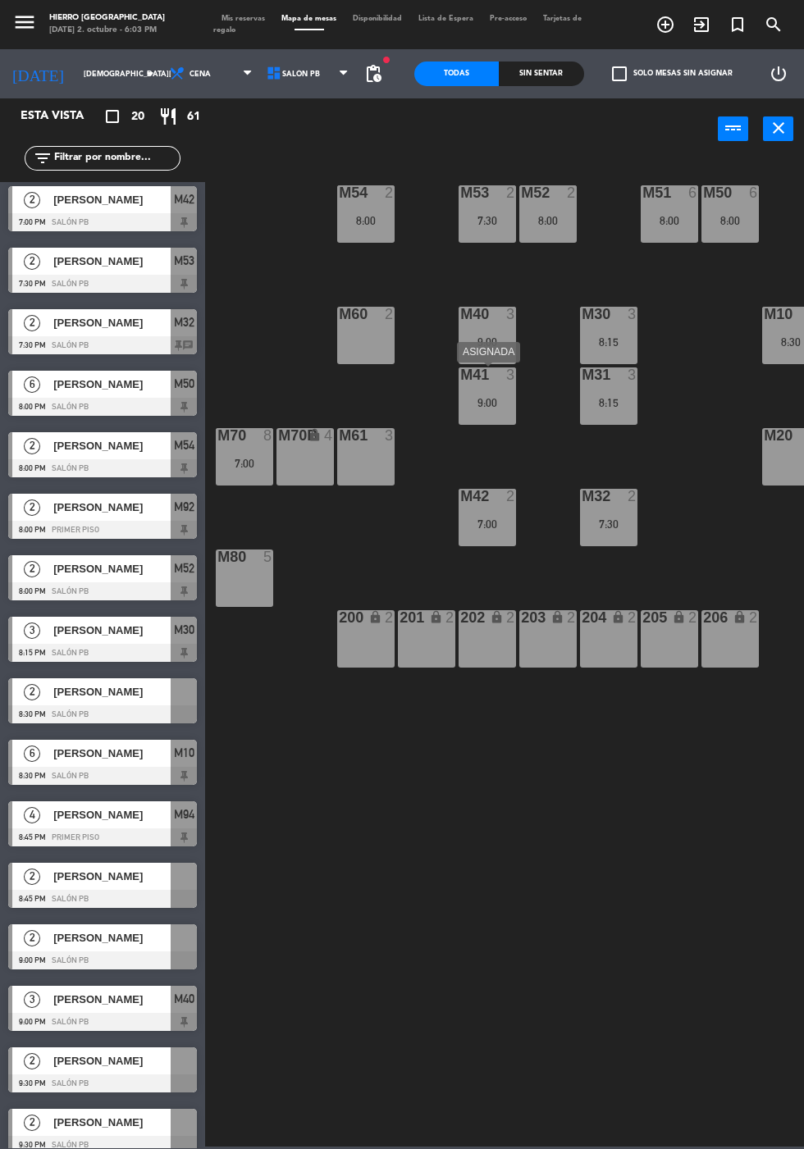
click at [792, 135] on button "close" at bounding box center [778, 128] width 30 height 25
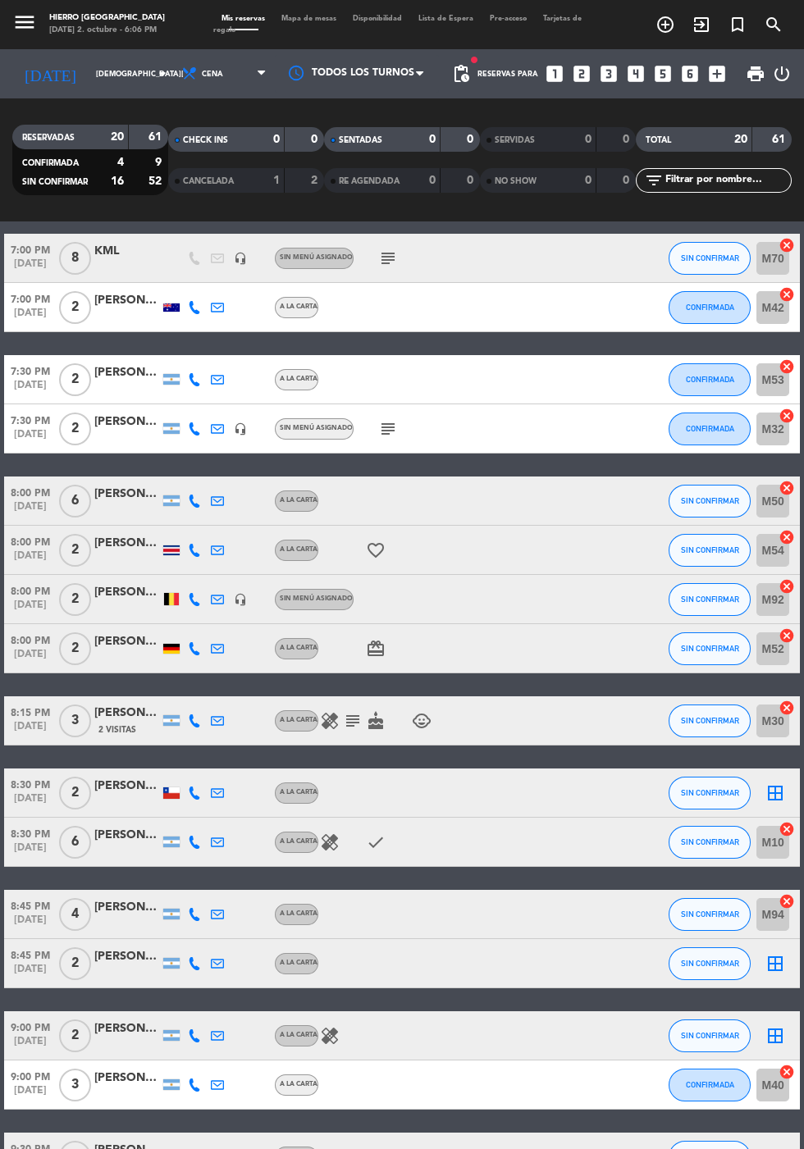
scroll to position [44, 0]
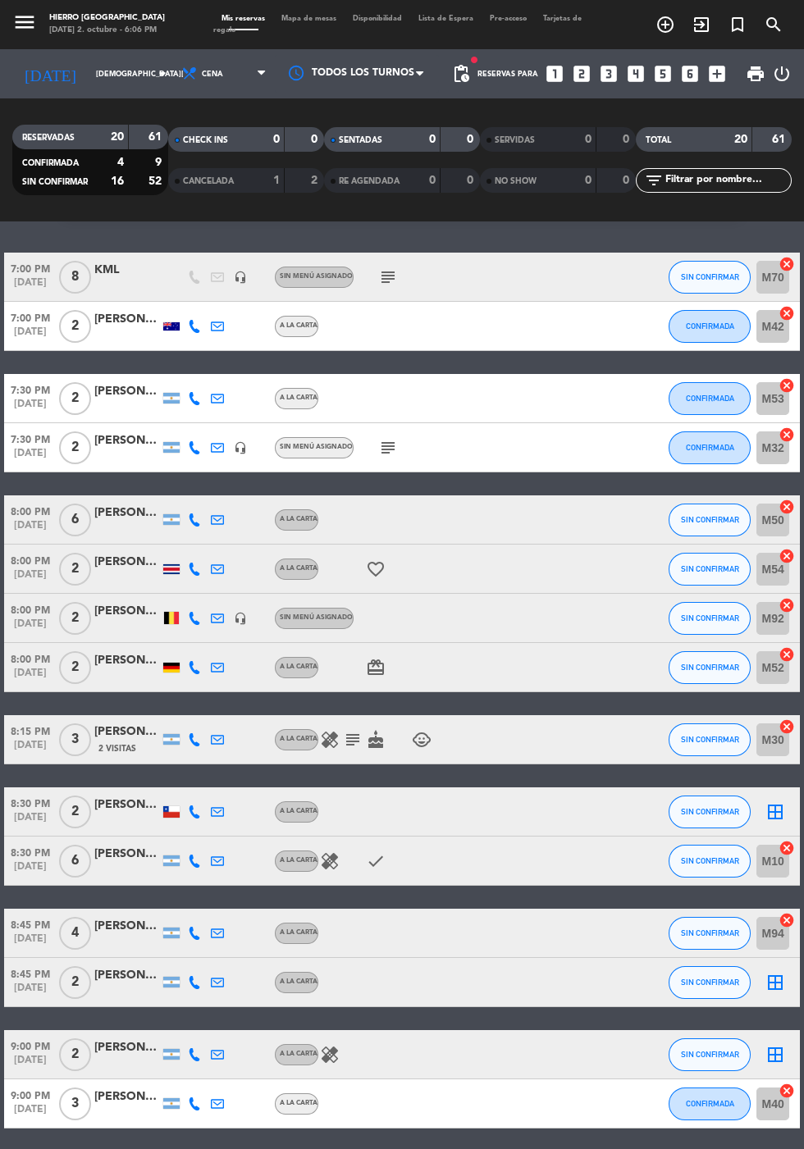
click at [326, 19] on span "Mapa de mesas" at bounding box center [308, 18] width 71 height 7
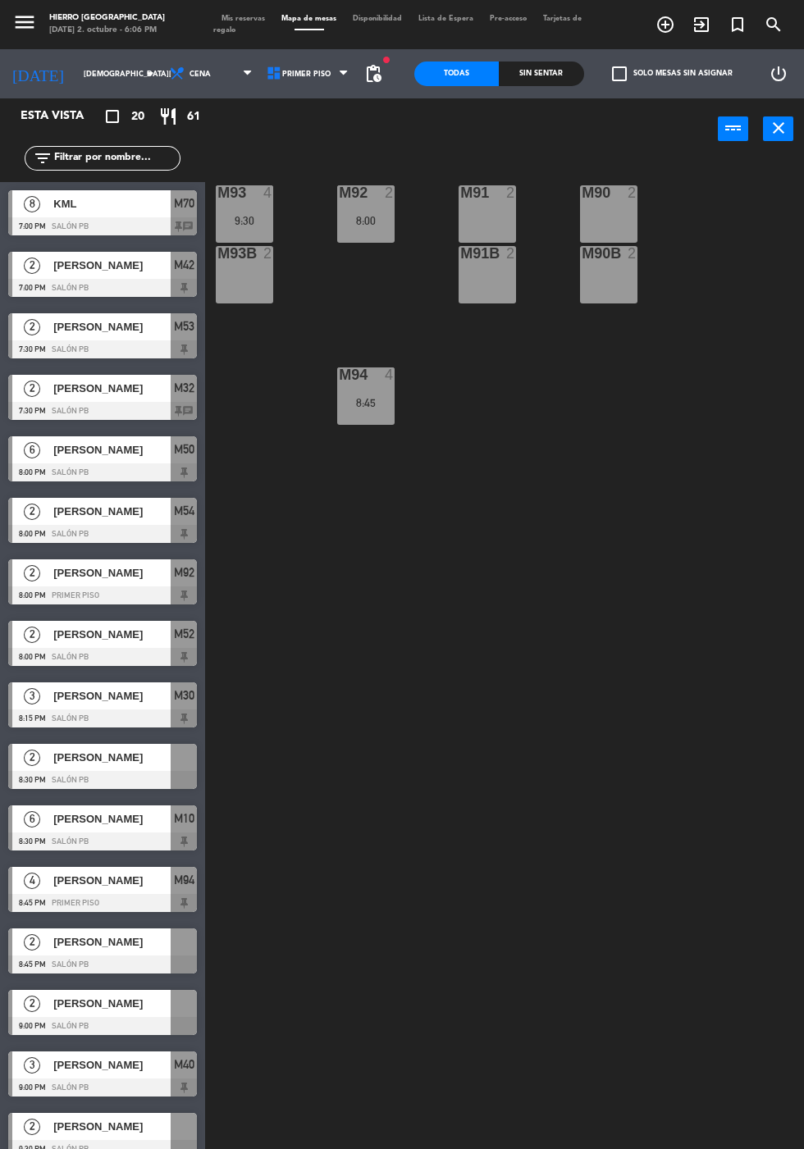
click at [784, 134] on icon "close" at bounding box center [779, 128] width 20 height 20
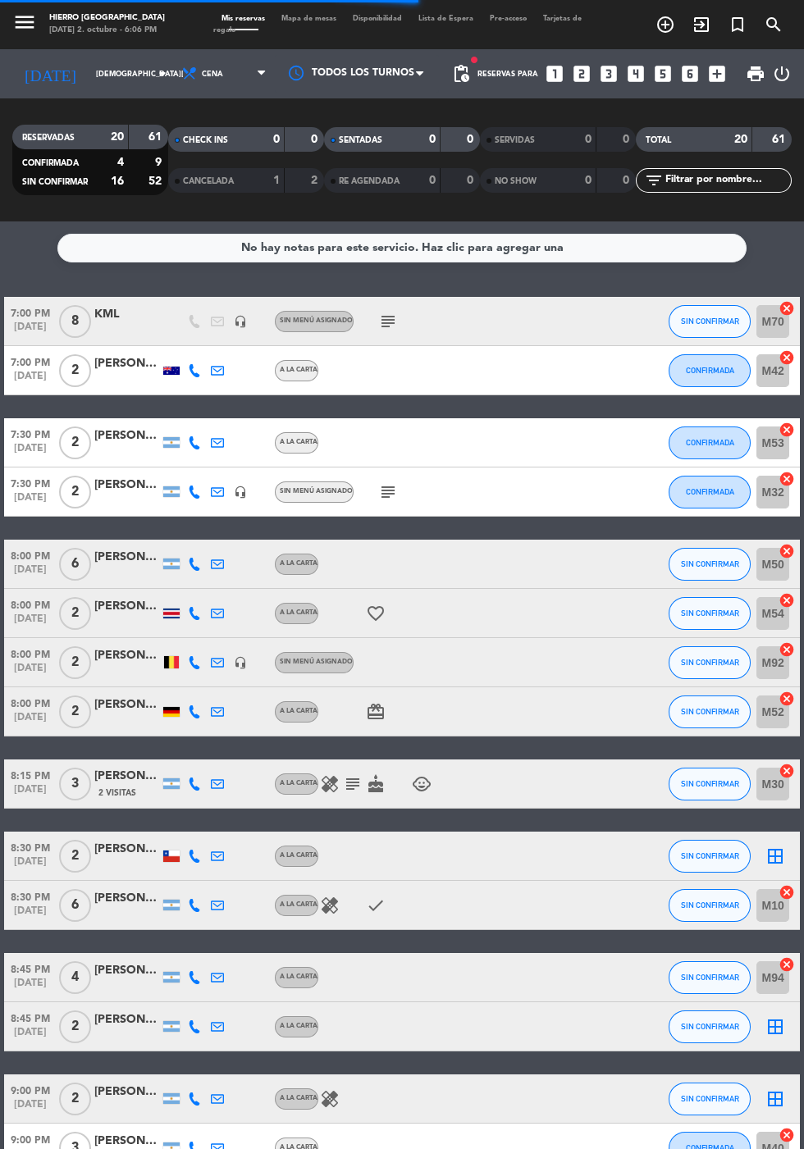
click at [311, 18] on span "Mapa de mesas" at bounding box center [308, 18] width 71 height 7
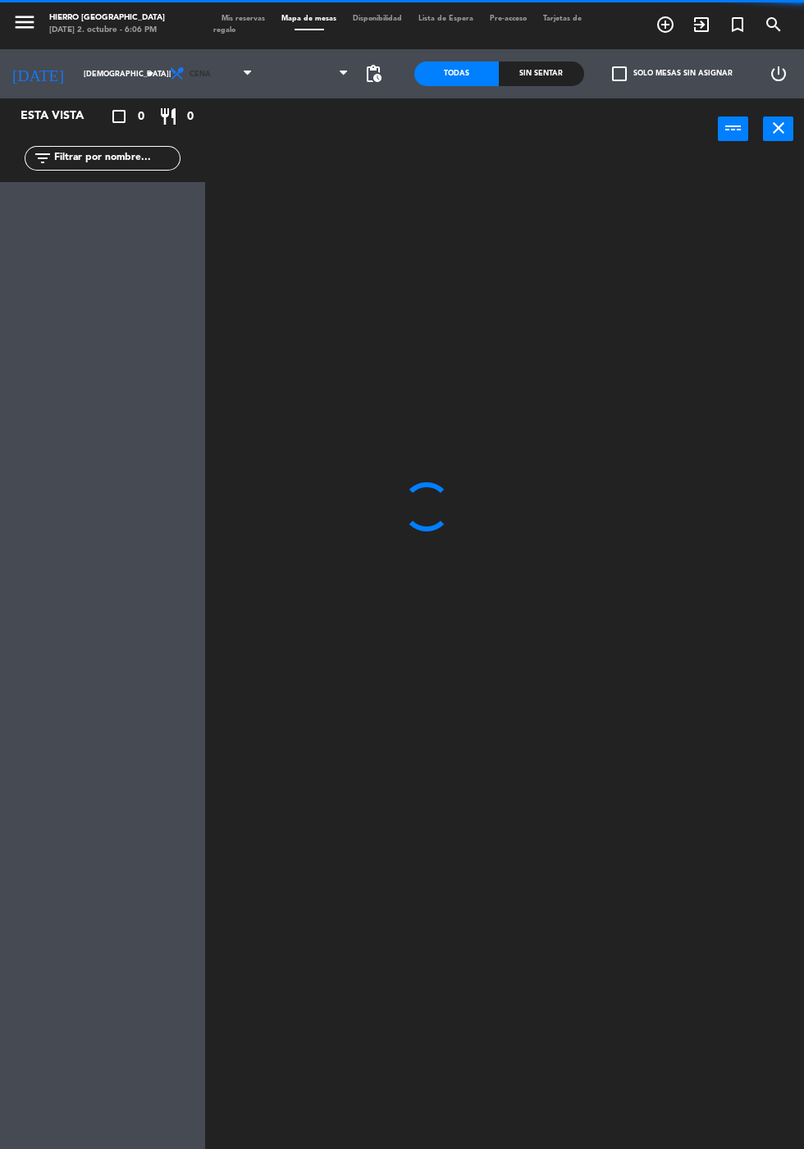
click at [217, 74] on span "Cena" at bounding box center [212, 74] width 97 height 36
click at [303, 72] on span "Primer Piso" at bounding box center [306, 74] width 48 height 9
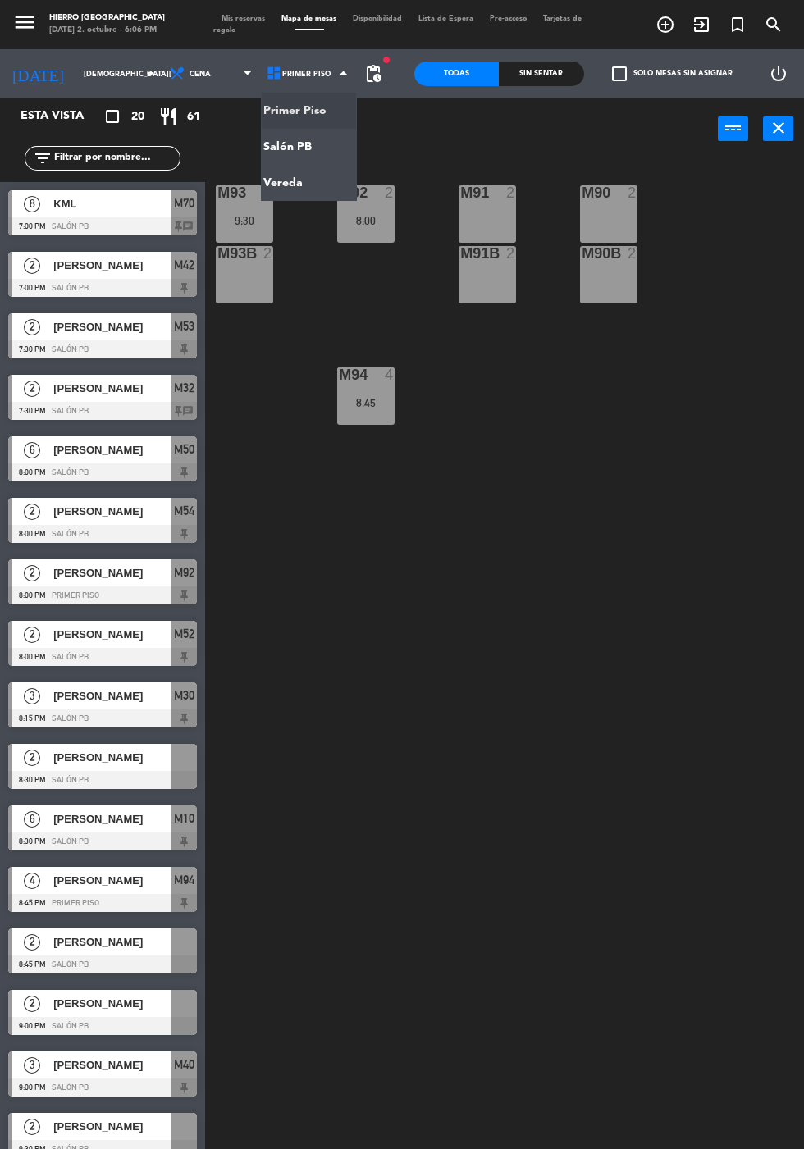
click at [309, 137] on ng-component "menu Hierro Palermo jueves 2. octubre - 6:06 PM Mis reservas Mapa de mesas Disp…" at bounding box center [402, 614] width 804 height 1228
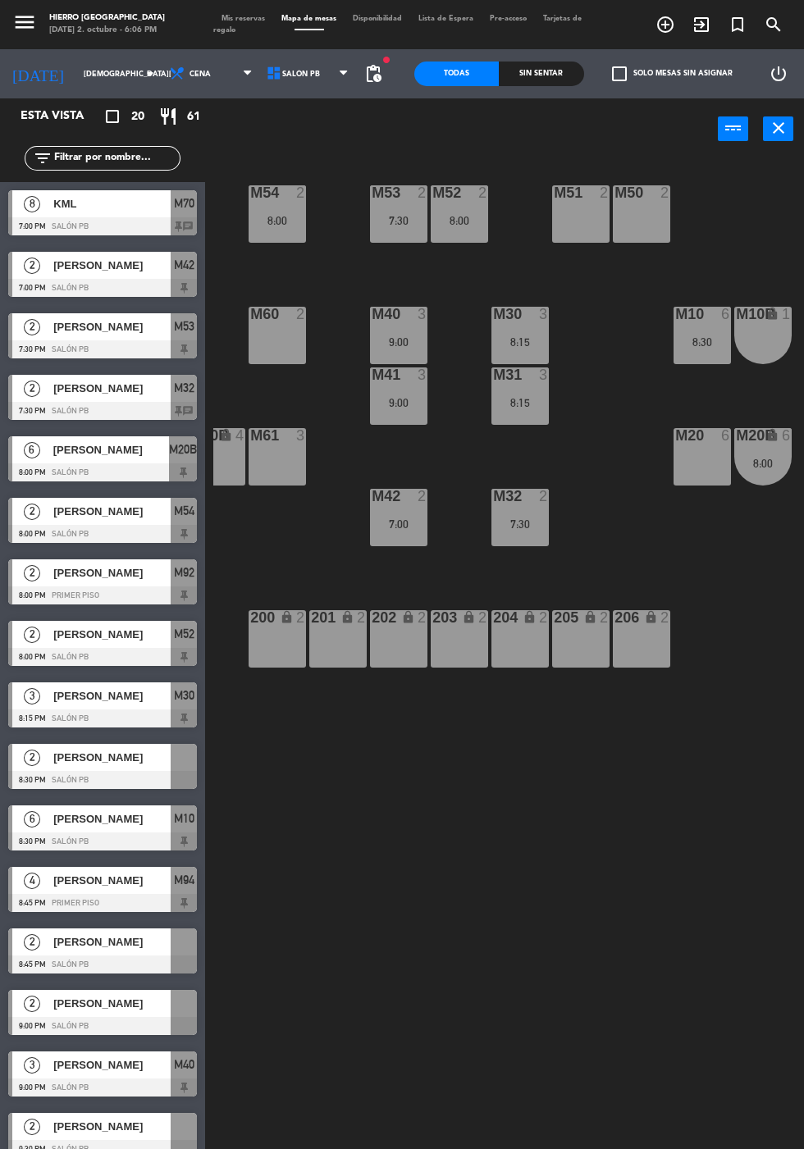
scroll to position [0, 87]
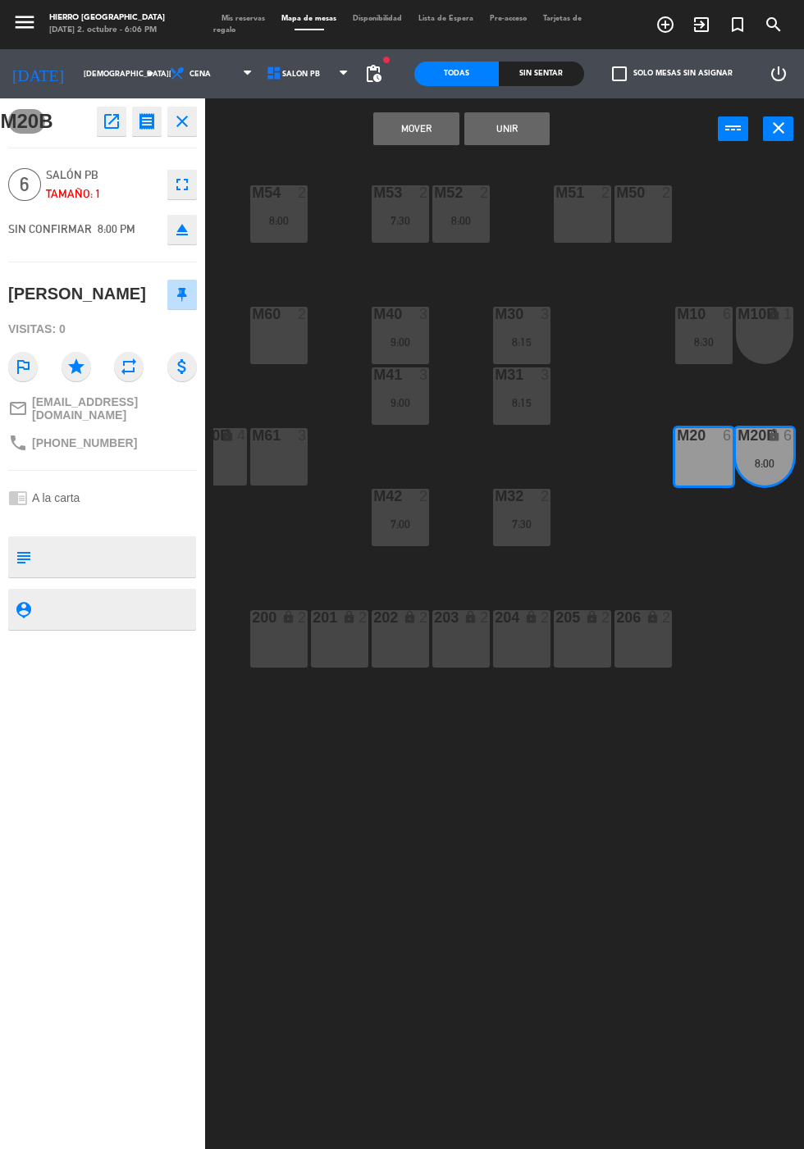
click at [411, 129] on button "Mover" at bounding box center [415, 128] width 85 height 33
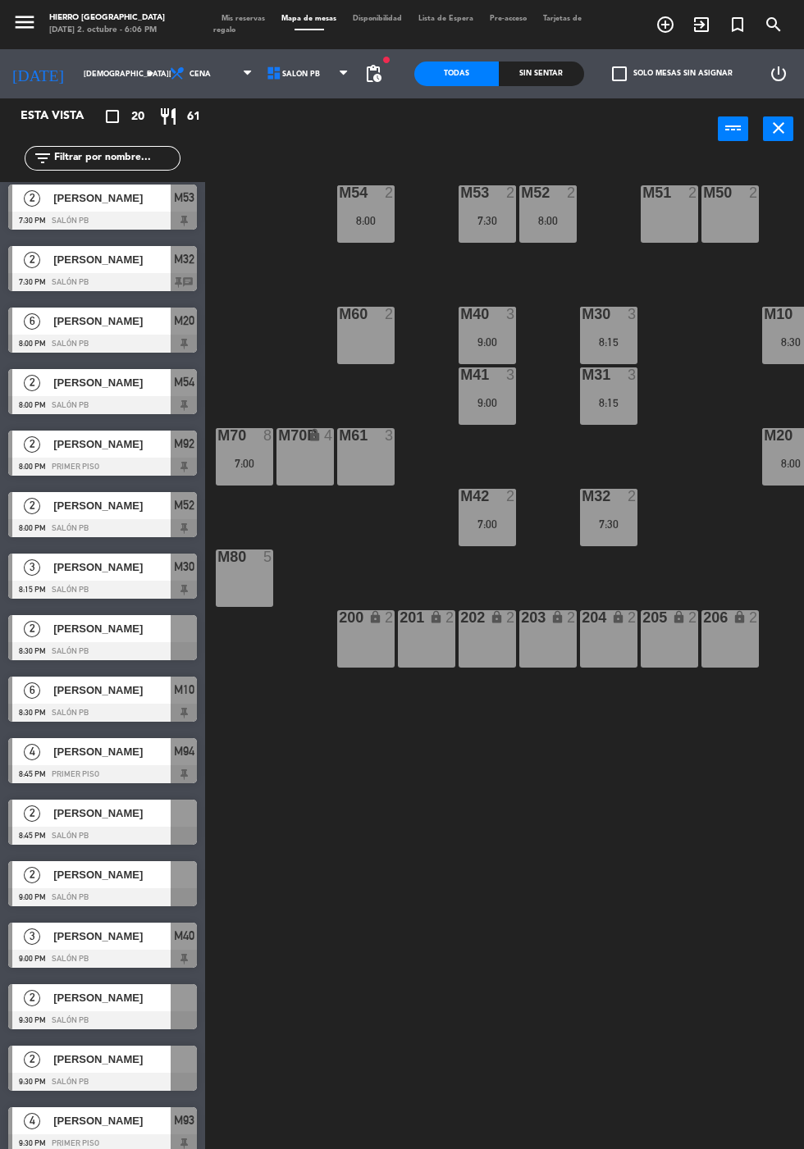
scroll to position [182, 0]
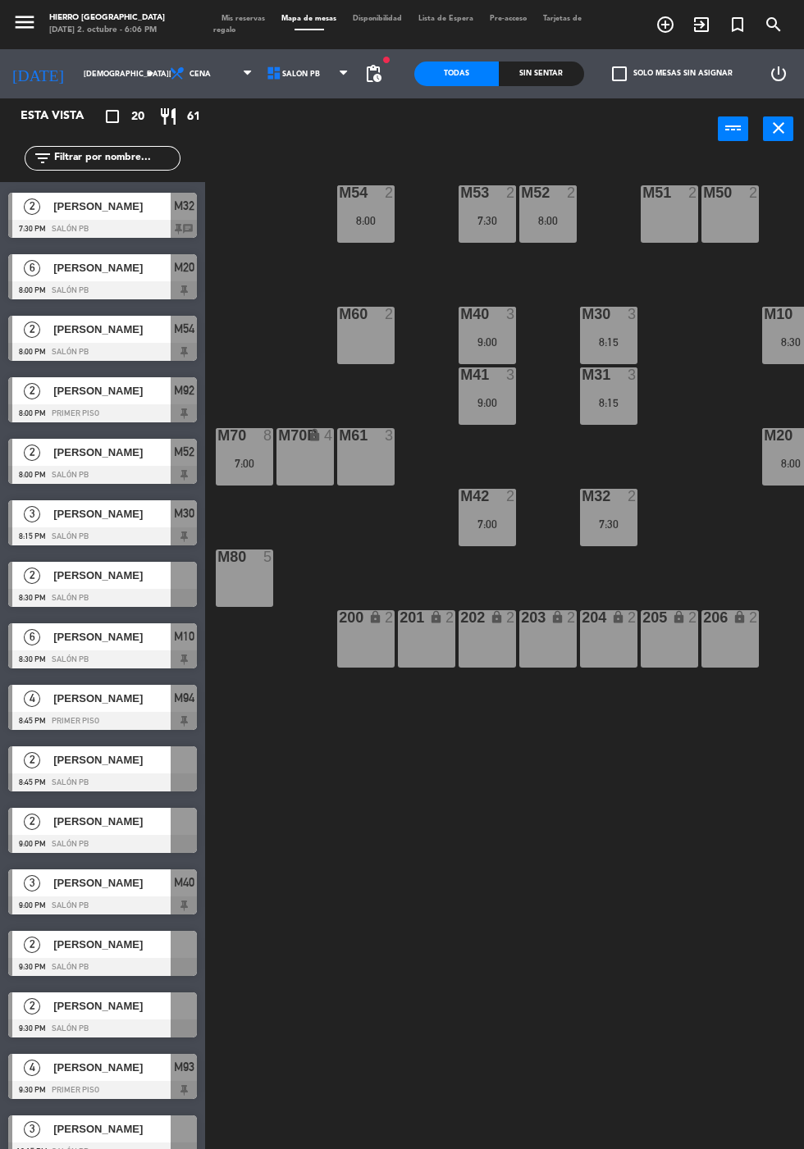
click at [153, 572] on span "Diego Navarrete" at bounding box center [111, 575] width 117 height 17
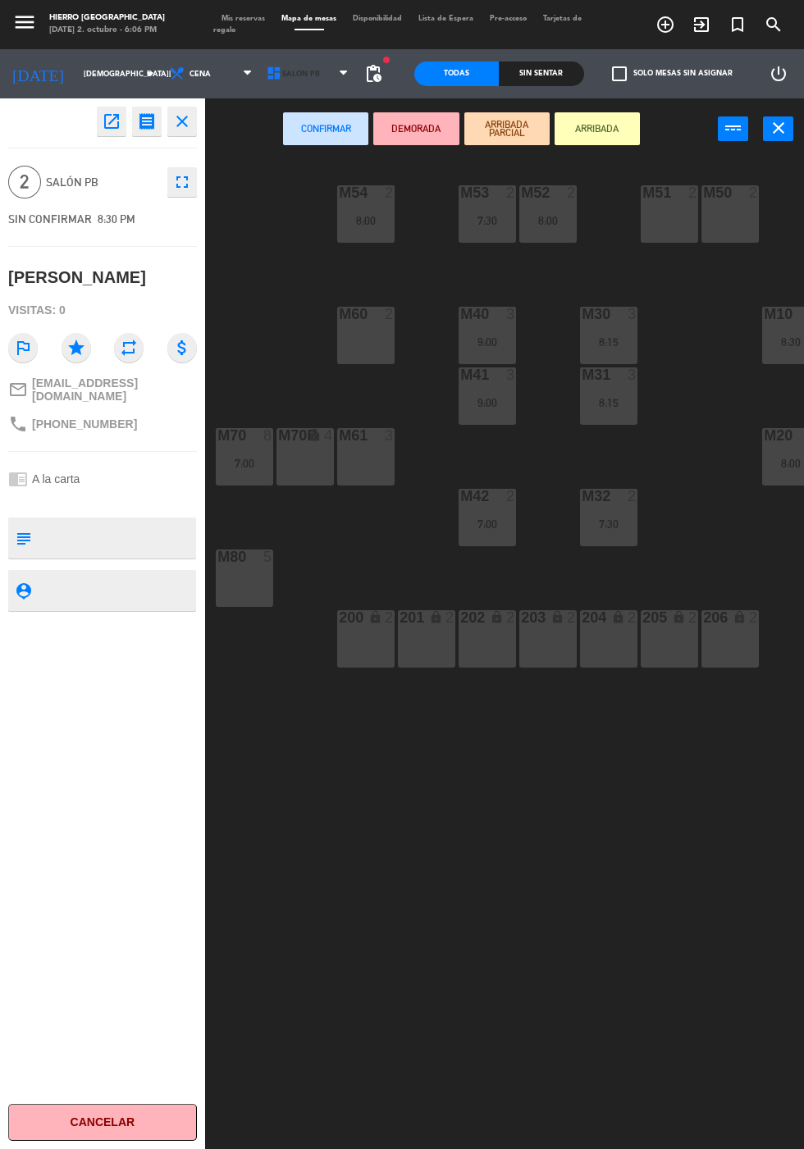
click at [302, 82] on span "Salón PB" at bounding box center [309, 74] width 97 height 36
click at [326, 119] on ng-component "menu Hierro Palermo jueves 2. octubre - 6:06 PM Mis reservas Mapa de mesas Disp…" at bounding box center [402, 614] width 804 height 1228
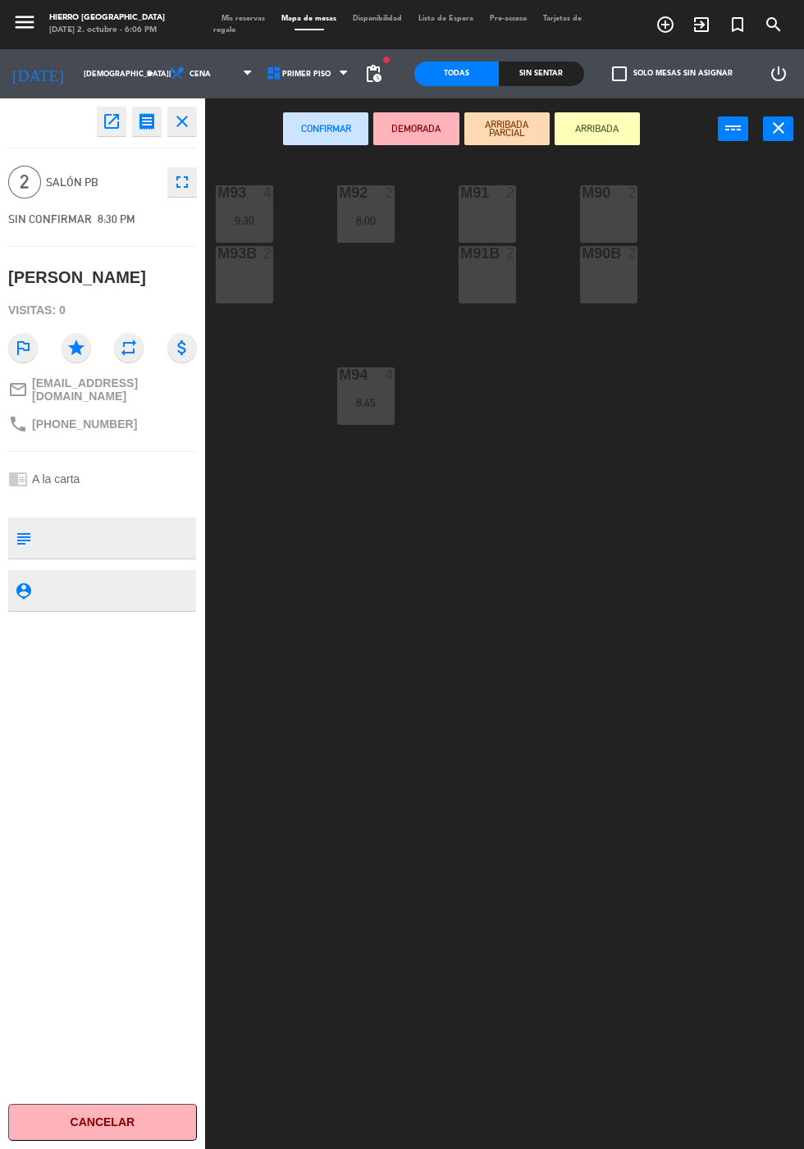
click at [585, 227] on div "M90 2" at bounding box center [608, 213] width 57 height 57
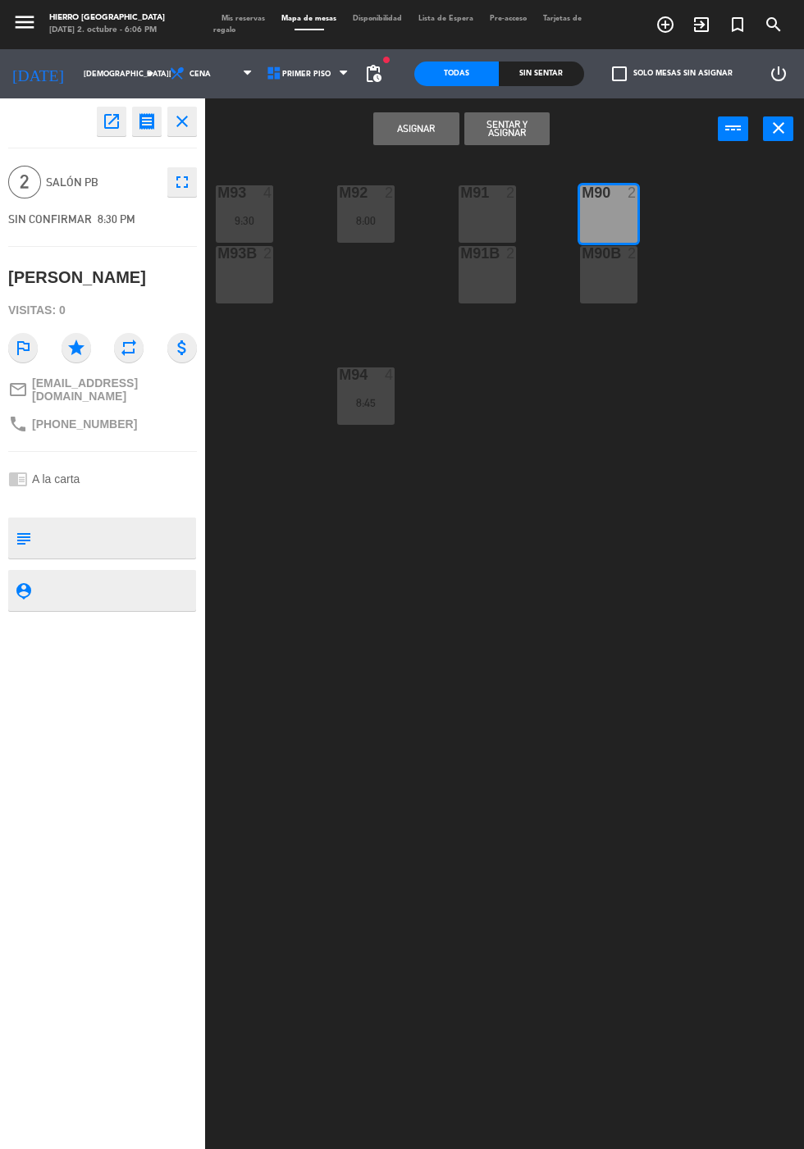
click at [623, 220] on div "M90 2" at bounding box center [608, 213] width 57 height 57
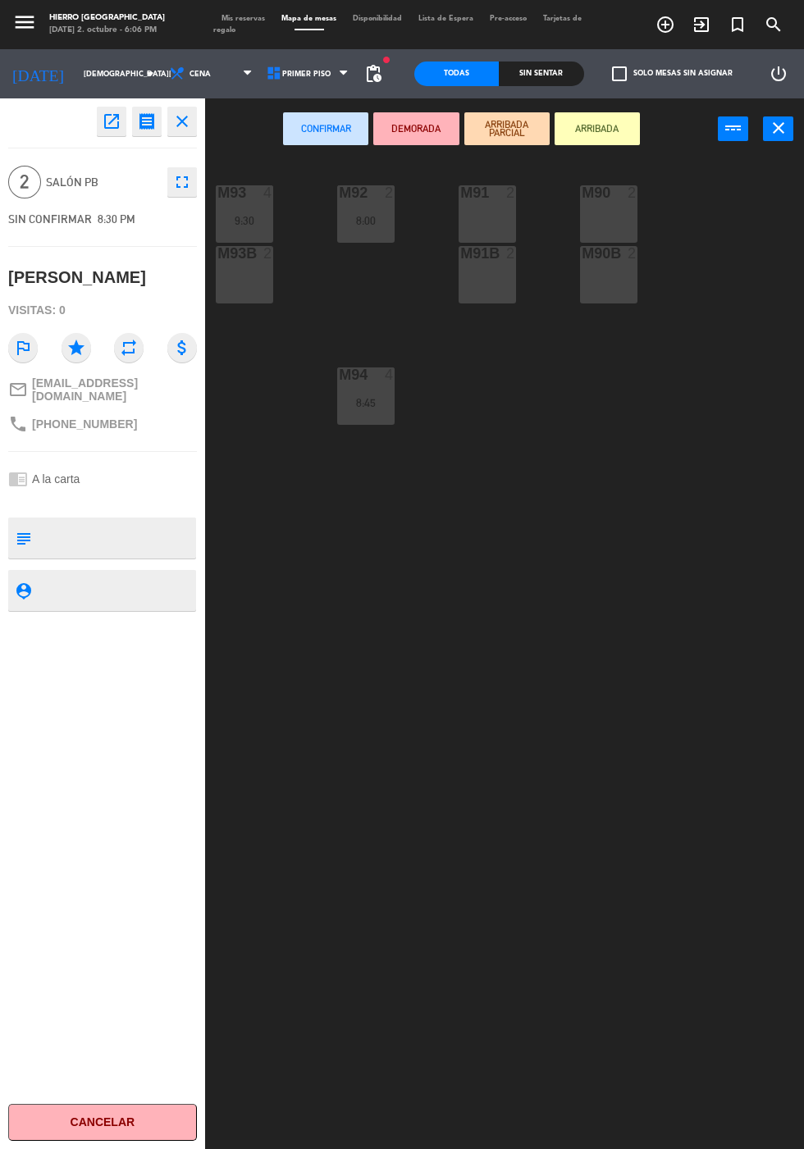
click at [508, 206] on div "M91 2" at bounding box center [487, 213] width 57 height 57
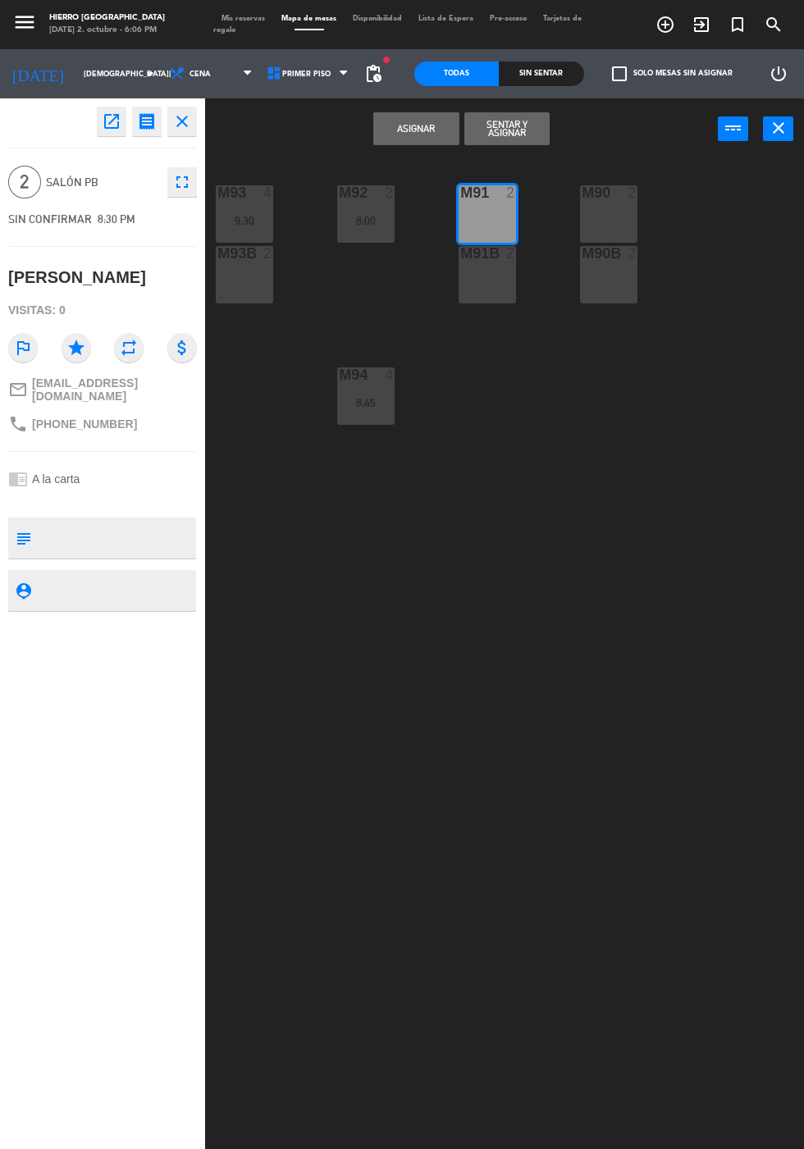
click at [436, 124] on button "Asignar" at bounding box center [415, 128] width 85 height 33
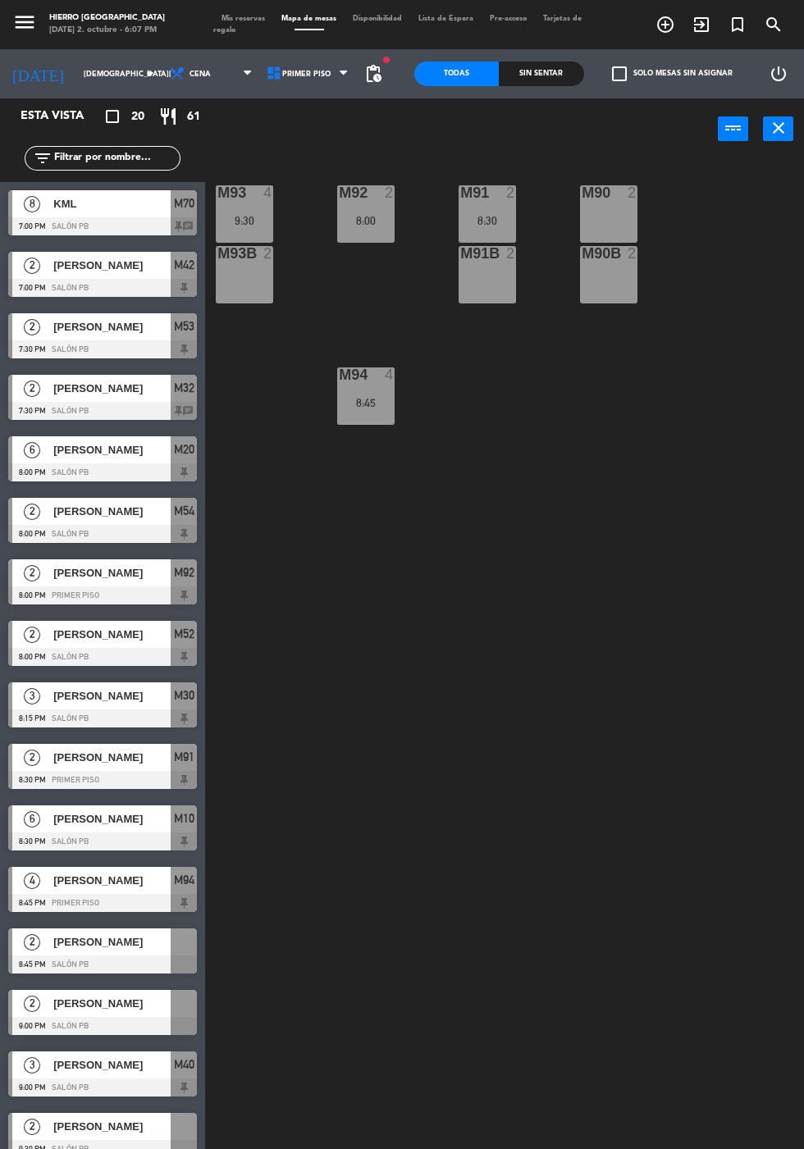
scroll to position [118, 0]
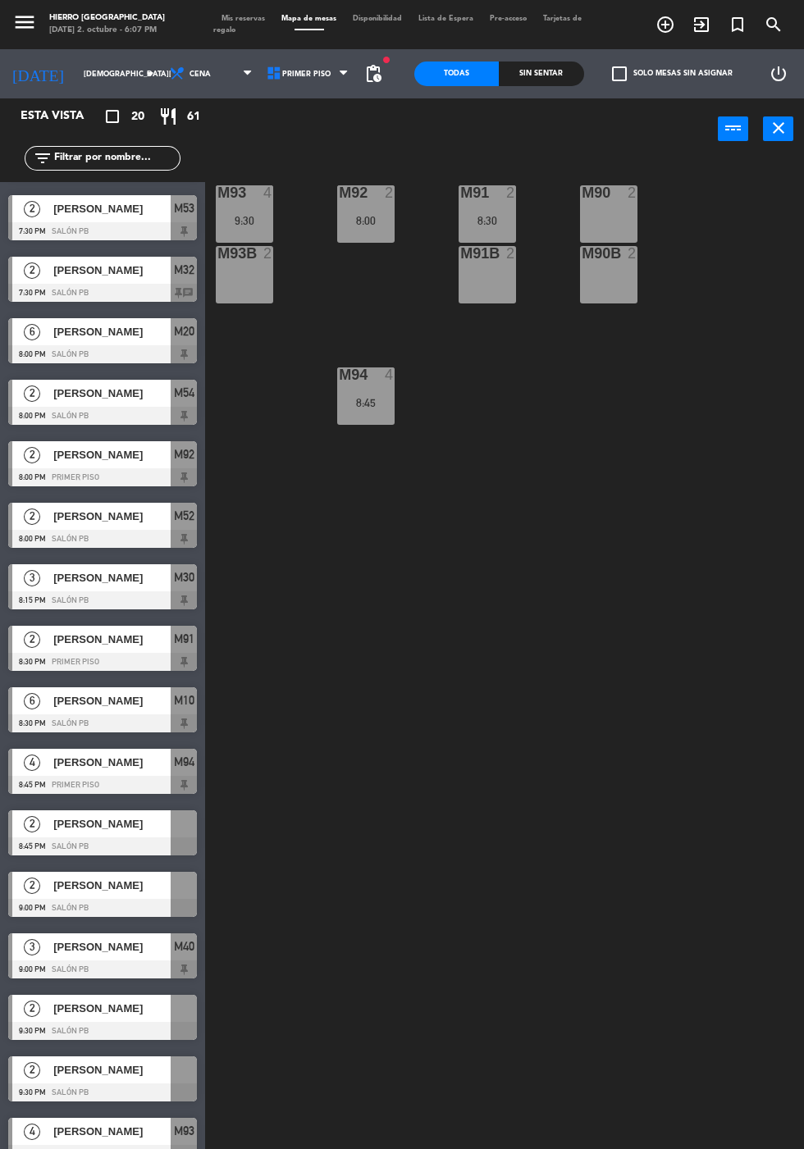
click at [166, 834] on div "Sol Petersen" at bounding box center [111, 823] width 119 height 27
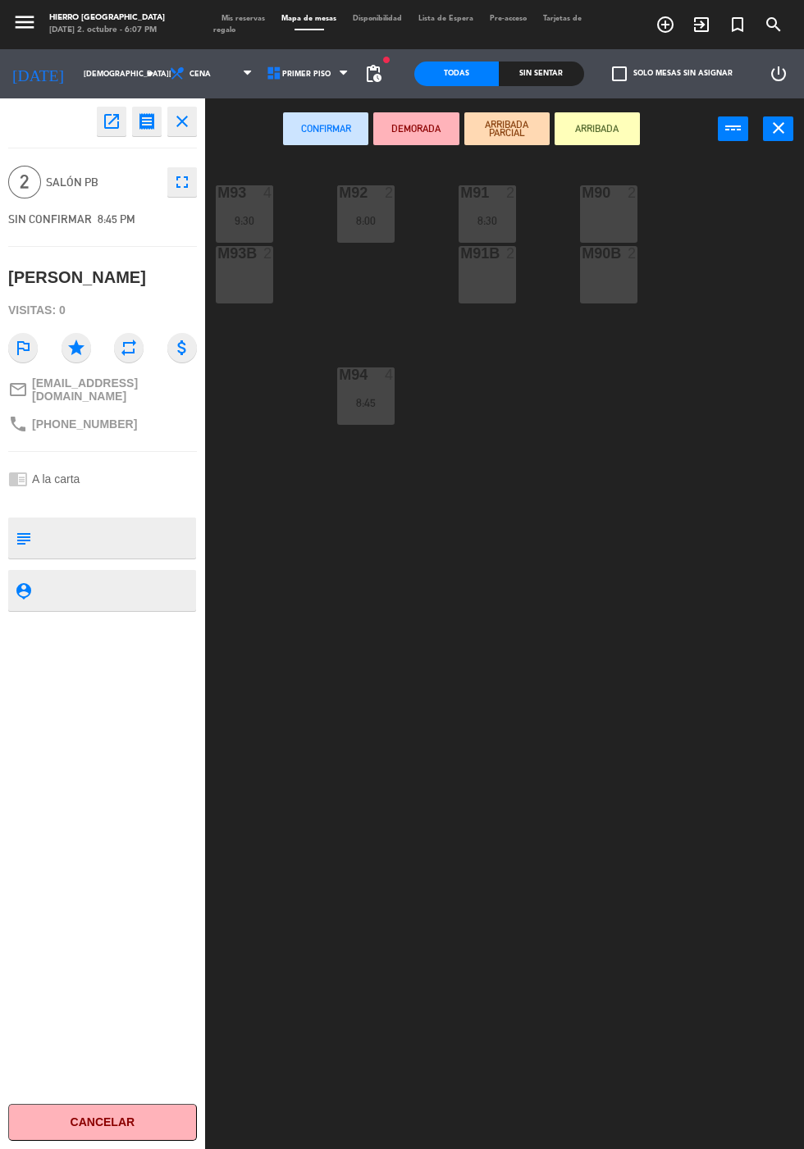
click at [780, 127] on icon "close" at bounding box center [779, 128] width 20 height 20
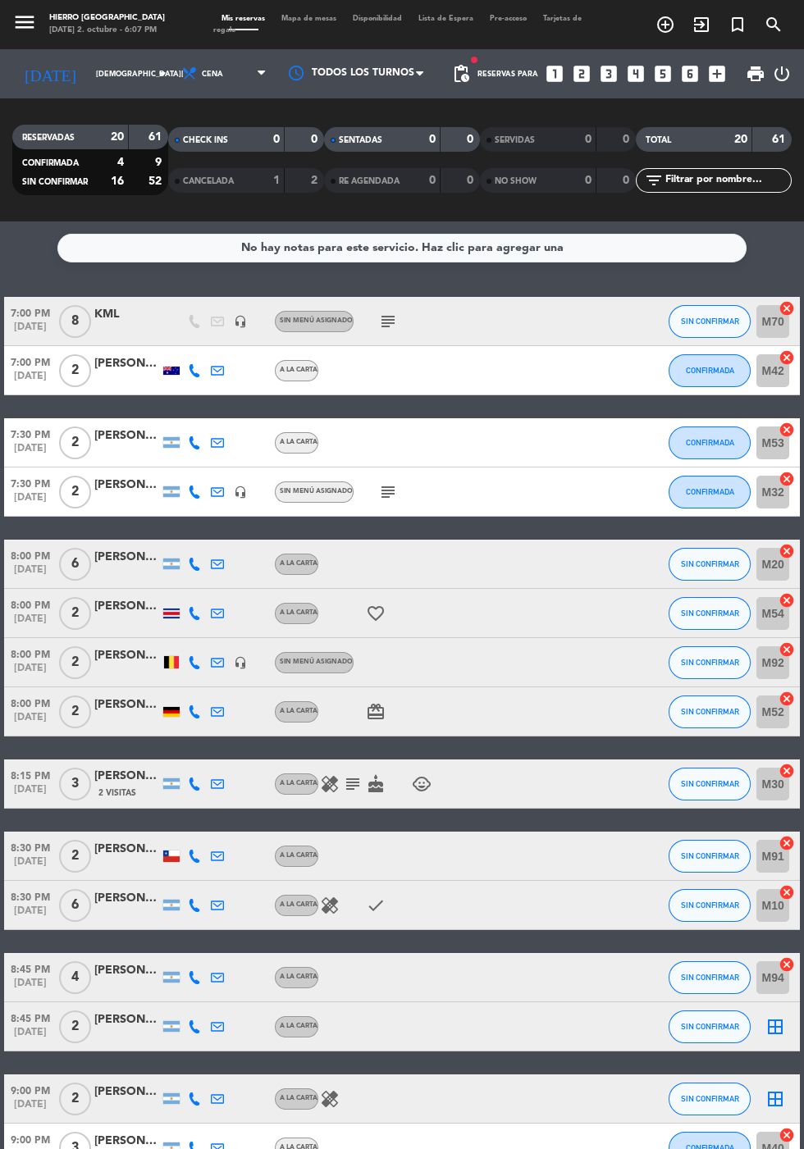
click at [794, 602] on icon "cancel" at bounding box center [786, 600] width 16 height 16
click at [774, 618] on icon "border_all" at bounding box center [775, 614] width 20 height 20
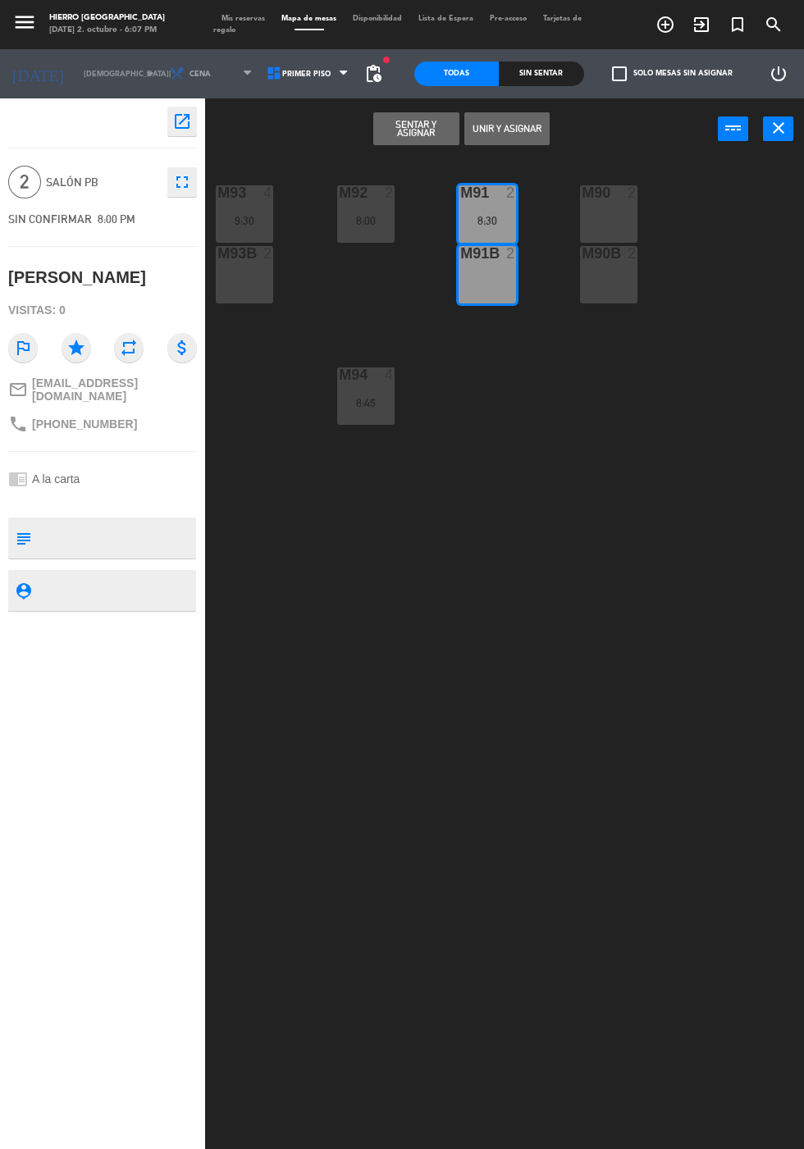
click at [496, 220] on div "8:30" at bounding box center [487, 220] width 57 height 11
click at [422, 127] on button "Asignar" at bounding box center [415, 128] width 85 height 33
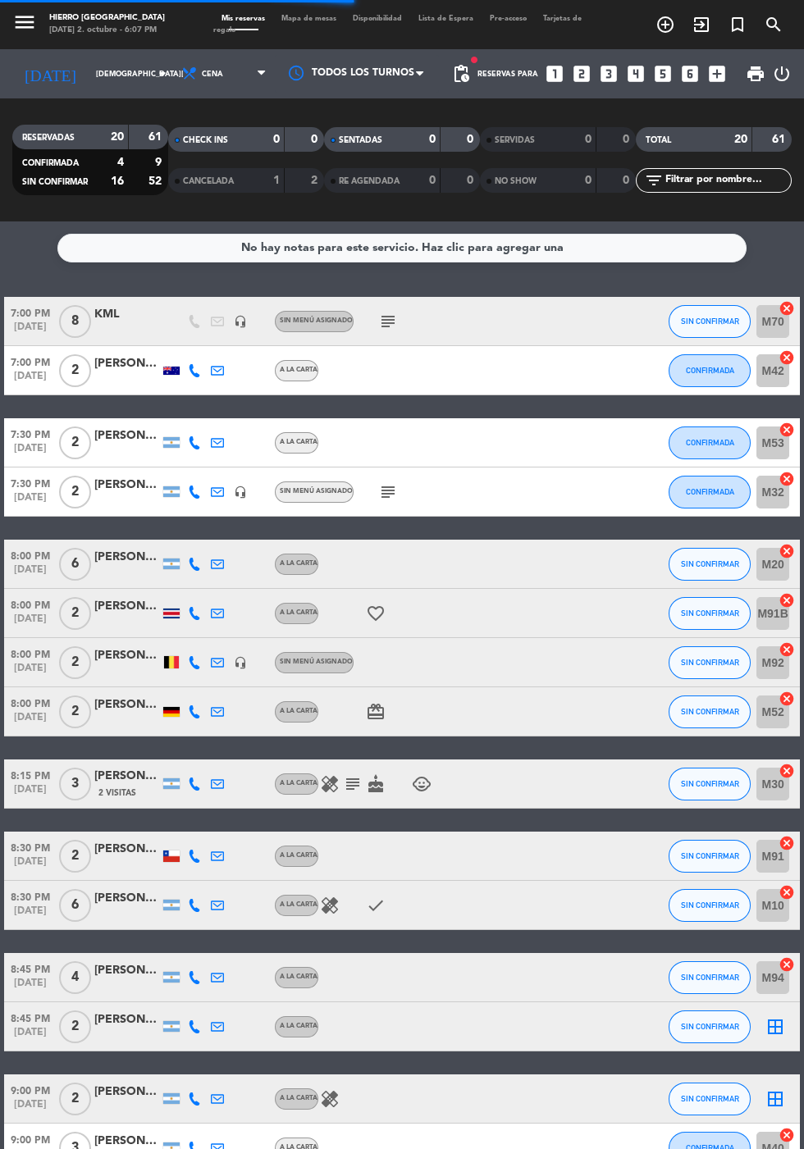
click at [333, 20] on span "Mapa de mesas" at bounding box center [308, 18] width 71 height 7
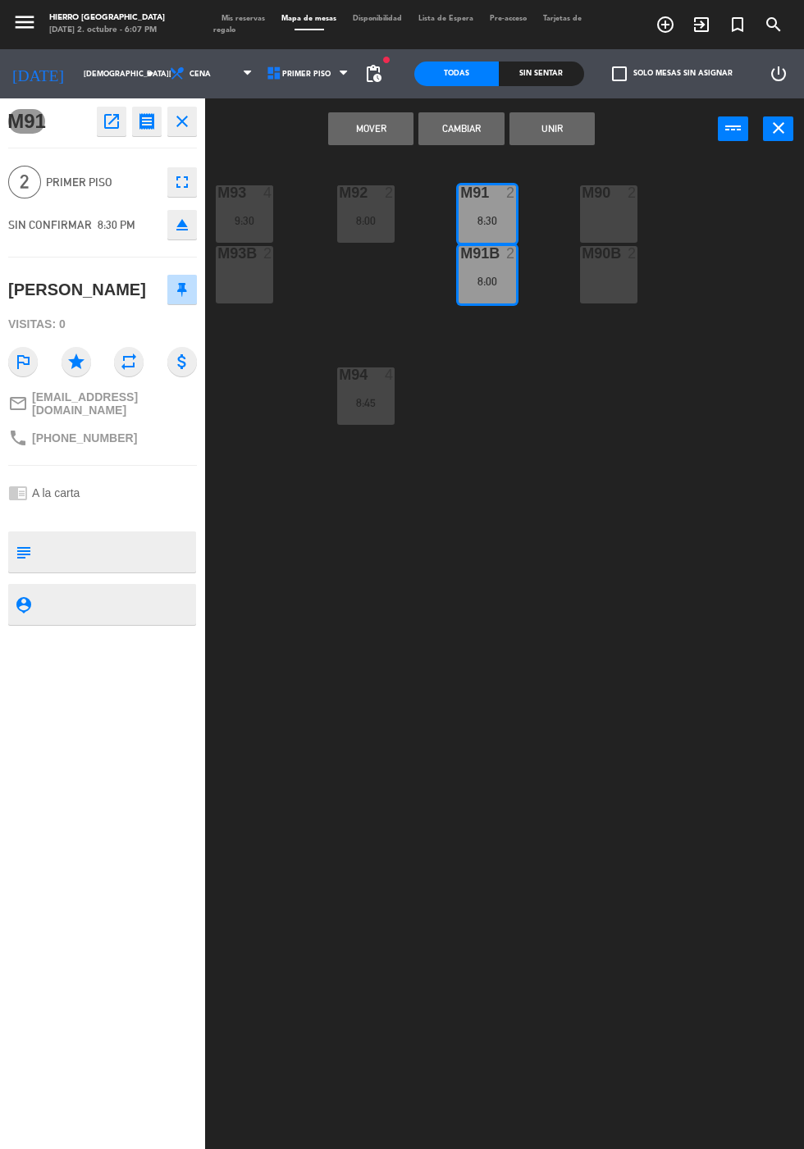
click at [473, 130] on button "Cambiar" at bounding box center [460, 128] width 85 height 33
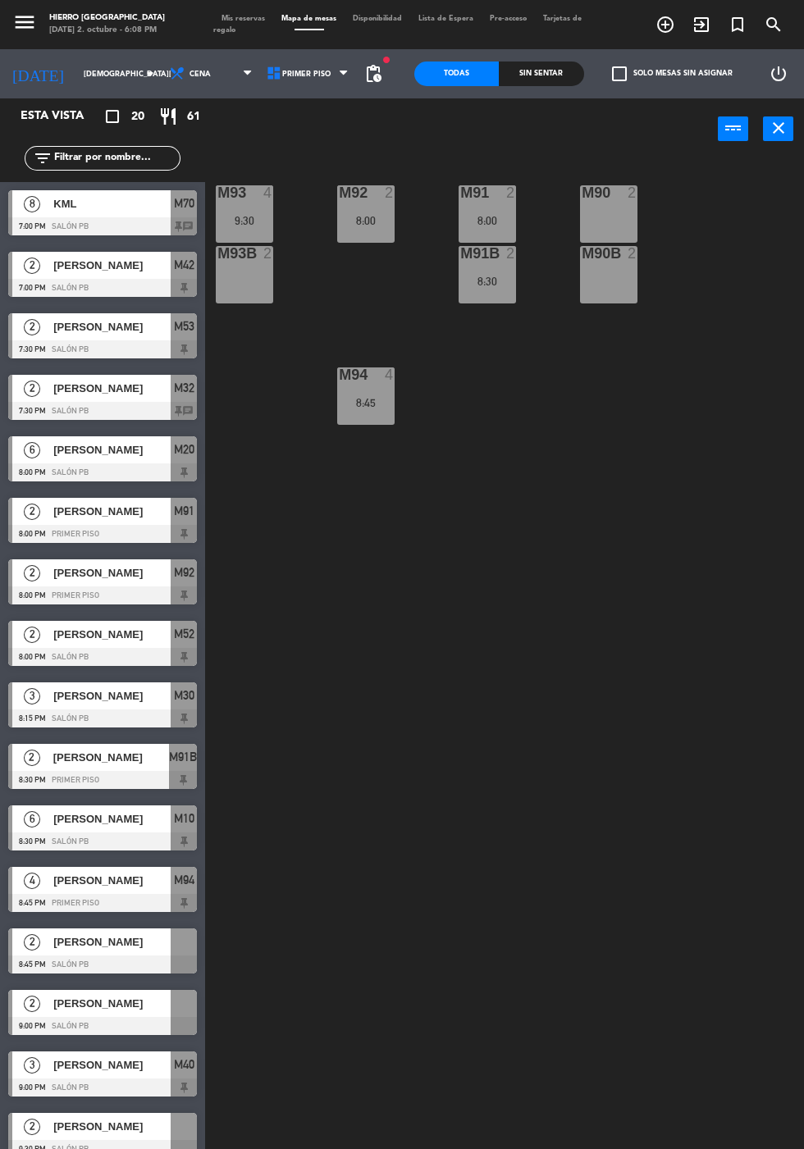
click at [789, 128] on button "close" at bounding box center [778, 128] width 30 height 25
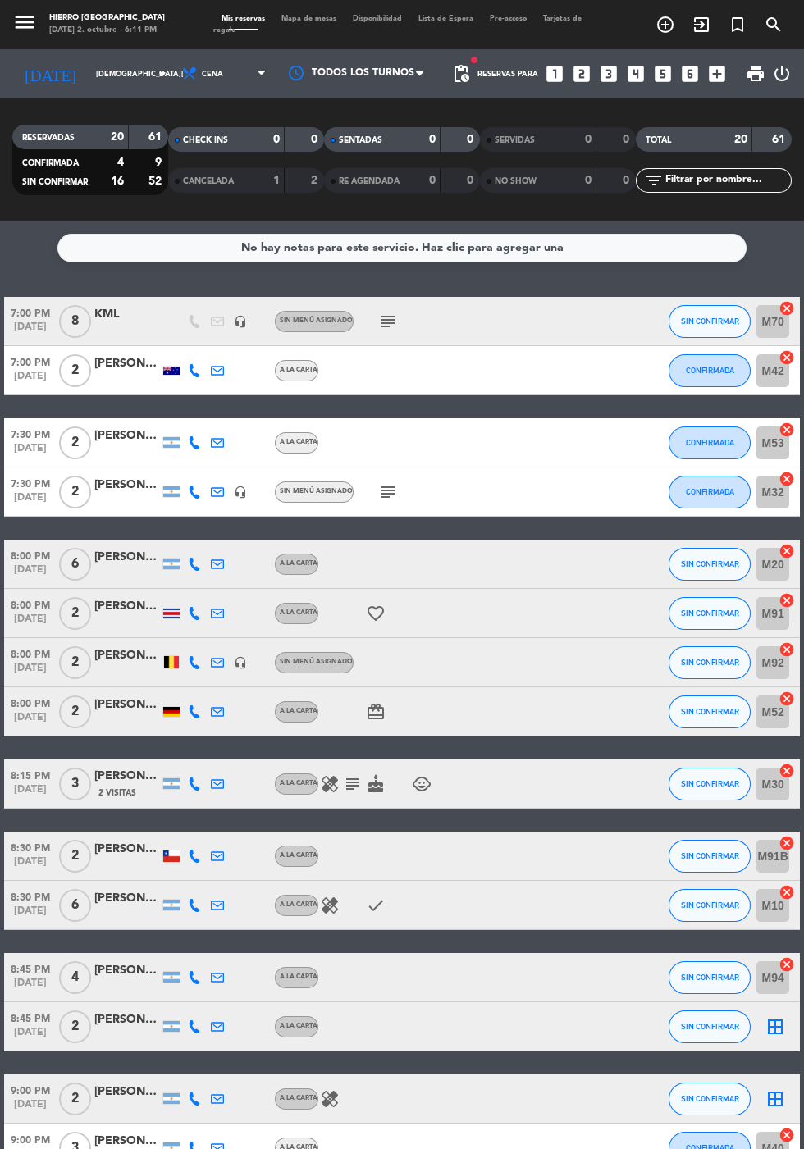
click at [787, 430] on icon "cancel" at bounding box center [786, 430] width 16 height 16
click at [783, 437] on icon "border_all" at bounding box center [775, 443] width 20 height 20
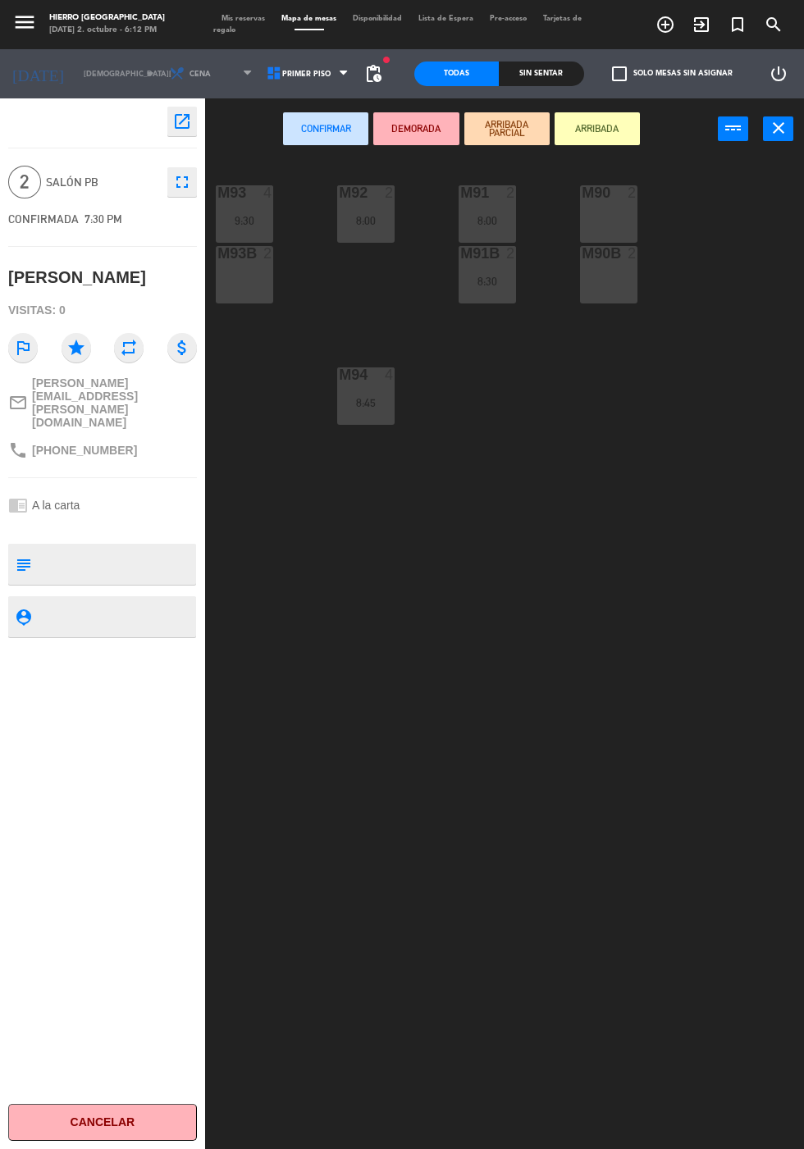
click at [632, 208] on div "M90 2" at bounding box center [608, 213] width 57 height 57
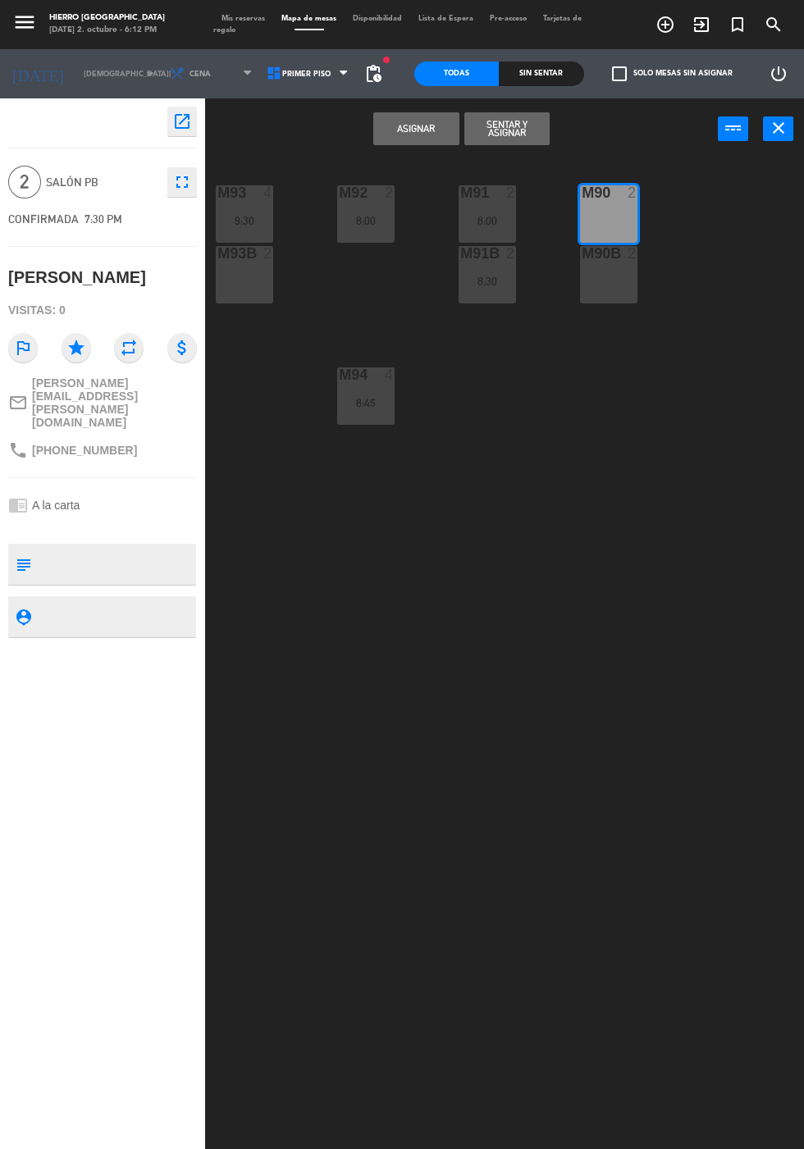
click at [431, 138] on button "Asignar" at bounding box center [415, 128] width 85 height 33
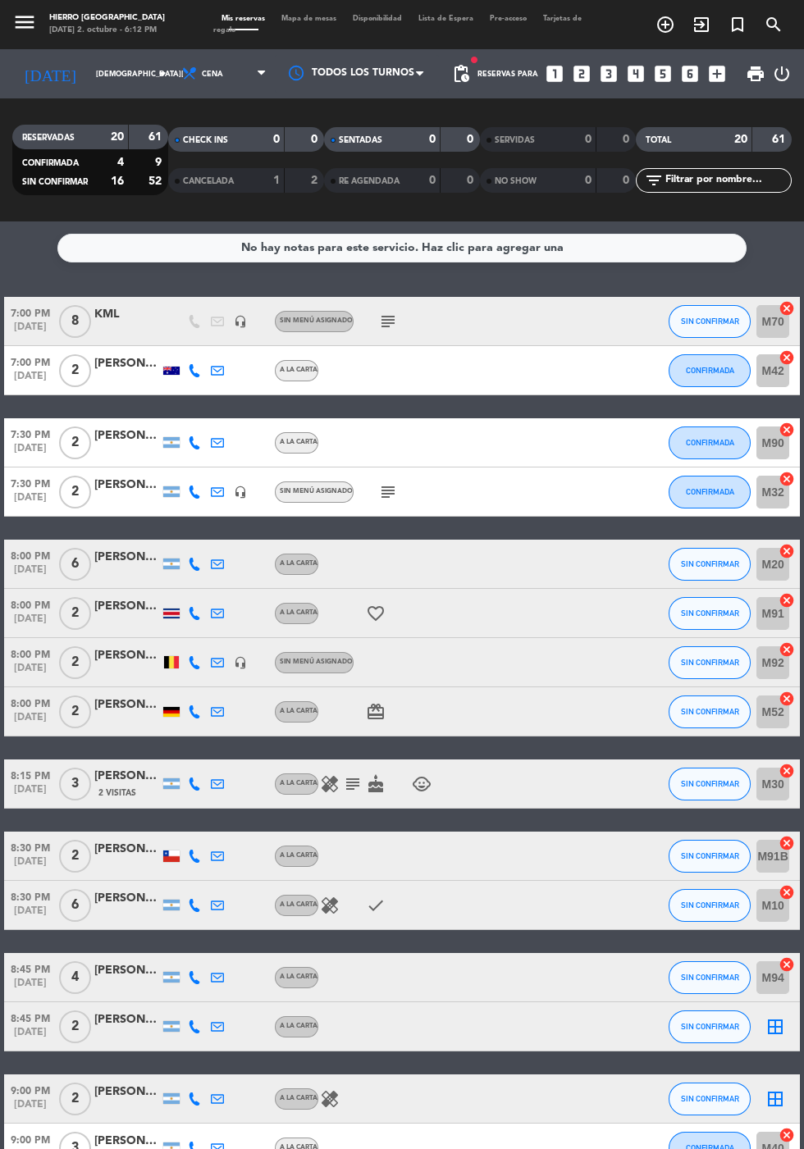
click at [765, 1034] on icon "border_all" at bounding box center [775, 1027] width 20 height 20
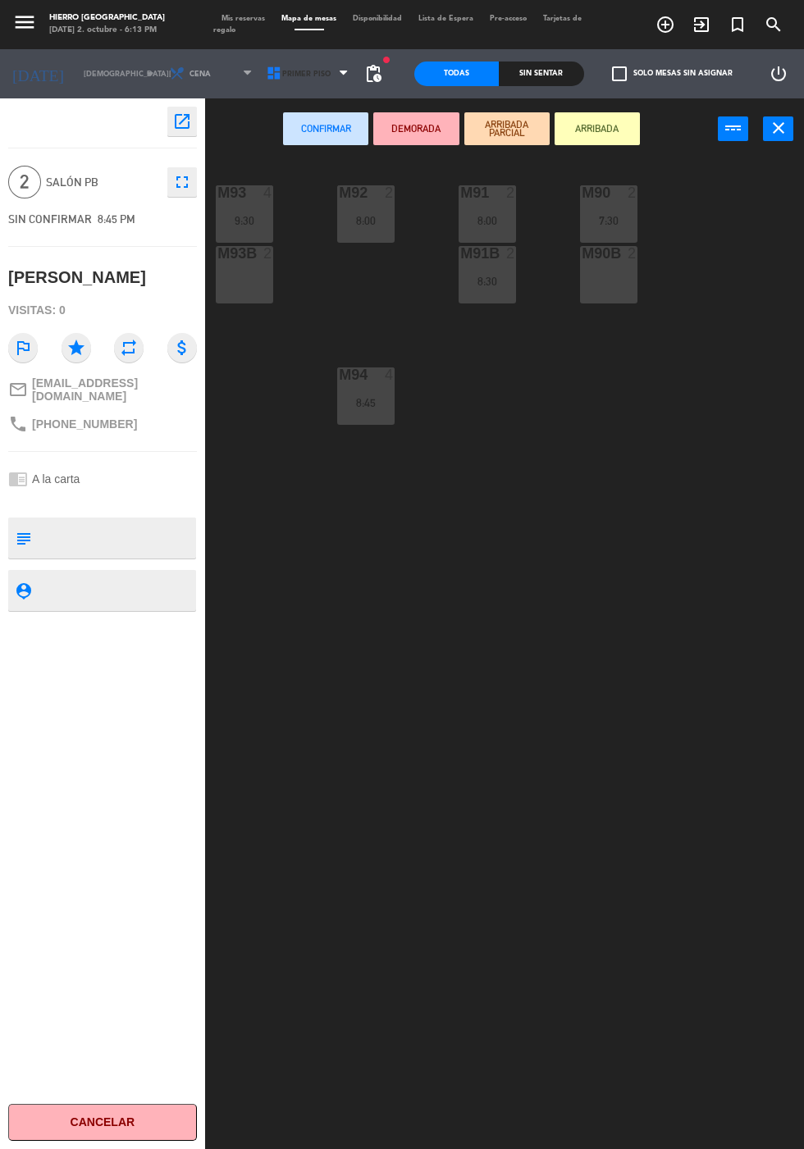
click at [326, 71] on span "Primer Piso" at bounding box center [309, 74] width 97 height 36
click at [322, 144] on ng-component "menu Hierro Palermo jueves 2. octubre - 6:13 PM Mis reservas Mapa de mesas Disp…" at bounding box center [402, 614] width 804 height 1228
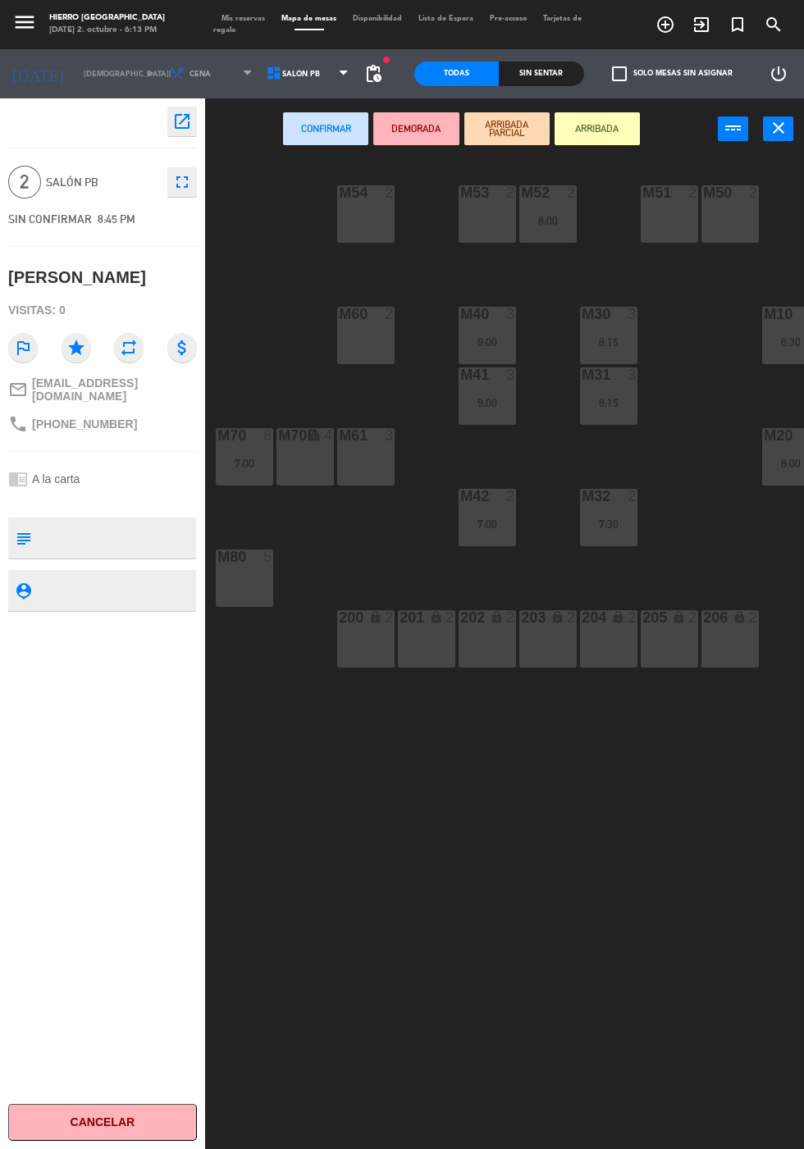
click at [481, 221] on div "M53 2" at bounding box center [487, 213] width 57 height 57
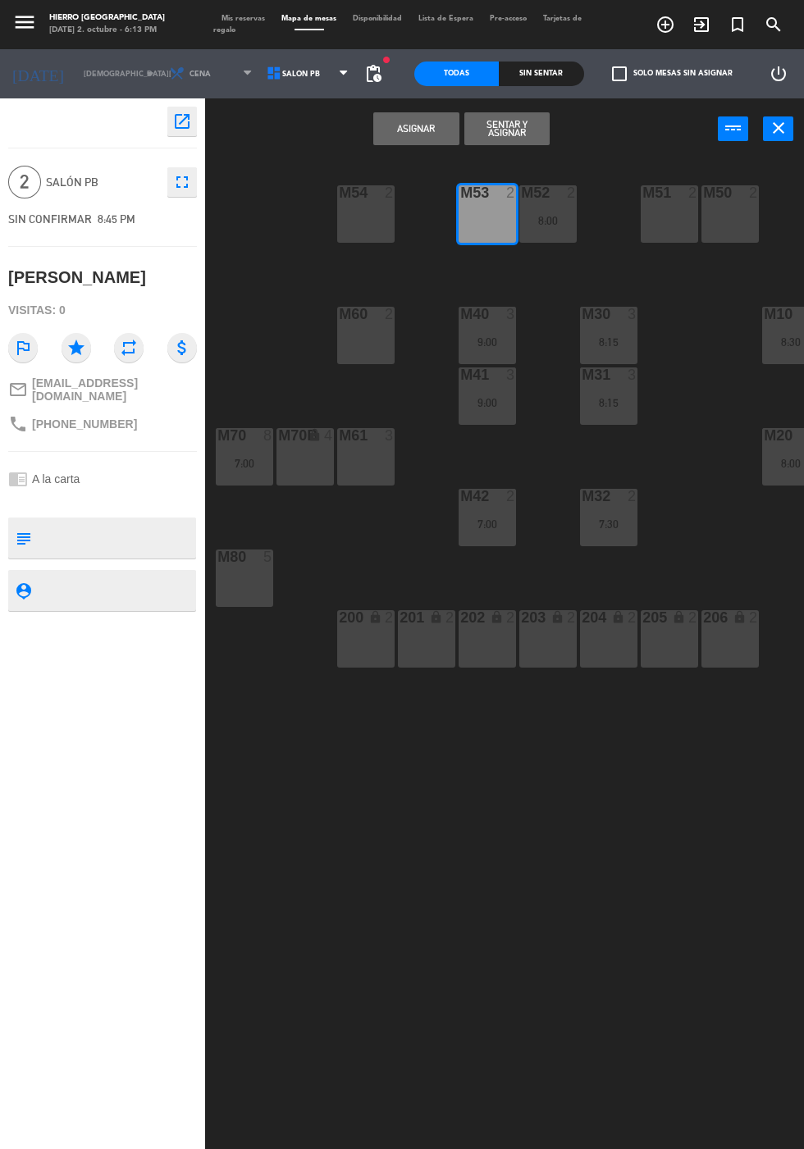
click at [451, 144] on button "Asignar" at bounding box center [415, 128] width 85 height 33
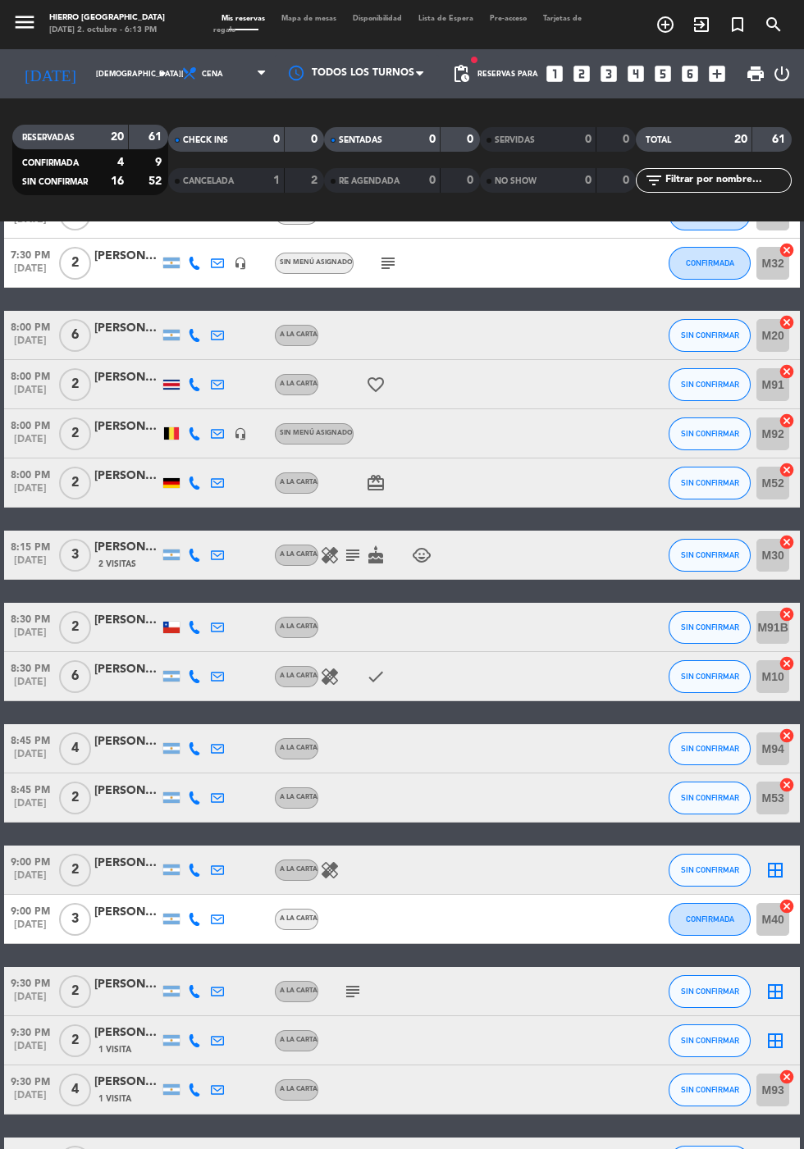
scroll to position [272, 0]
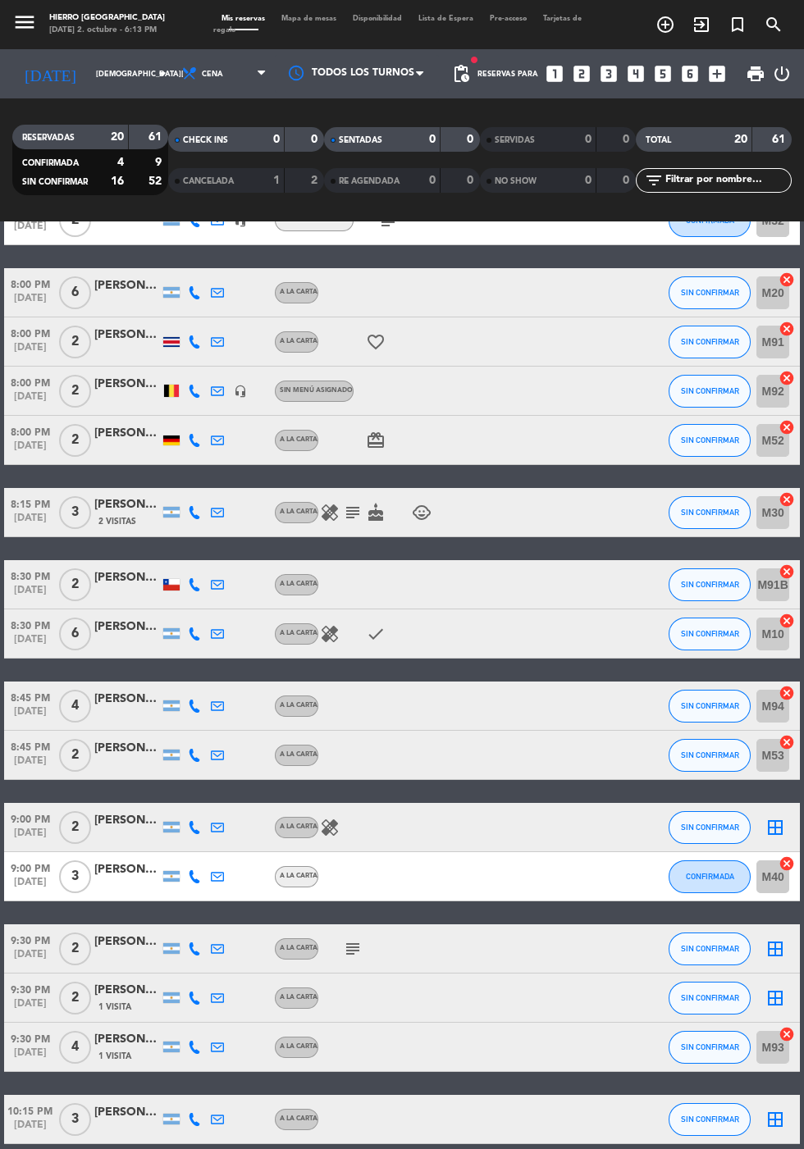
click at [769, 827] on icon "border_all" at bounding box center [775, 828] width 20 height 20
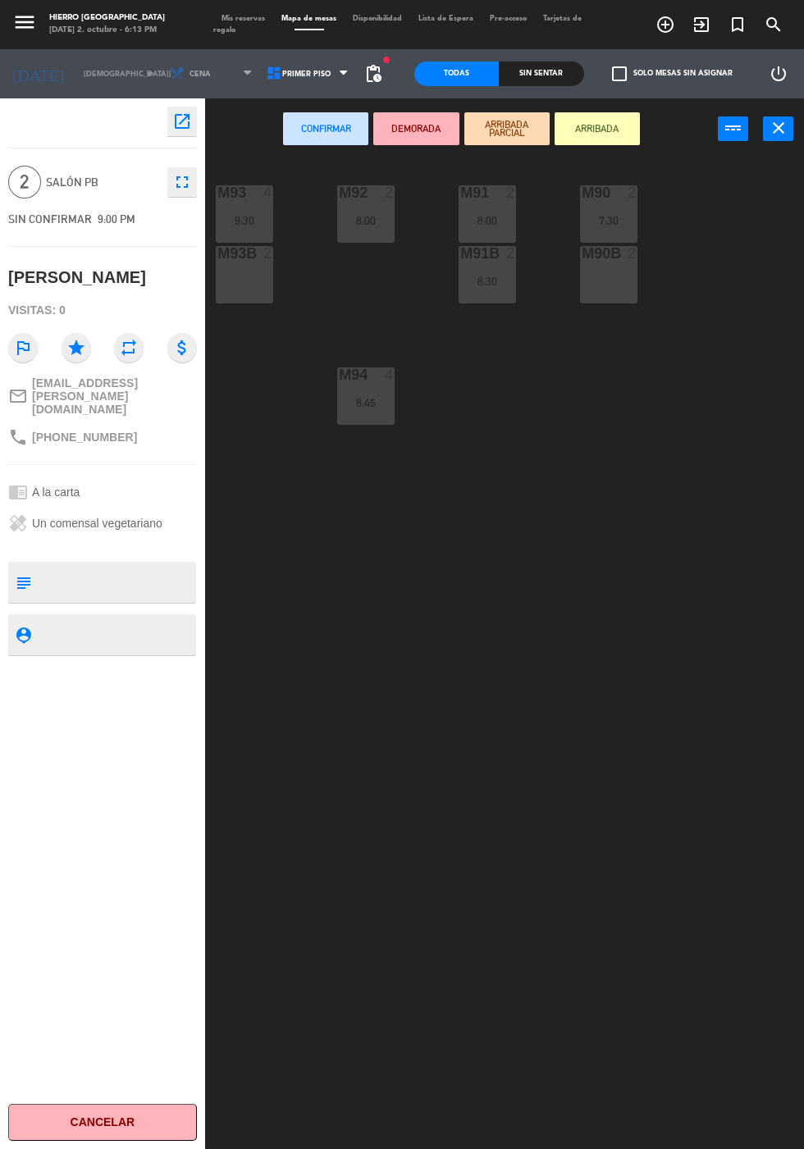
click at [240, 278] on div "M93B 2" at bounding box center [244, 274] width 57 height 57
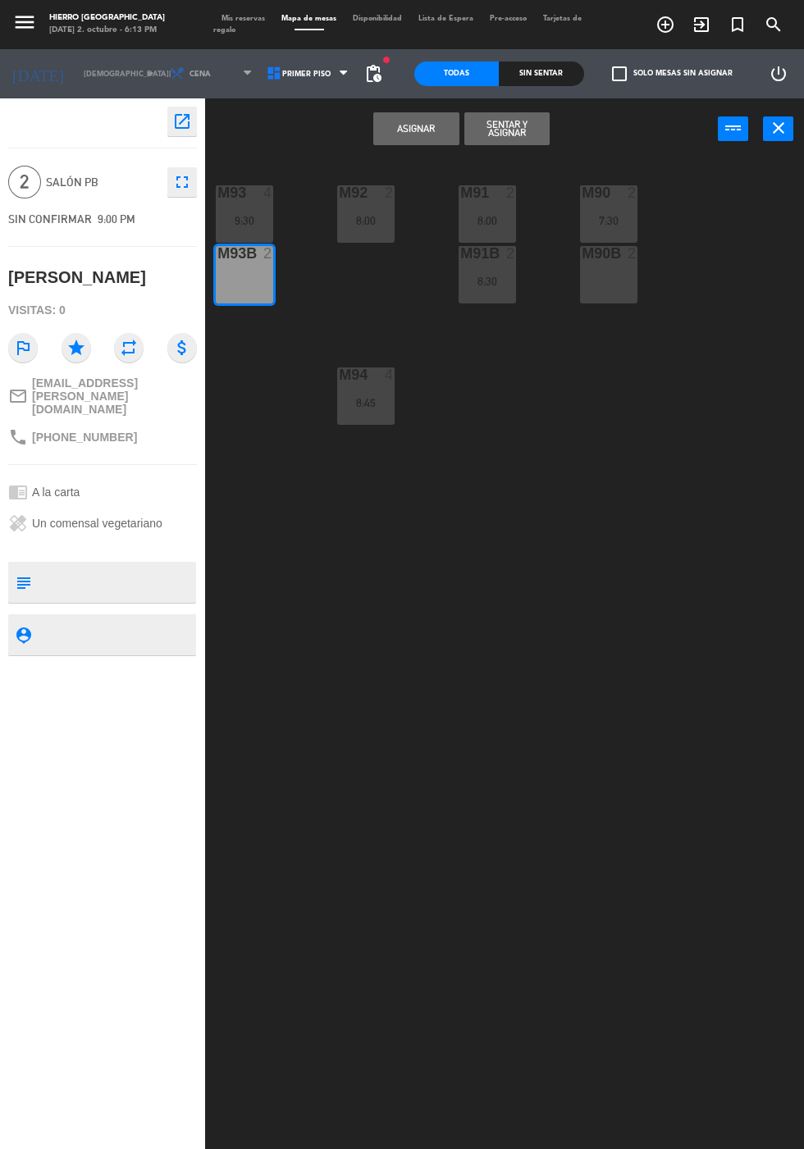
click at [434, 126] on button "Asignar" at bounding box center [415, 128] width 85 height 33
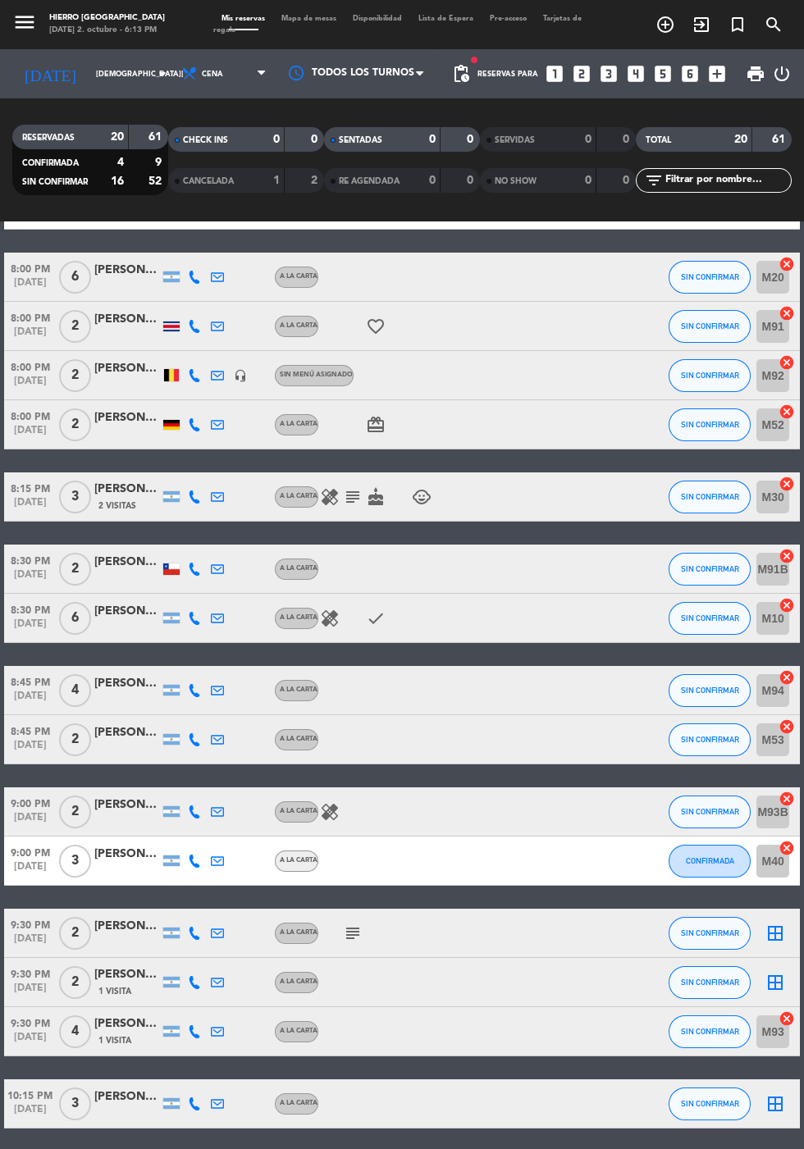
scroll to position [293, 0]
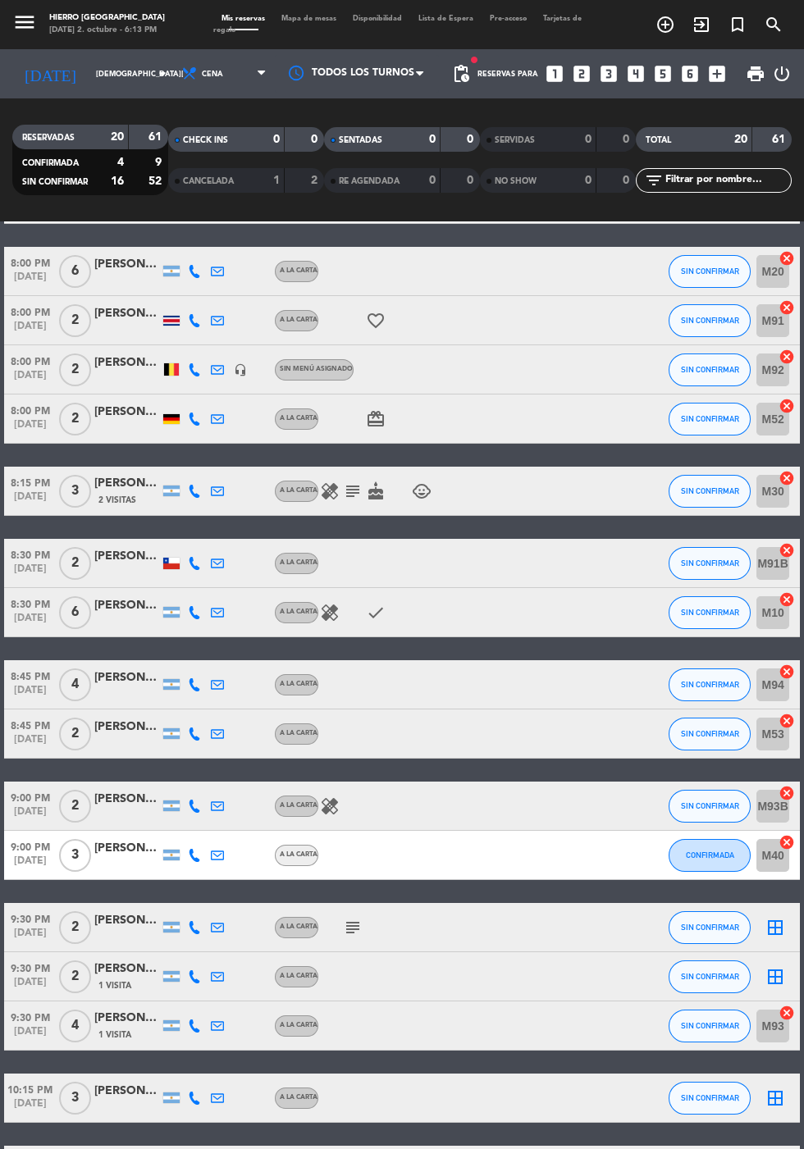
click at [770, 925] on icon "border_all" at bounding box center [775, 928] width 20 height 20
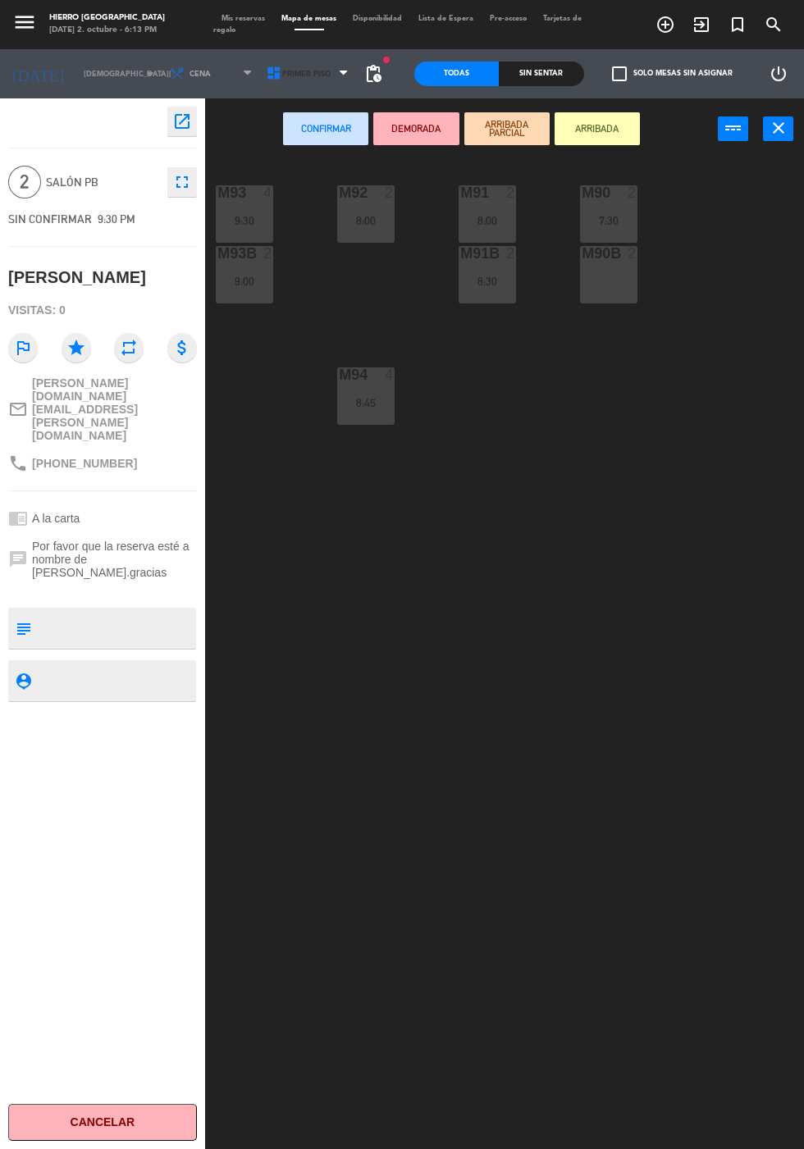
click at [307, 86] on span "Primer Piso" at bounding box center [309, 74] width 97 height 36
click at [331, 155] on ng-component "menu Hierro Palermo jueves 2. octubre - 6:13 PM Mis reservas Mapa de mesas Disp…" at bounding box center [402, 614] width 804 height 1228
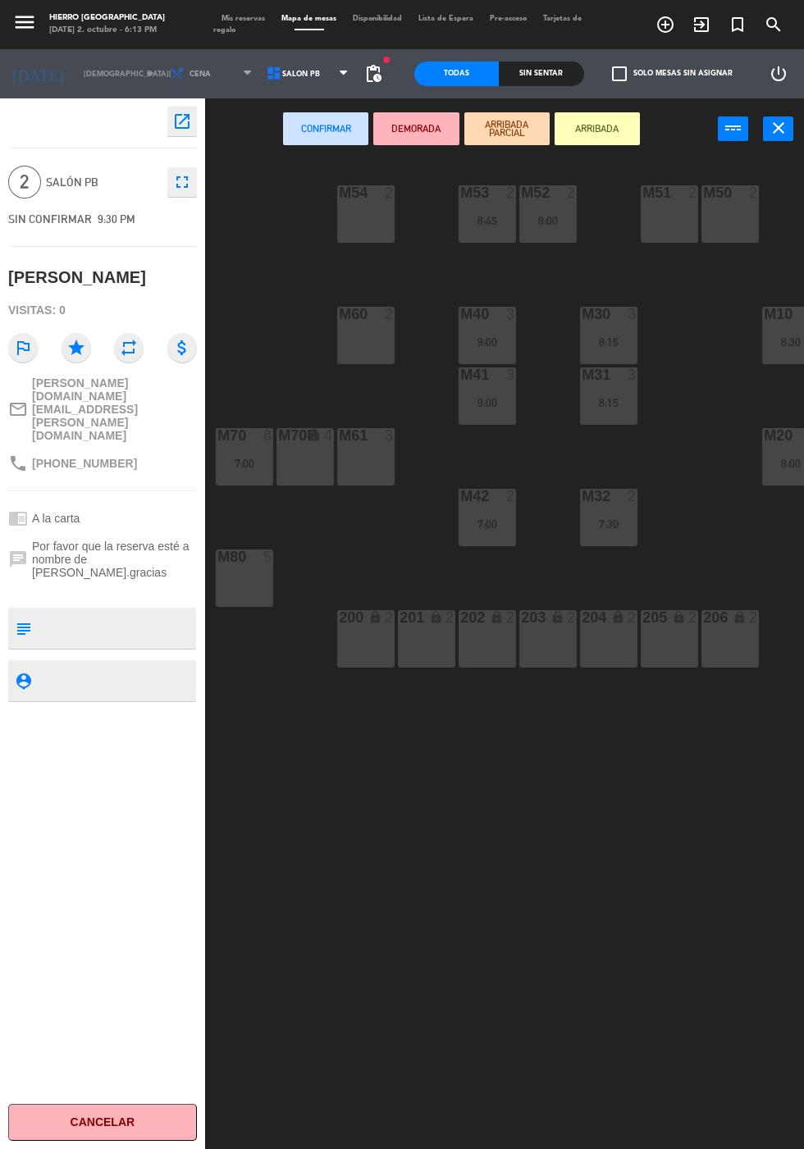
click at [376, 199] on div at bounding box center [366, 192] width 27 height 15
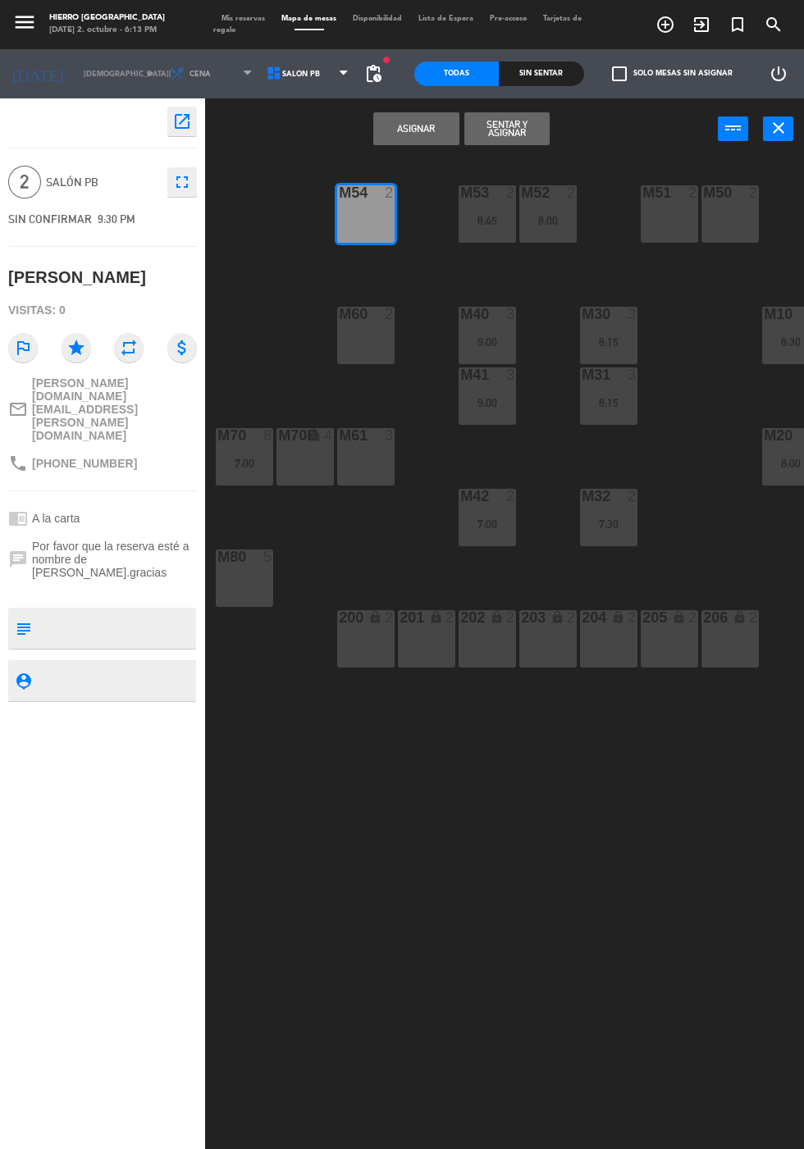
click at [442, 124] on button "Asignar" at bounding box center [415, 128] width 85 height 33
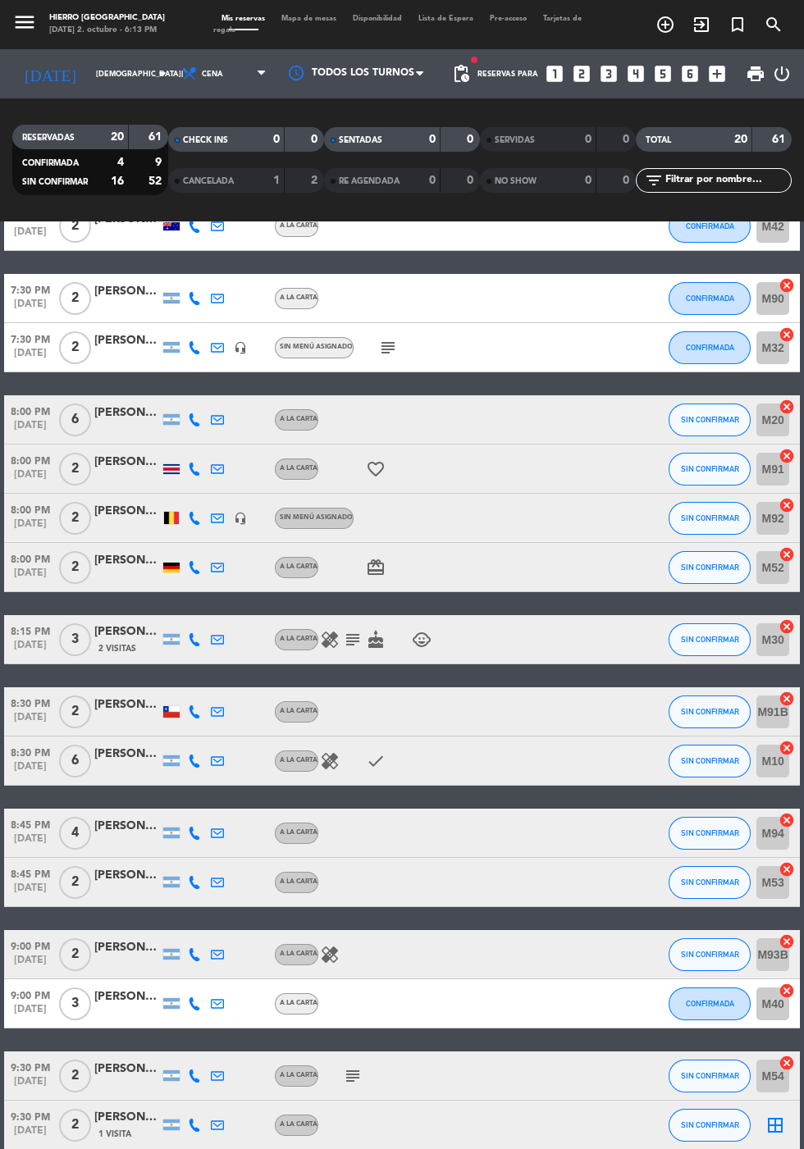
scroll to position [339, 0]
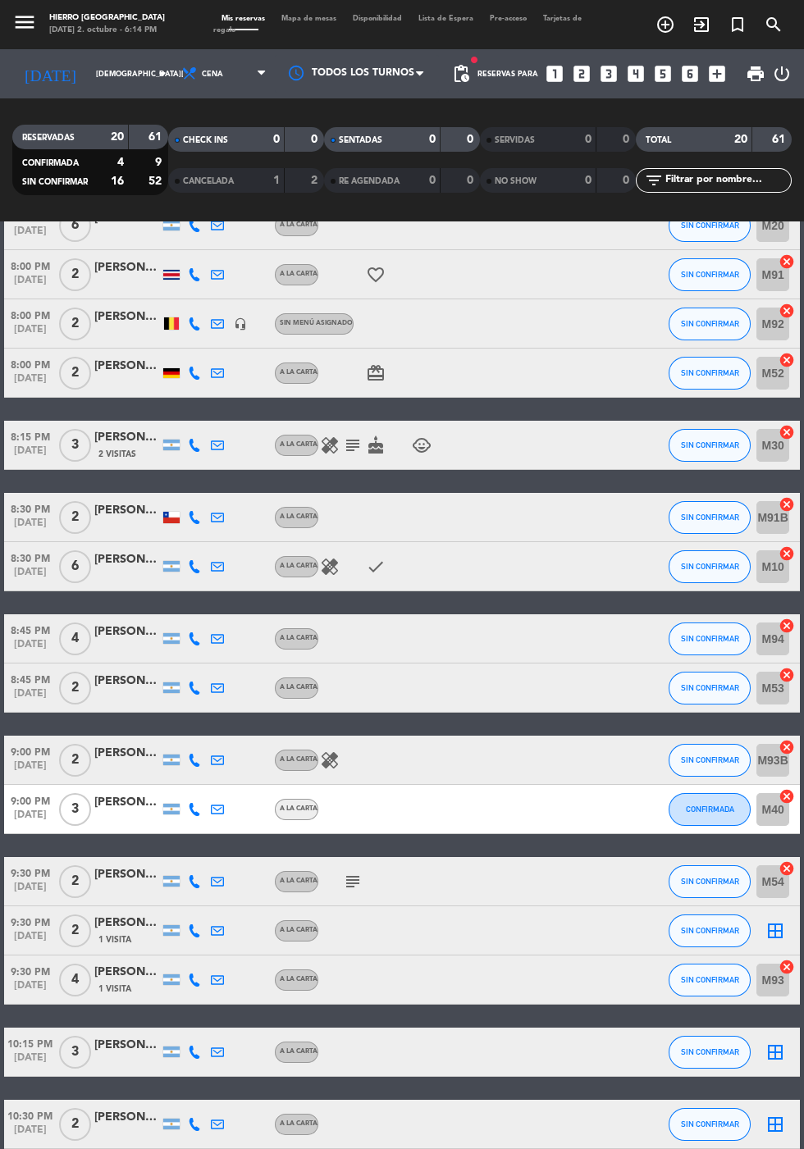
click at [770, 930] on icon "border_all" at bounding box center [775, 931] width 20 height 20
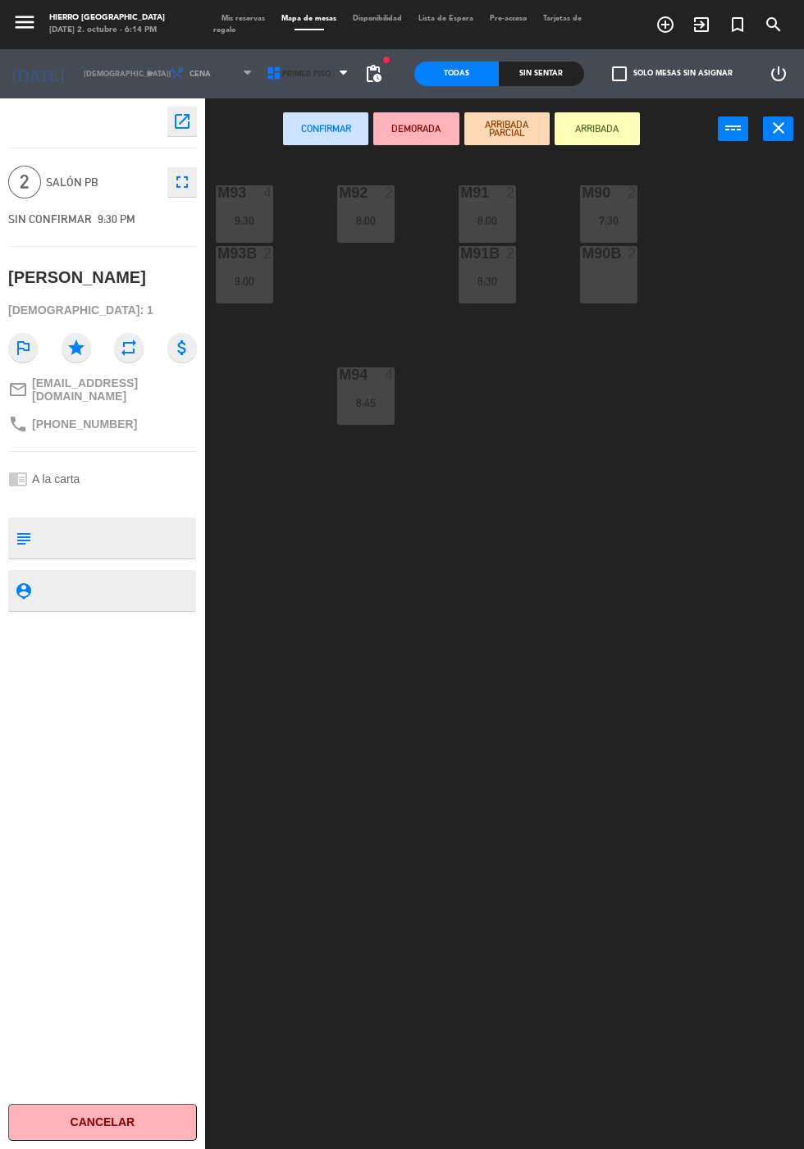
click at [298, 70] on span "Primer Piso" at bounding box center [306, 74] width 48 height 9
click at [313, 142] on ng-component "menu Hierro Palermo jueves 2. octubre - 6:14 PM Mis reservas Mapa de mesas Disp…" at bounding box center [402, 614] width 804 height 1228
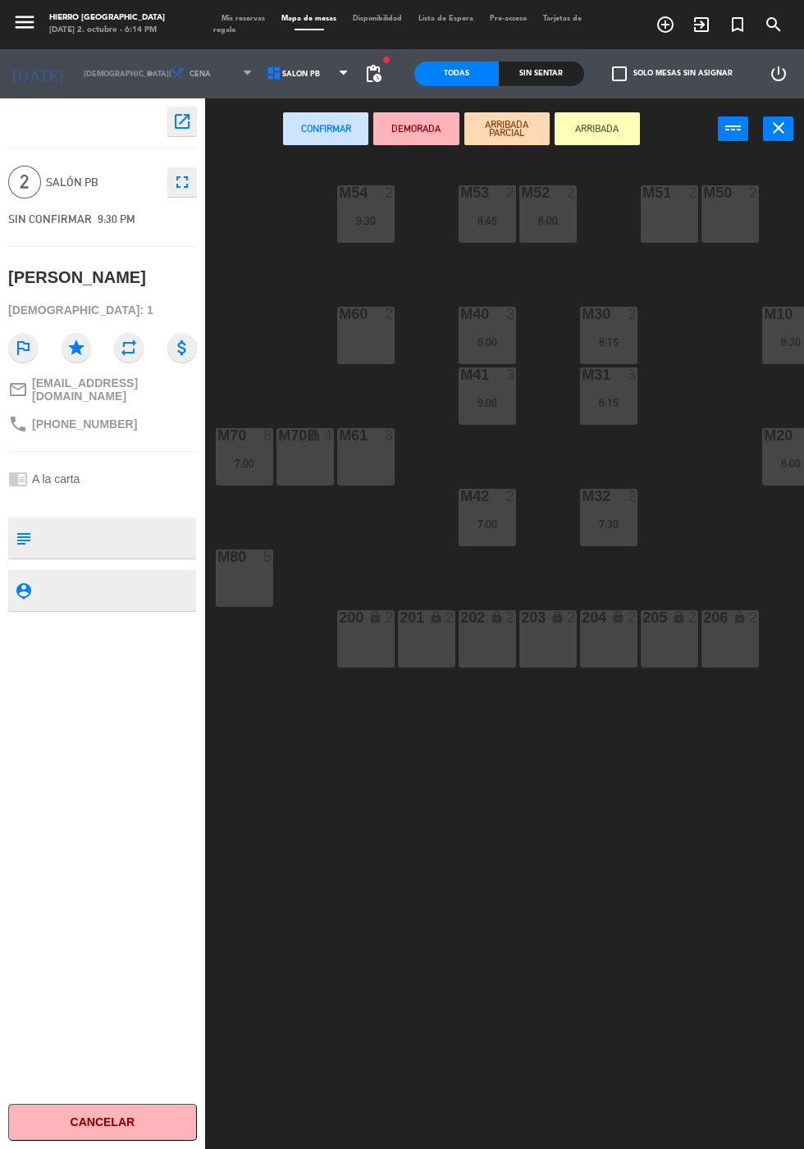
click at [512, 522] on div "7:00" at bounding box center [487, 523] width 57 height 11
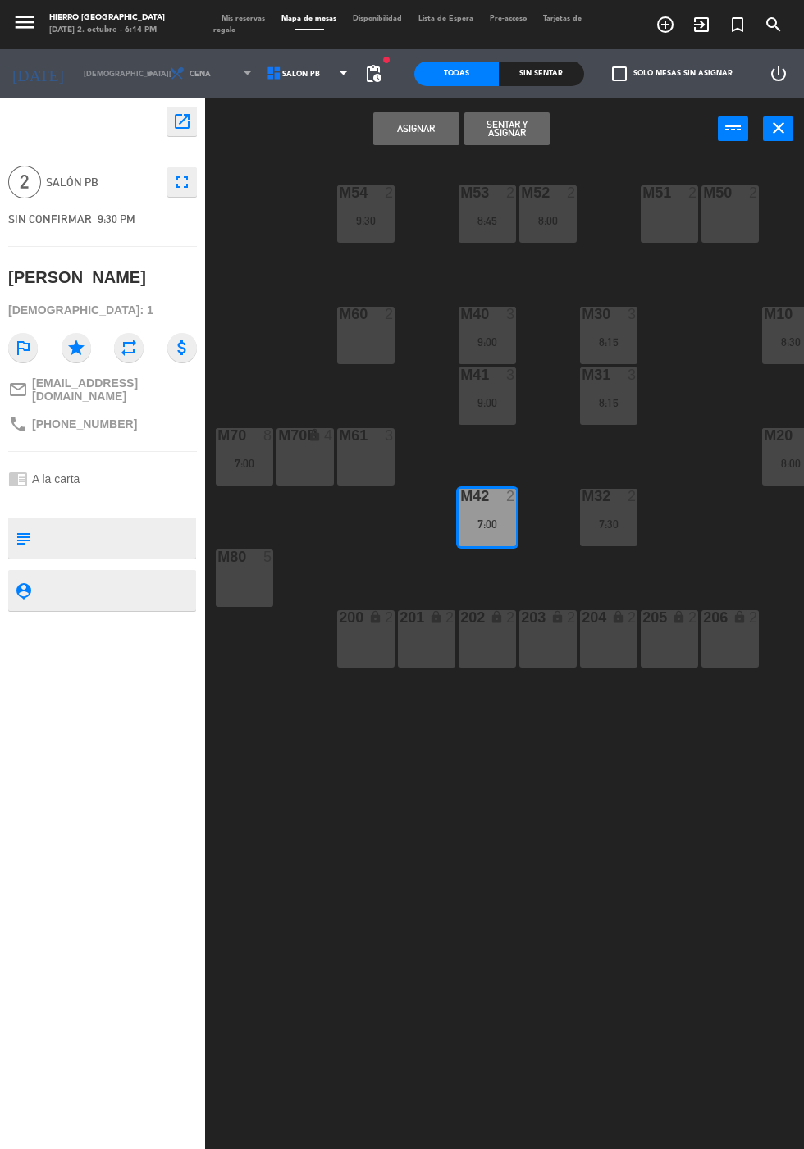
click at [439, 128] on button "Asignar" at bounding box center [415, 128] width 85 height 33
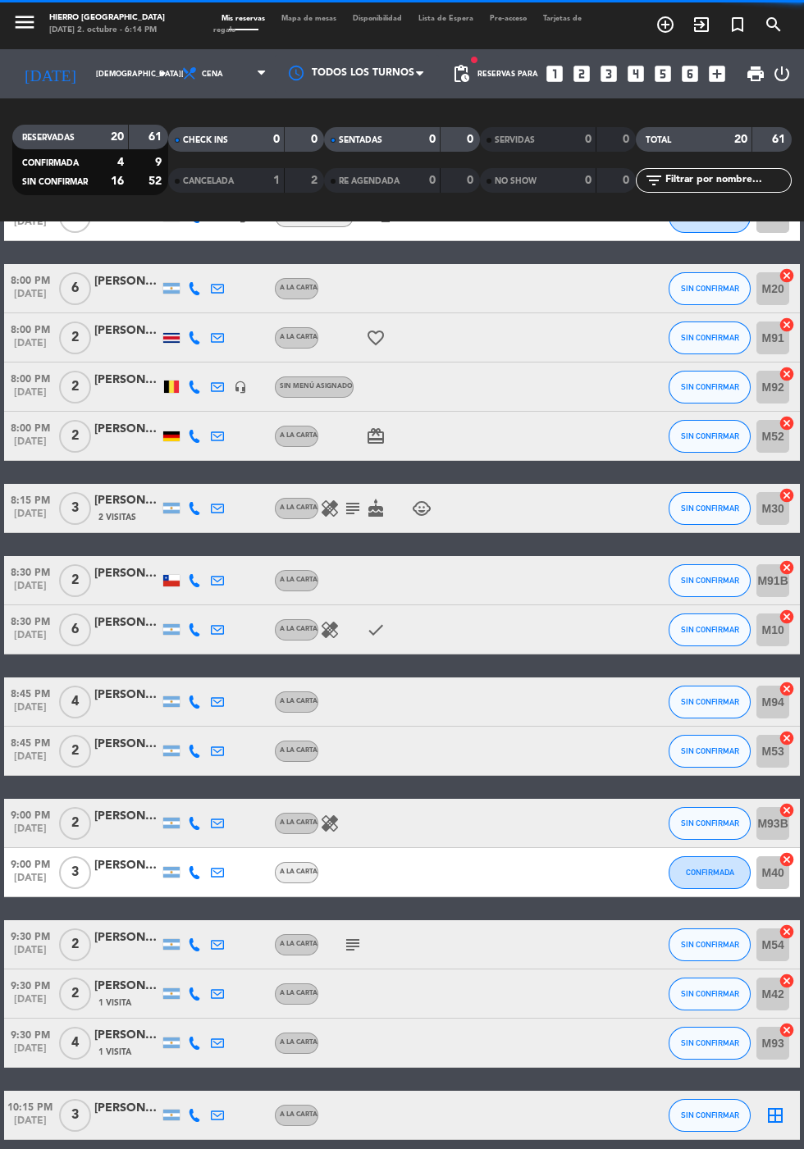
scroll to position [339, 0]
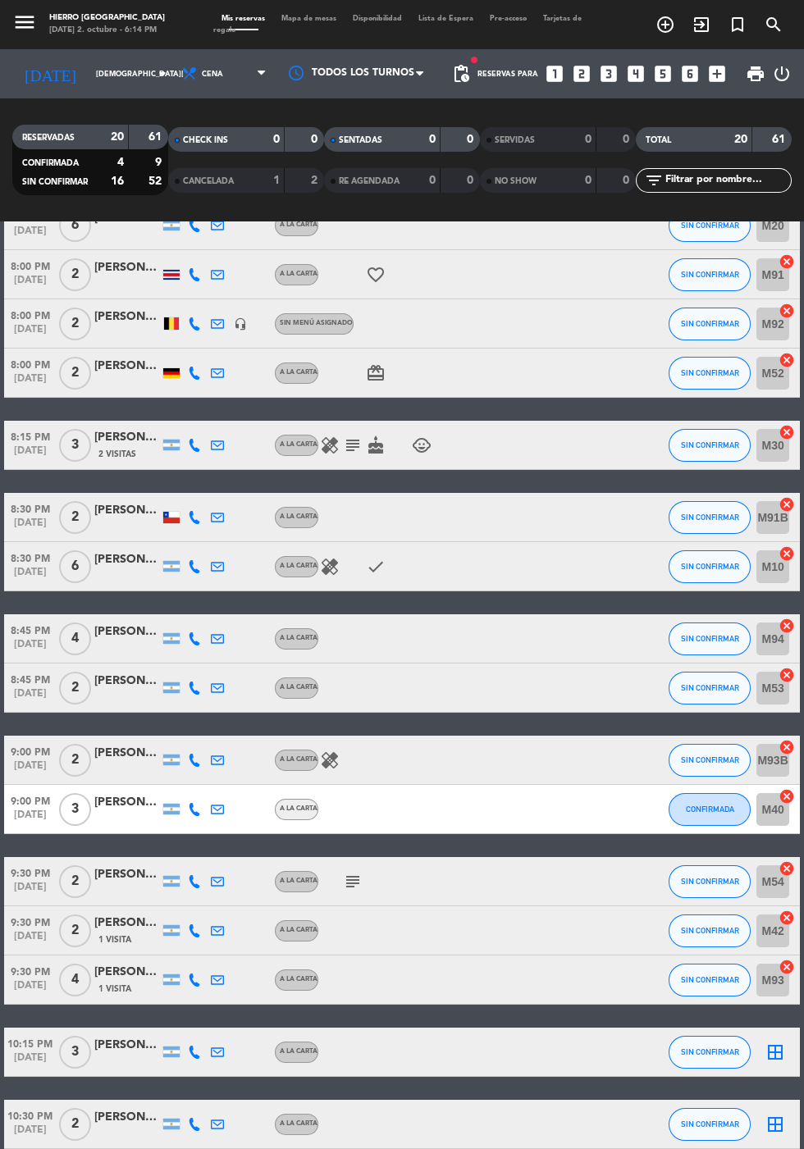
click at [766, 1054] on icon "border_all" at bounding box center [775, 1053] width 20 height 20
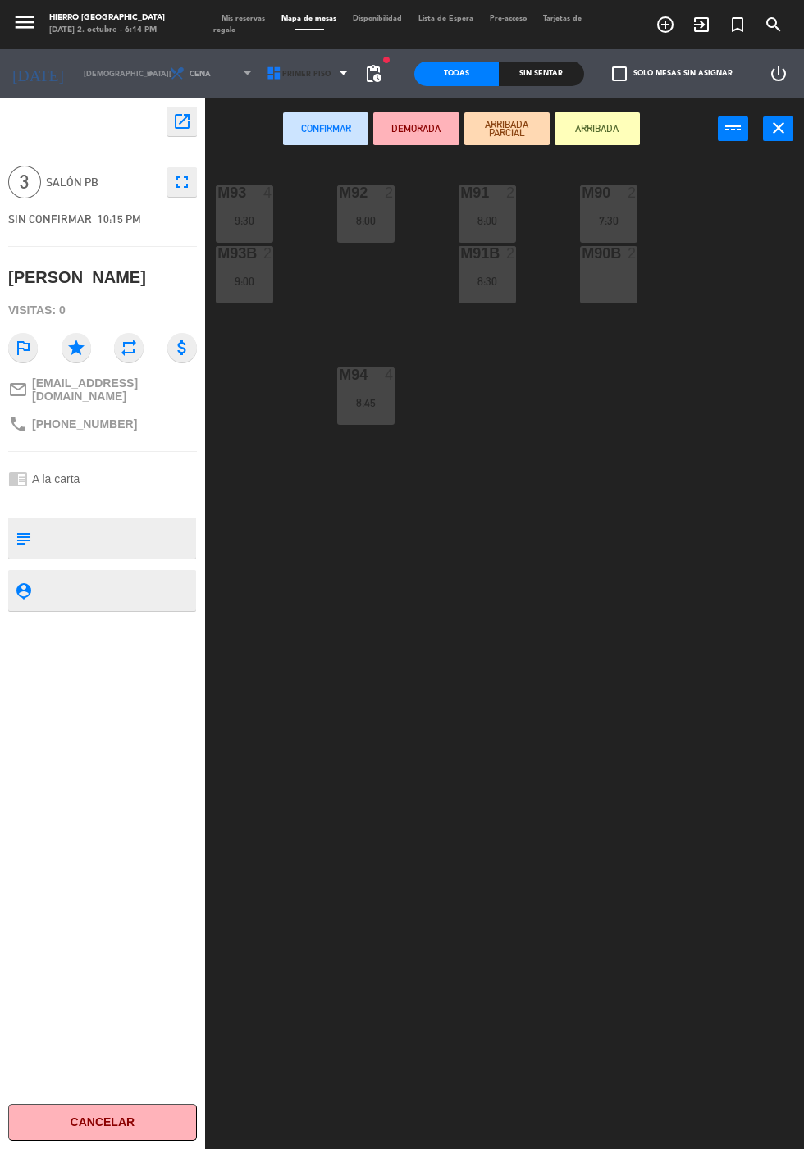
click at [290, 73] on span "Primer Piso" at bounding box center [306, 74] width 48 height 9
click at [276, 145] on ng-component "menu Hierro Palermo jueves 2. octubre - 6:14 PM Mis reservas Mapa de mesas Disp…" at bounding box center [402, 614] width 804 height 1228
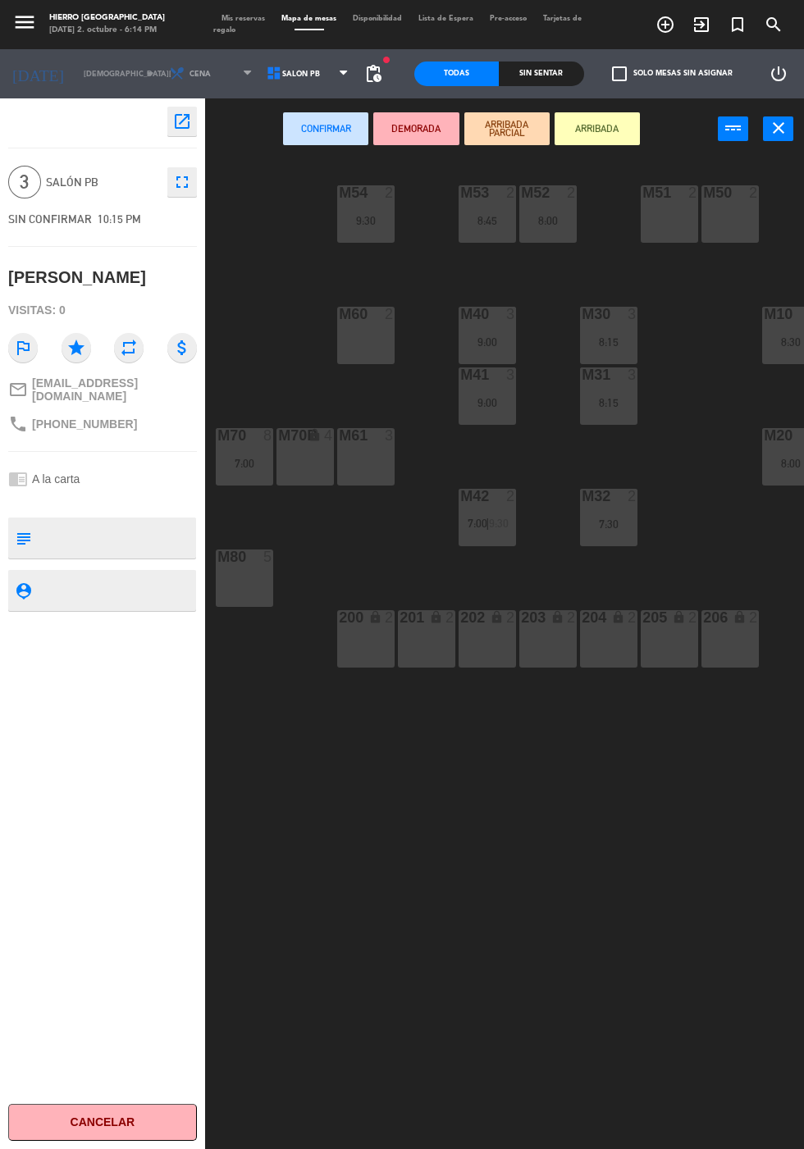
click at [726, 236] on div "M50 2" at bounding box center [729, 213] width 57 height 57
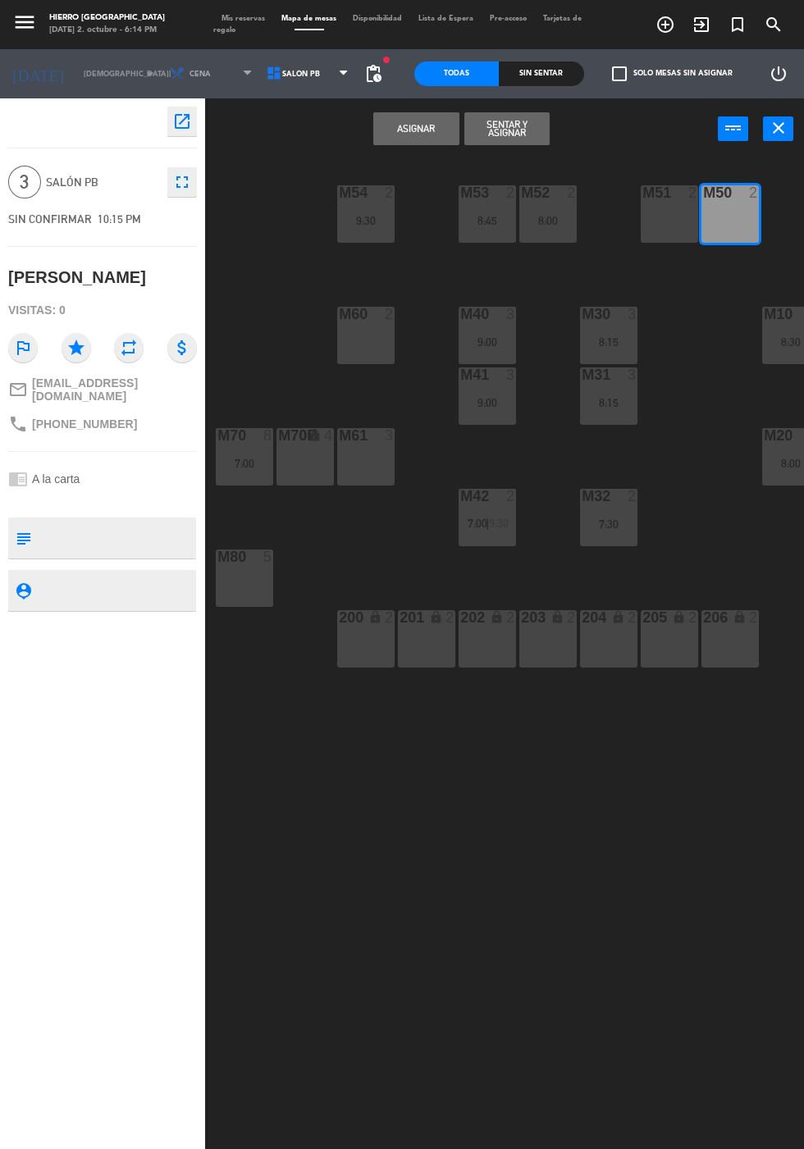
click at [732, 234] on div "M50 2" at bounding box center [729, 213] width 57 height 57
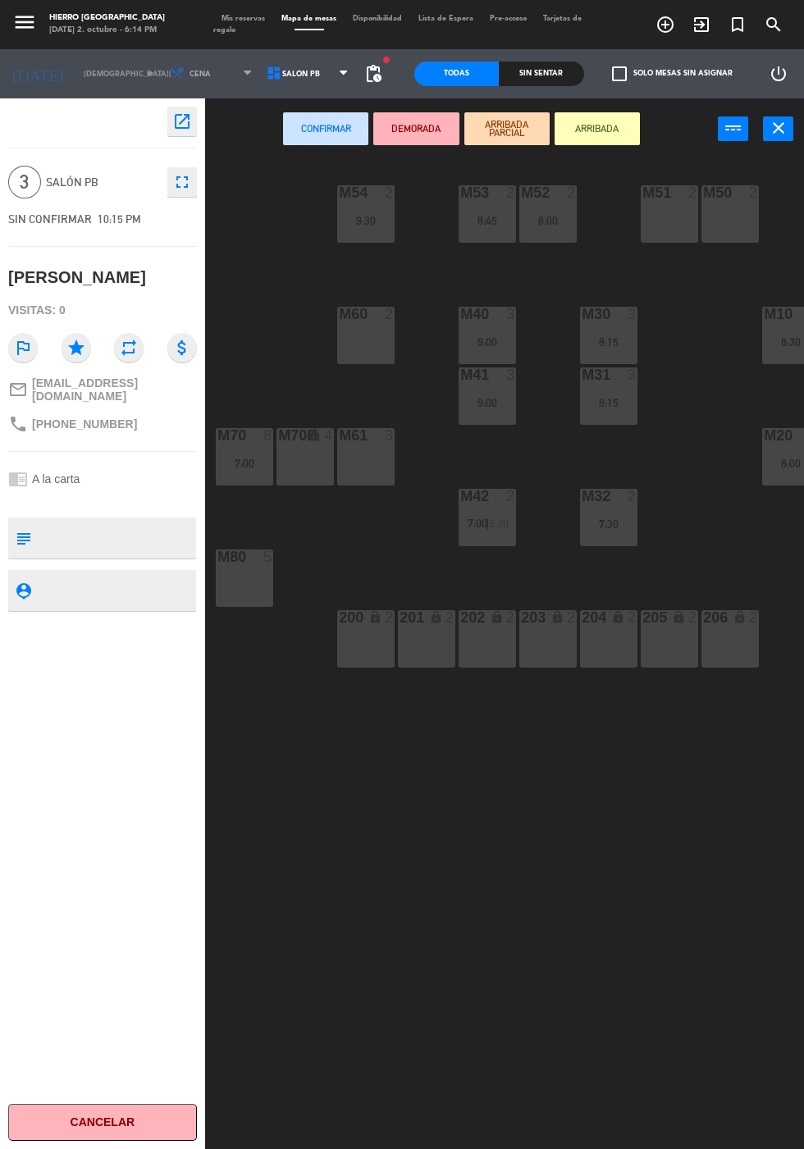
click at [724, 239] on div "M50 2" at bounding box center [729, 213] width 57 height 57
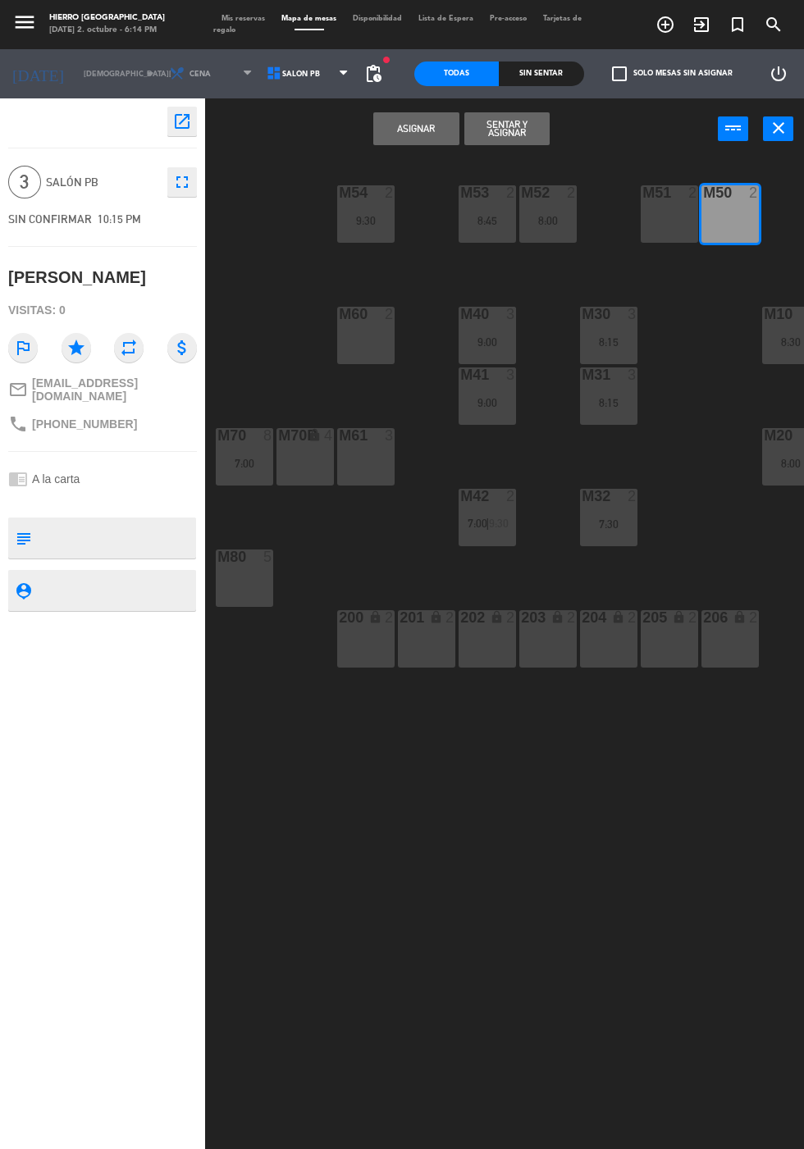
click at [691, 221] on div "M51 2" at bounding box center [669, 213] width 57 height 57
click at [384, 132] on button "Asignar" at bounding box center [415, 128] width 85 height 33
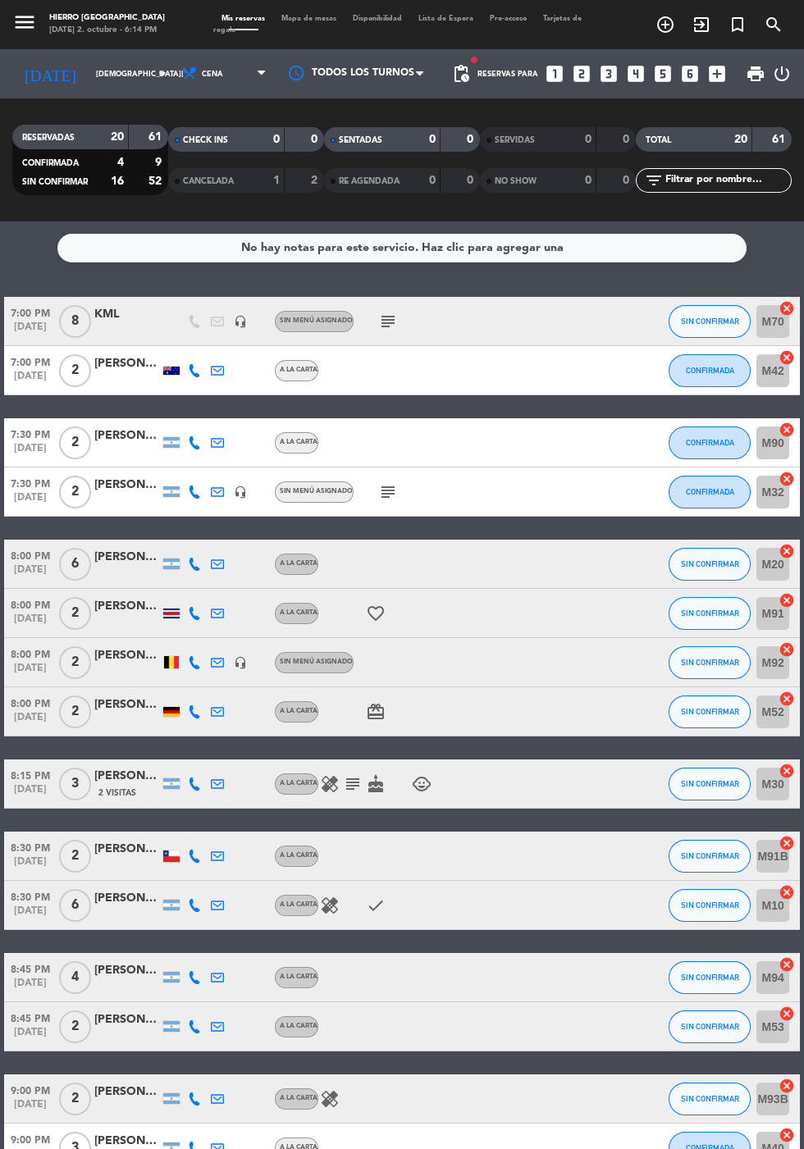
scroll to position [339, 0]
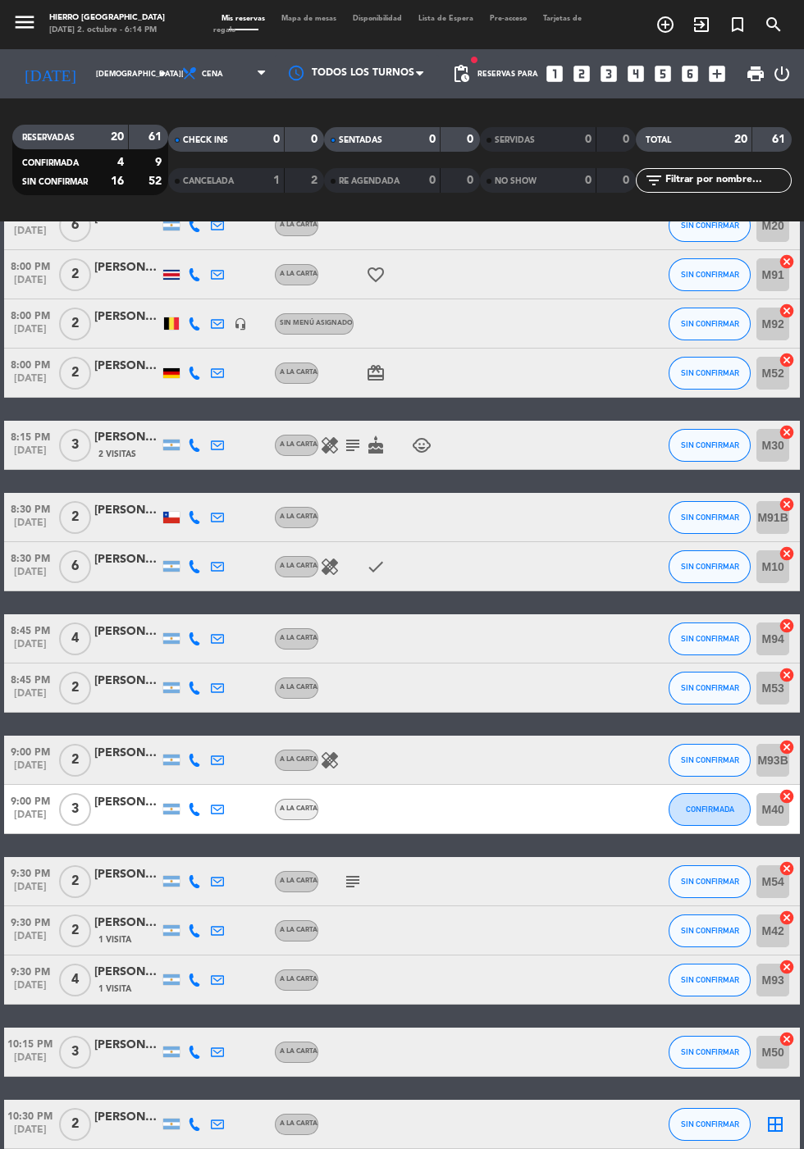
click at [773, 1126] on icon "border_all" at bounding box center [775, 1125] width 20 height 20
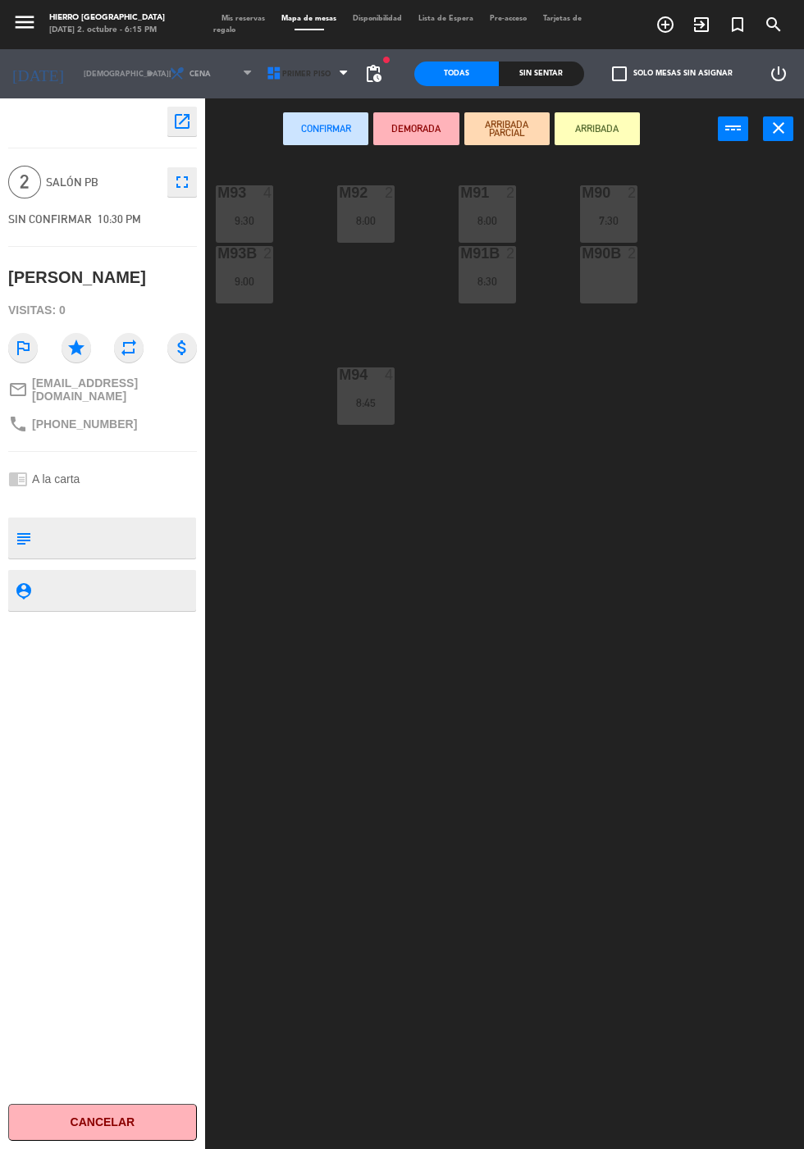
click at [312, 79] on span "Primer Piso" at bounding box center [309, 74] width 97 height 36
click at [322, 147] on ng-component "menu Hierro Palermo jueves 2. octubre - 6:15 PM Mis reservas Mapa de mesas Disp…" at bounding box center [402, 614] width 804 height 1228
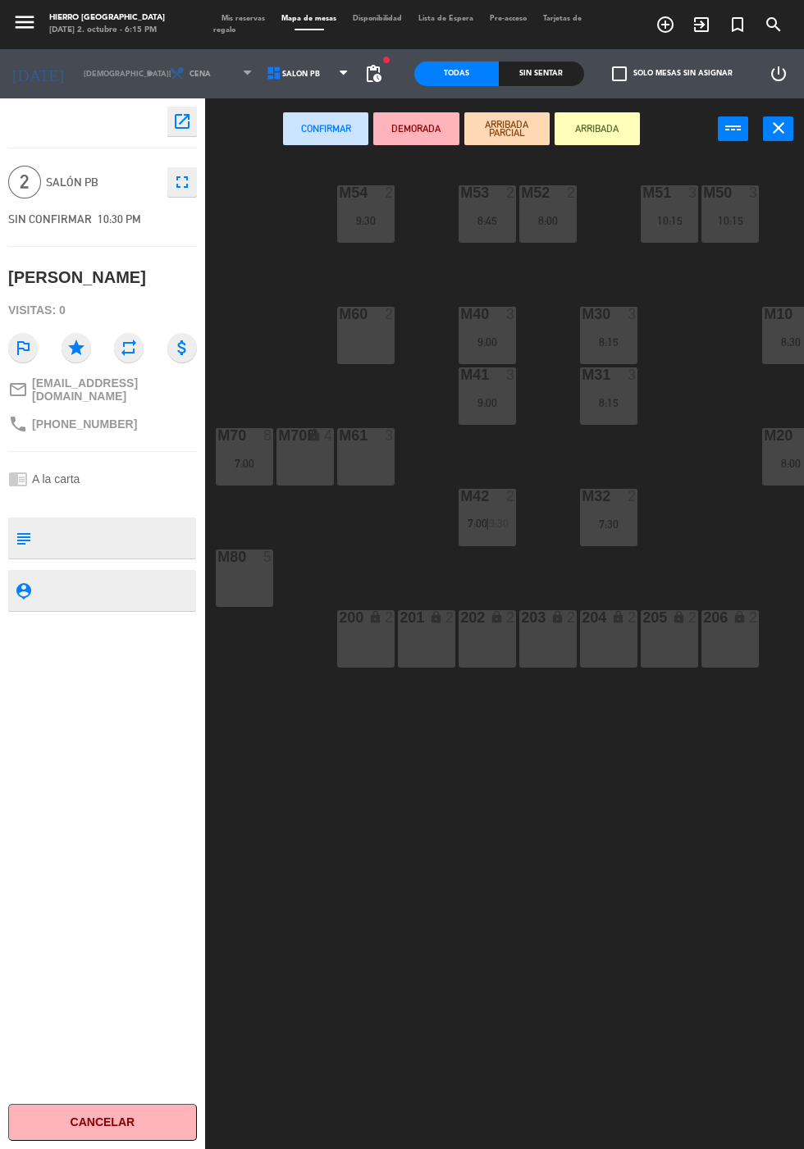
click at [548, 224] on div "8:00" at bounding box center [547, 220] width 57 height 11
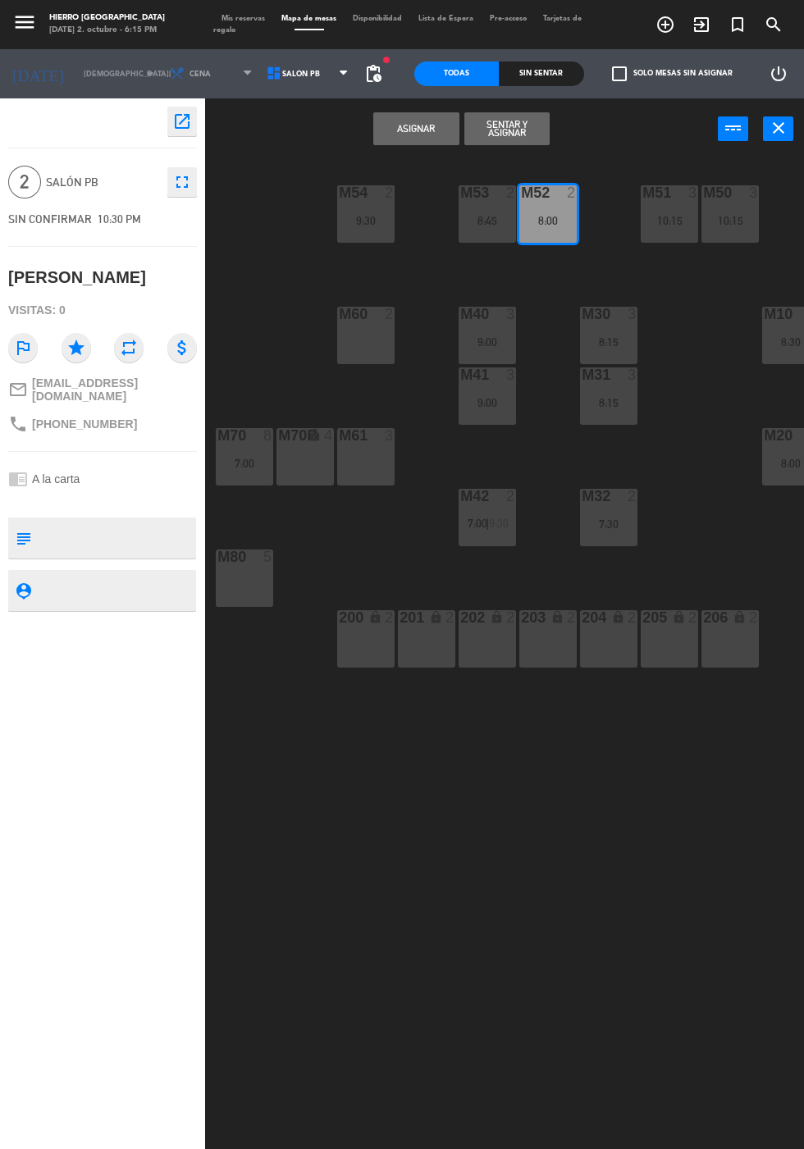
click at [442, 124] on button "Asignar" at bounding box center [415, 128] width 85 height 33
